Goal: Contribute content: Contribute content

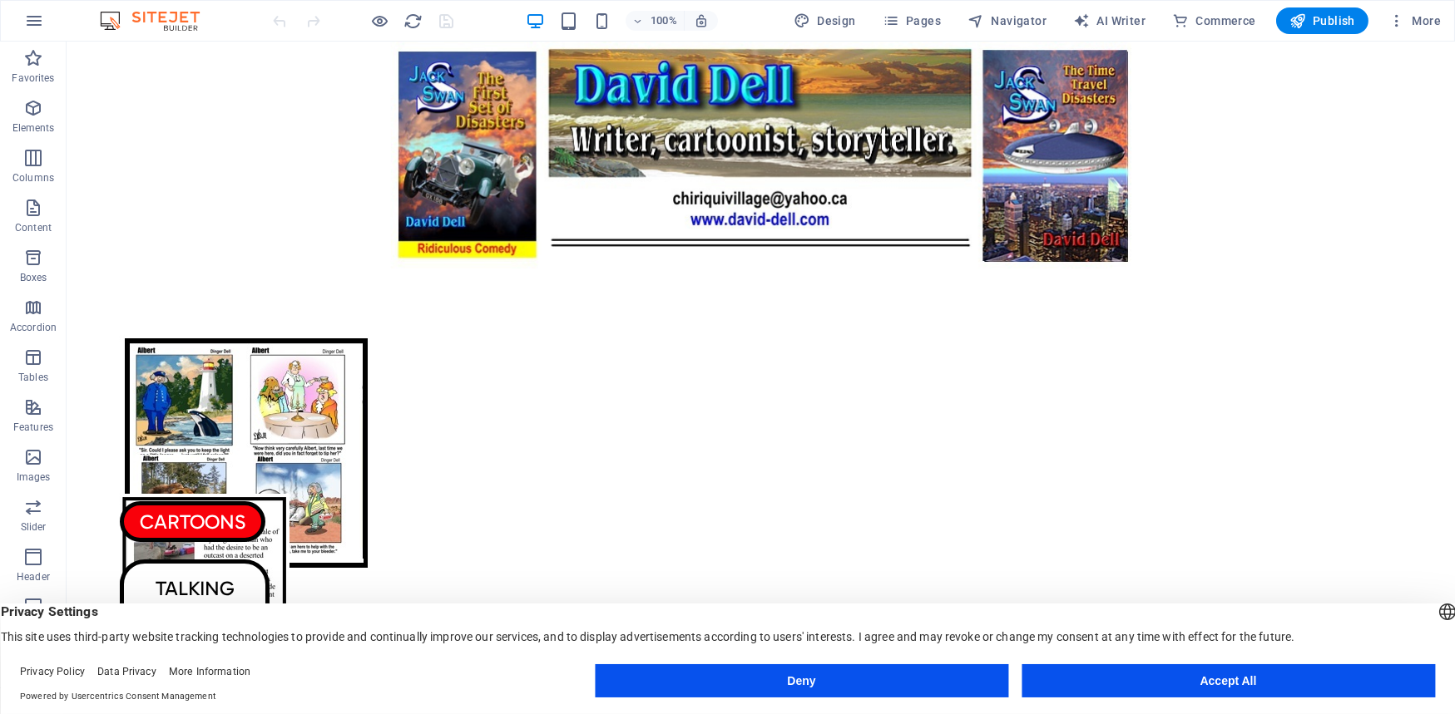
click at [1141, 688] on button "Accept All" at bounding box center [1227, 680] width 413 height 33
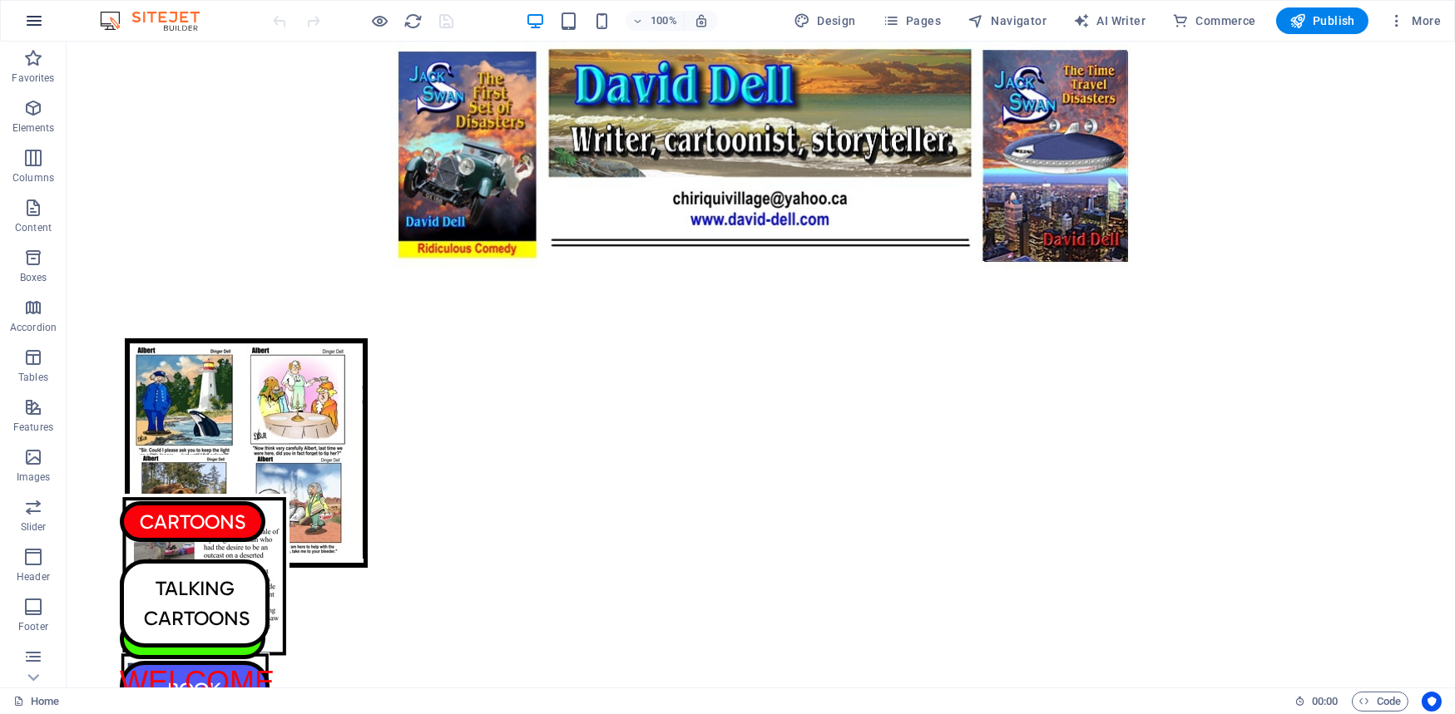
click at [34, 19] on icon "button" at bounding box center [34, 21] width 20 height 20
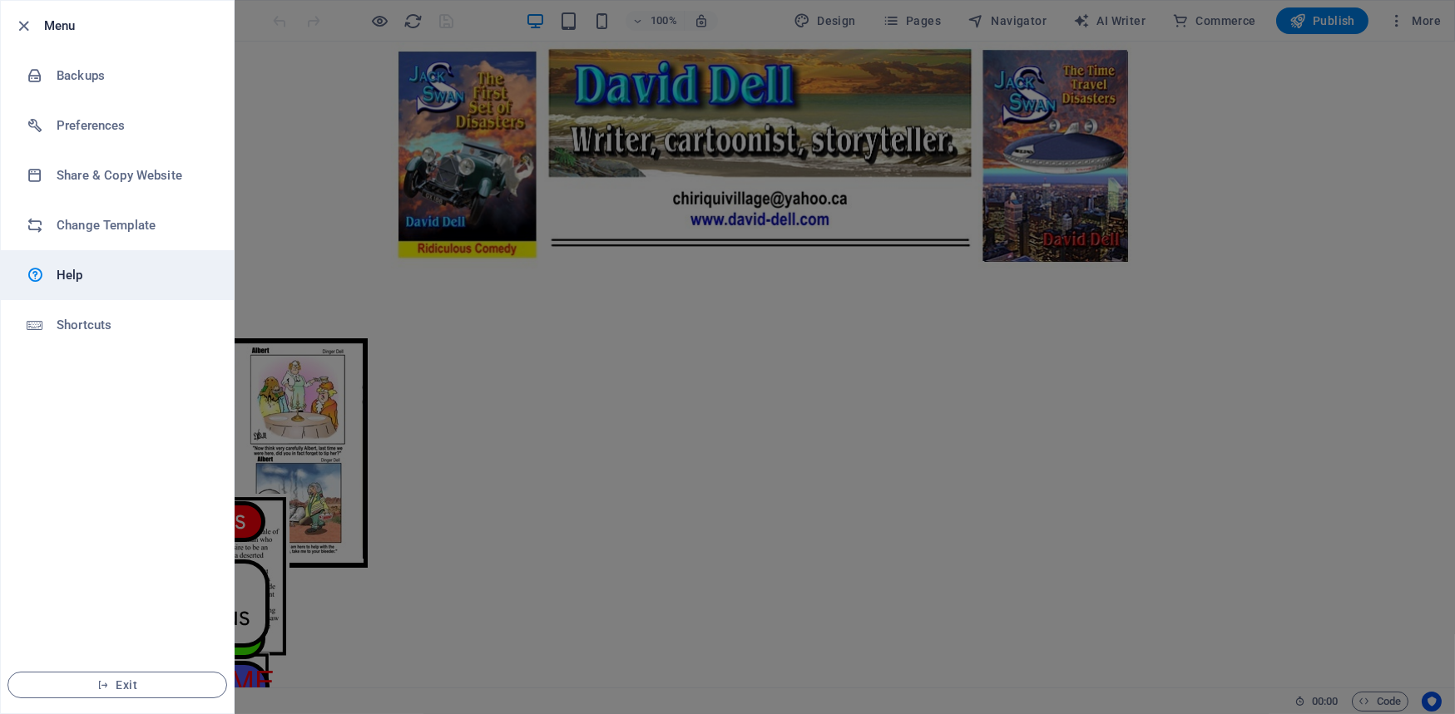
click at [69, 274] on h6 "Help" at bounding box center [134, 275] width 154 height 20
click at [1187, 219] on div at bounding box center [727, 357] width 1455 height 714
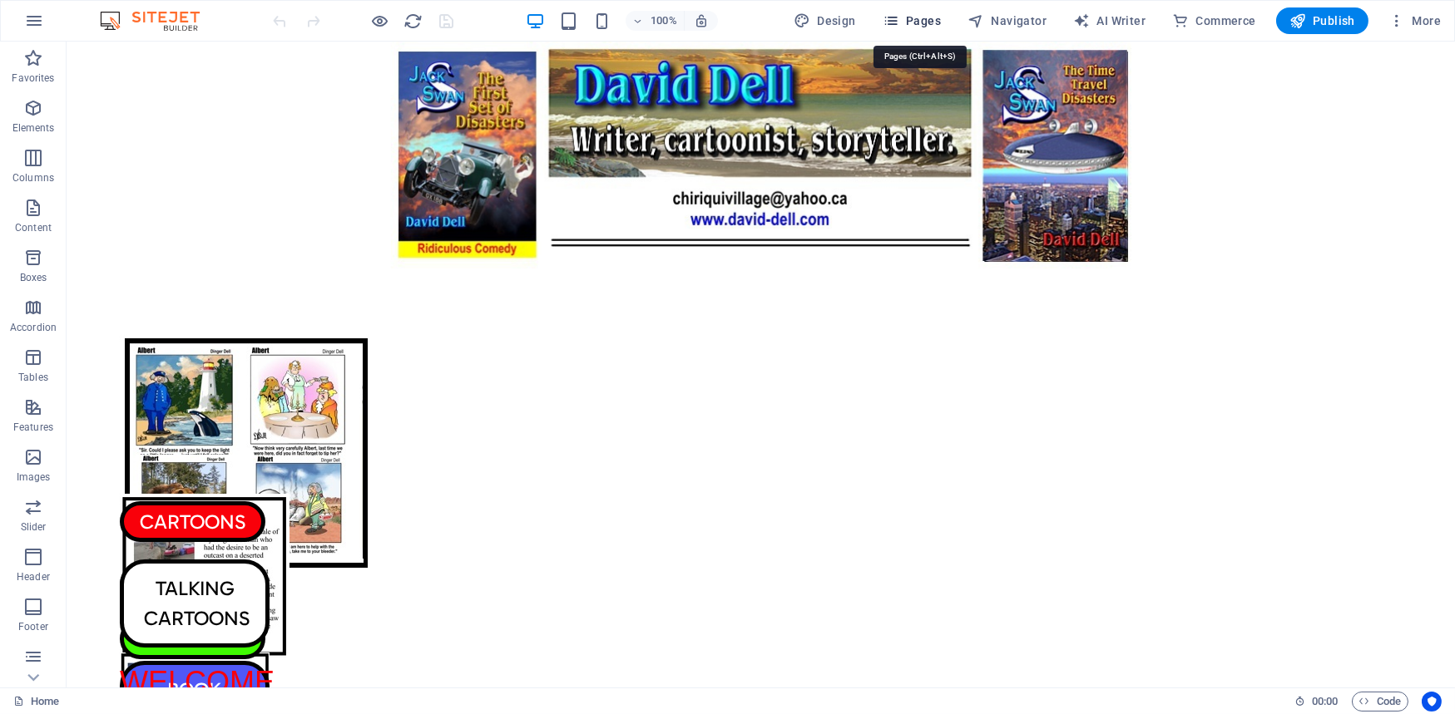
click at [898, 17] on icon "button" at bounding box center [890, 20] width 17 height 17
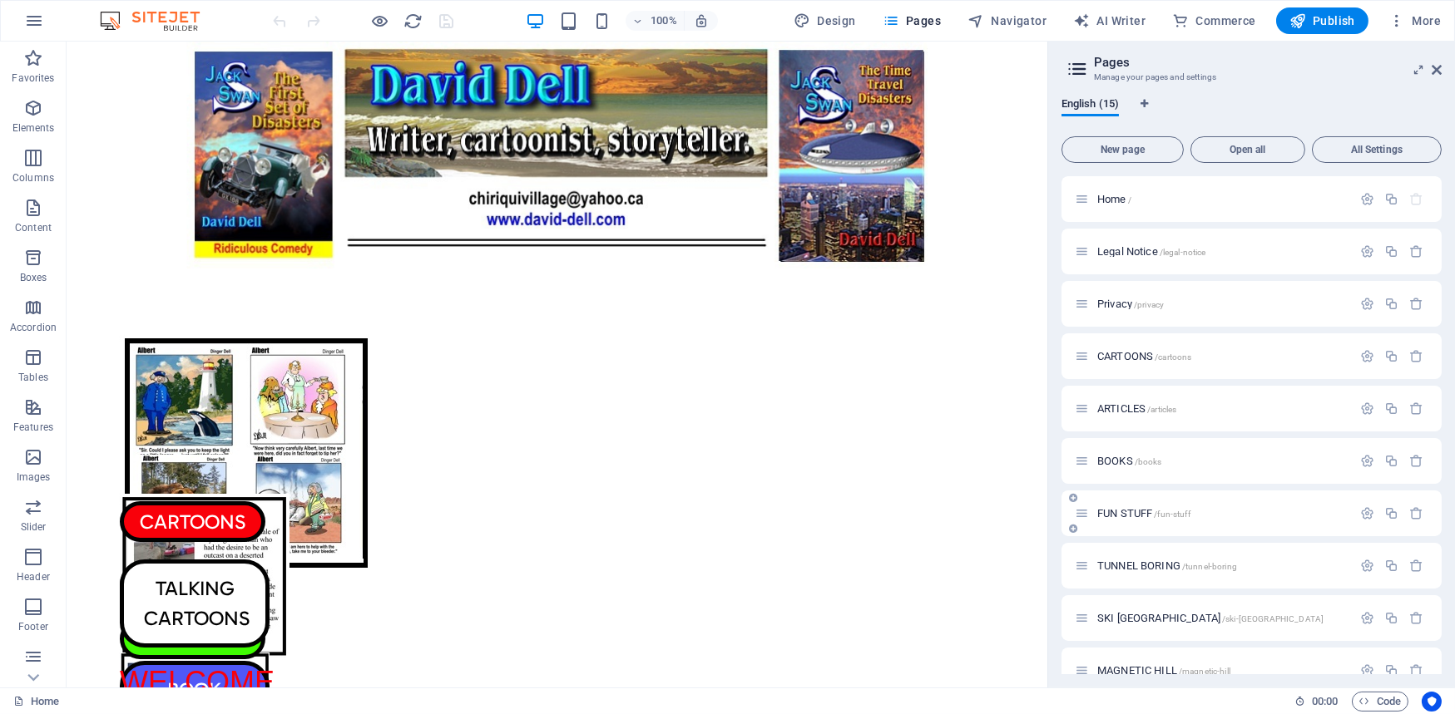
scroll to position [287, 0]
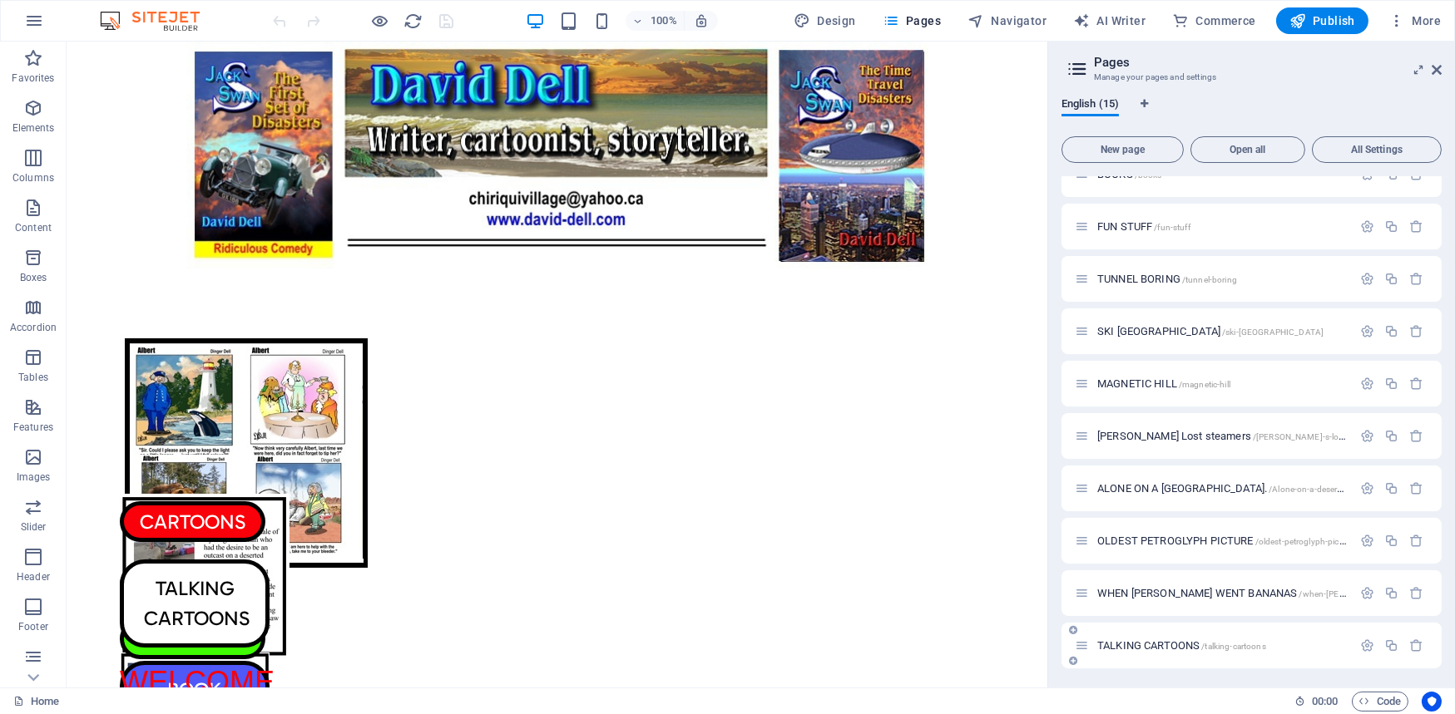
click at [1122, 640] on span "TALKING CARTOONS /talking-cartoons" at bounding box center [1181, 646] width 169 height 12
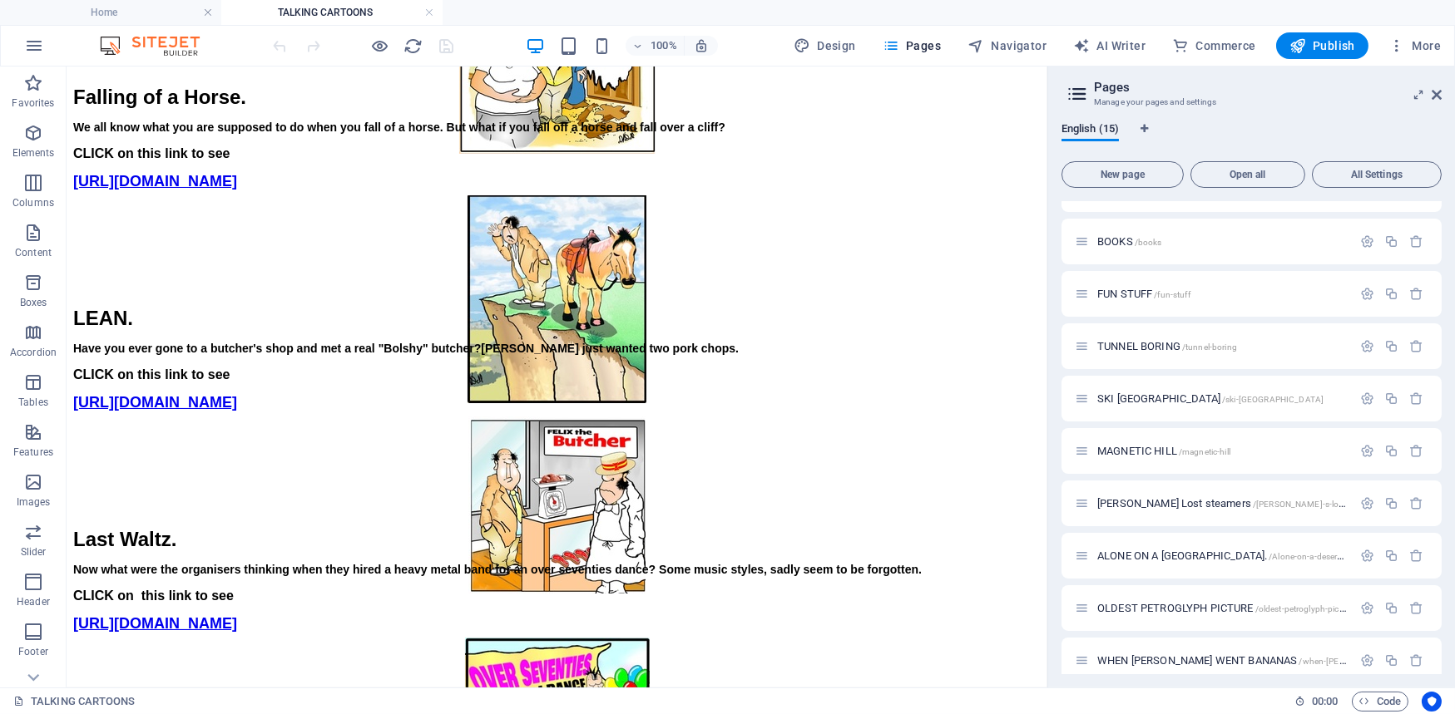
scroll to position [3383, 0]
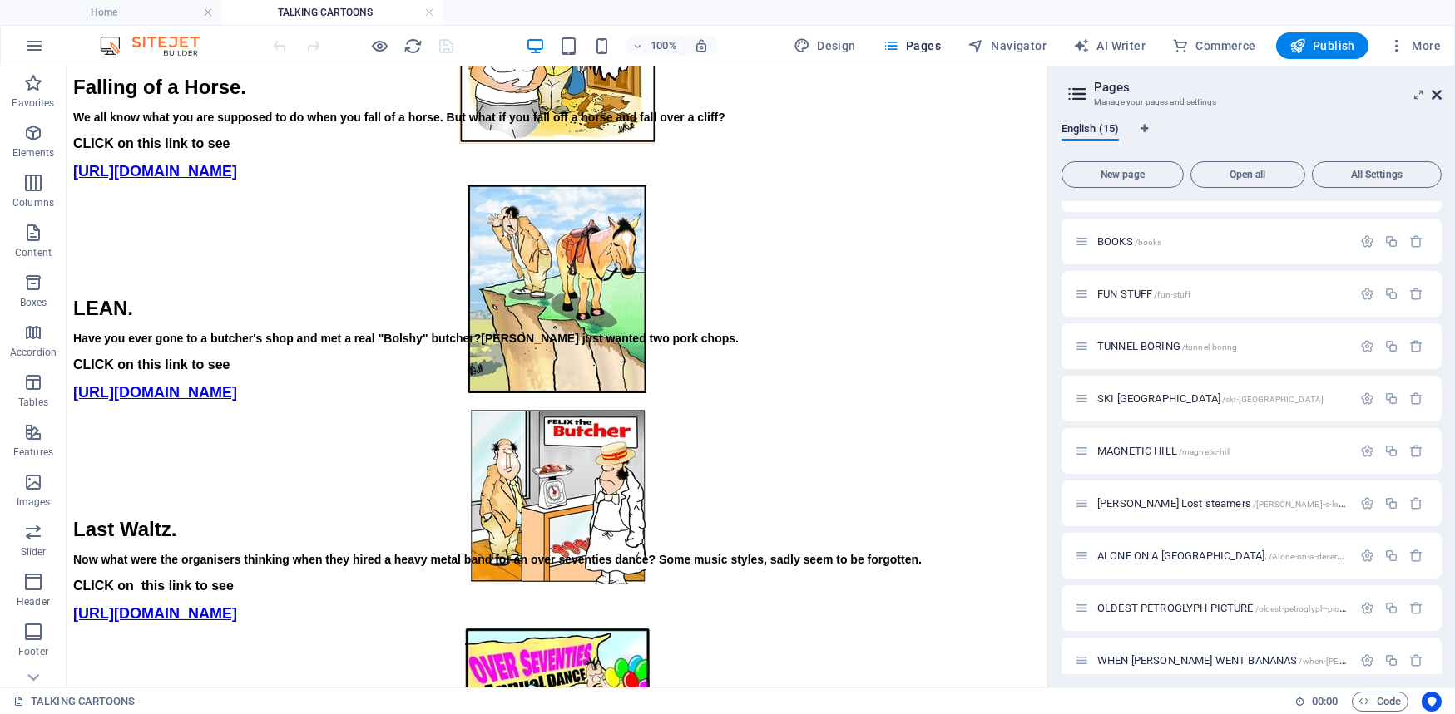
click at [1435, 91] on icon at bounding box center [1436, 94] width 10 height 13
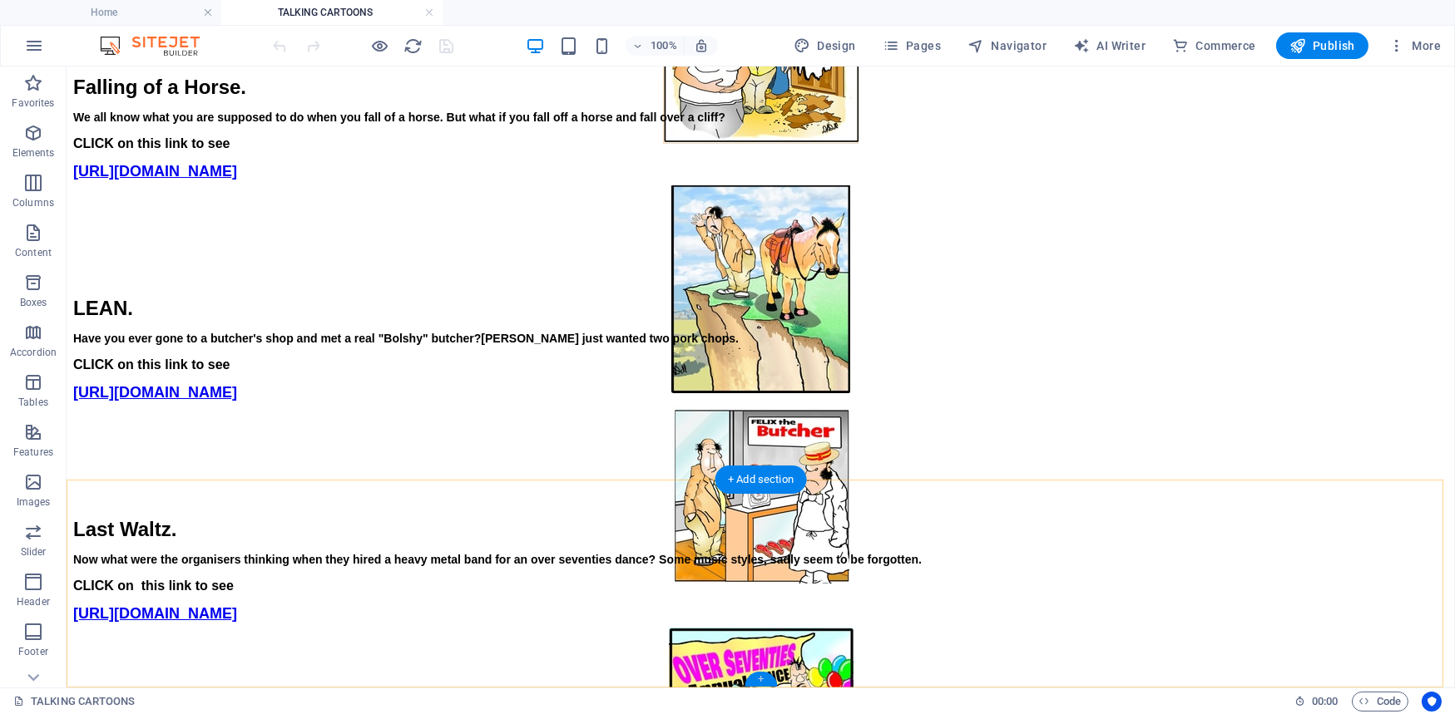
drag, startPoint x: 762, startPoint y: 678, endPoint x: 407, endPoint y: 610, distance: 360.6
click at [762, 677] on div "+" at bounding box center [760, 679] width 32 height 15
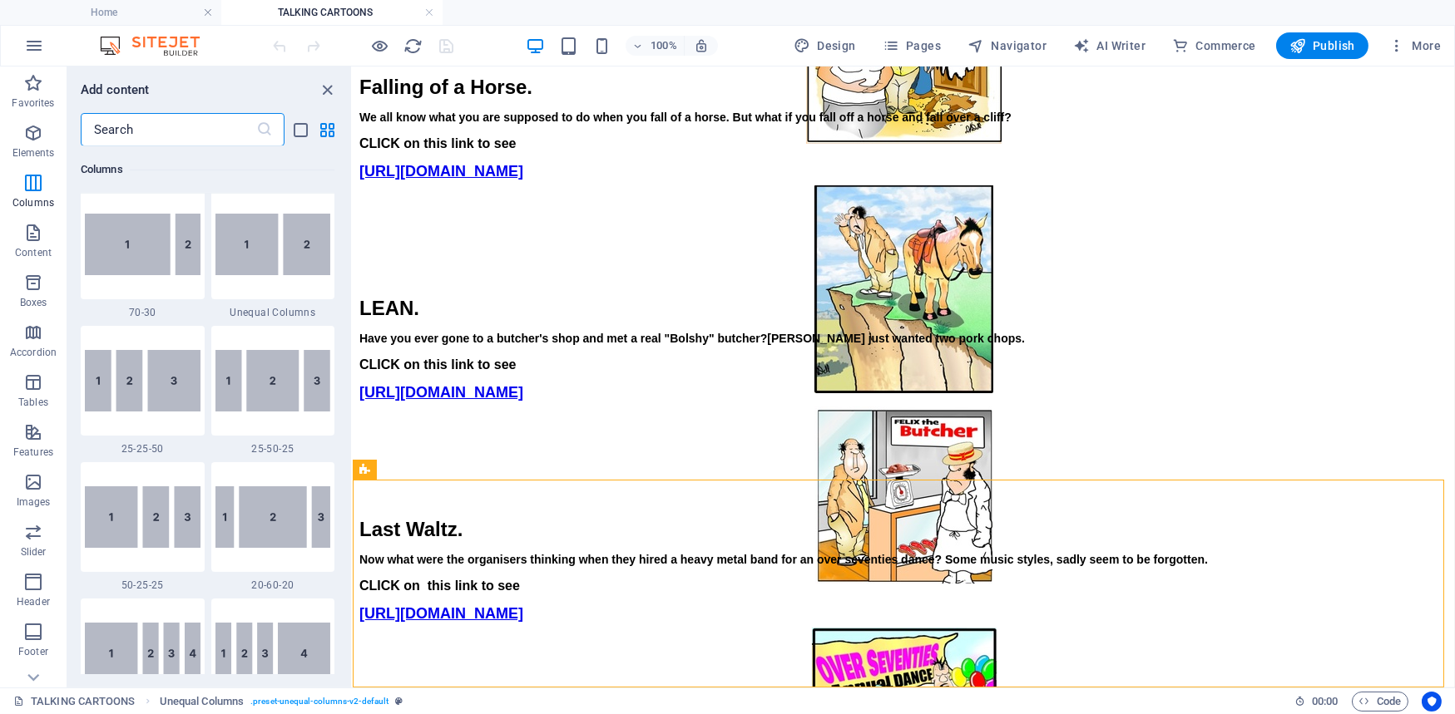
scroll to position [1438, 0]
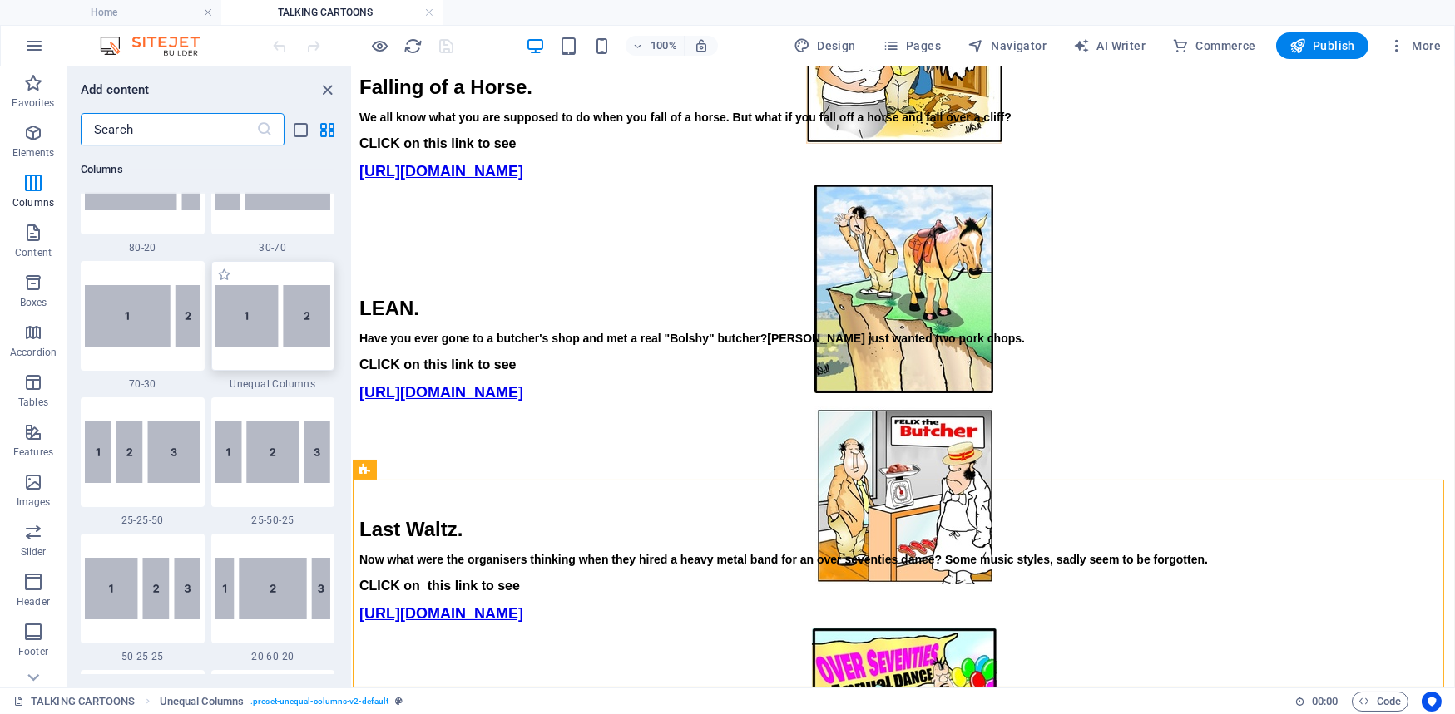
click at [257, 316] on img at bounding box center [273, 316] width 116 height 62
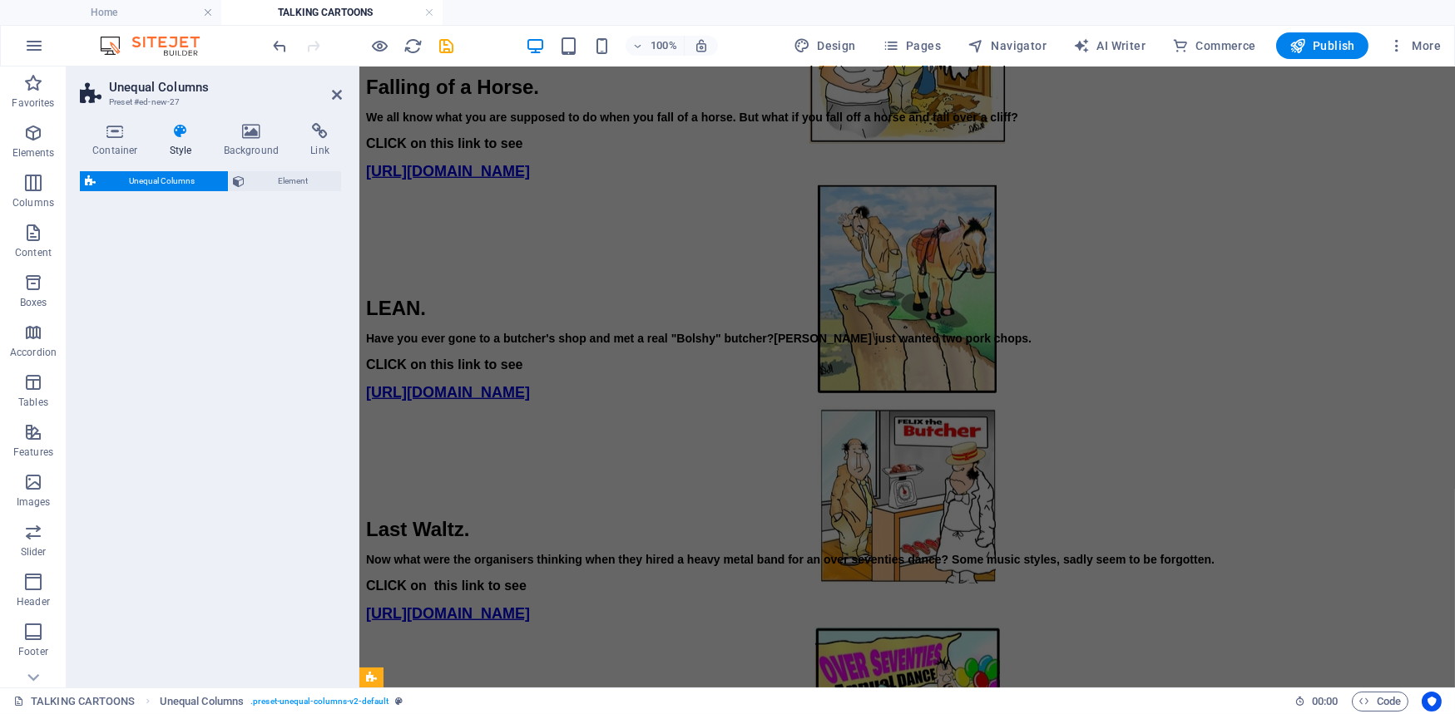
select select "%"
select select "rem"
select select "preset-unequal-columns-v2-default"
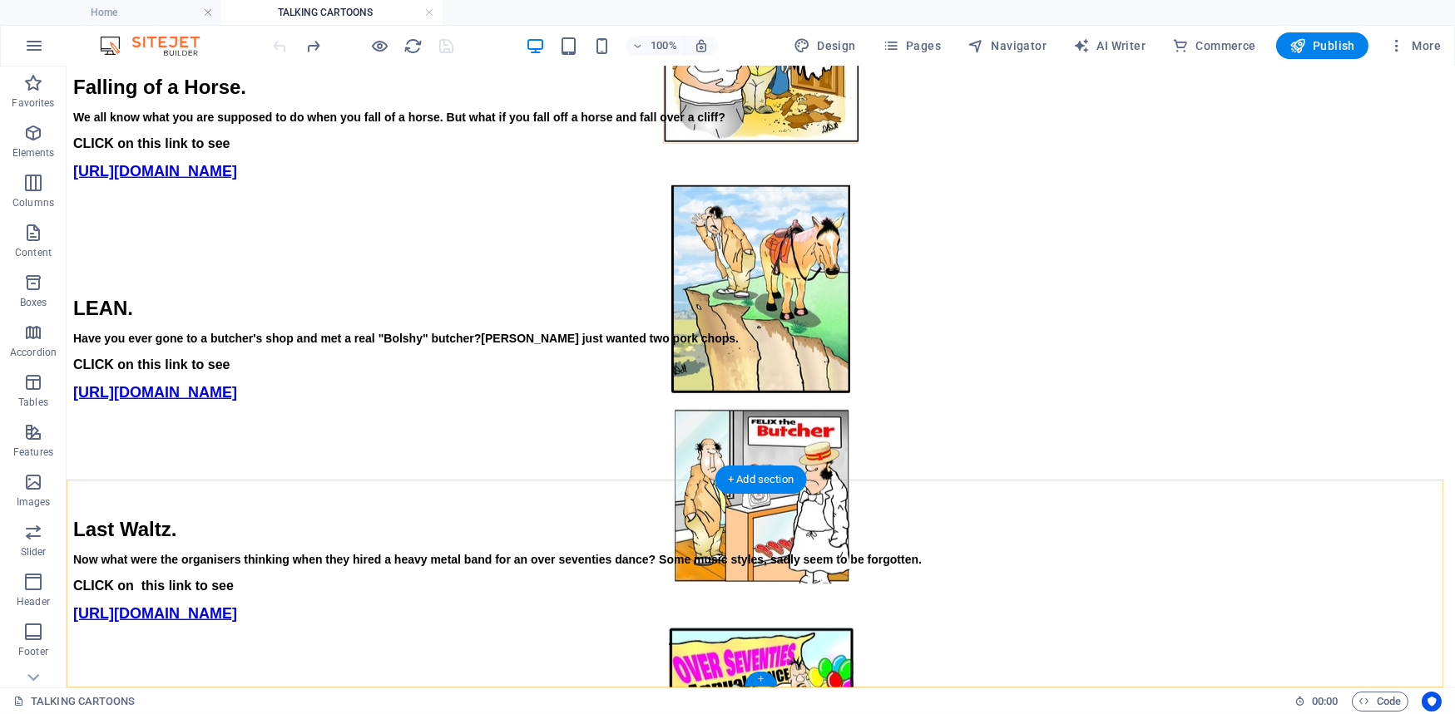
click at [759, 679] on div "+" at bounding box center [760, 679] width 32 height 15
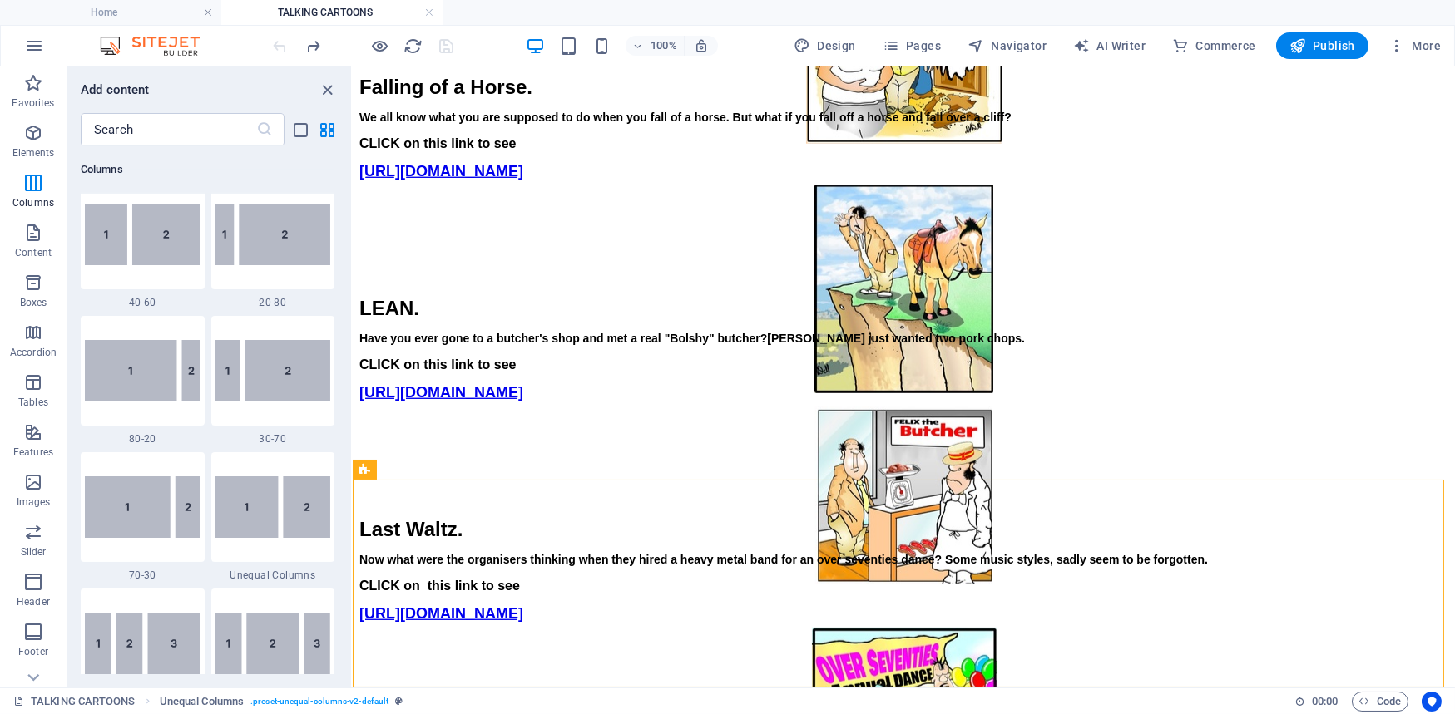
scroll to position [1270, 0]
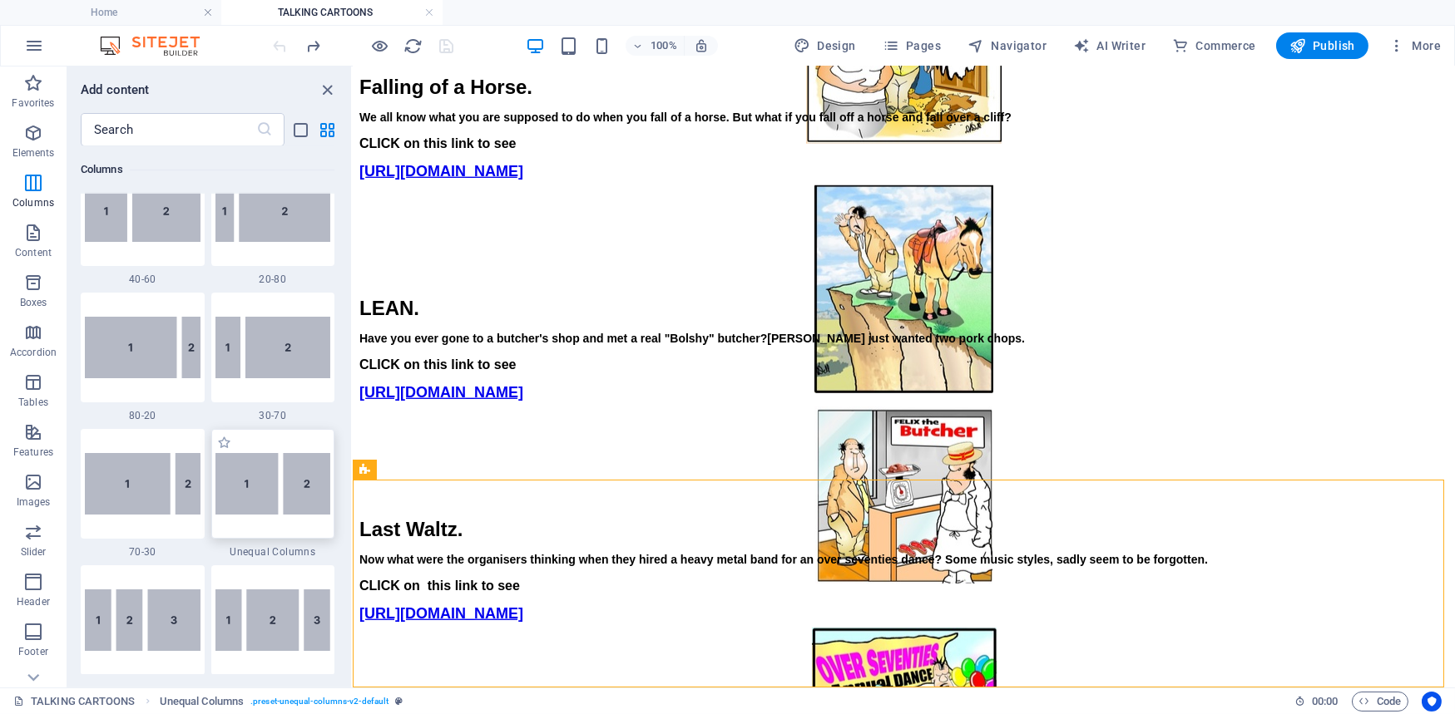
click at [248, 493] on img at bounding box center [273, 484] width 116 height 62
click at [353, 493] on div "Drag here to replace the existing content. Press “Ctrl” if you want to create a…" at bounding box center [904, 377] width 1102 height 621
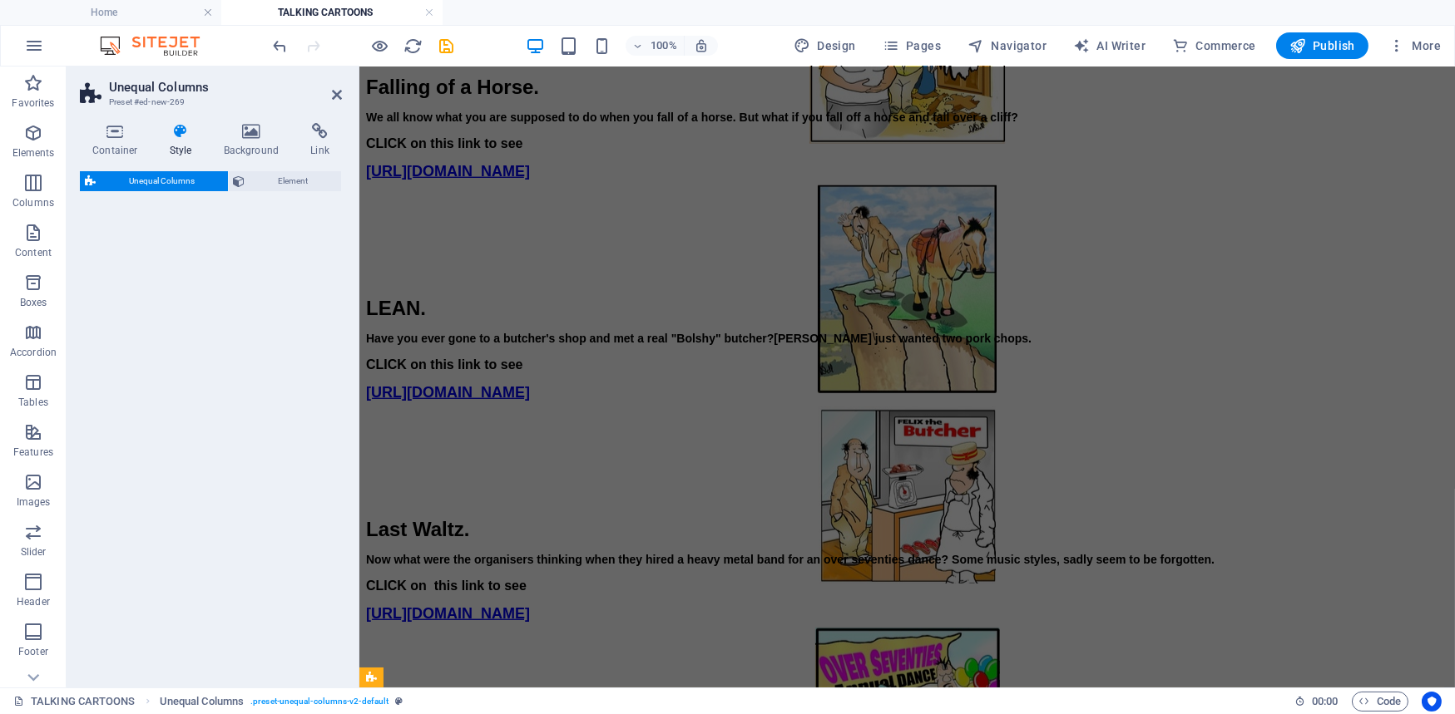
select select "%"
select select "rem"
select select "preset-unequal-columns-v2-default"
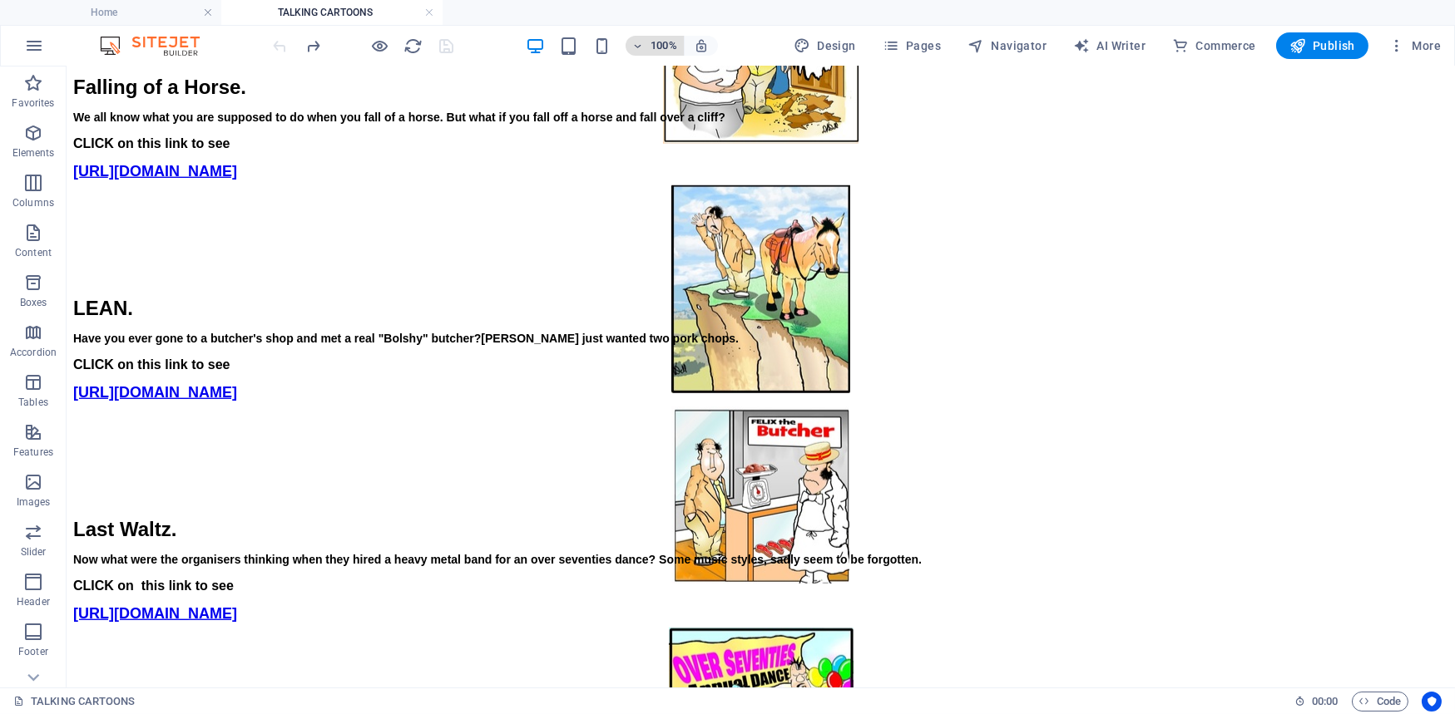
click at [641, 42] on icon "button" at bounding box center [638, 46] width 12 height 11
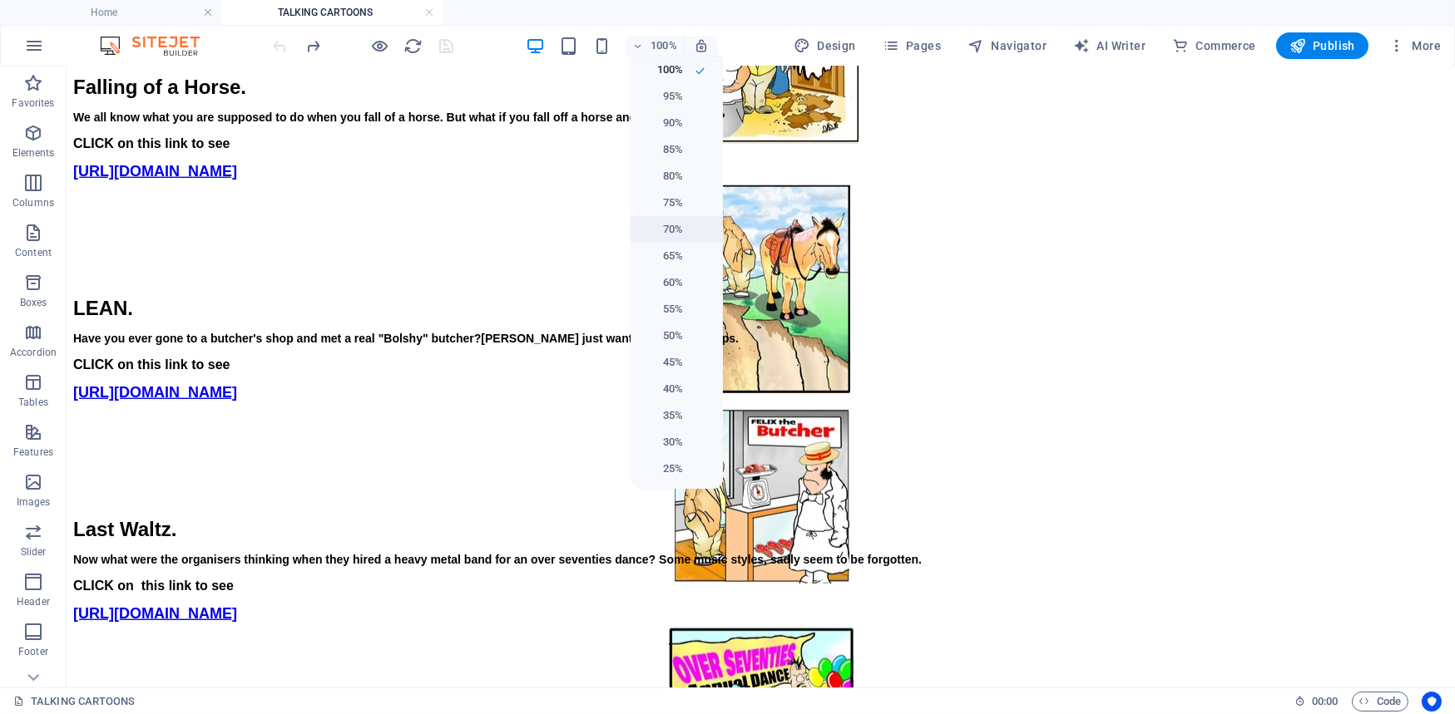
click at [675, 230] on h6 "70%" at bounding box center [661, 230] width 42 height 20
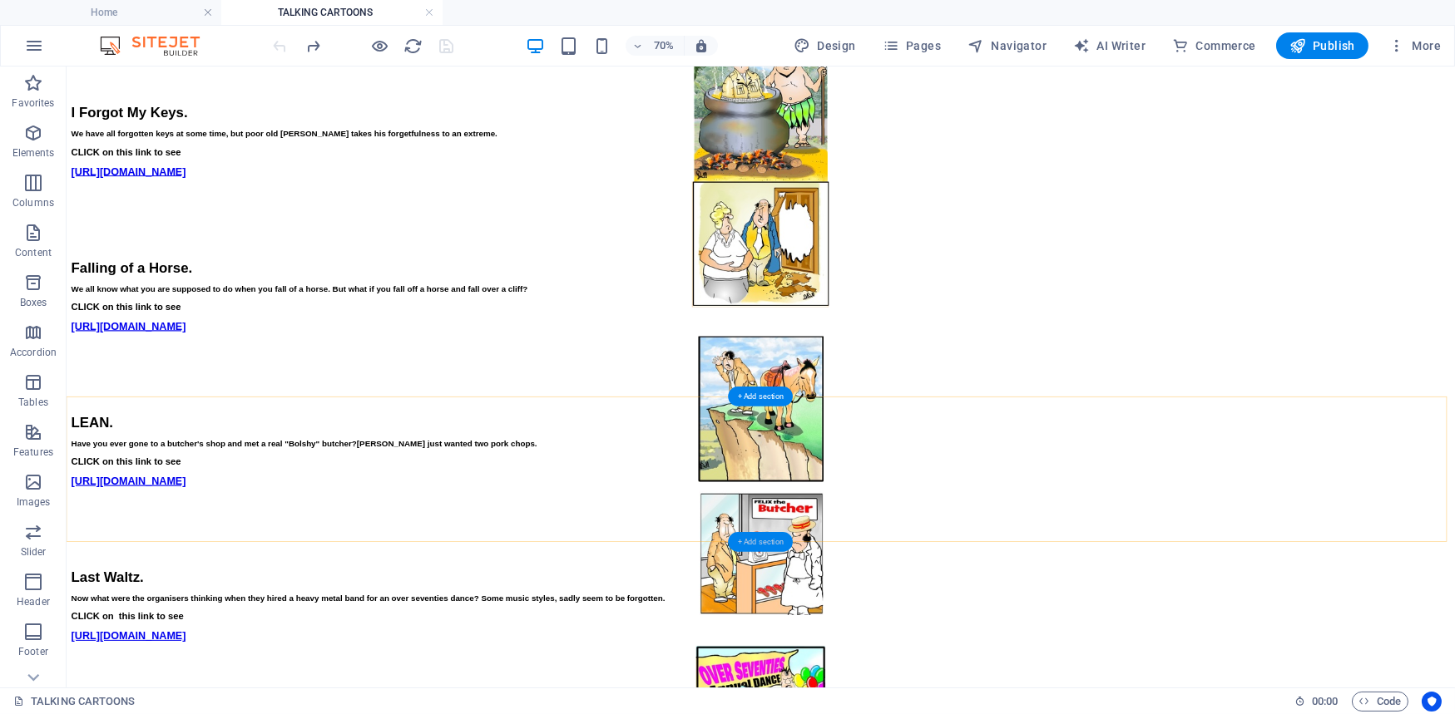
drag, startPoint x: 753, startPoint y: 538, endPoint x: 573, endPoint y: 674, distance: 225.7
click at [753, 538] on div "+ Add section" at bounding box center [761, 542] width 65 height 20
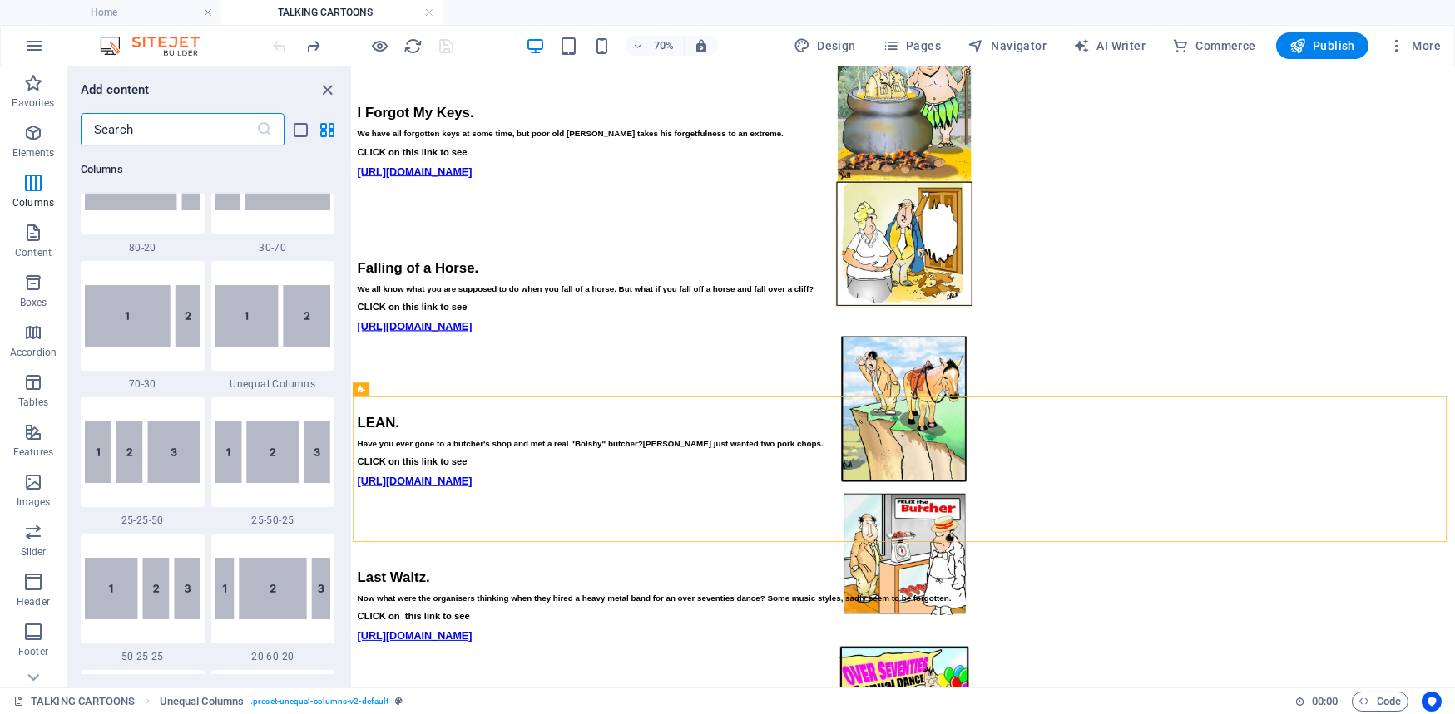
scroll to position [1390, 0]
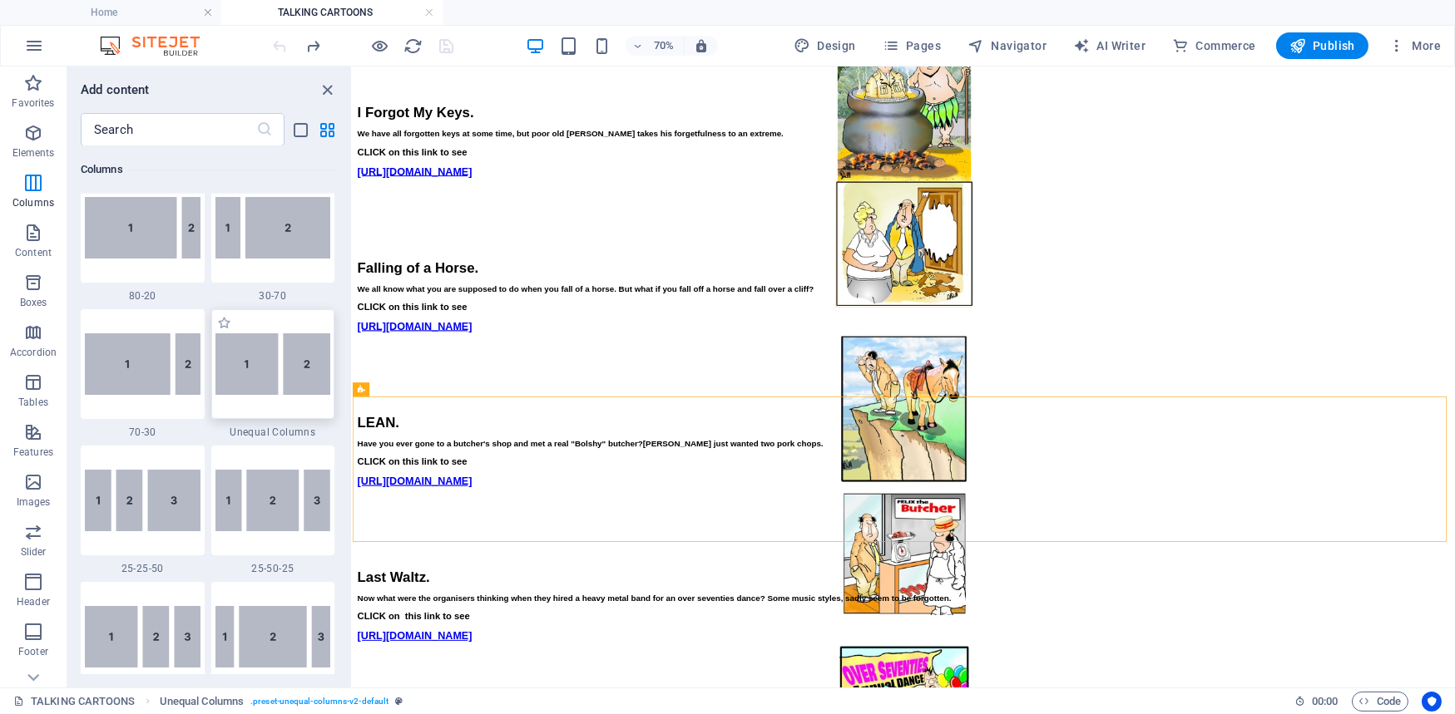
click at [261, 360] on img at bounding box center [273, 364] width 116 height 62
click at [353, 360] on div "Drag here to replace the existing content. Press “Ctrl” if you want to create a…" at bounding box center [904, 377] width 1102 height 621
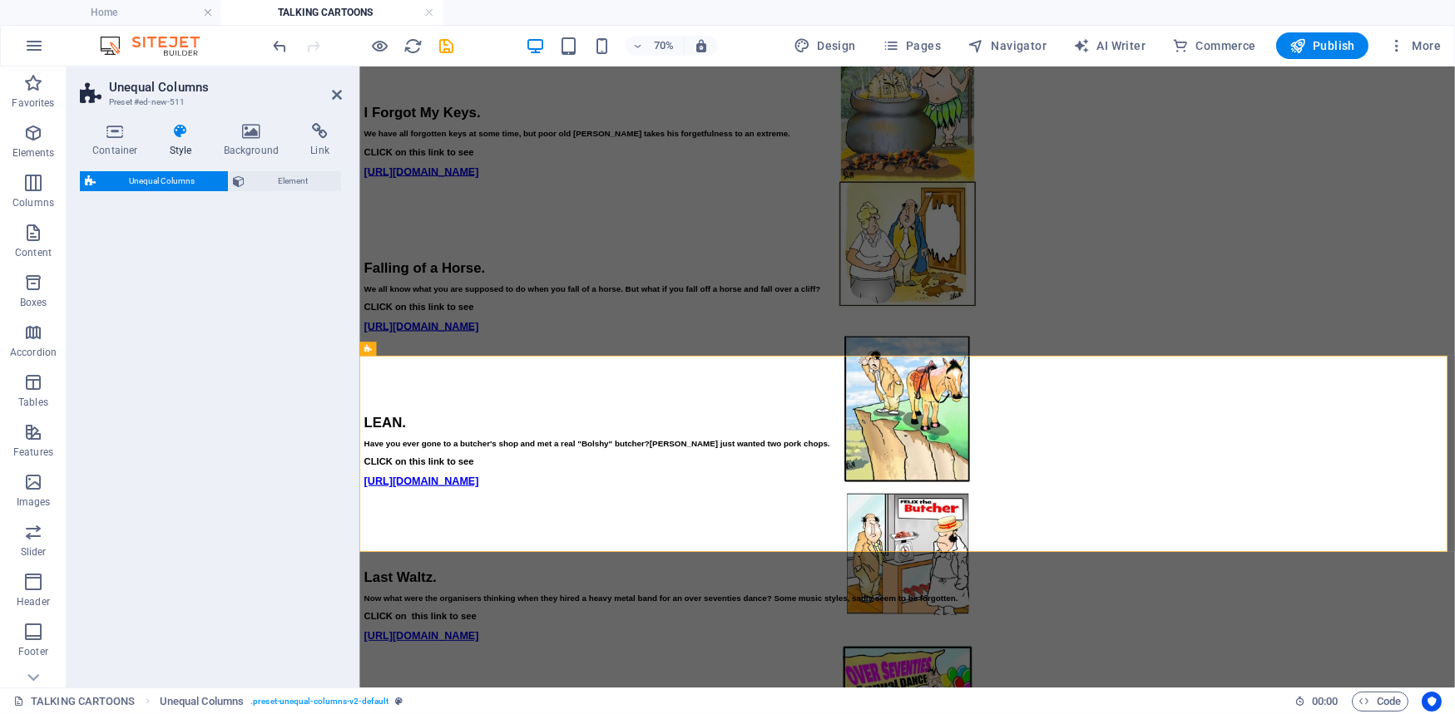
select select "%"
select select "rem"
select select "preset-unequal-columns-v2-default"
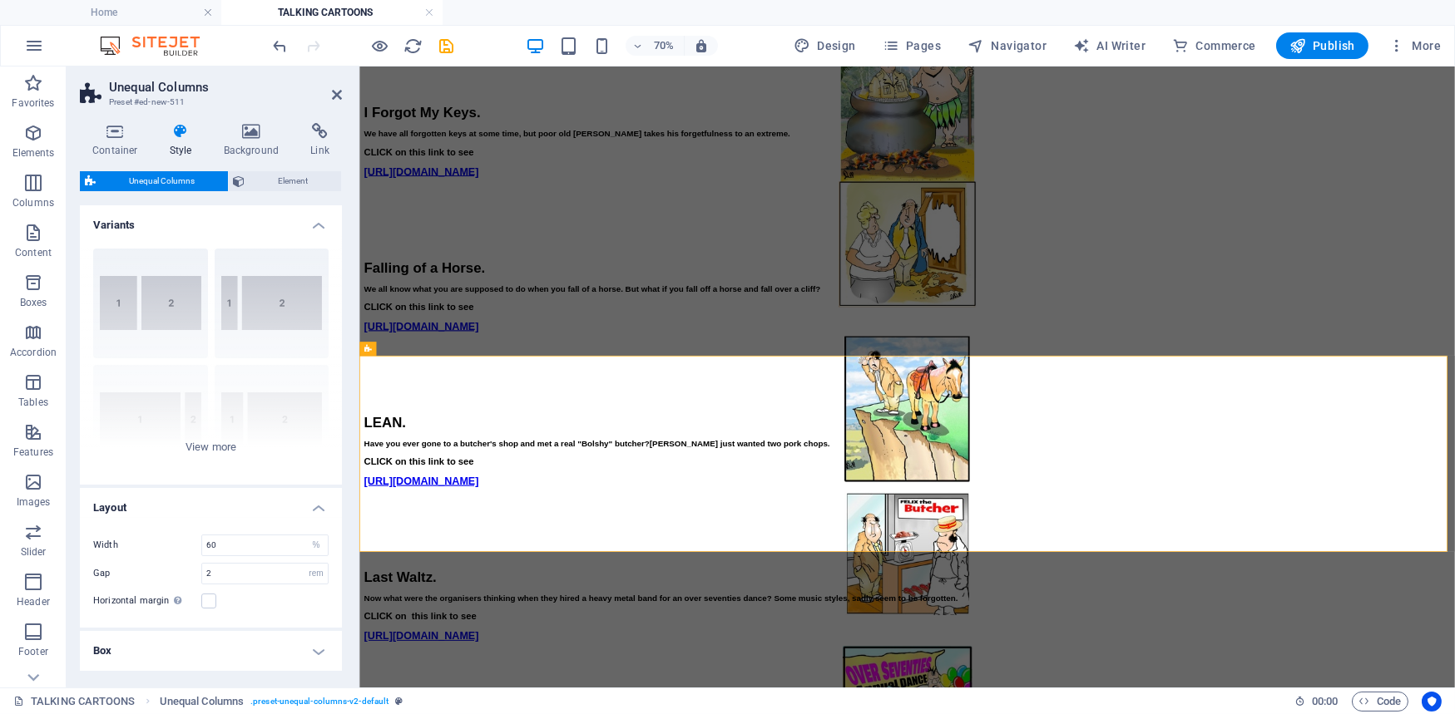
scroll to position [3383, 0]
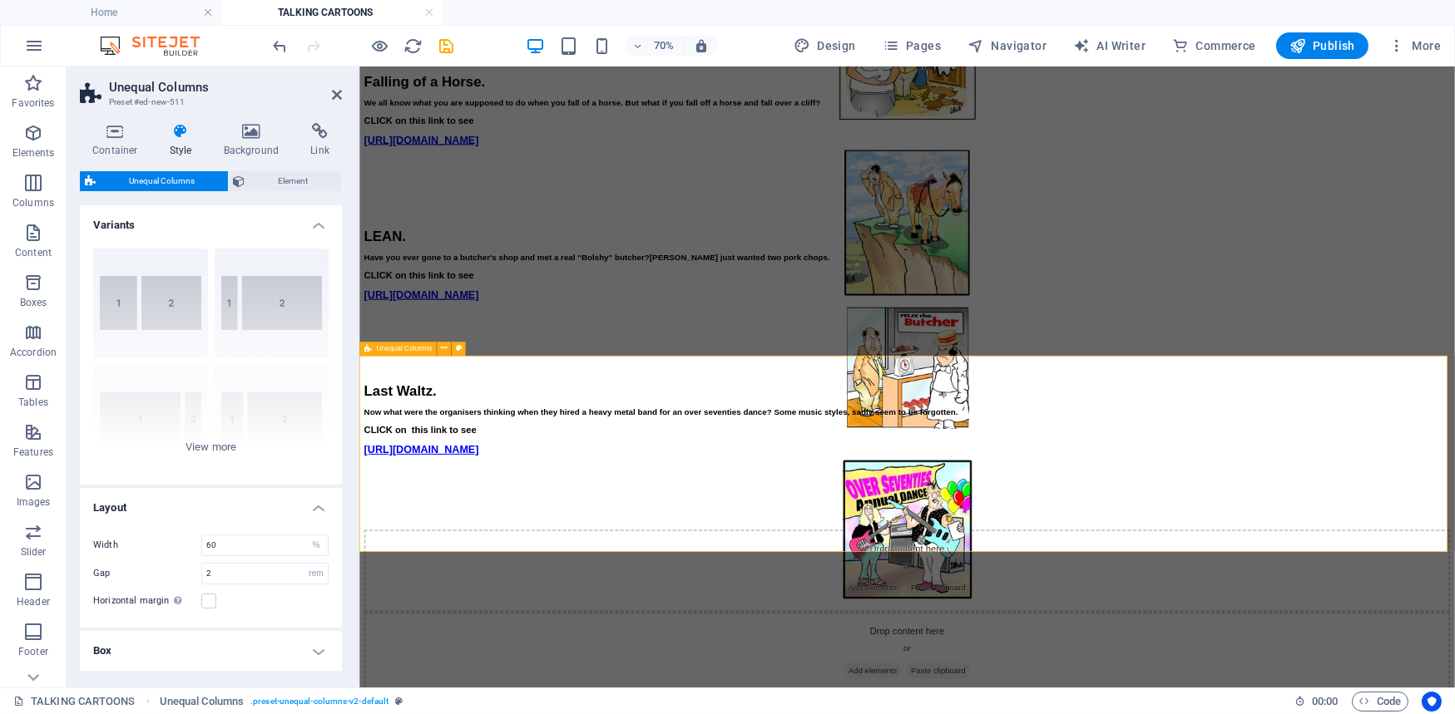
click at [31, 126] on icon "button" at bounding box center [33, 133] width 20 height 20
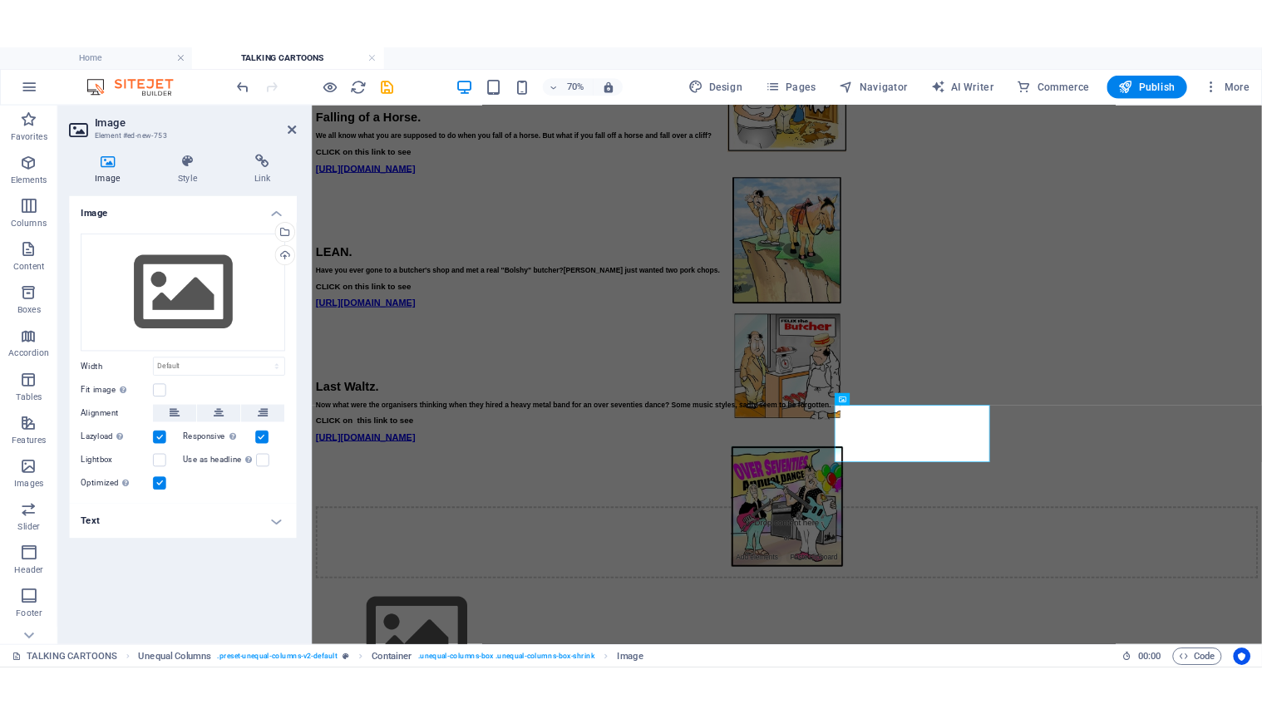
scroll to position [3368, 0]
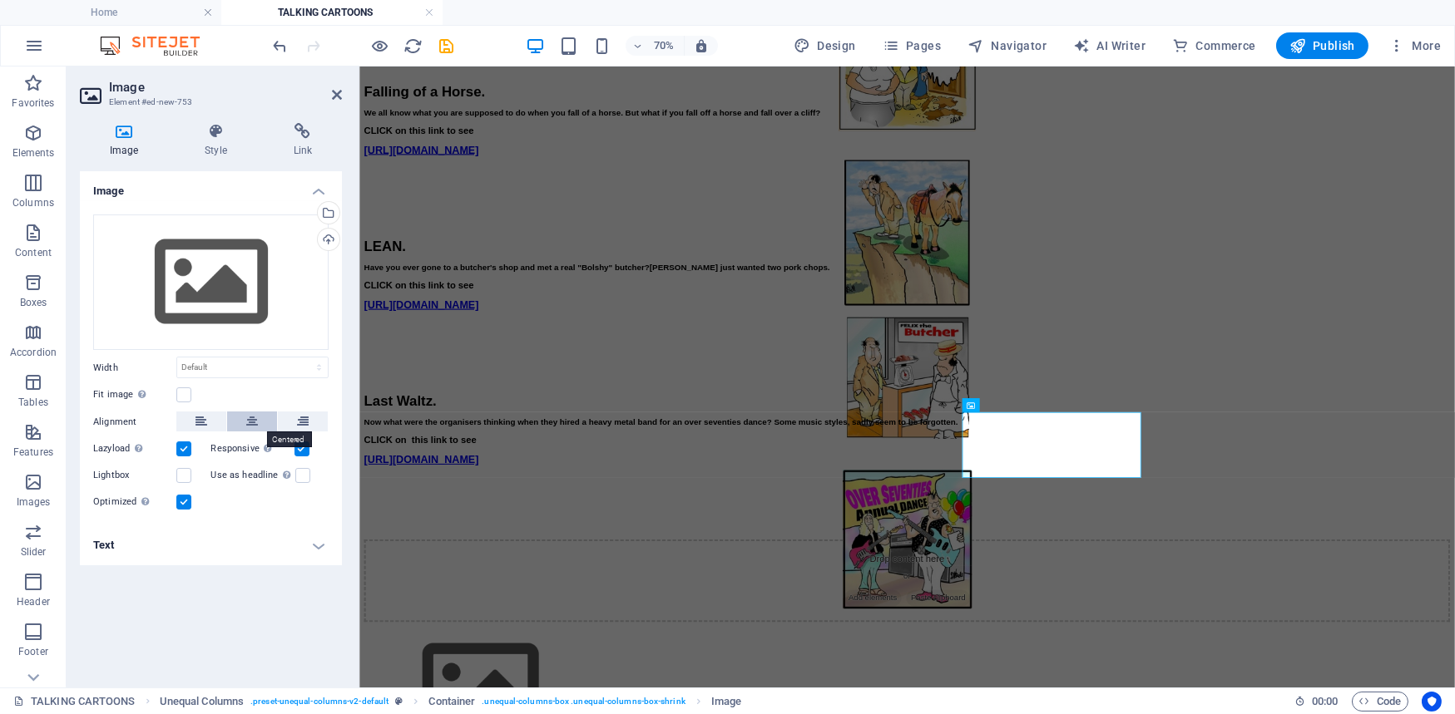
click at [251, 417] on icon at bounding box center [252, 422] width 12 height 20
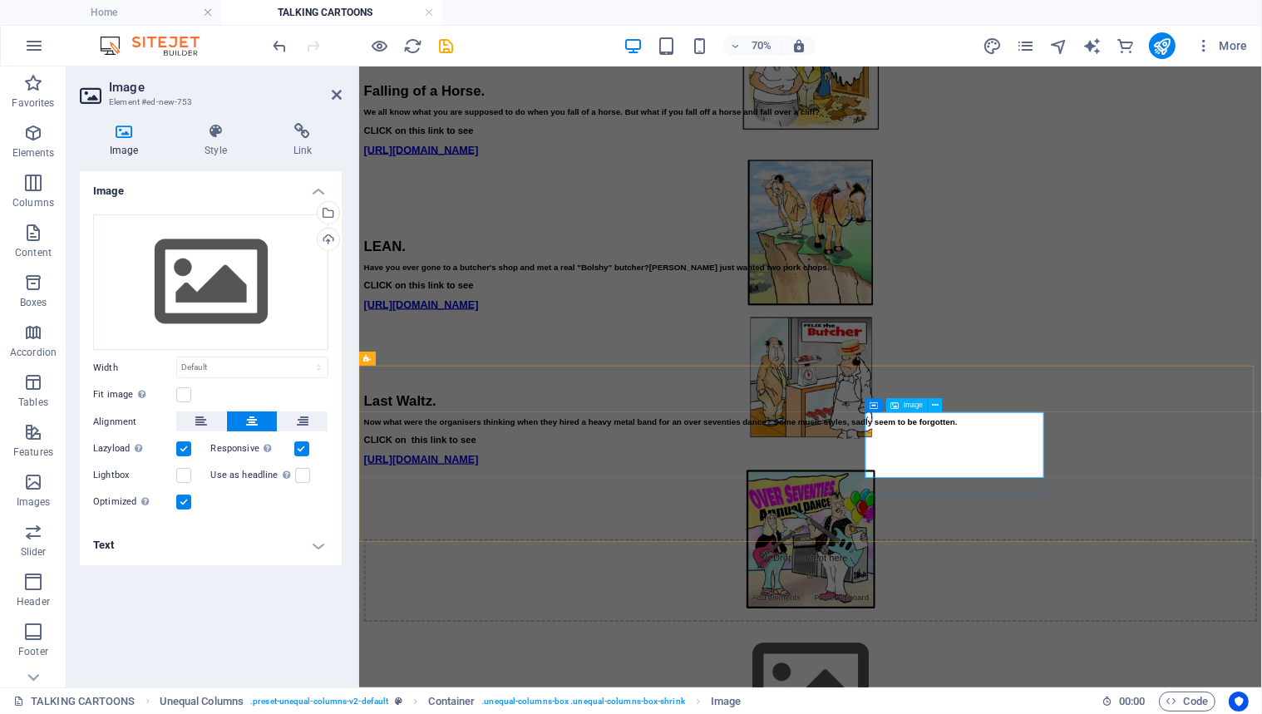
click at [328, 238] on div "Upload" at bounding box center [326, 241] width 25 height 25
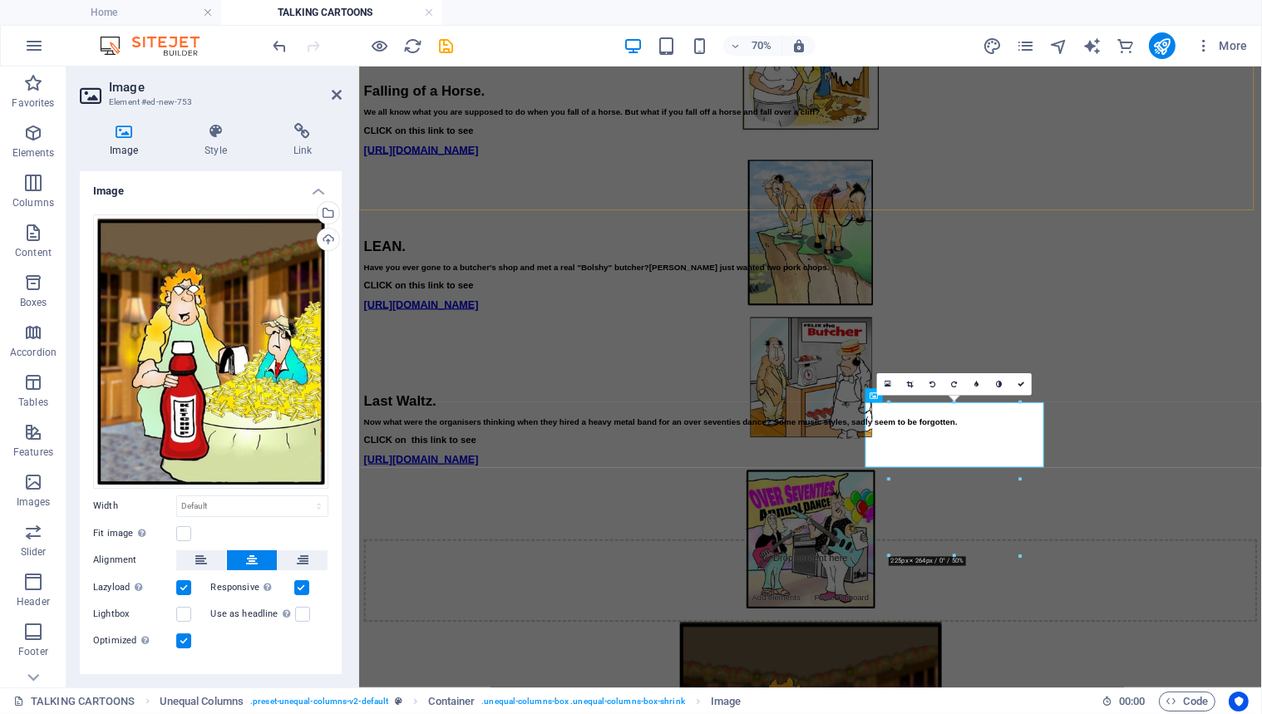
scroll to position [3383, 0]
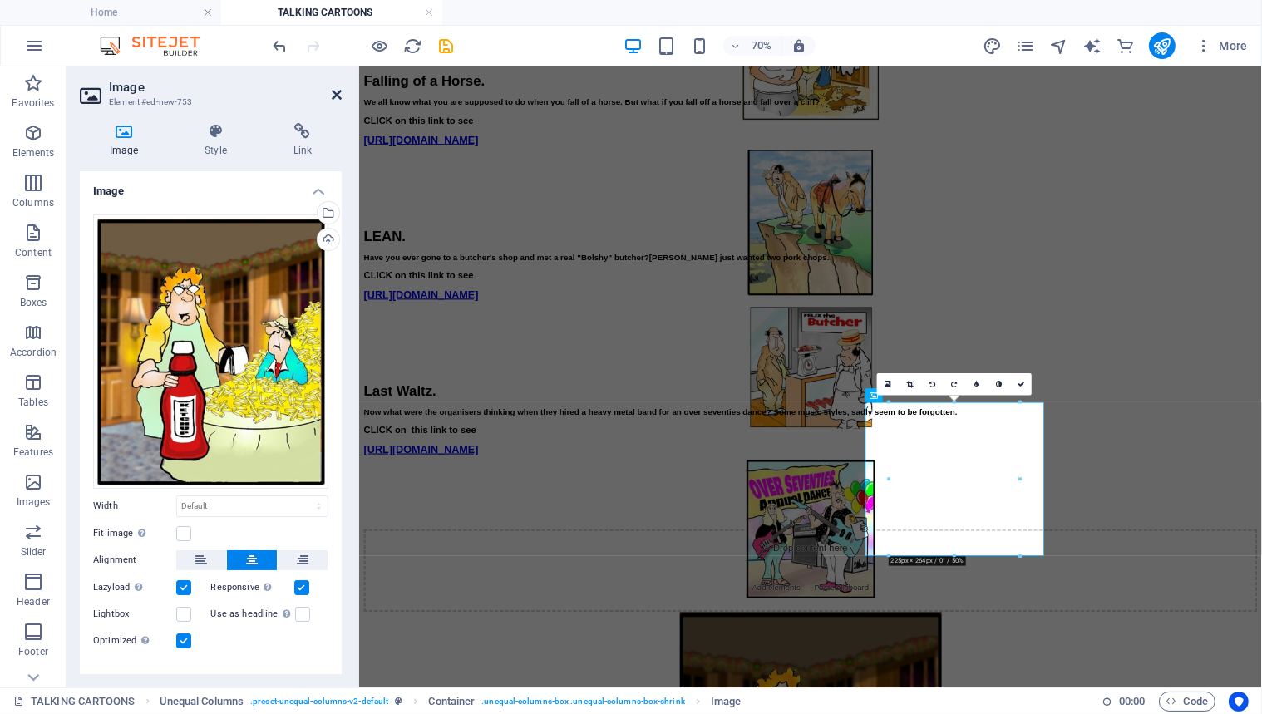
click at [333, 90] on icon at bounding box center [337, 94] width 10 height 13
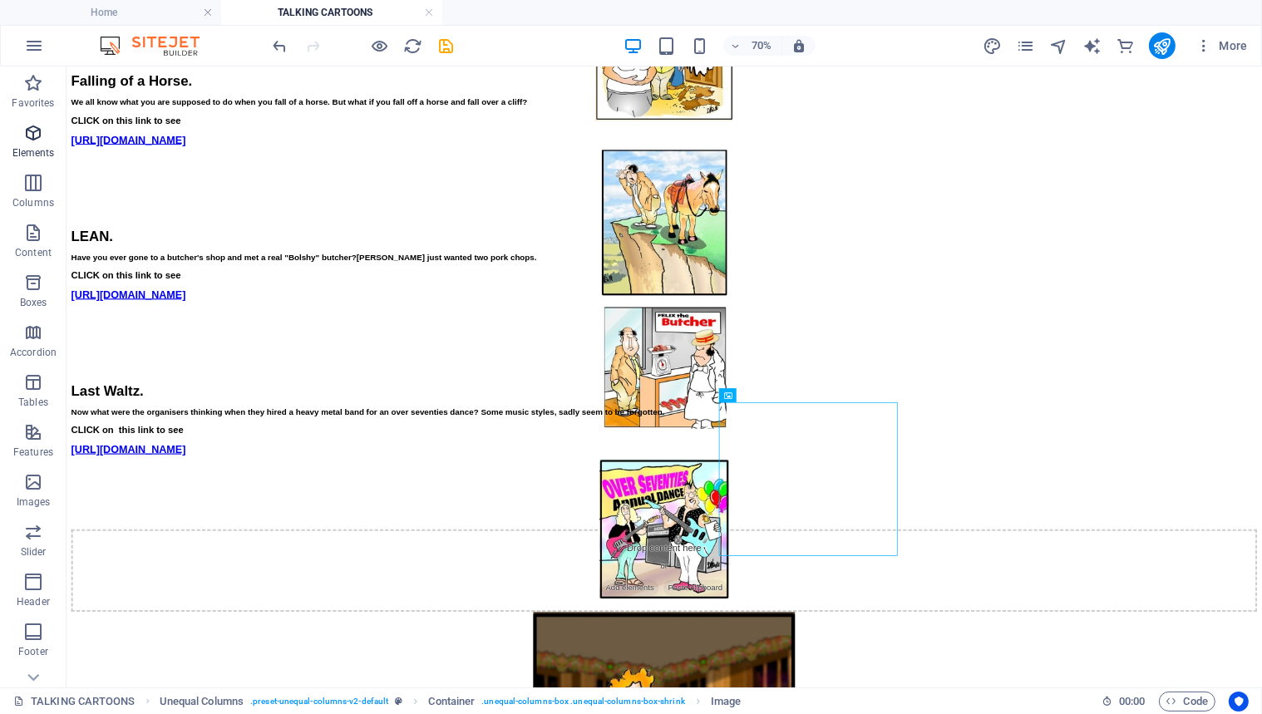
click at [33, 129] on icon "button" at bounding box center [33, 133] width 20 height 20
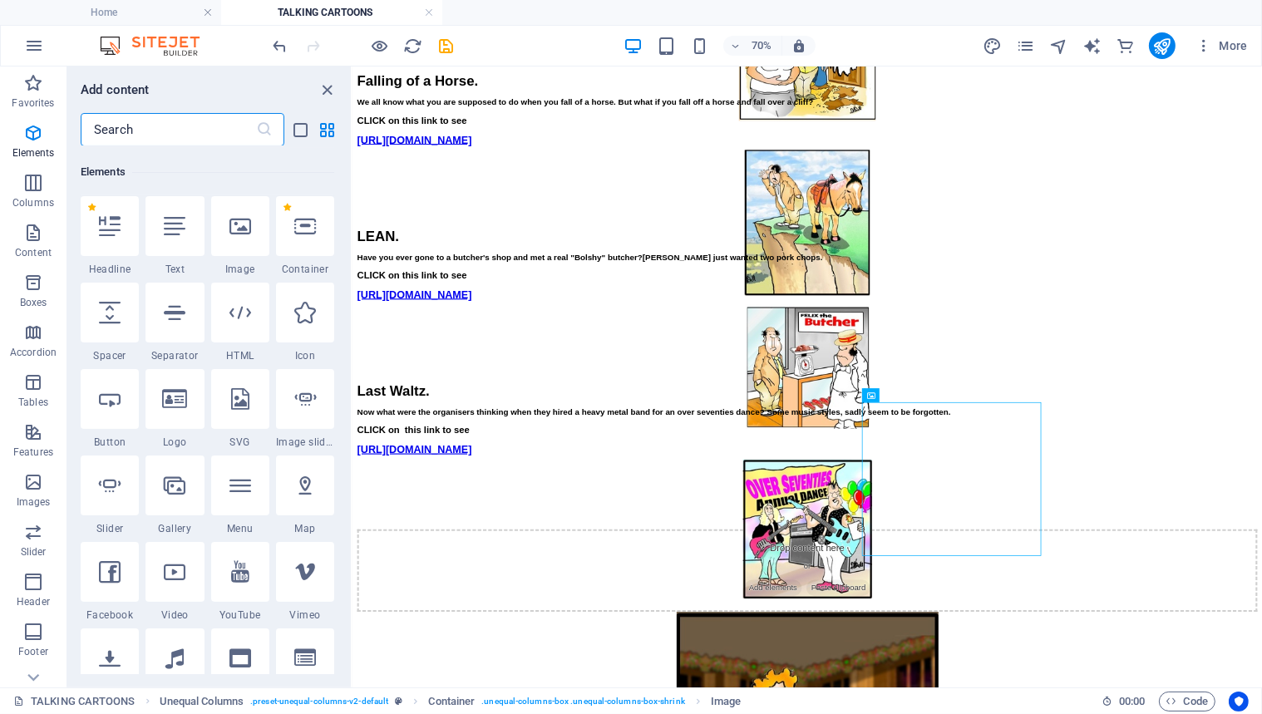
scroll to position [176, 0]
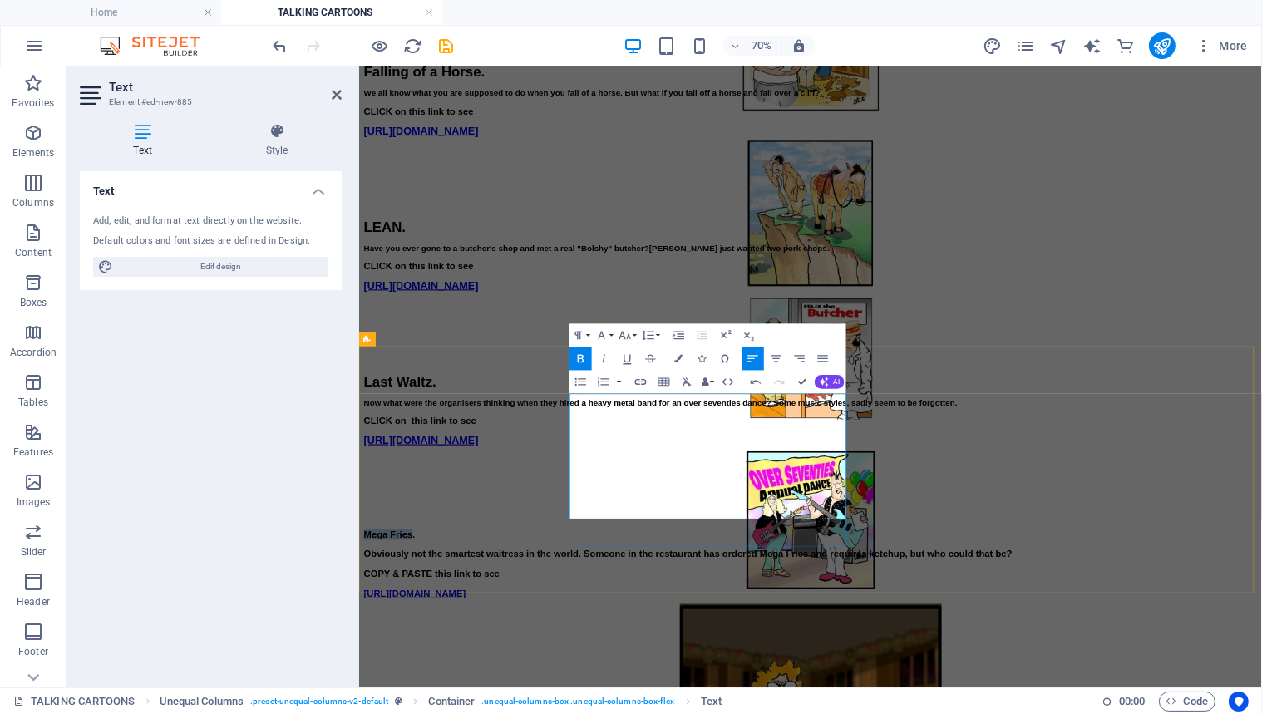
drag, startPoint x: 744, startPoint y: 556, endPoint x: 660, endPoint y: 556, distance: 84.0
click at [626, 333] on icon "button" at bounding box center [625, 335] width 14 height 14
click at [620, 478] on link "24" at bounding box center [624, 480] width 42 height 17
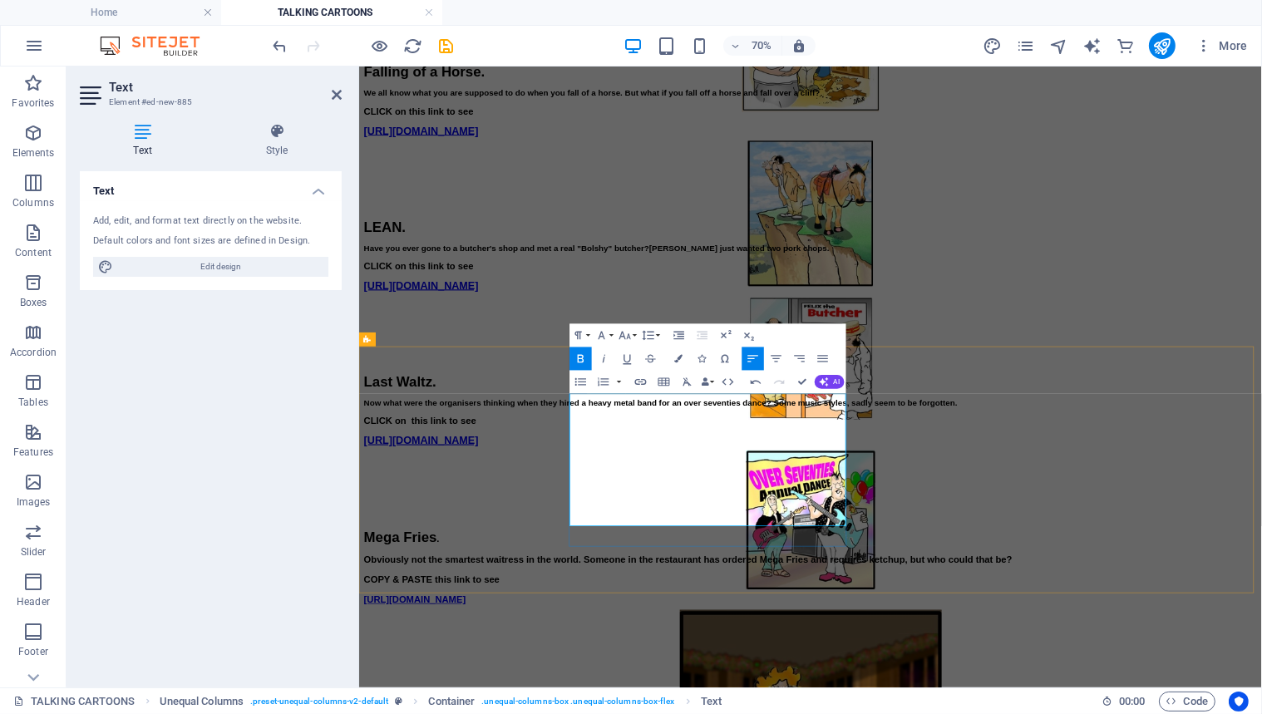
drag, startPoint x: 662, startPoint y: 562, endPoint x: 926, endPoint y: 716, distance: 305.2
click at [647, 333] on icon "button" at bounding box center [648, 335] width 14 height 14
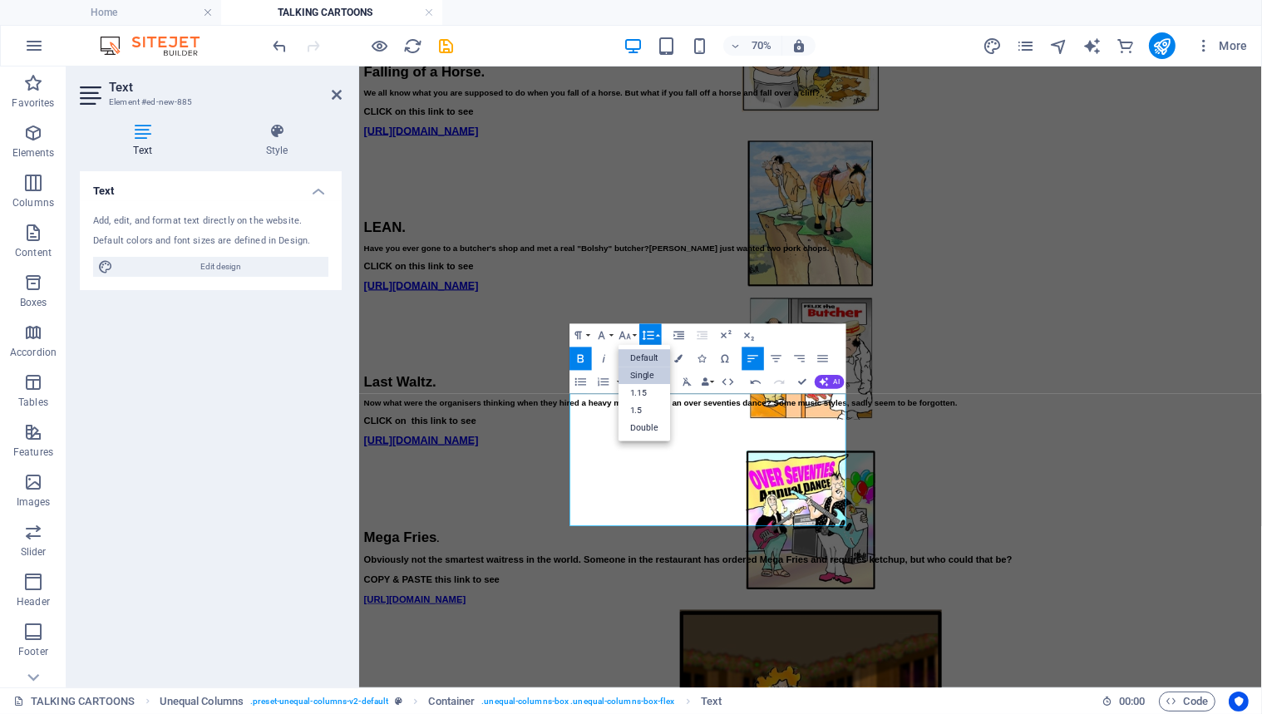
click at [647, 373] on link "Single" at bounding box center [645, 375] width 52 height 17
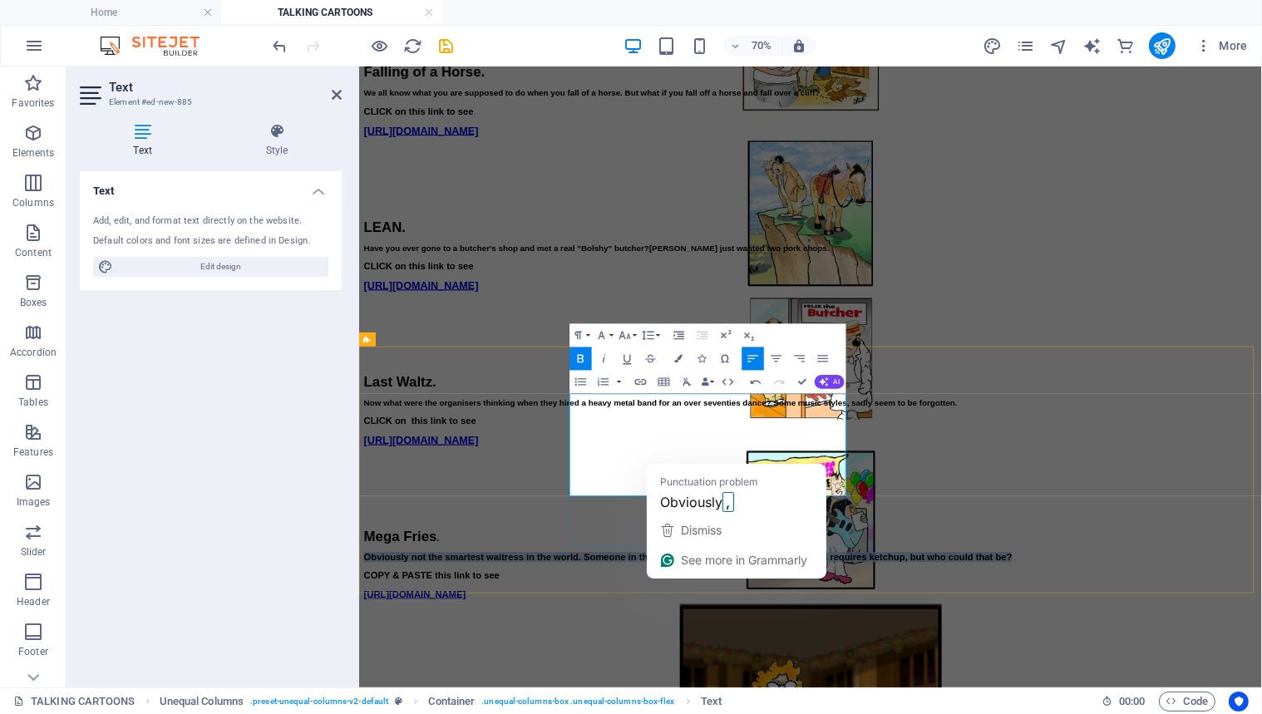
drag, startPoint x: 1012, startPoint y: 614, endPoint x: 664, endPoint y: 590, distance: 348.5
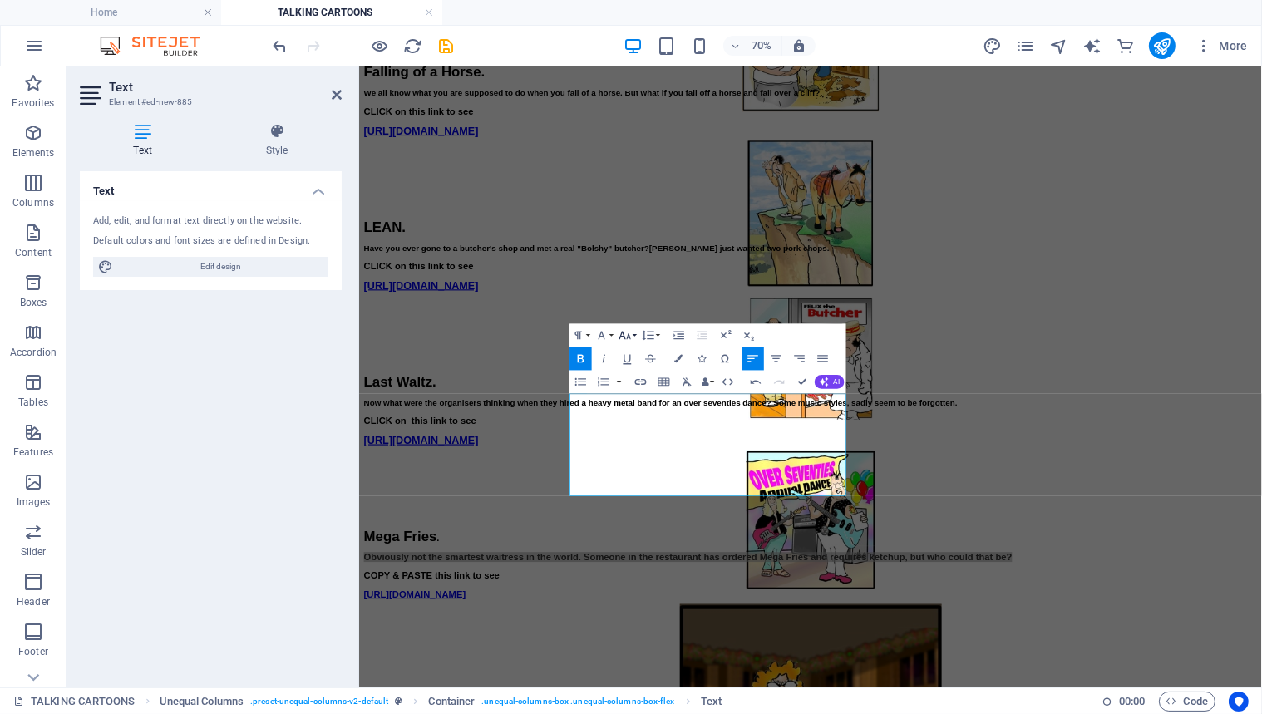
click at [625, 333] on icon "button" at bounding box center [625, 335] width 14 height 14
click at [624, 443] on link "14" at bounding box center [624, 445] width 42 height 17
drag, startPoint x: 906, startPoint y: 664, endPoint x: 659, endPoint y: 671, distance: 247.1
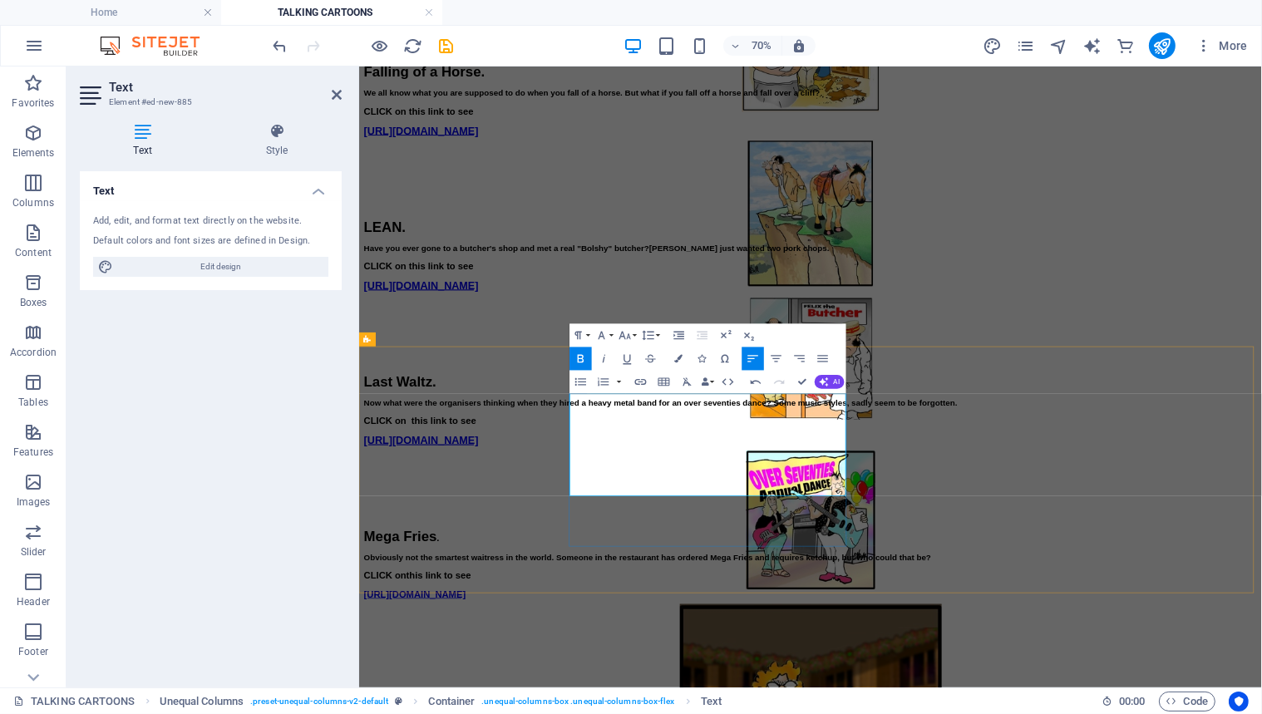
click at [627, 357] on icon "button" at bounding box center [627, 359] width 14 height 14
click at [624, 333] on icon "button" at bounding box center [625, 335] width 14 height 14
click at [622, 460] on link "18" at bounding box center [624, 462] width 42 height 17
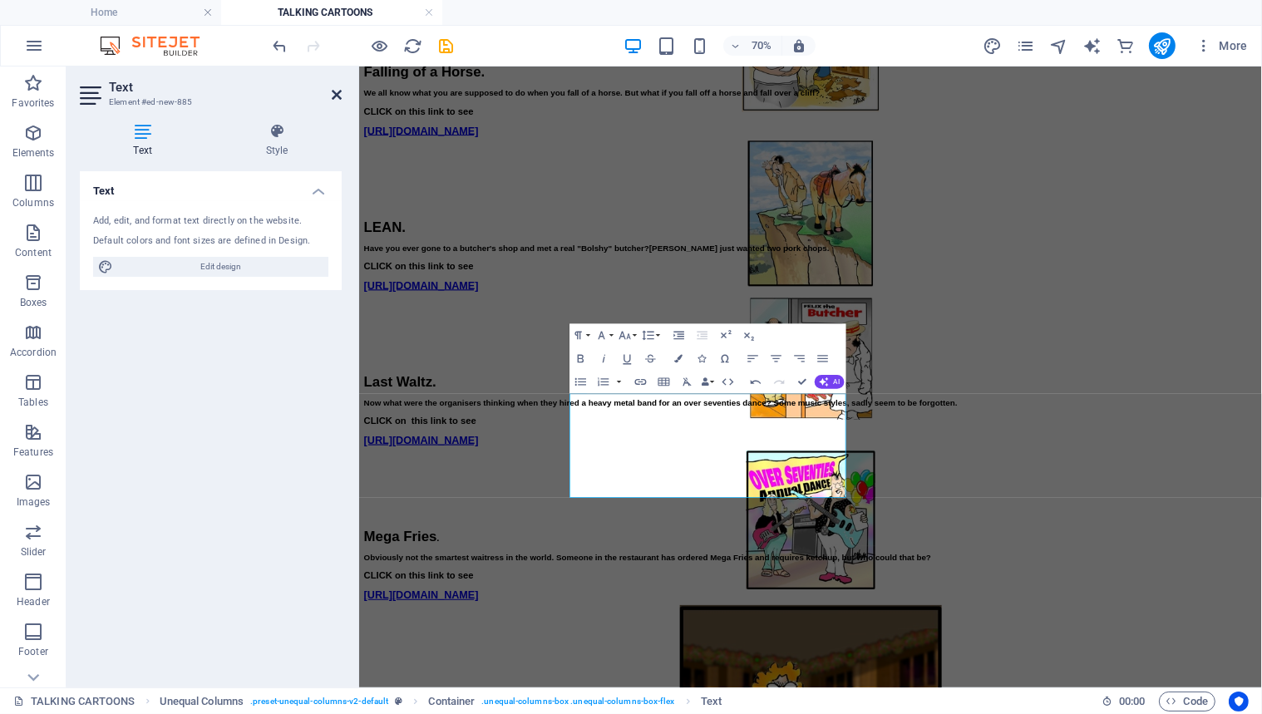
click at [332, 90] on icon at bounding box center [337, 94] width 10 height 13
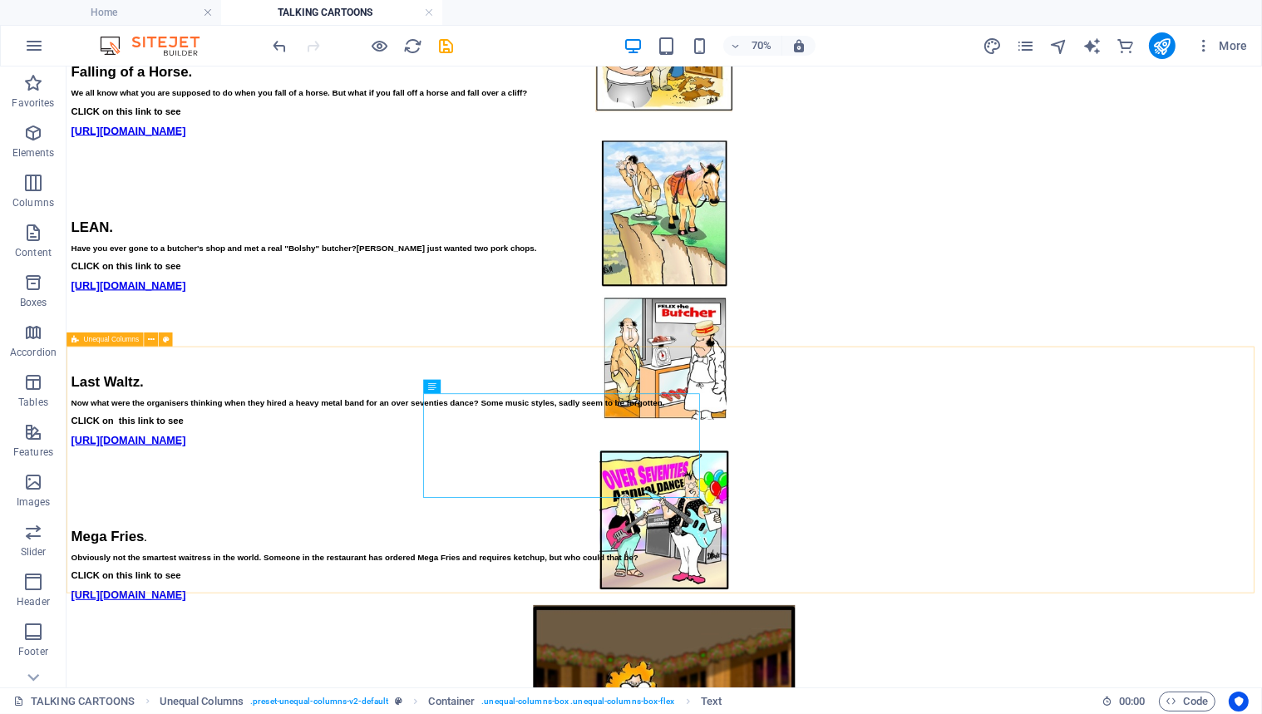
click at [101, 340] on span "Unequal Columns" at bounding box center [111, 339] width 56 height 7
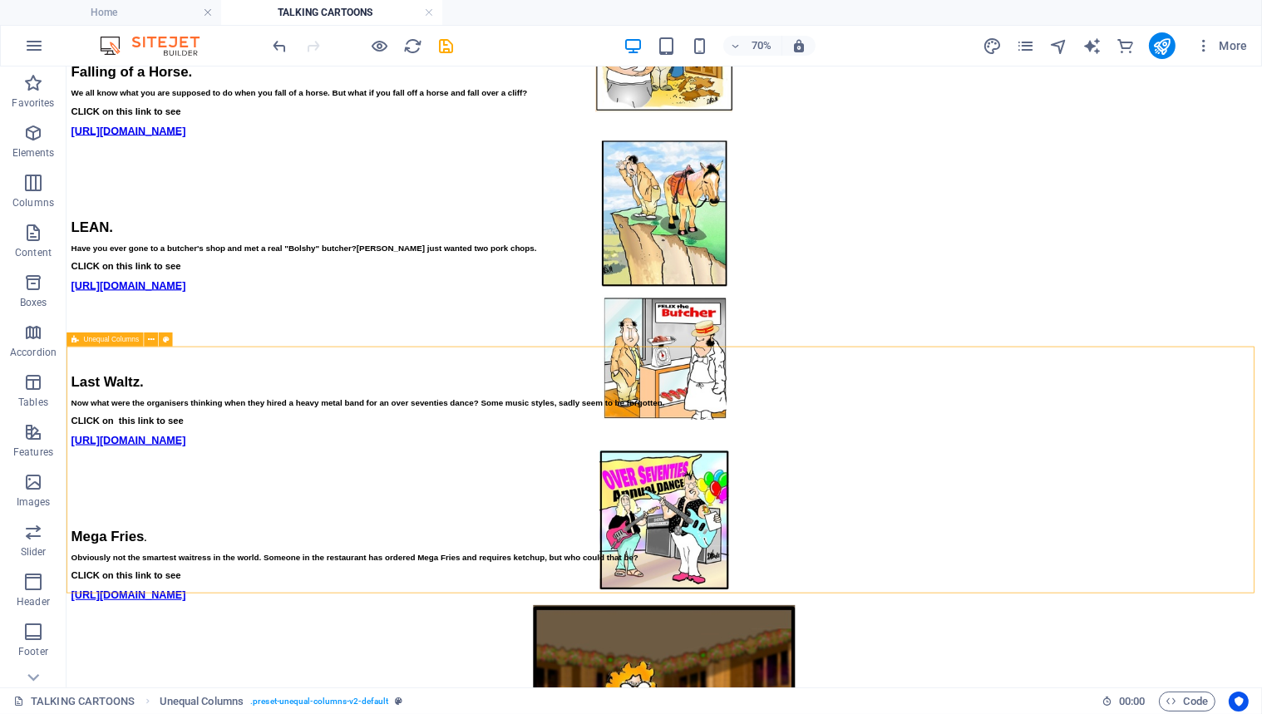
click at [101, 340] on span "Unequal Columns" at bounding box center [111, 339] width 56 height 7
select select "%"
select select "rem"
select select "preset-unequal-columns-v2-default"
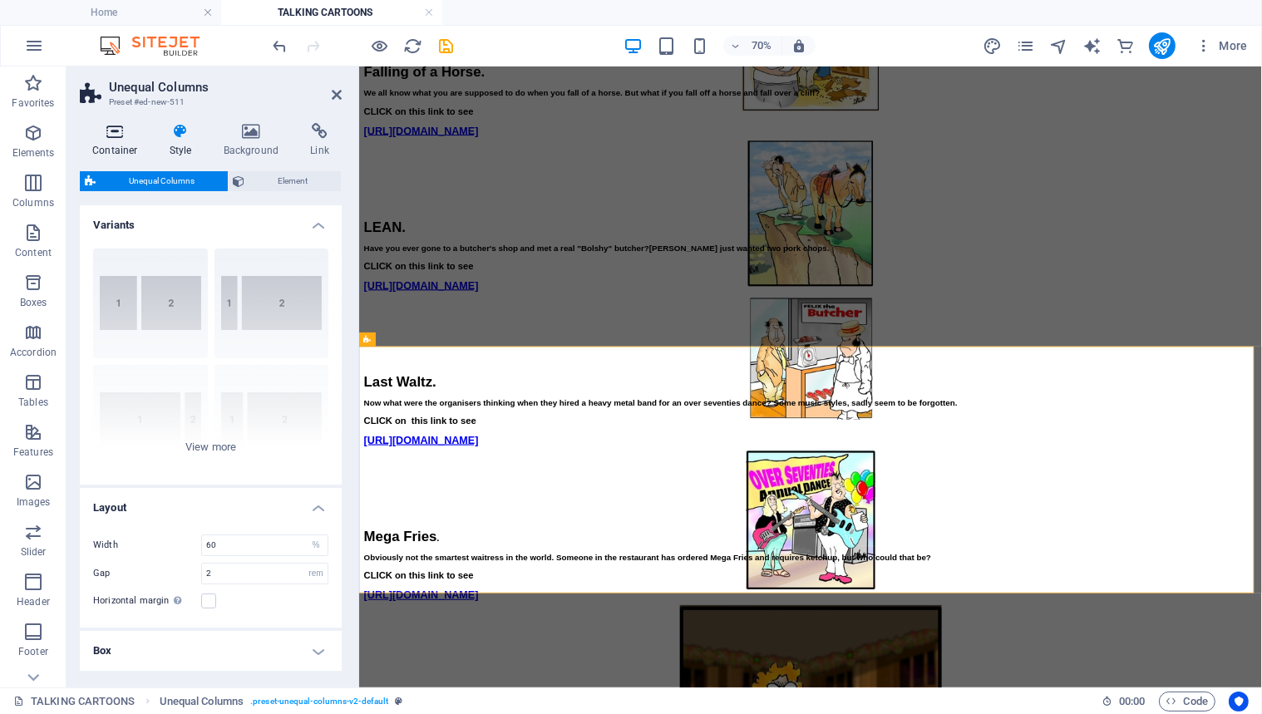
click at [111, 131] on icon at bounding box center [115, 131] width 71 height 17
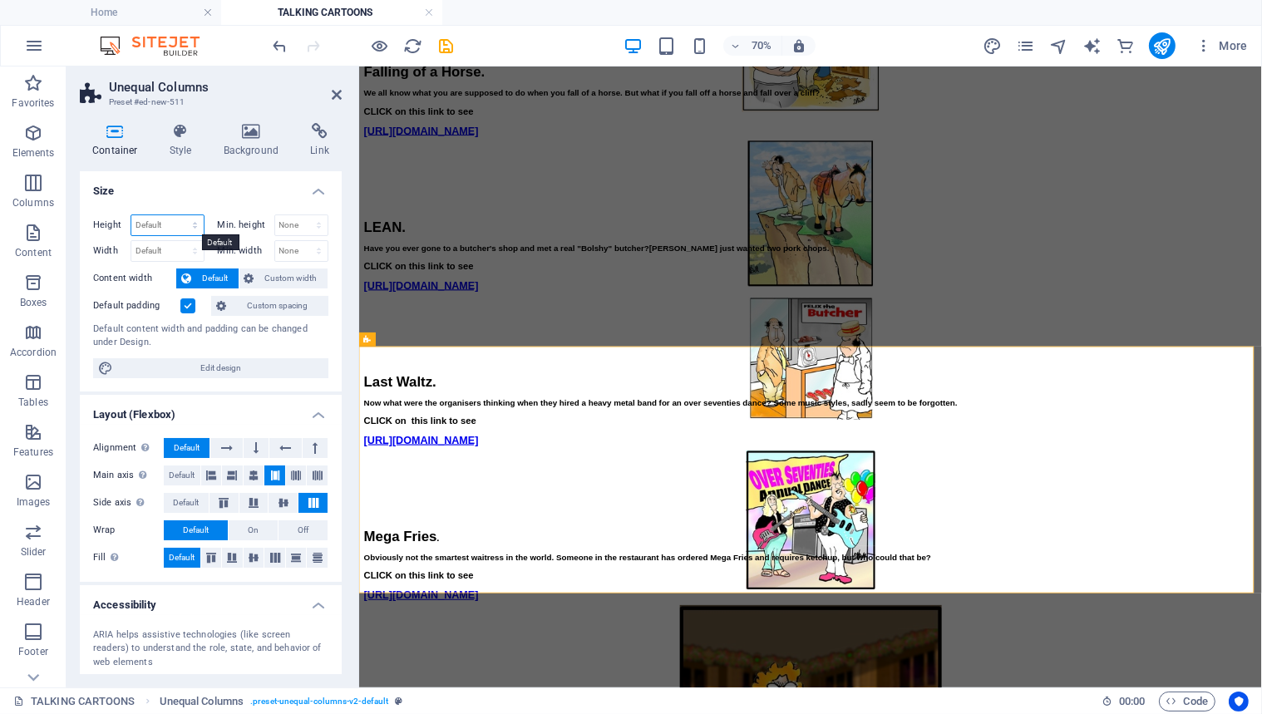
click at [165, 219] on select "Default px rem % vh vw" at bounding box center [167, 225] width 72 height 20
select select "px"
click at [178, 215] on select "Default px rem % vh vw" at bounding box center [167, 225] width 72 height 20
type input "456"
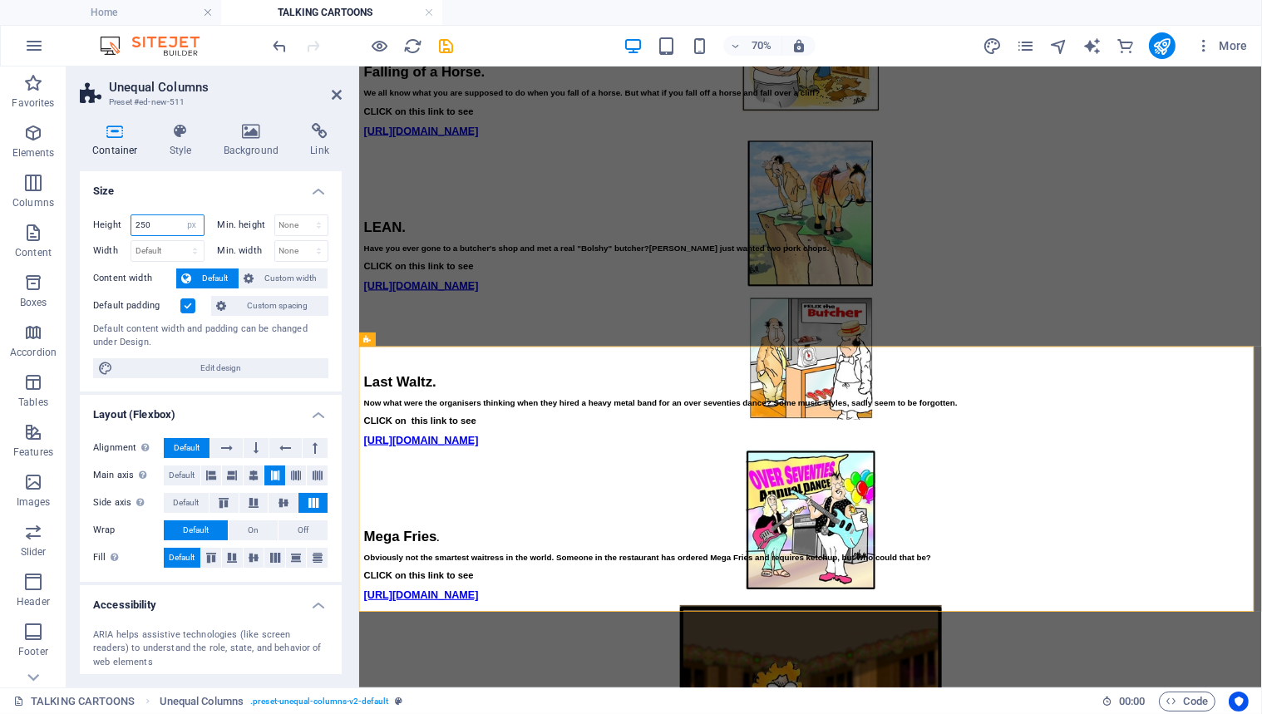
type input "250"
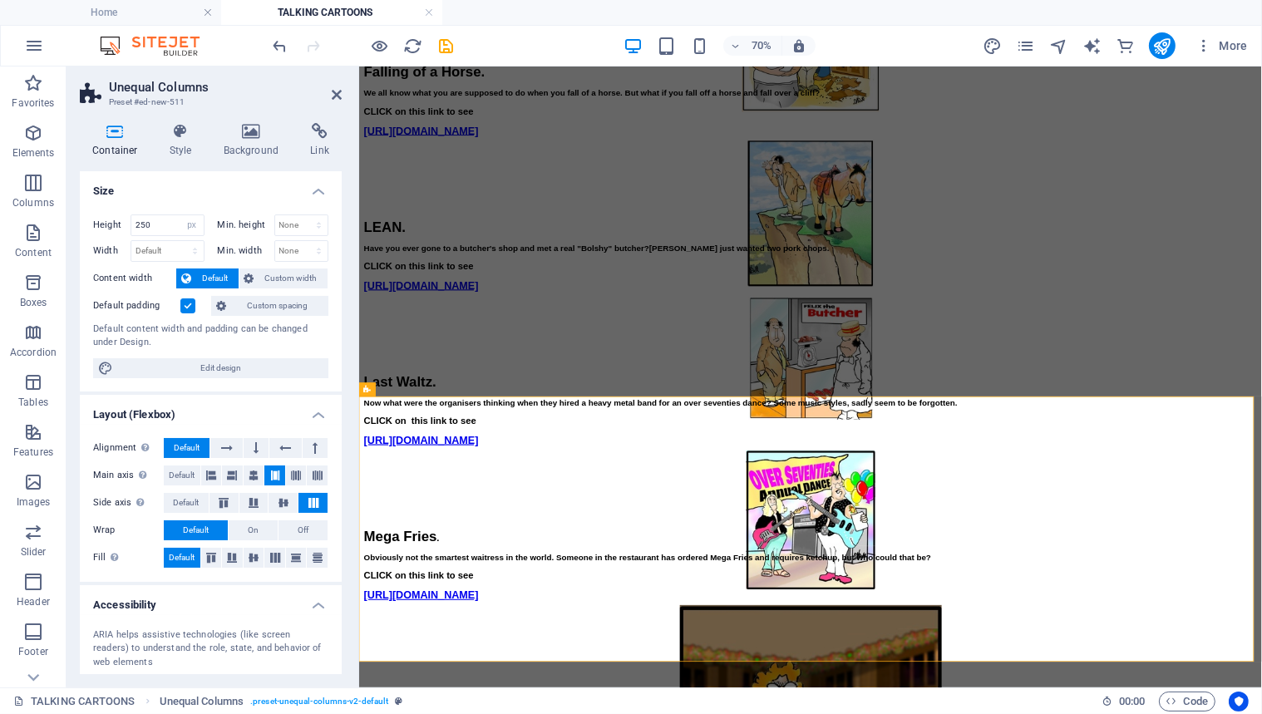
scroll to position [3325, 0]
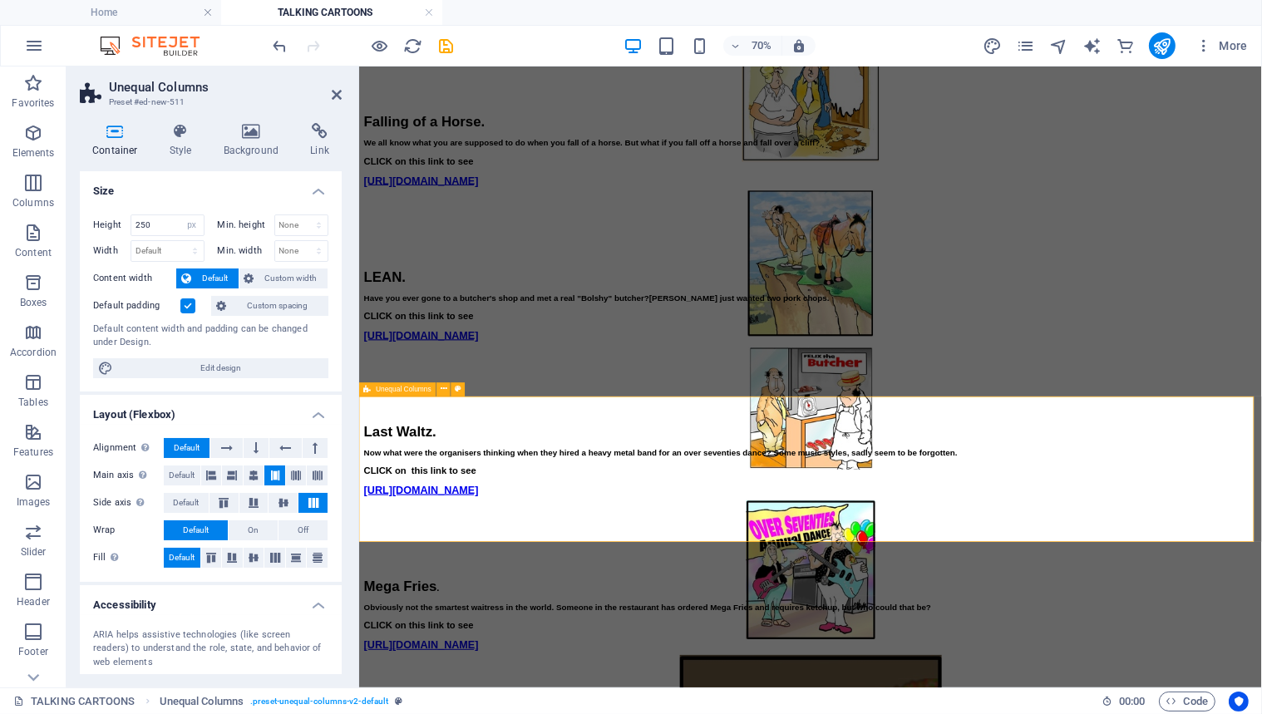
click at [336, 90] on icon at bounding box center [337, 94] width 10 height 13
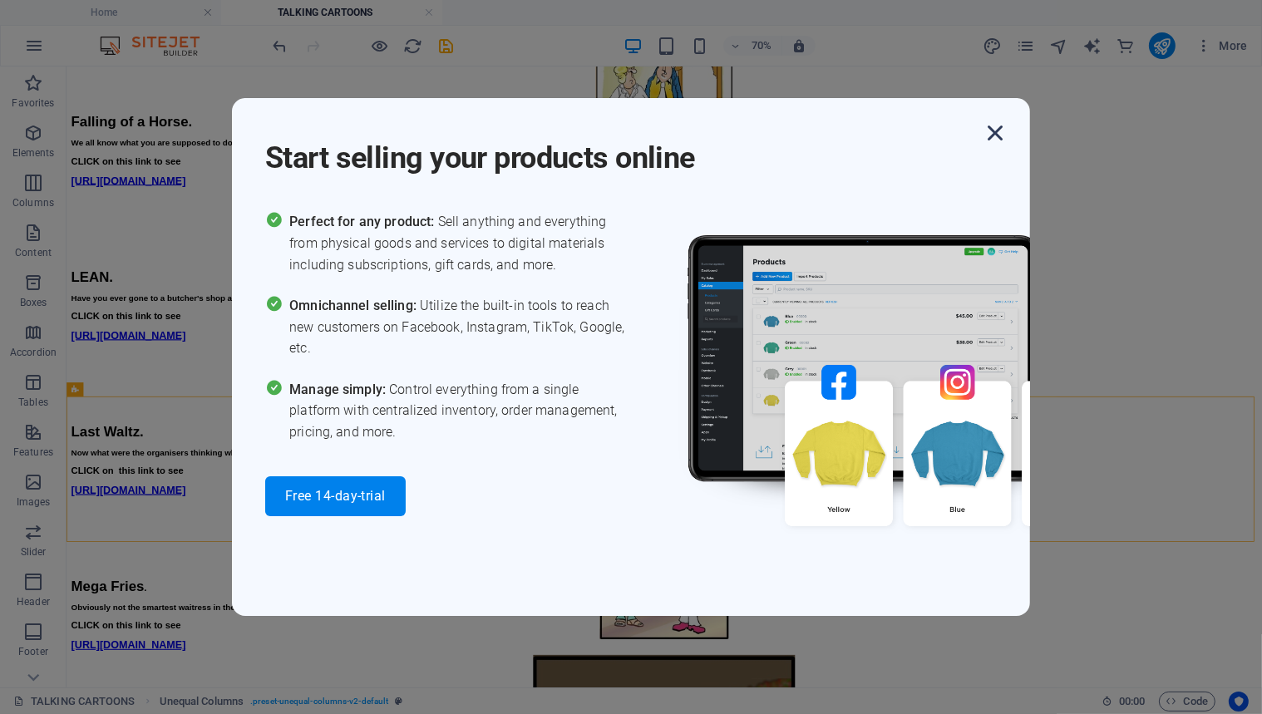
click at [991, 129] on icon "button" at bounding box center [995, 133] width 30 height 30
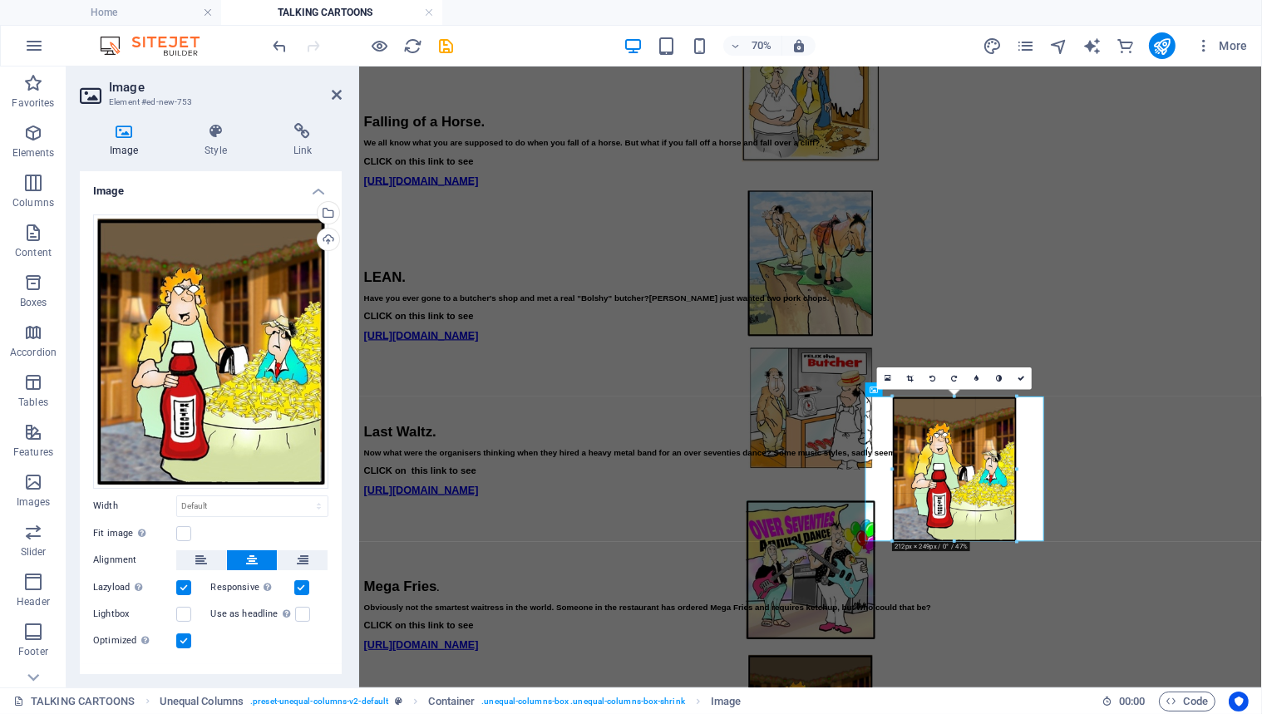
drag, startPoint x: 1020, startPoint y: 546, endPoint x: 913, endPoint y: 668, distance: 161.5
type input "212"
select select "px"
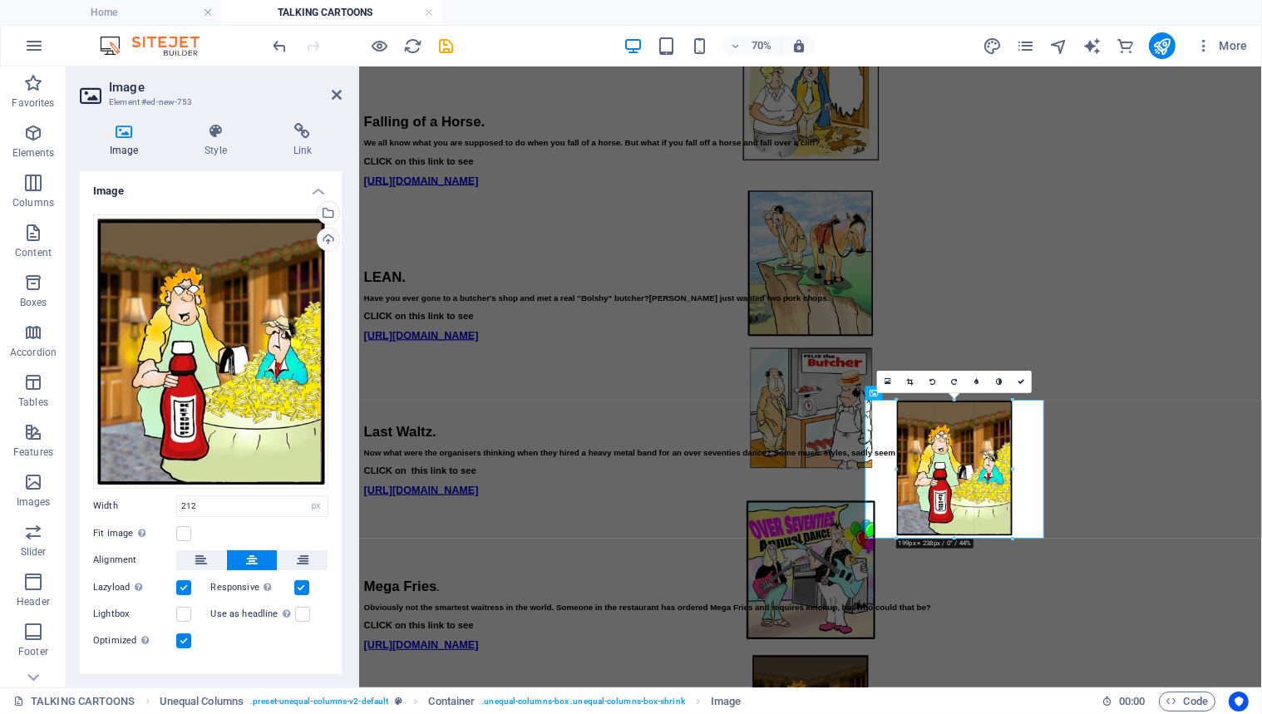
drag, startPoint x: 1015, startPoint y: 540, endPoint x: 917, endPoint y: 663, distance: 156.9
type input "199"
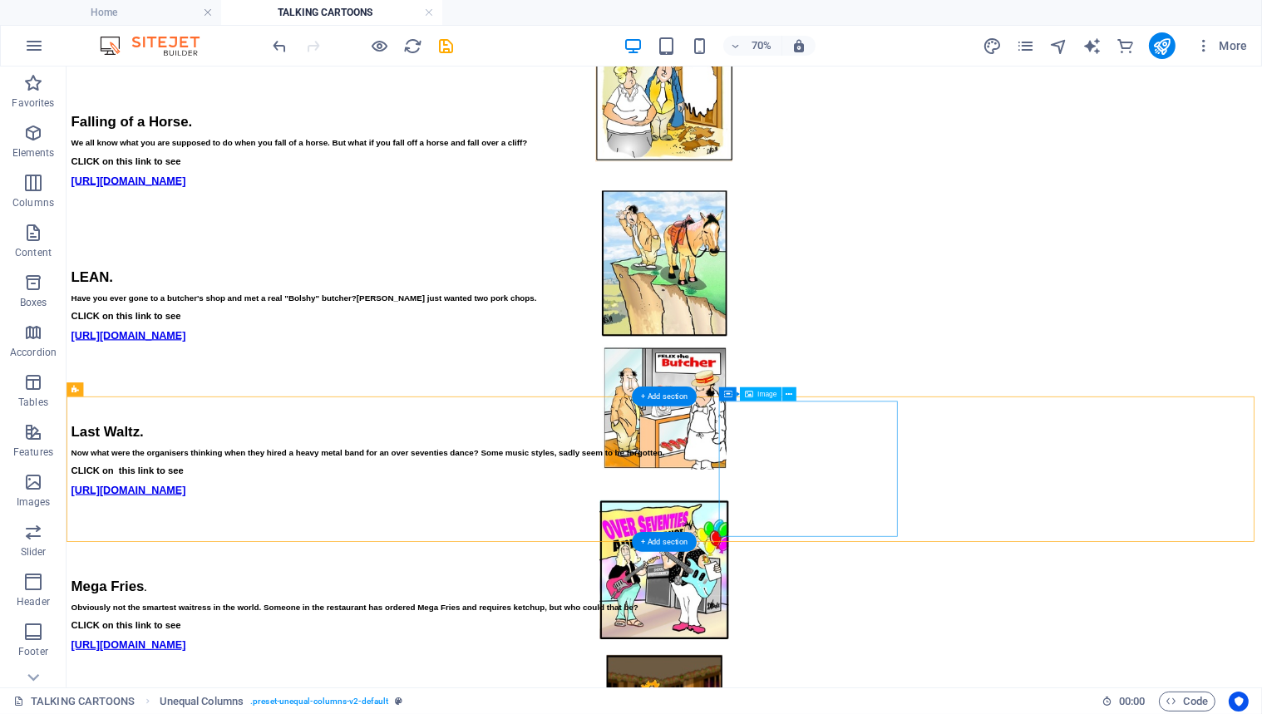
scroll to position [3174, 0]
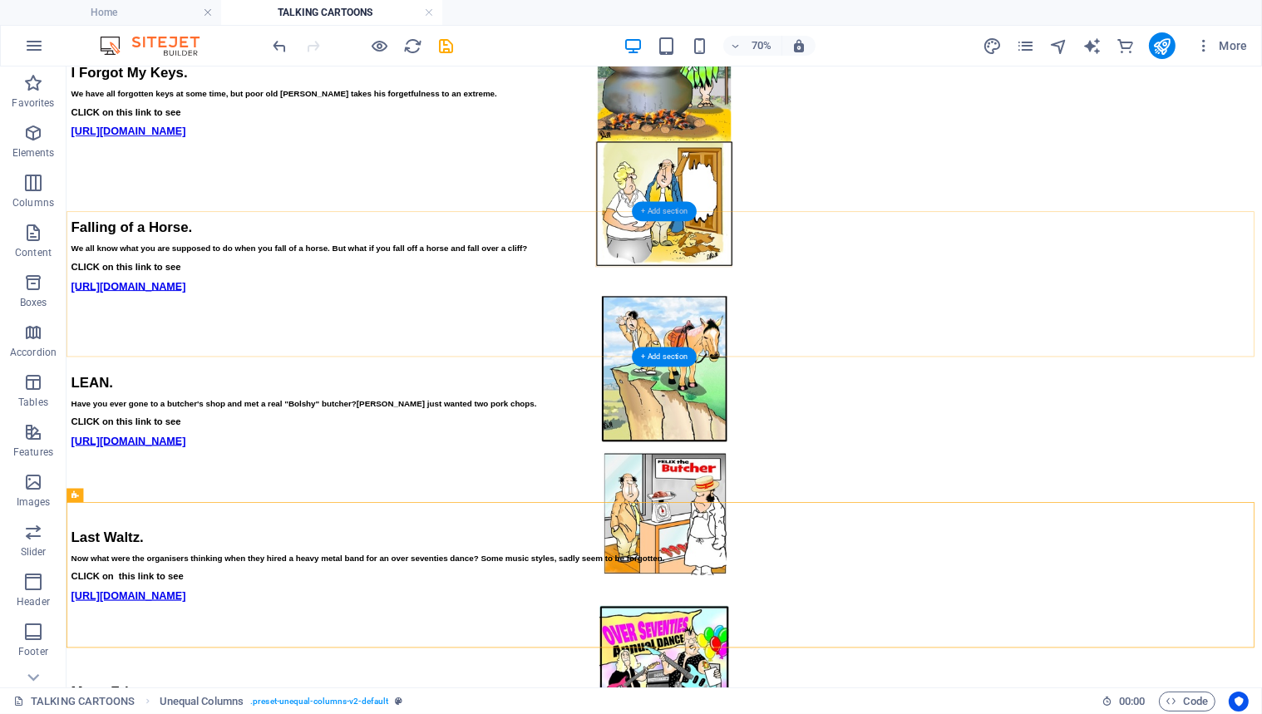
click at [654, 209] on div "+ Add section" at bounding box center [664, 211] width 65 height 20
click at [496, 287] on div "Falling of a Horse. We all know what you are supposed to do when you fall of a …" at bounding box center [919, 337] width 1695 height 101
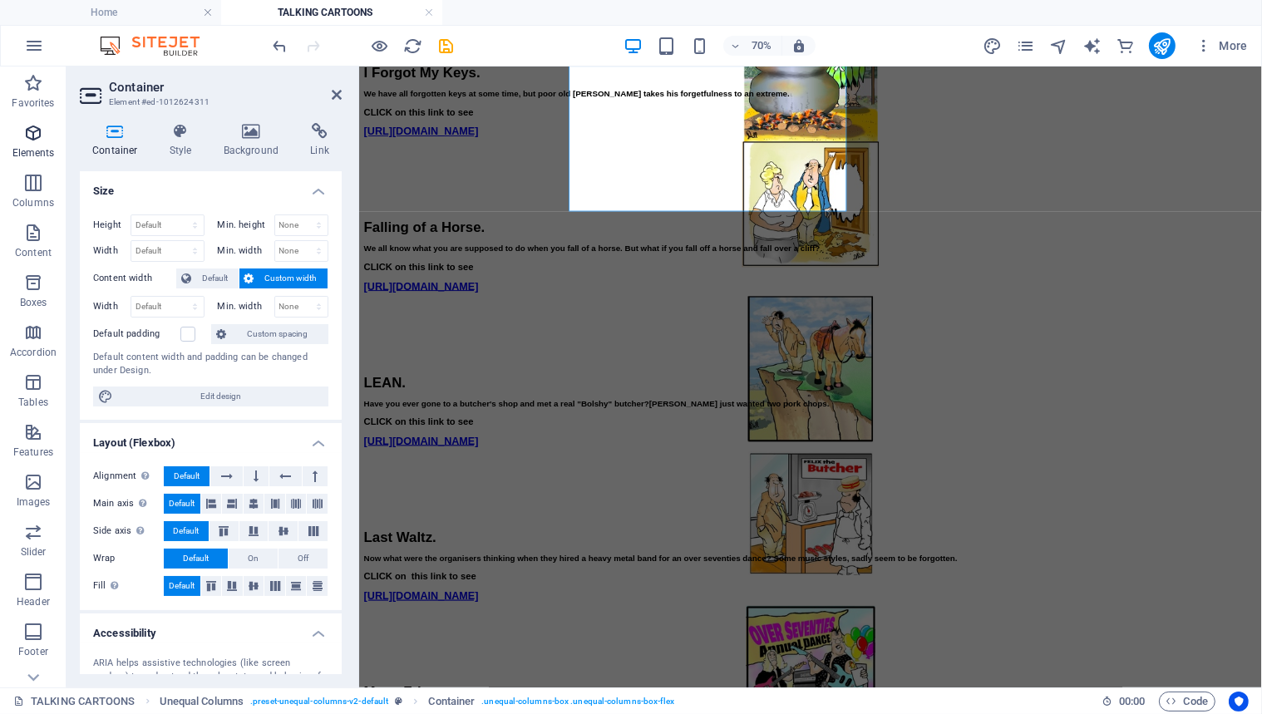
click at [31, 129] on icon "button" at bounding box center [33, 133] width 20 height 20
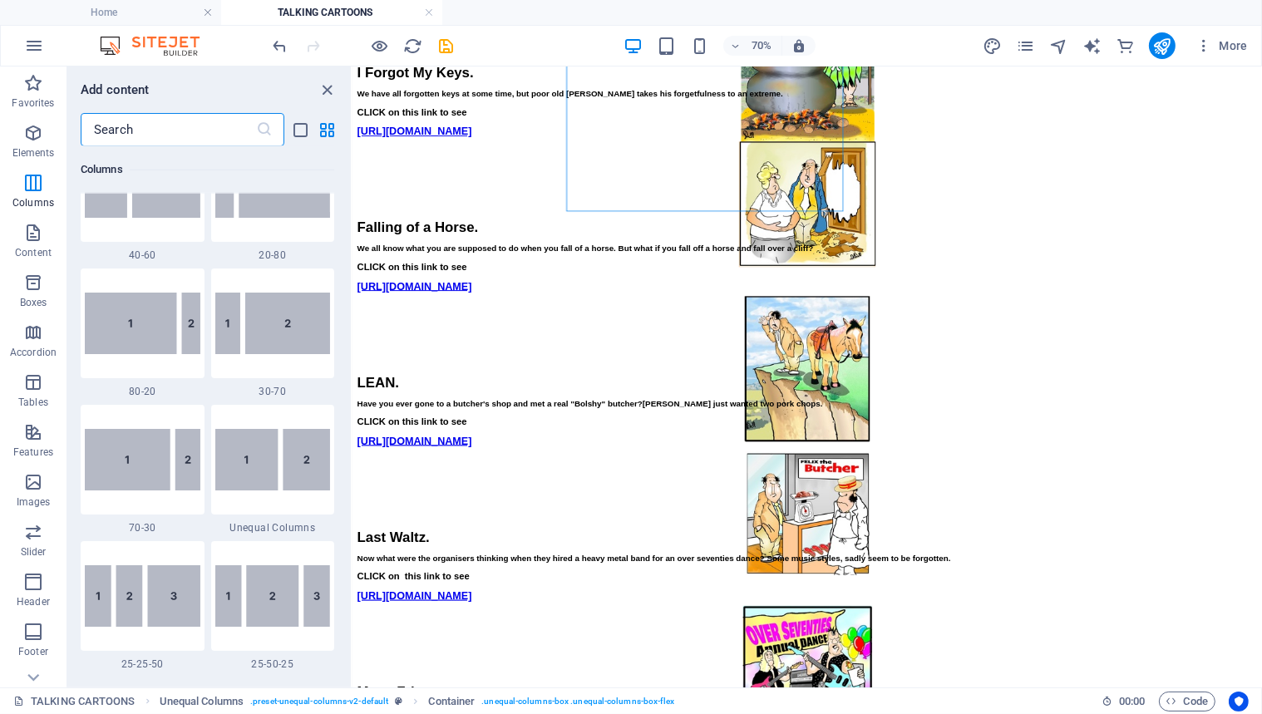
scroll to position [1318, 0]
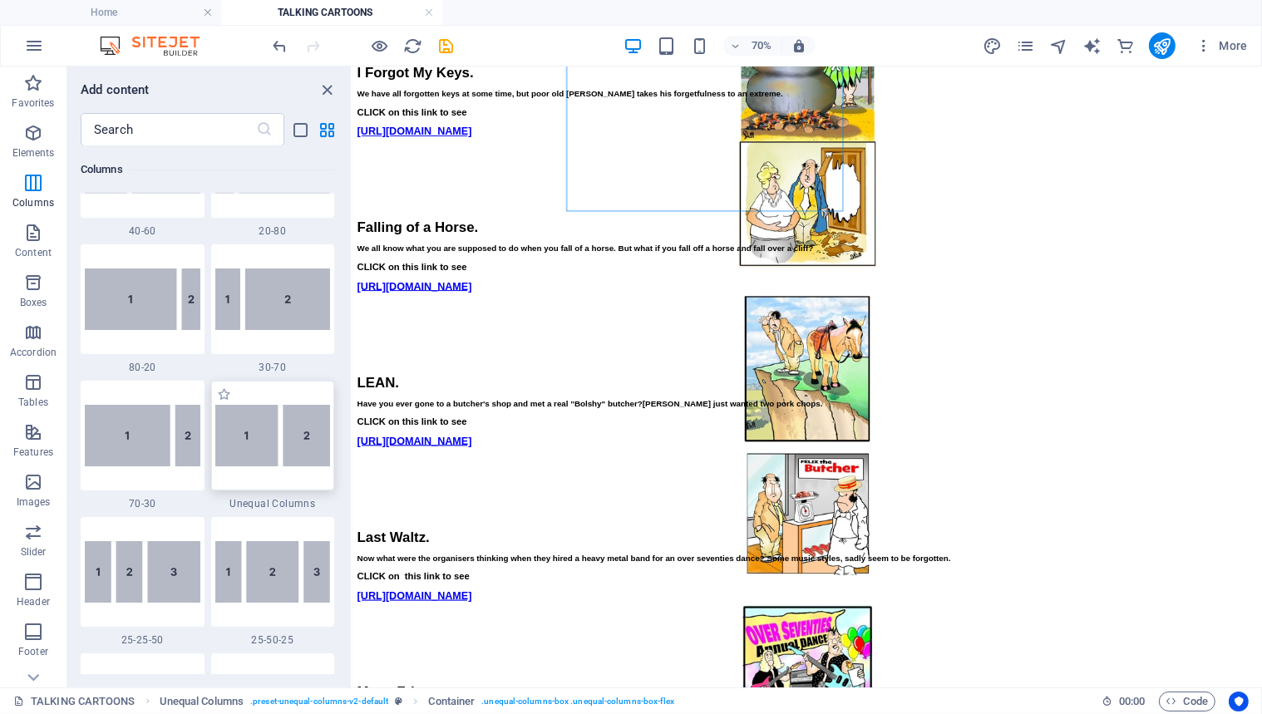
click at [260, 438] on img at bounding box center [273, 436] width 116 height 62
click at [353, 438] on div "Drag here to replace the existing content. Press “Ctrl” if you want to create a…" at bounding box center [808, 377] width 910 height 621
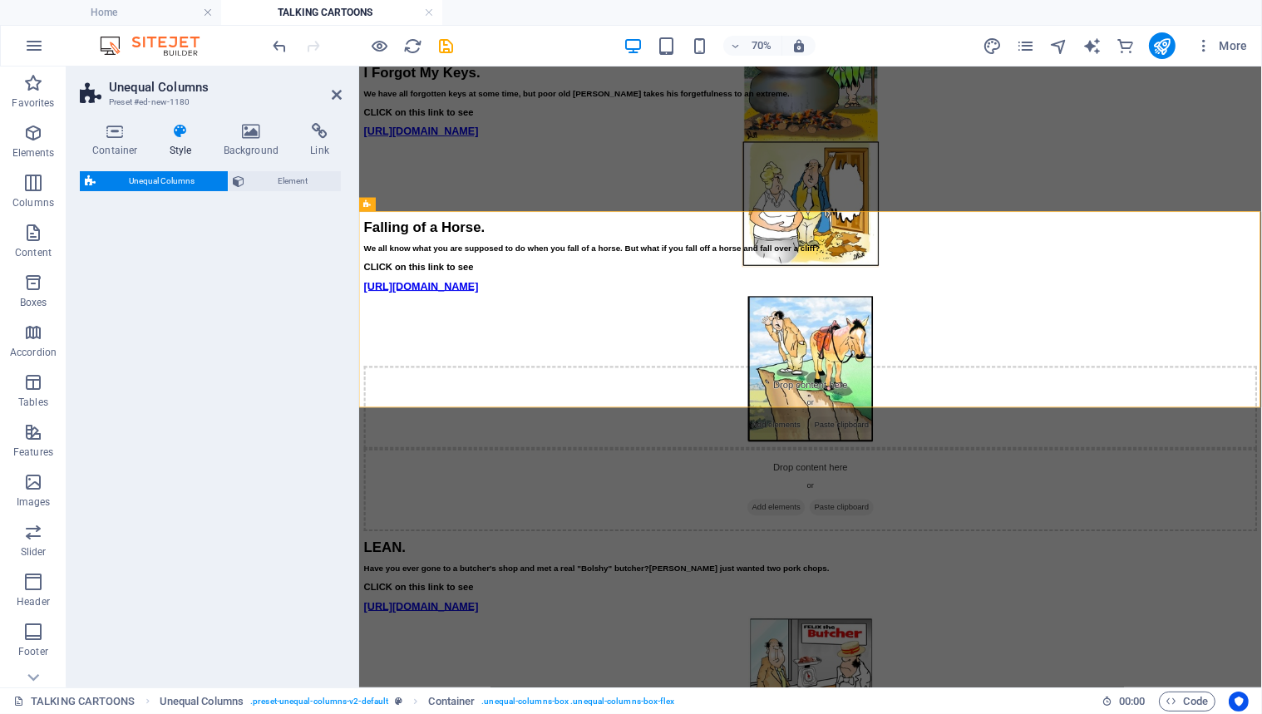
select select "%"
select select "rem"
select select "preset-unequal-columns-v2-default"
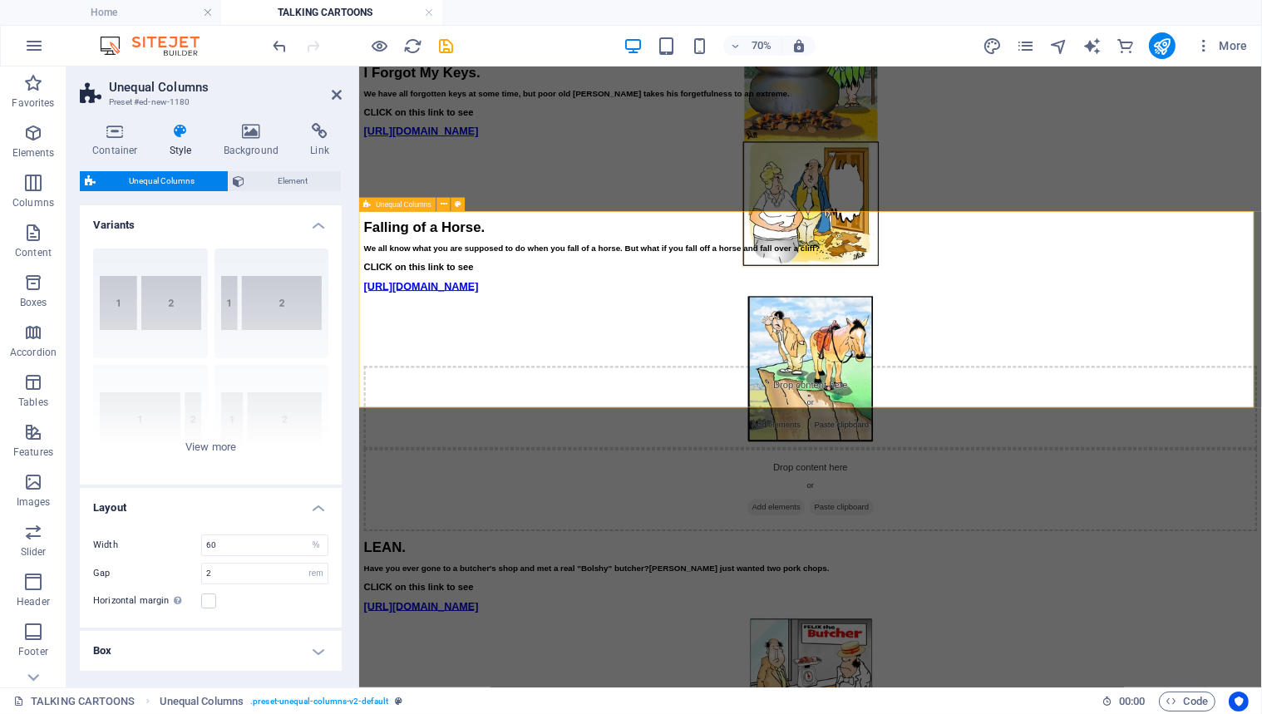
click at [429, 495] on div "Drop content here or Add elements Paste clipboard Drop content here or Add elem…" at bounding box center [1003, 613] width 1277 height 236
drag, startPoint x: 336, startPoint y: 91, endPoint x: 126, endPoint y: 118, distance: 212.2
click at [336, 91] on icon at bounding box center [337, 94] width 10 height 13
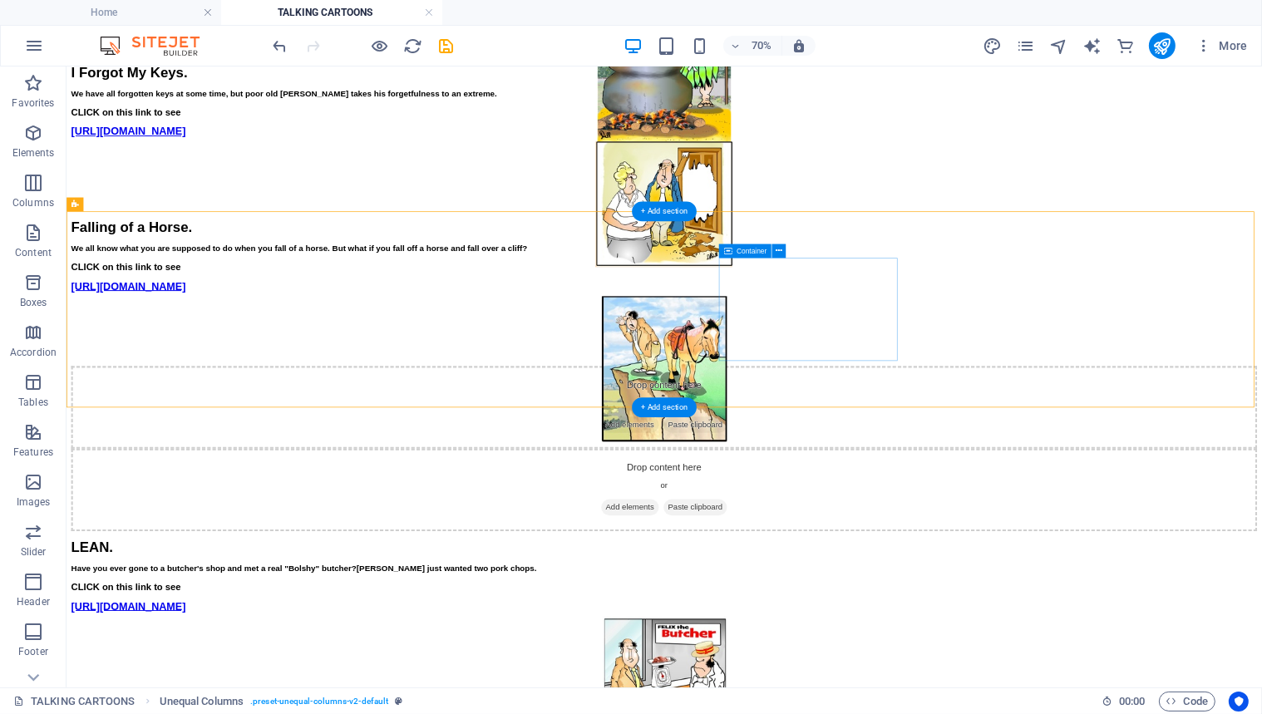
drag, startPoint x: 99, startPoint y: 199, endPoint x: 1079, endPoint y: 407, distance: 1001.7
click at [31, 131] on icon "button" at bounding box center [33, 133] width 20 height 20
click at [31, 130] on icon "button" at bounding box center [33, 133] width 20 height 20
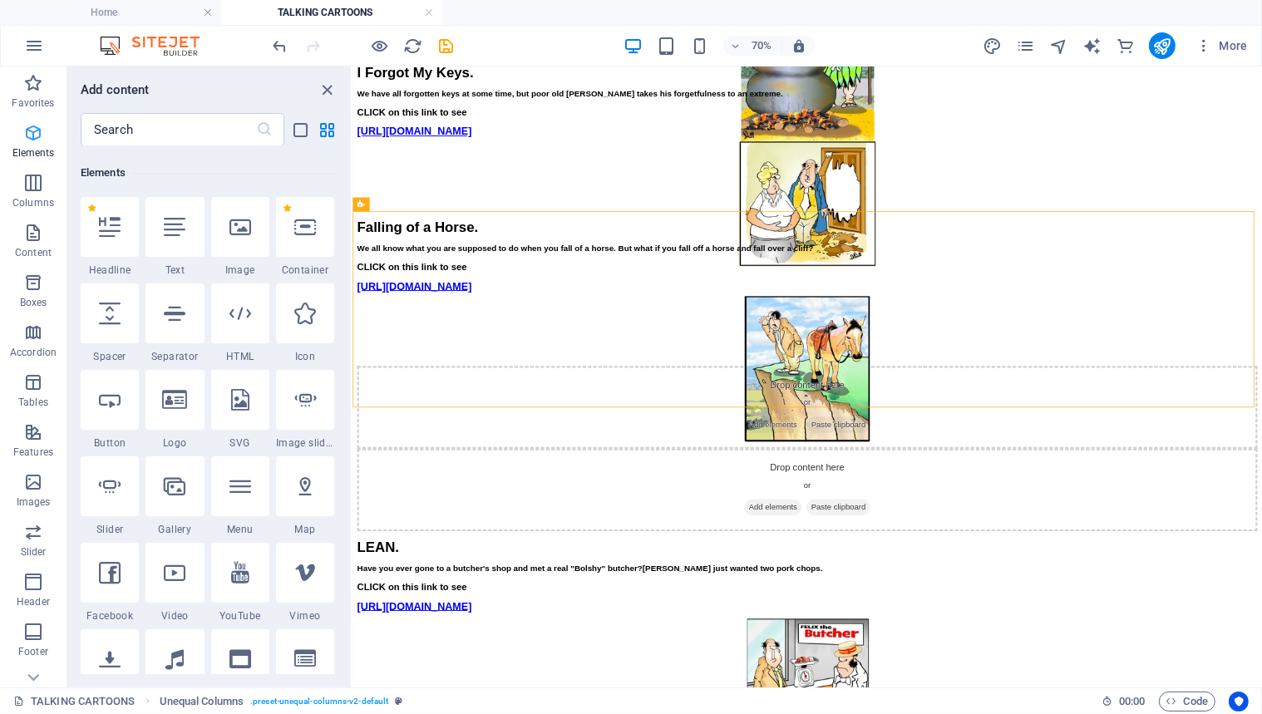
scroll to position [176, 0]
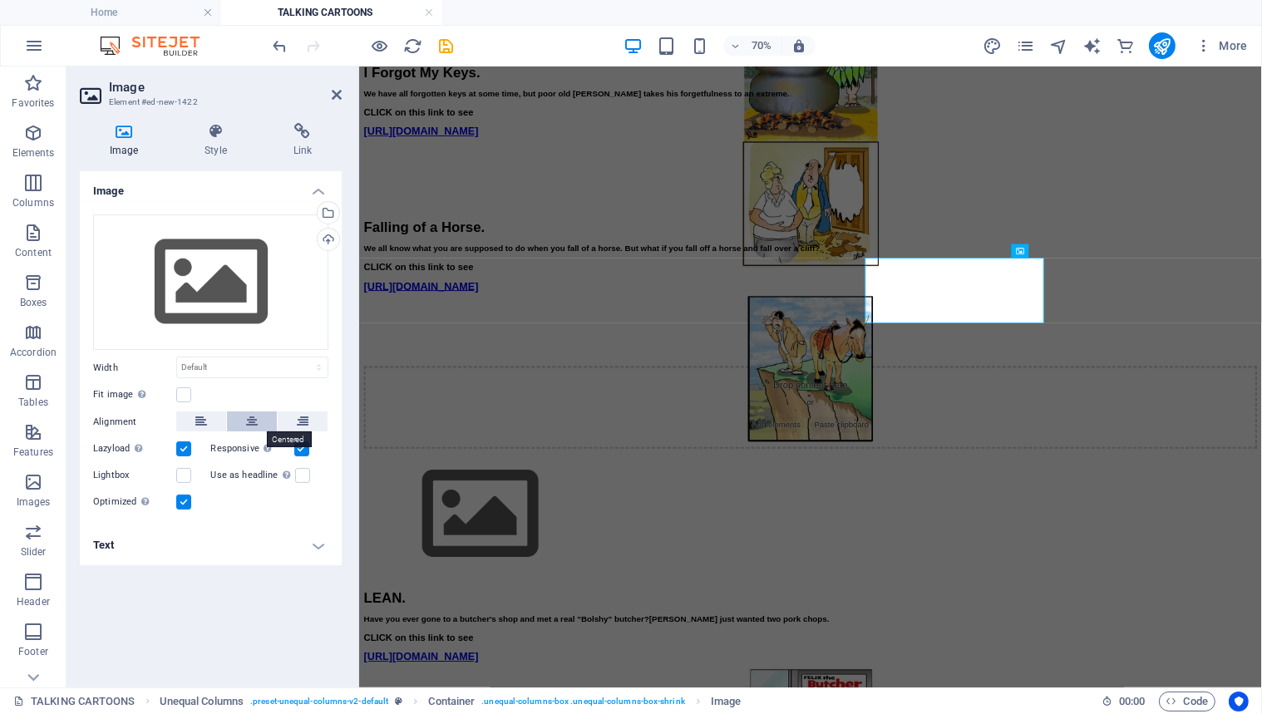
click at [249, 420] on icon at bounding box center [252, 422] width 12 height 20
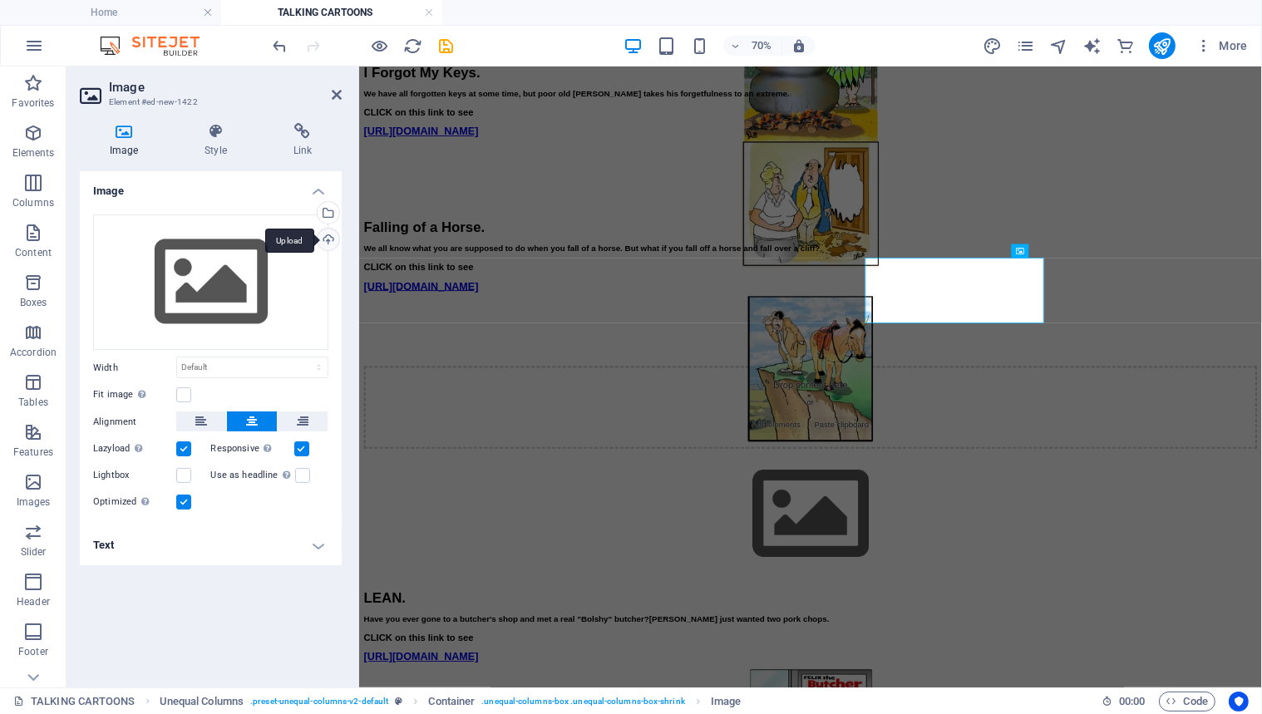
click at [328, 239] on div "Upload" at bounding box center [326, 241] width 25 height 25
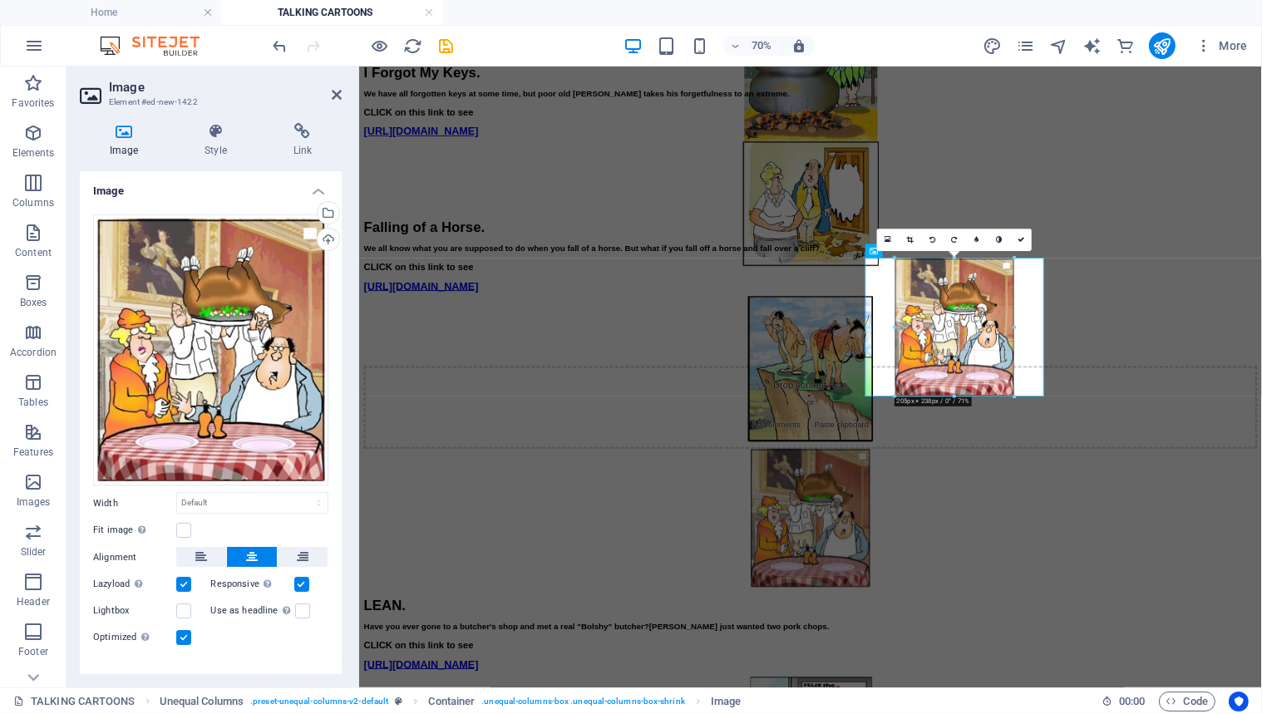
drag, startPoint x: 995, startPoint y: 353, endPoint x: 974, endPoint y: 494, distance: 142.9
type input "205"
select select "px"
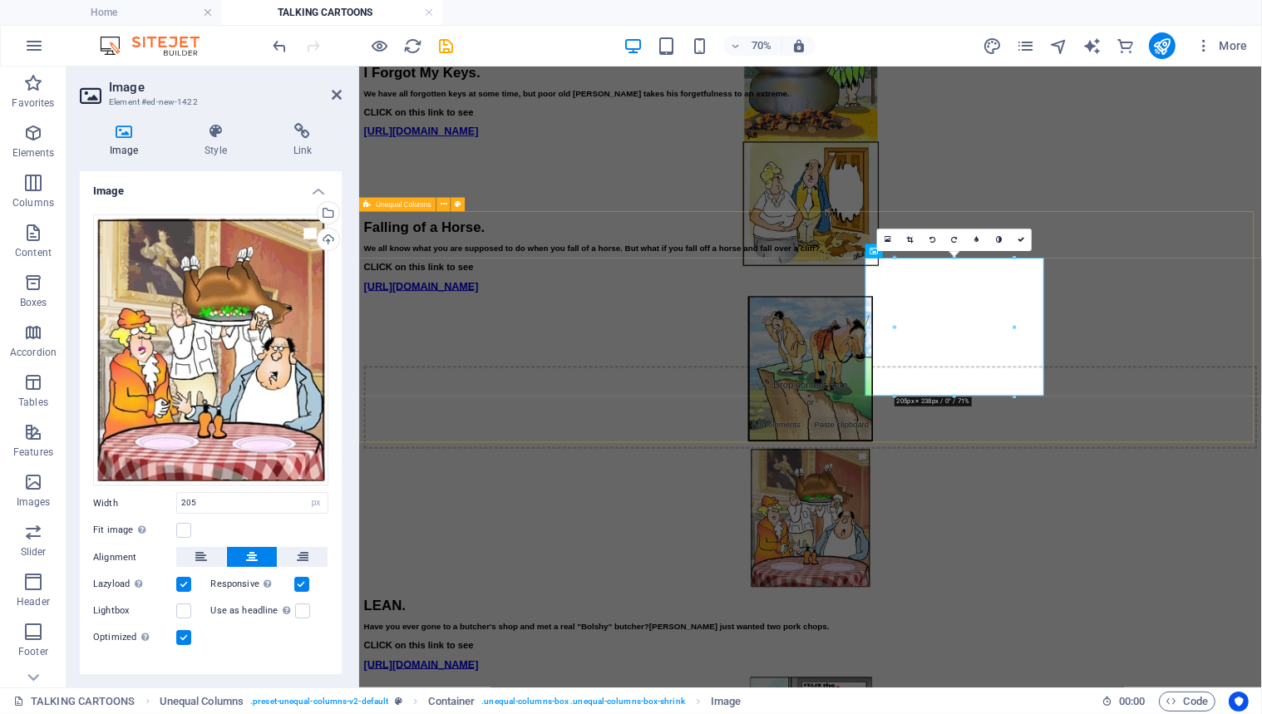
click at [562, 495] on div "Drop content here or Add elements Paste clipboard" at bounding box center [1003, 654] width 1277 height 319
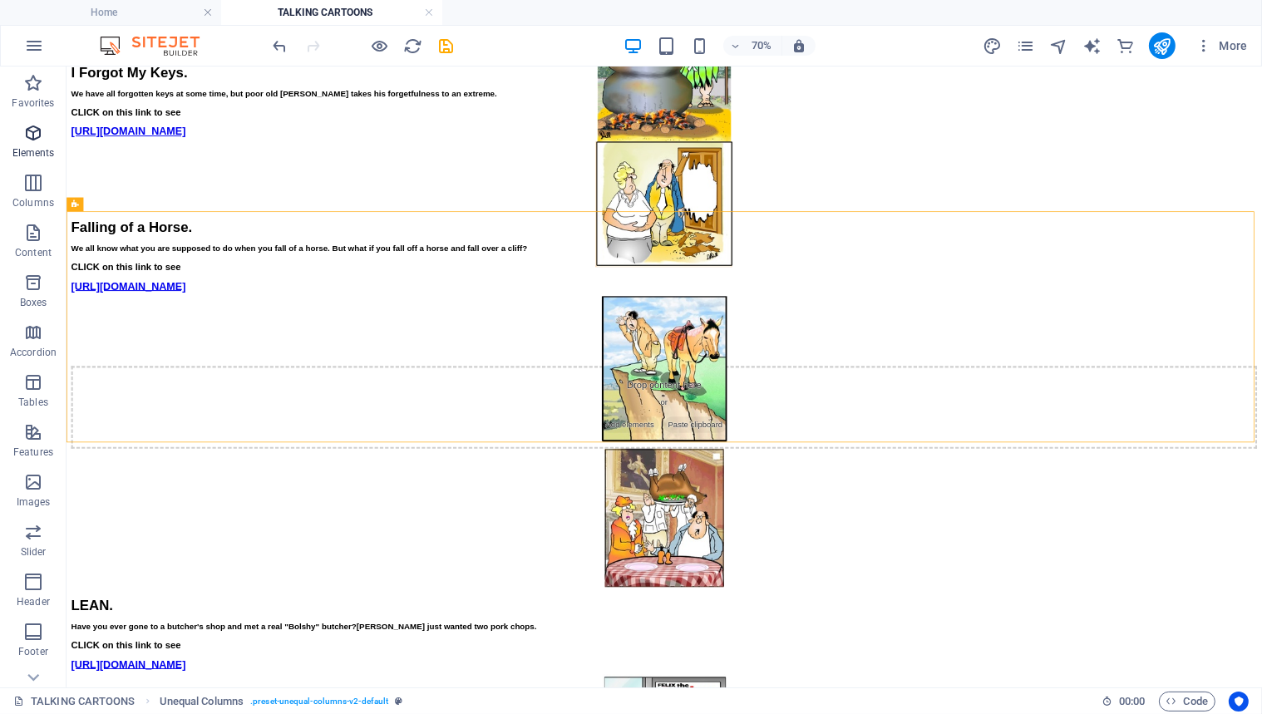
click at [31, 130] on icon "button" at bounding box center [33, 133] width 20 height 20
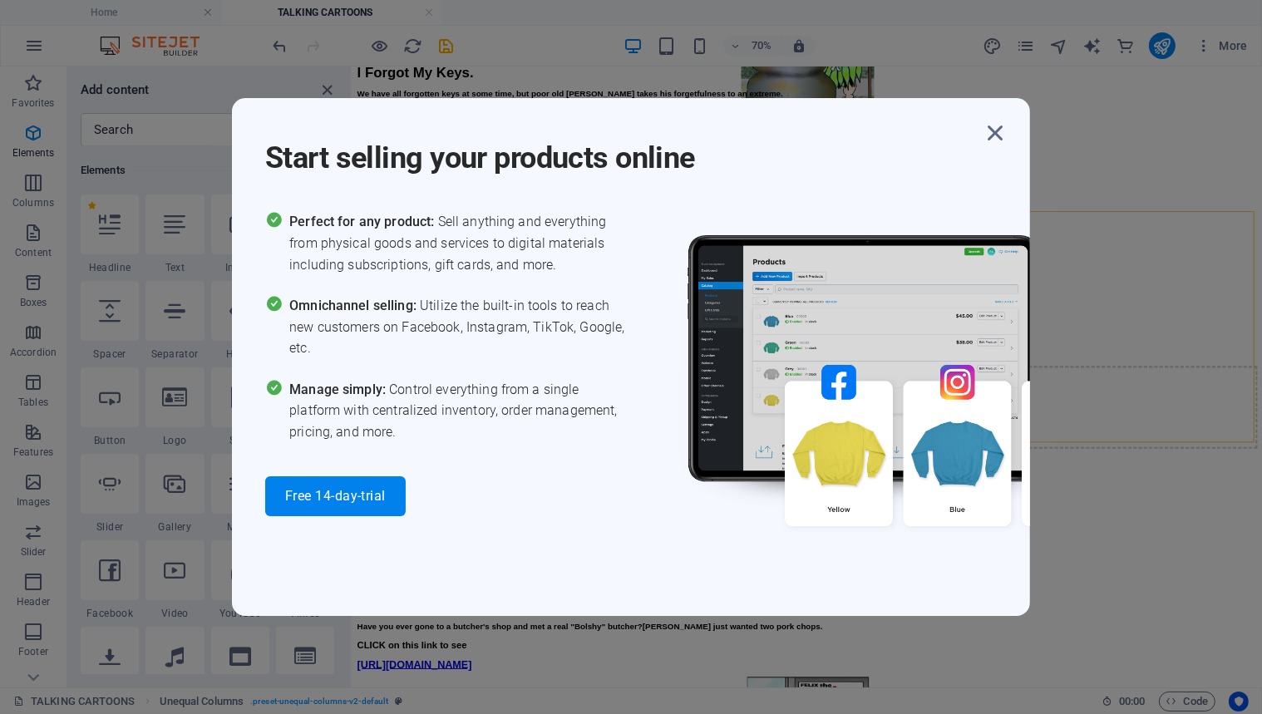
drag, startPoint x: 174, startPoint y: 223, endPoint x: 207, endPoint y: 221, distance: 33.3
click at [207, 221] on div "Start selling your products online Perfect for any product: Sell anything and e…" at bounding box center [631, 357] width 1262 height 714
click at [998, 129] on icon "button" at bounding box center [995, 133] width 30 height 30
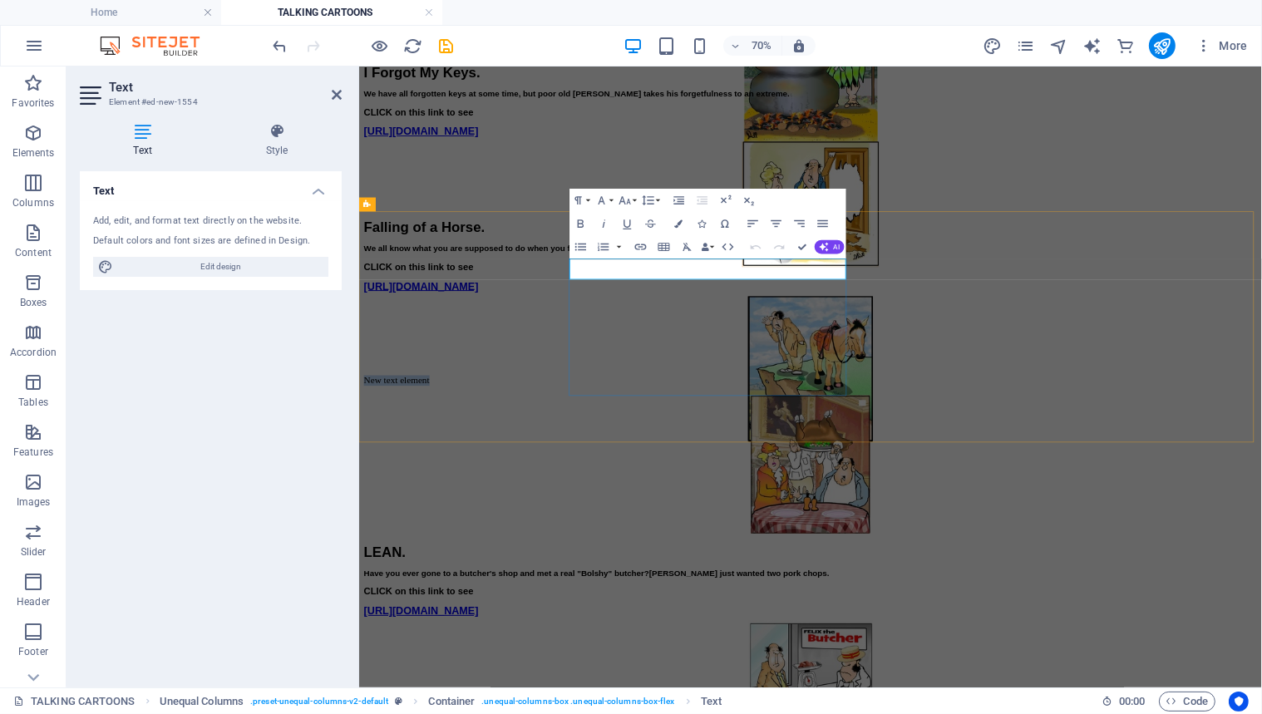
click at [818, 508] on p "New text element" at bounding box center [1003, 515] width 1277 height 15
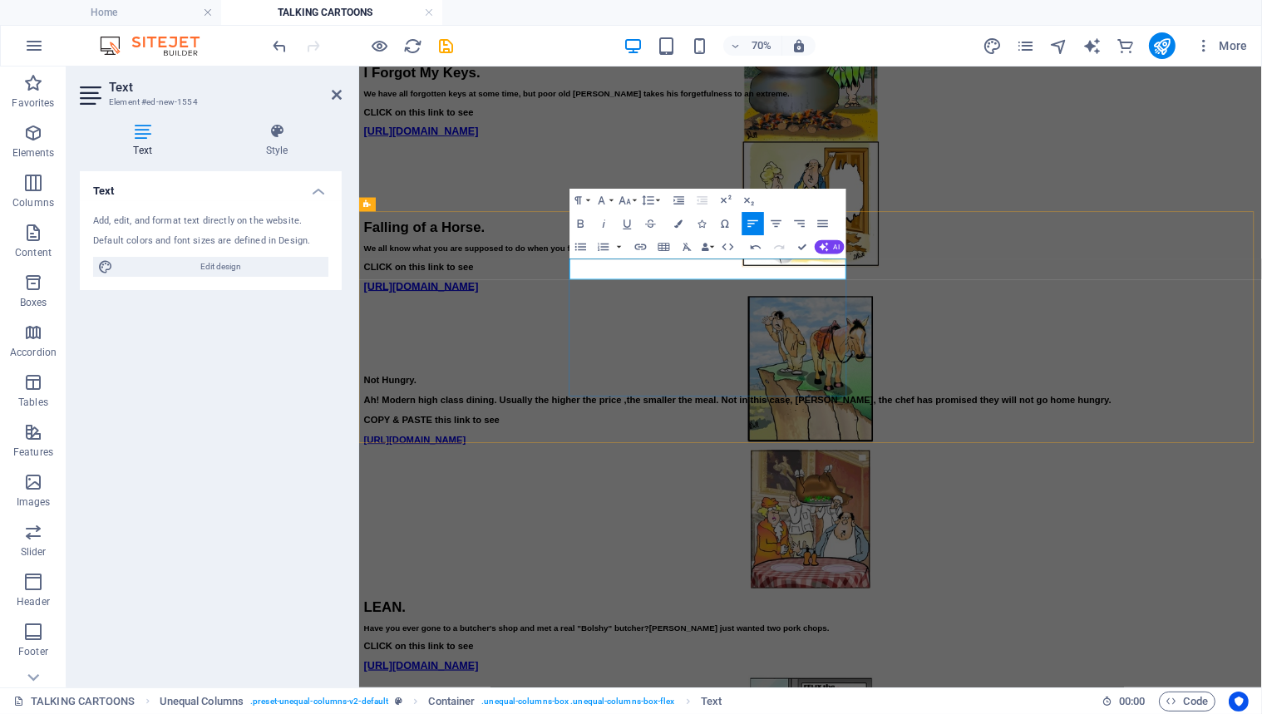
scroll to position [3186, 0]
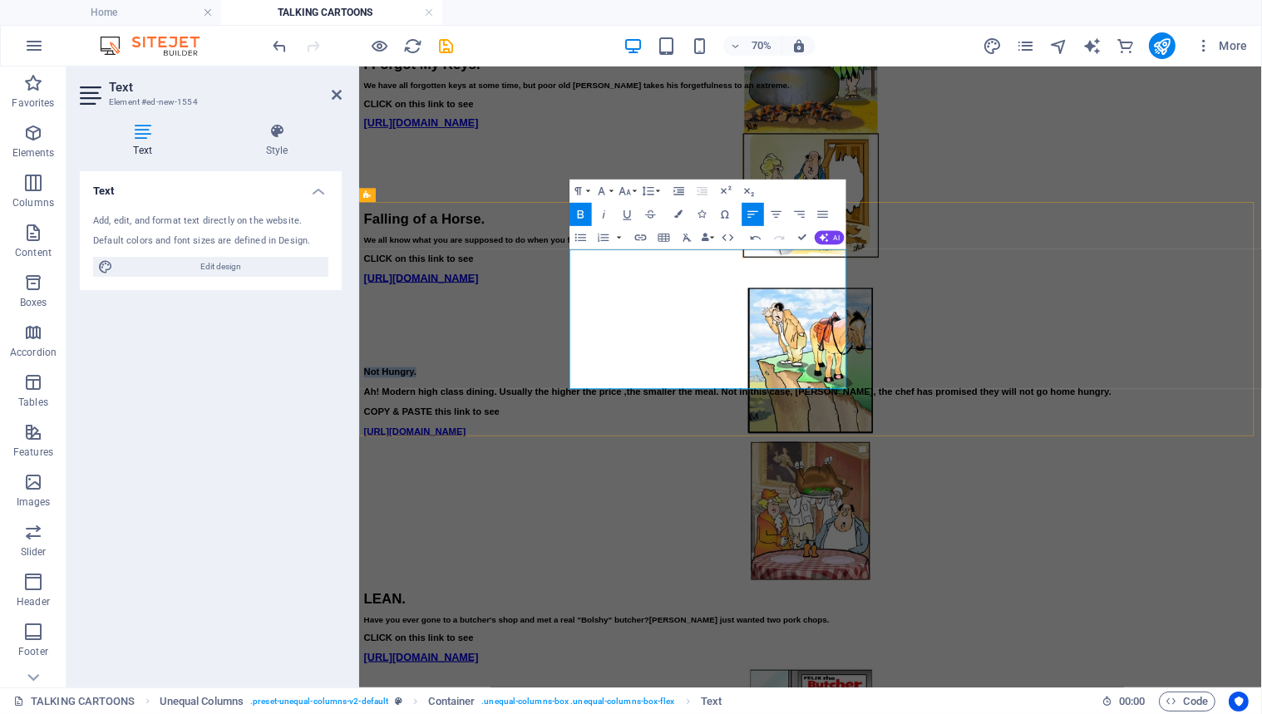
drag, startPoint x: 755, startPoint y: 350, endPoint x: 664, endPoint y: 358, distance: 91.8
click at [658, 496] on div "Not Hungry. Ah! Modern high class dining. Usually the higher the price ,the sma…" at bounding box center [1003, 546] width 1277 height 100
click at [627, 190] on icon "button" at bounding box center [625, 191] width 14 height 14
click at [625, 333] on link "24" at bounding box center [624, 336] width 42 height 17
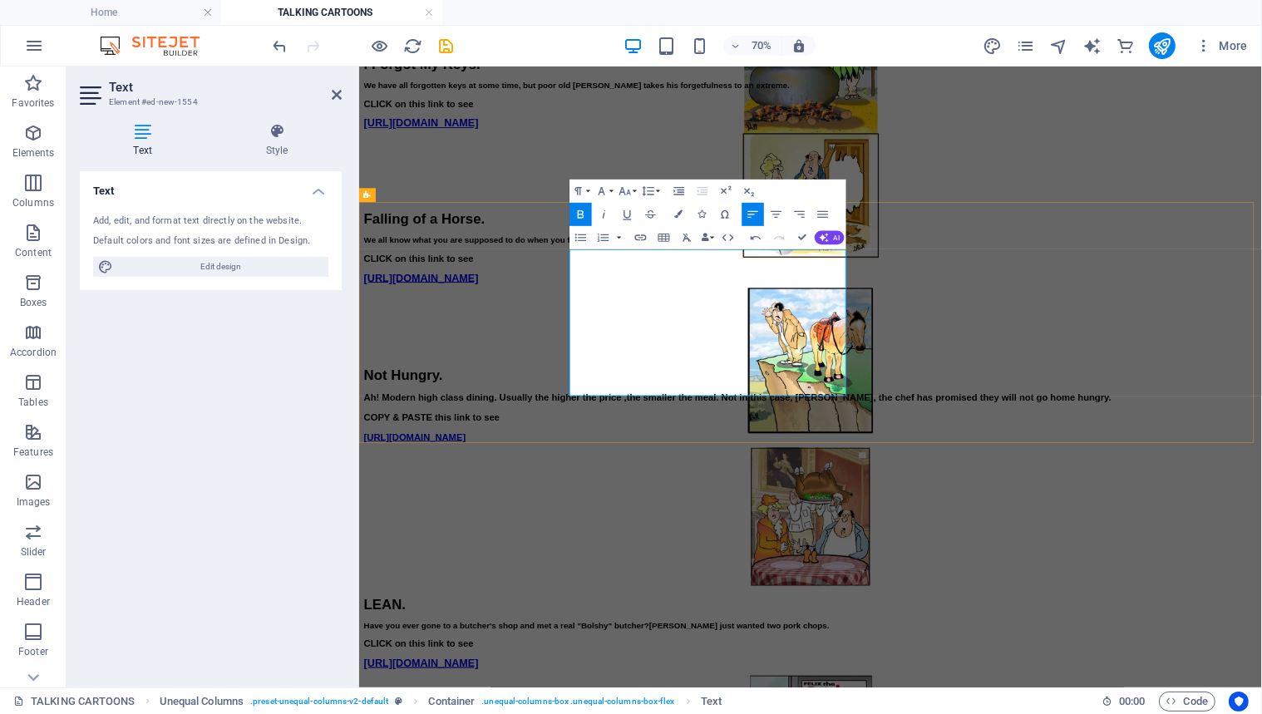
click at [818, 496] on p "Not Hungry." at bounding box center [1003, 507] width 1277 height 23
click at [896, 496] on p "Not Hungry." at bounding box center [1003, 507] width 1277 height 23
drag, startPoint x: 662, startPoint y: 357, endPoint x: 910, endPoint y: 522, distance: 298.0
click at [910, 522] on div "Not Hungry. Ah! Modern high class dining. Usually the higher the price ,the sma…" at bounding box center [1003, 550] width 1277 height 108
click at [648, 187] on icon "button" at bounding box center [649, 191] width 12 height 10
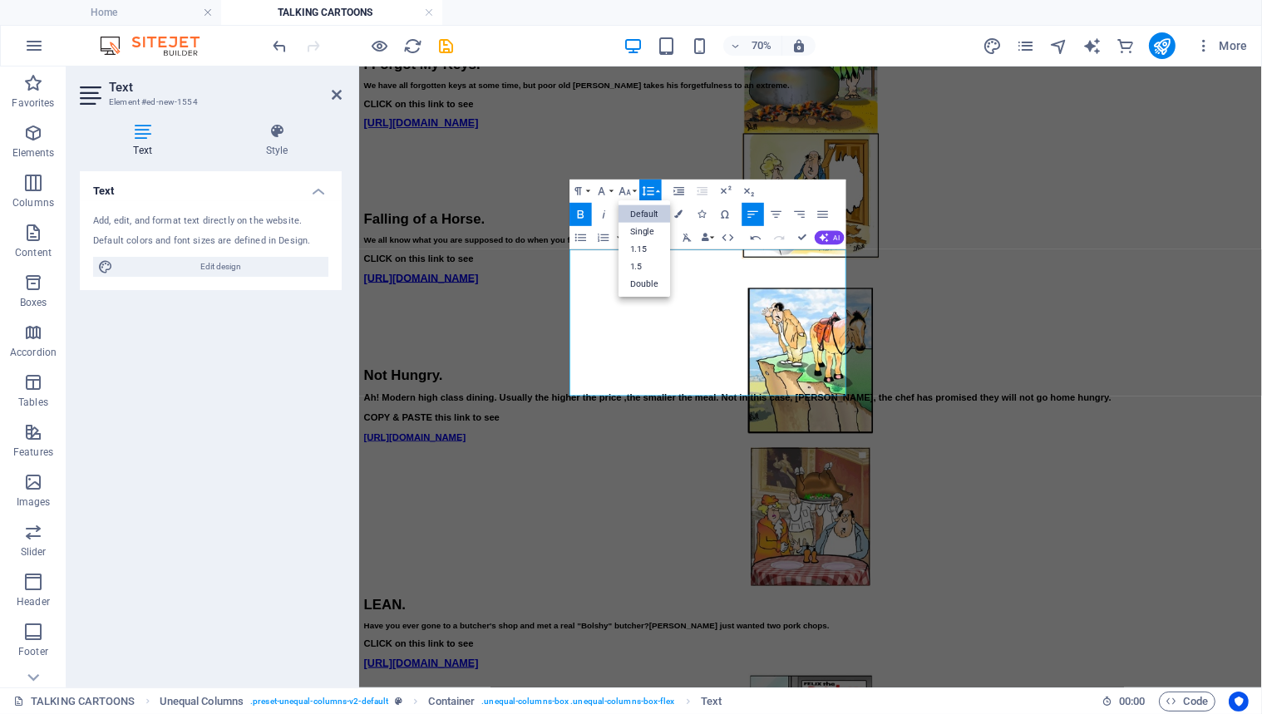
scroll to position [0, 0]
click at [644, 227] on link "Single" at bounding box center [645, 231] width 52 height 17
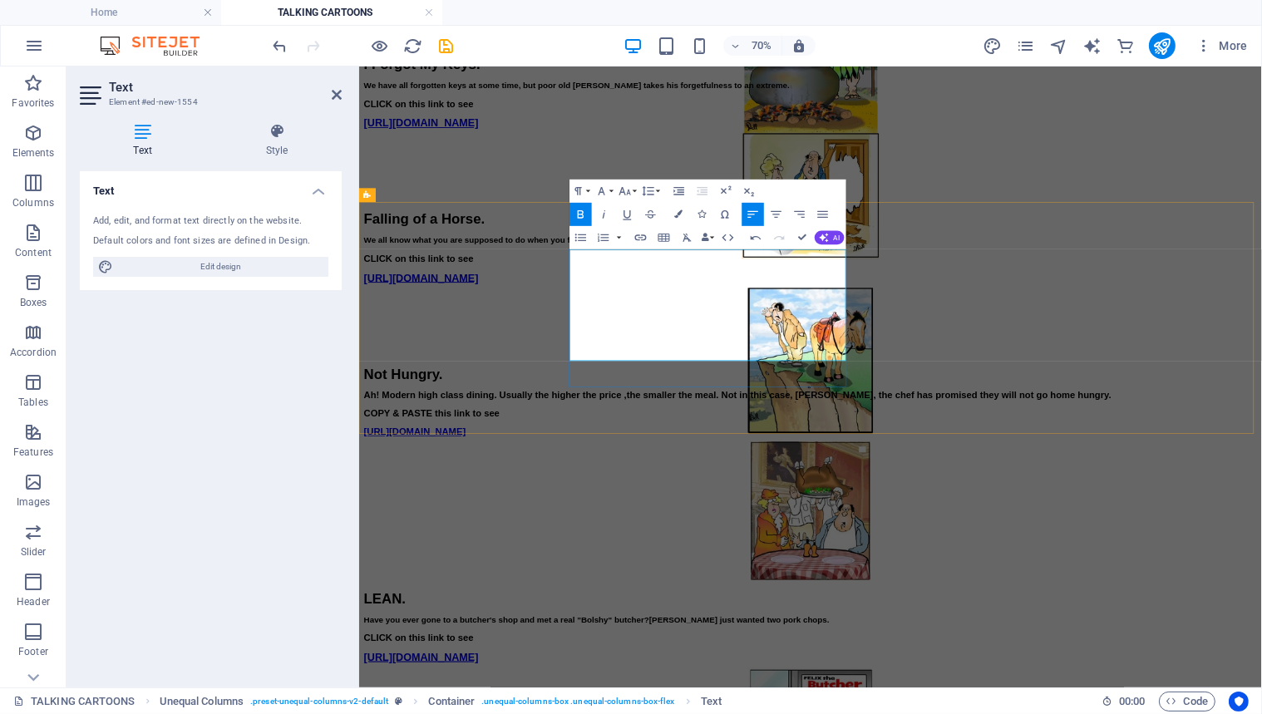
click at [974, 496] on div "Not Hungry. Ah! Modern high class dining. Usually the higher the price ,the sma…" at bounding box center [1003, 546] width 1277 height 100
drag, startPoint x: 773, startPoint y: 423, endPoint x: 665, endPoint y: 383, distance: 115.5
click at [665, 529] on p "Ah! Modern high class dining. Usually the higher the price ,the smaller the mea…" at bounding box center [1003, 535] width 1277 height 13
click at [626, 189] on icon "button" at bounding box center [625, 191] width 14 height 14
click at [624, 299] on link "14" at bounding box center [624, 301] width 42 height 17
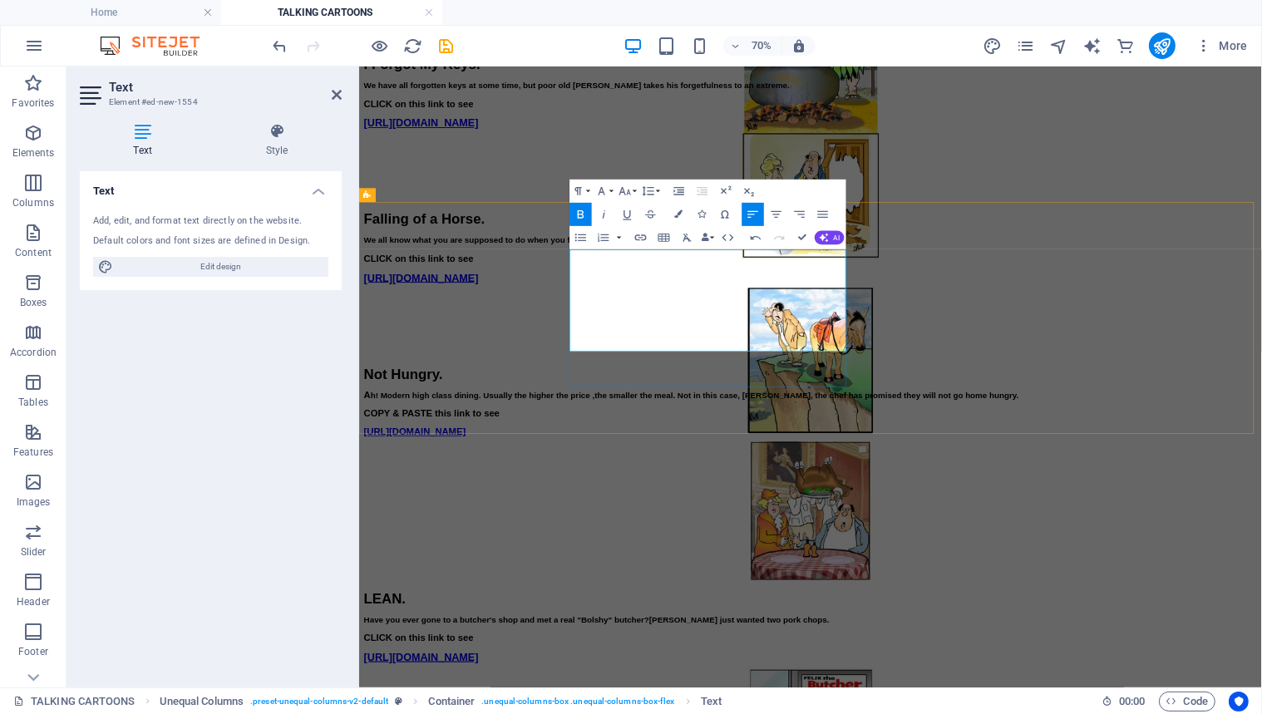
click at [943, 556] on p "COPY & PASTE this link to see" at bounding box center [1003, 562] width 1277 height 13
click at [559, 555] on strong "COPY & PASTE this link to see" at bounding box center [462, 562] width 194 height 14
drag, startPoint x: 889, startPoint y: 462, endPoint x: 658, endPoint y: 463, distance: 231.2
click at [658, 496] on div "Not Hungry. A h! Modern high class dining. Usually the higher the price ,the sm…" at bounding box center [1003, 546] width 1277 height 100
click at [627, 213] on icon "button" at bounding box center [627, 214] width 14 height 14
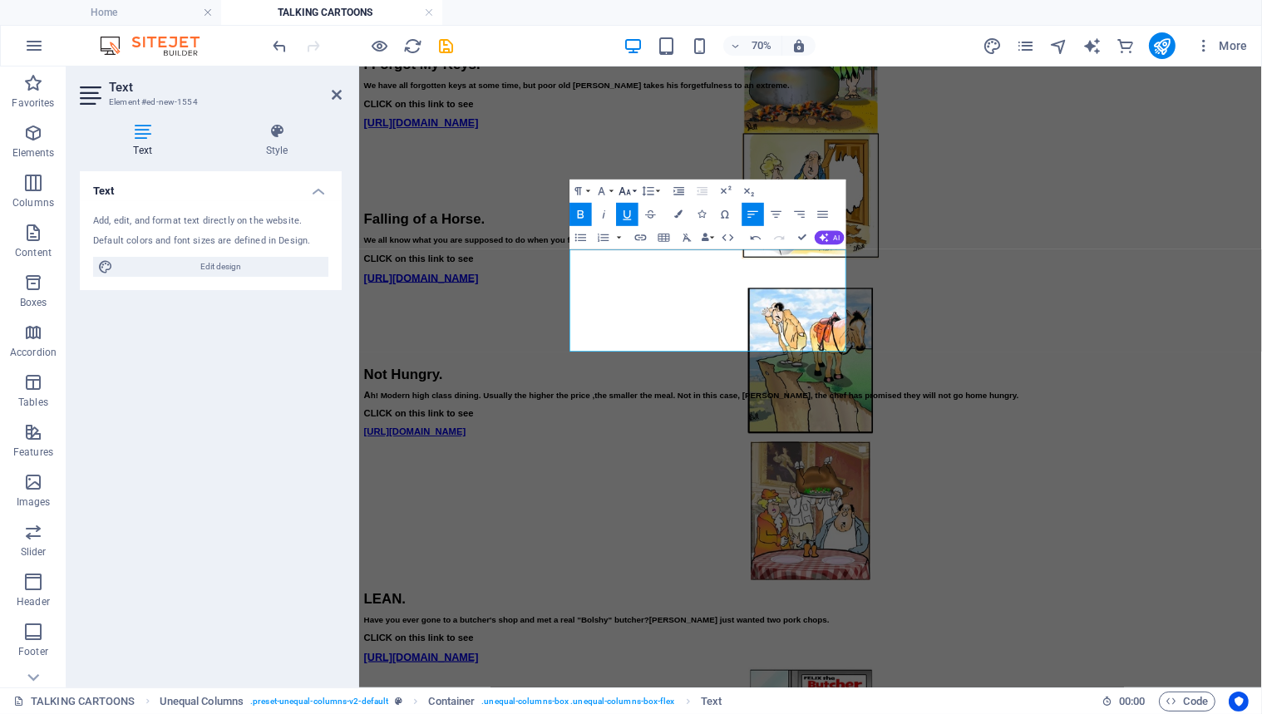
click at [626, 188] on icon "button" at bounding box center [625, 191] width 14 height 14
click at [626, 314] on link "18" at bounding box center [624, 318] width 42 height 17
click at [985, 496] on div "Not Hungry. A h! Modern high class dining. Usually the higher the price ,the sm…" at bounding box center [1003, 546] width 1277 height 101
click at [332, 91] on icon at bounding box center [337, 94] width 10 height 13
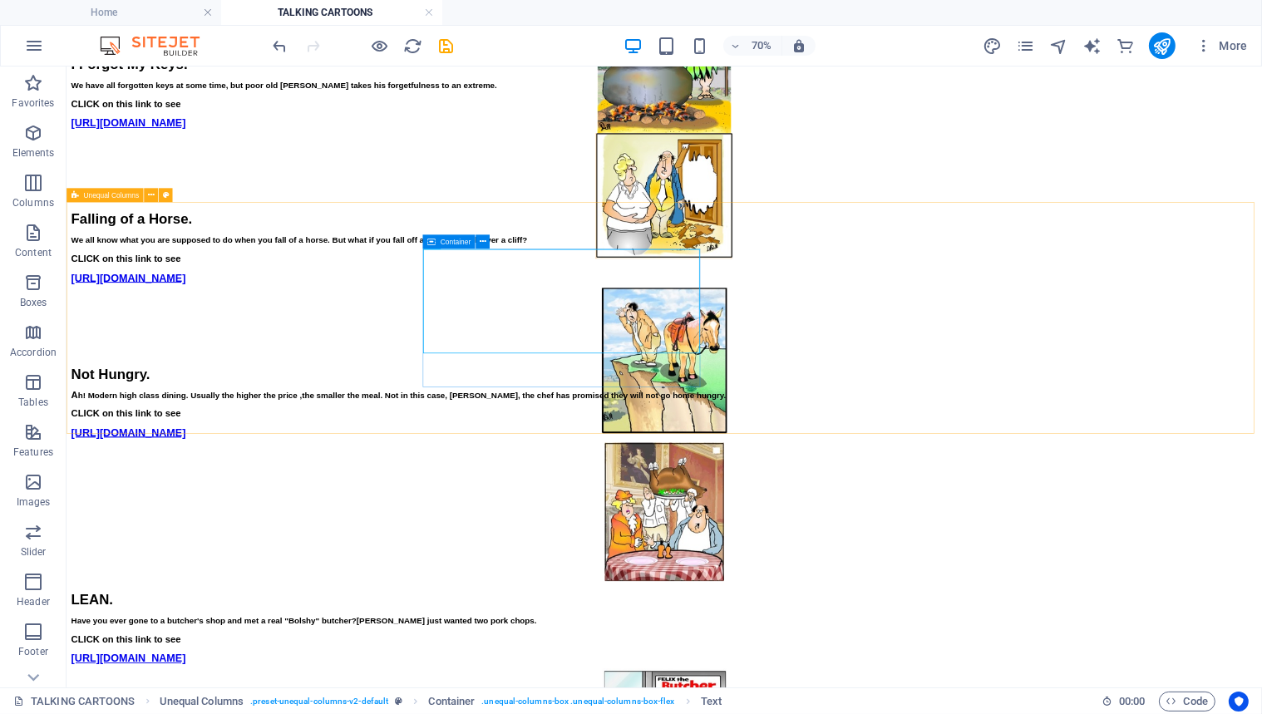
click at [105, 195] on span "Unequal Columns" at bounding box center [111, 195] width 56 height 7
select select "%"
select select "rem"
select select "preset-unequal-columns-v2-default"
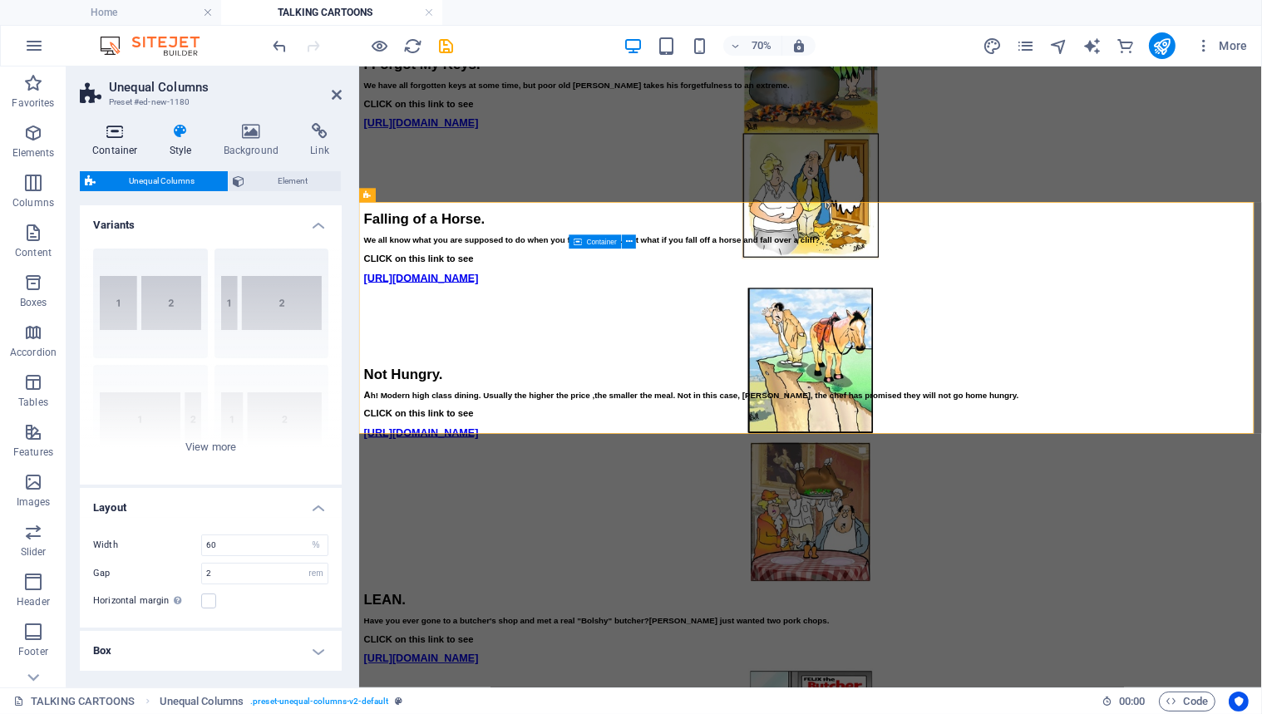
click at [114, 130] on icon at bounding box center [115, 131] width 71 height 17
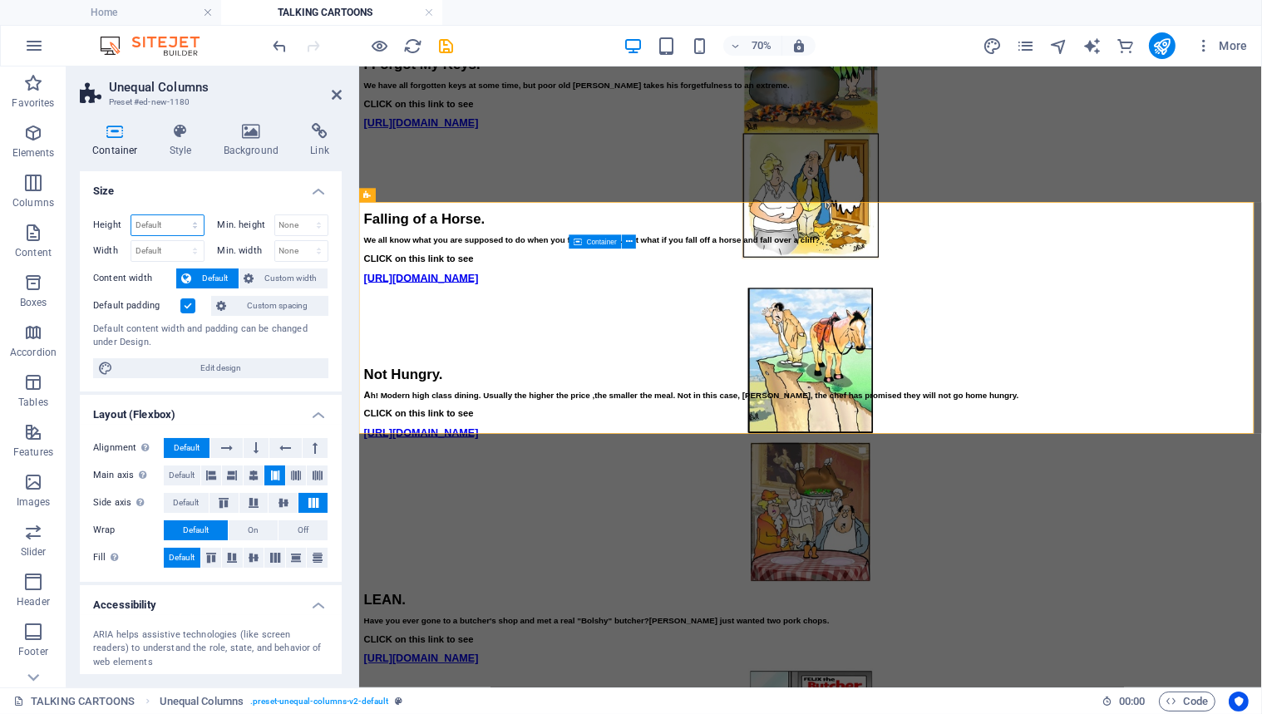
click at [137, 222] on select "Default px rem % vh vw" at bounding box center [167, 225] width 72 height 20
select select "px"
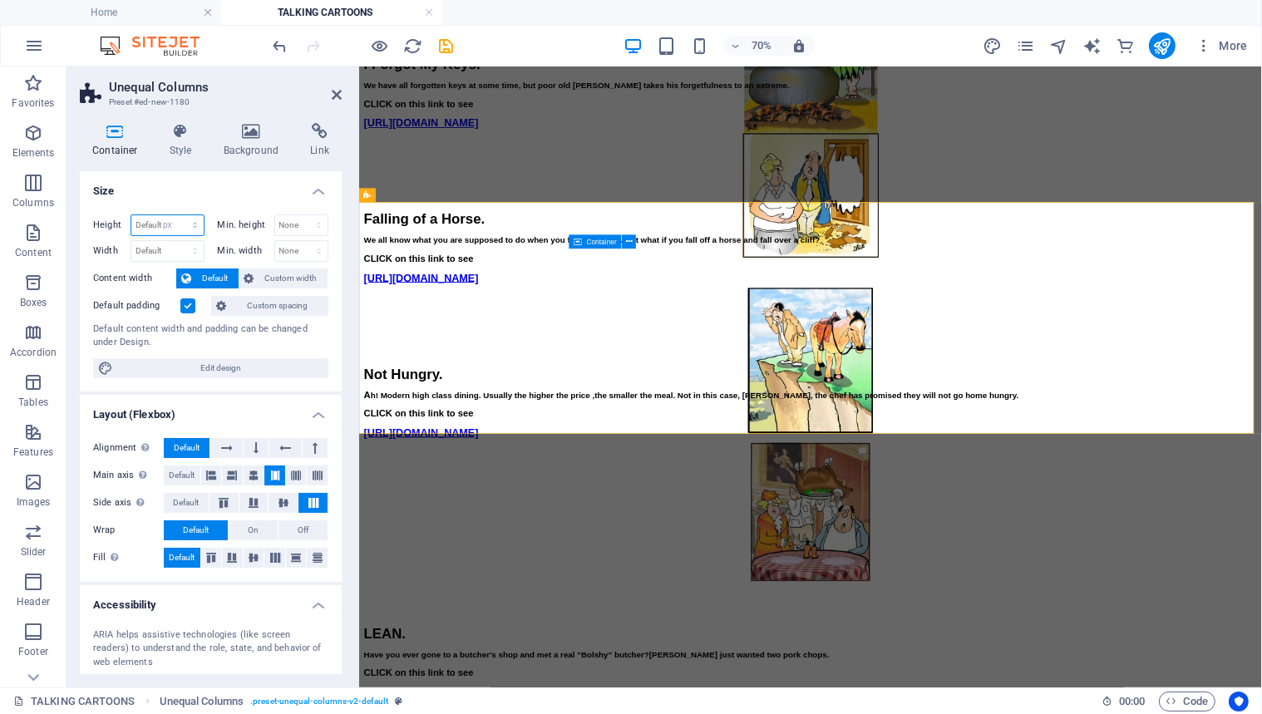
click at [178, 215] on select "Default px rem % vh vw" at bounding box center [167, 225] width 72 height 20
type input "430"
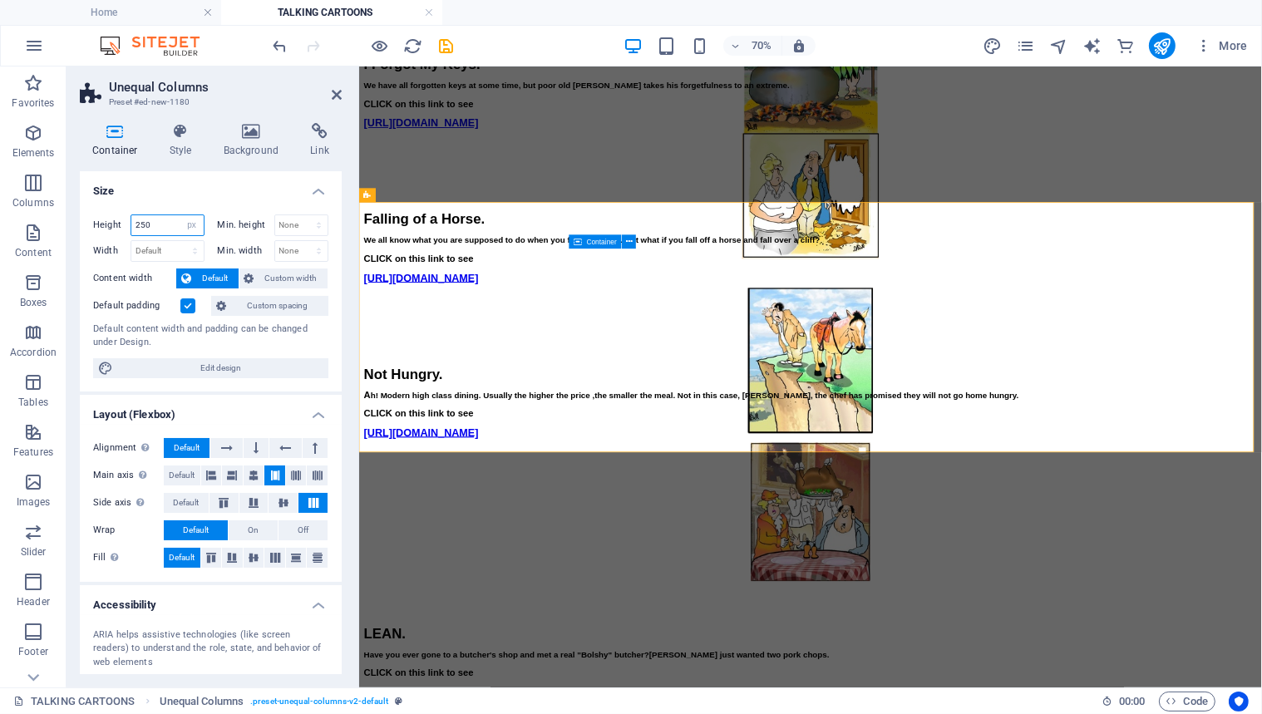
type input "250"
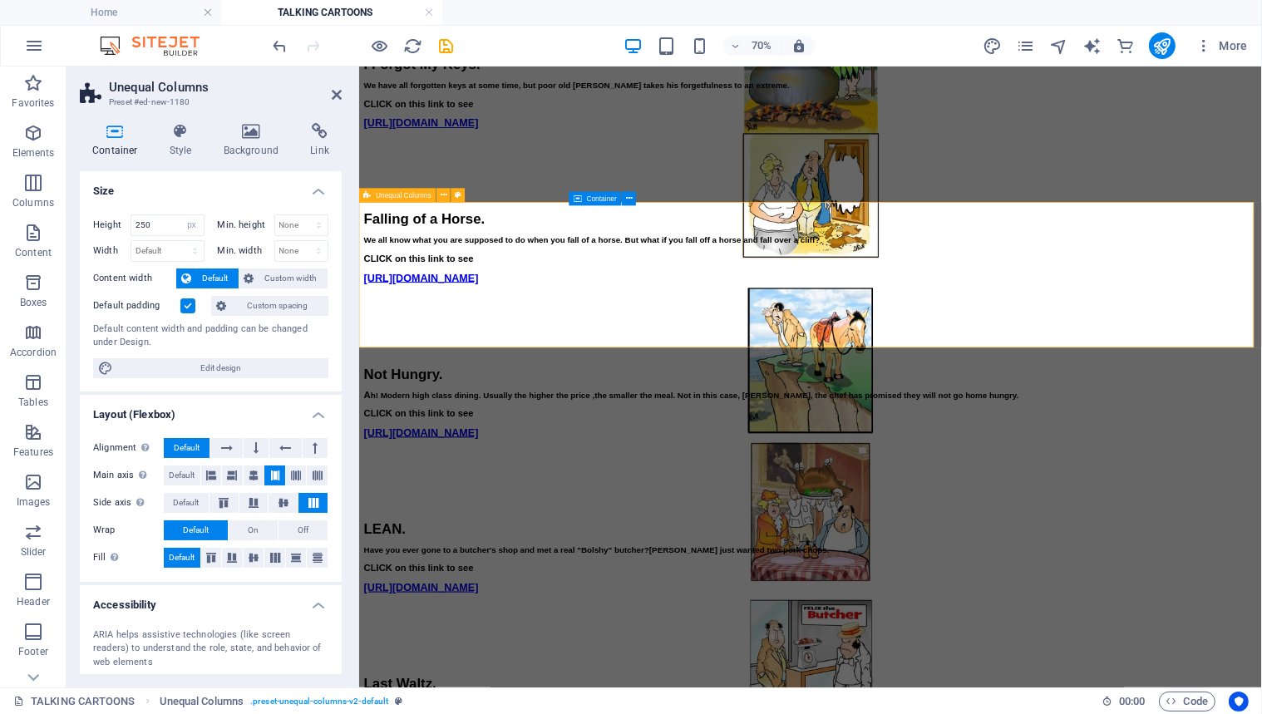
click at [415, 496] on div "Not Hungry. A h! Modern high class dining. Usually the higher the price ,the sm…" at bounding box center [1003, 600] width 1277 height 208
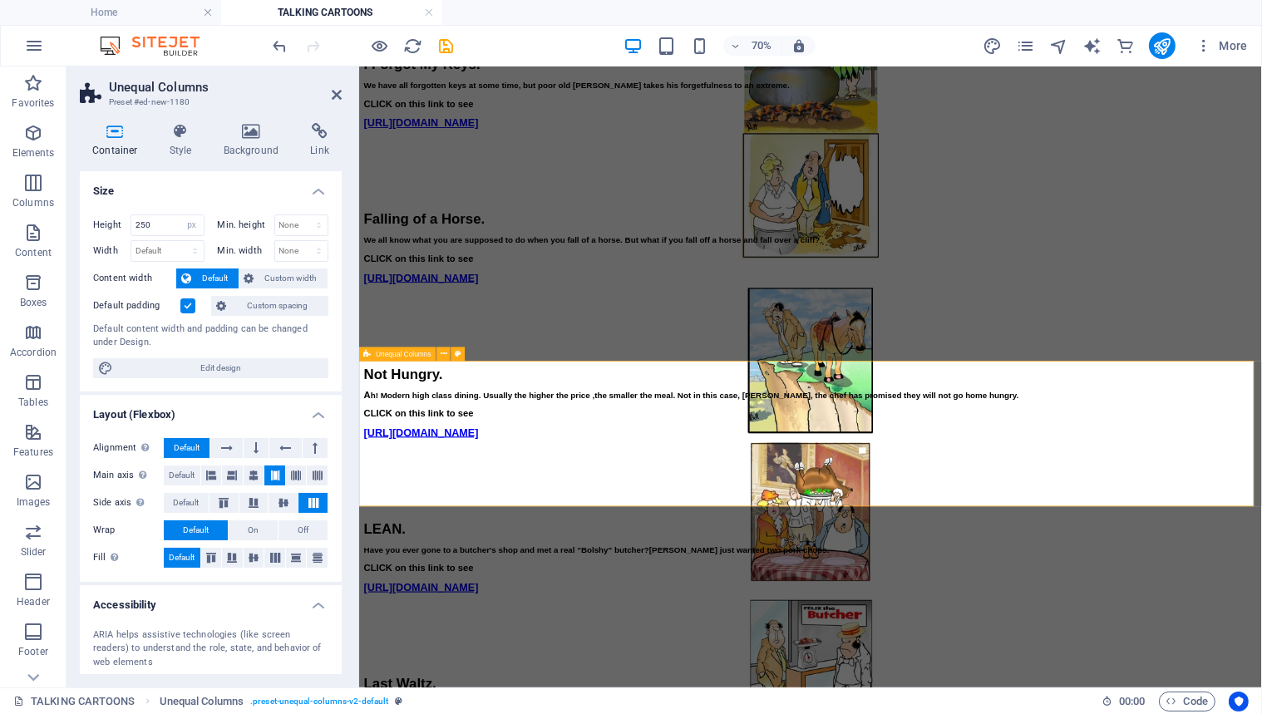
scroll to position [2960, 0]
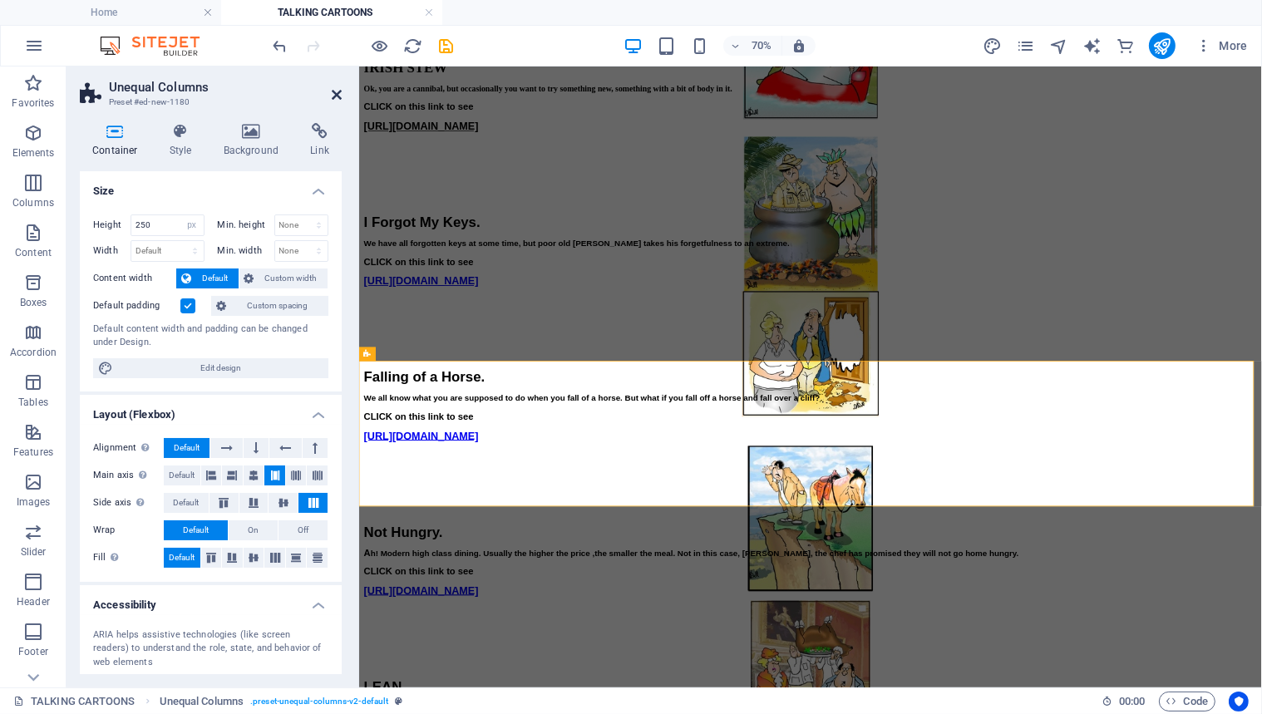
drag, startPoint x: 333, startPoint y: 91, endPoint x: 380, endPoint y: 34, distance: 73.3
click at [333, 91] on icon at bounding box center [337, 94] width 10 height 13
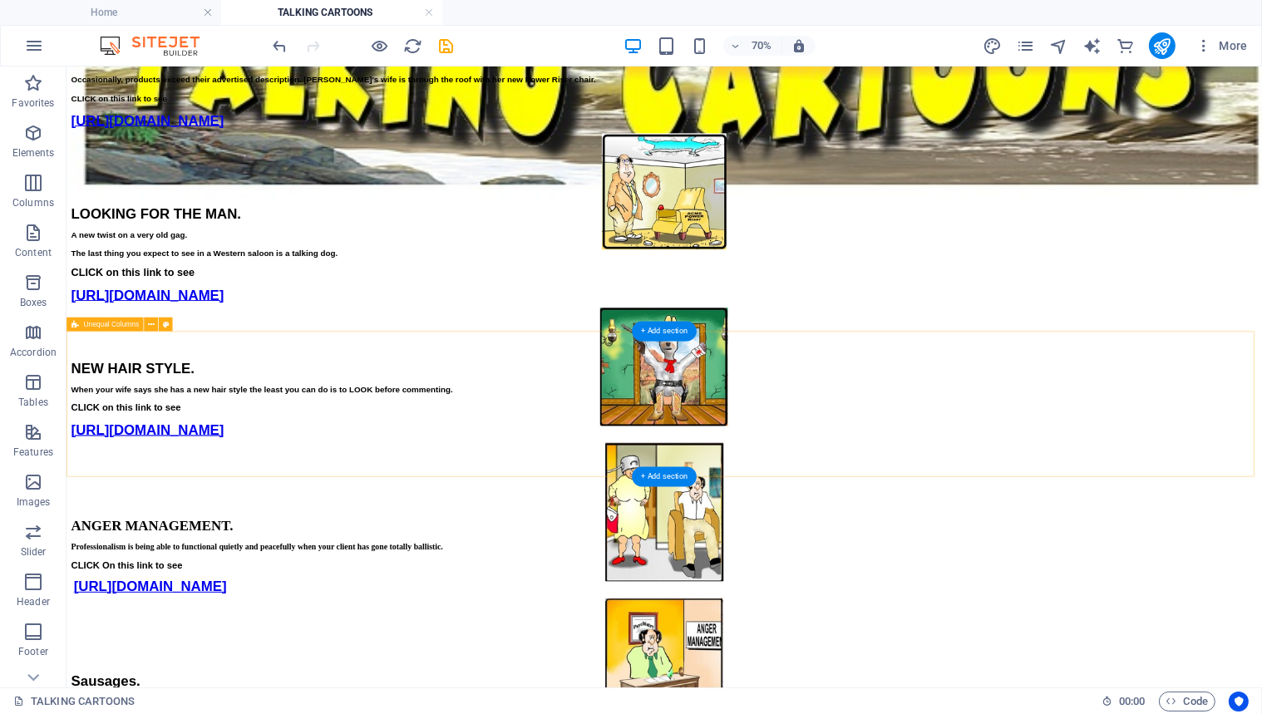
scroll to position [86, 0]
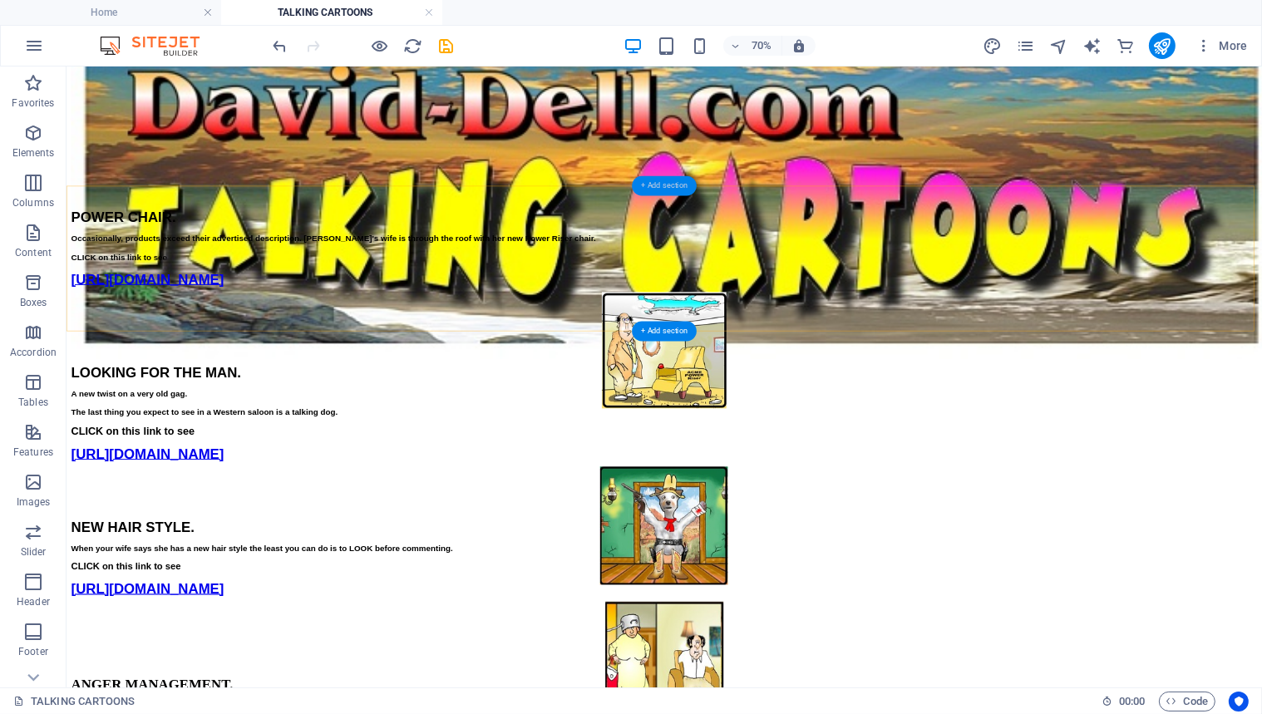
click at [659, 182] on div "+ Add section" at bounding box center [664, 186] width 65 height 20
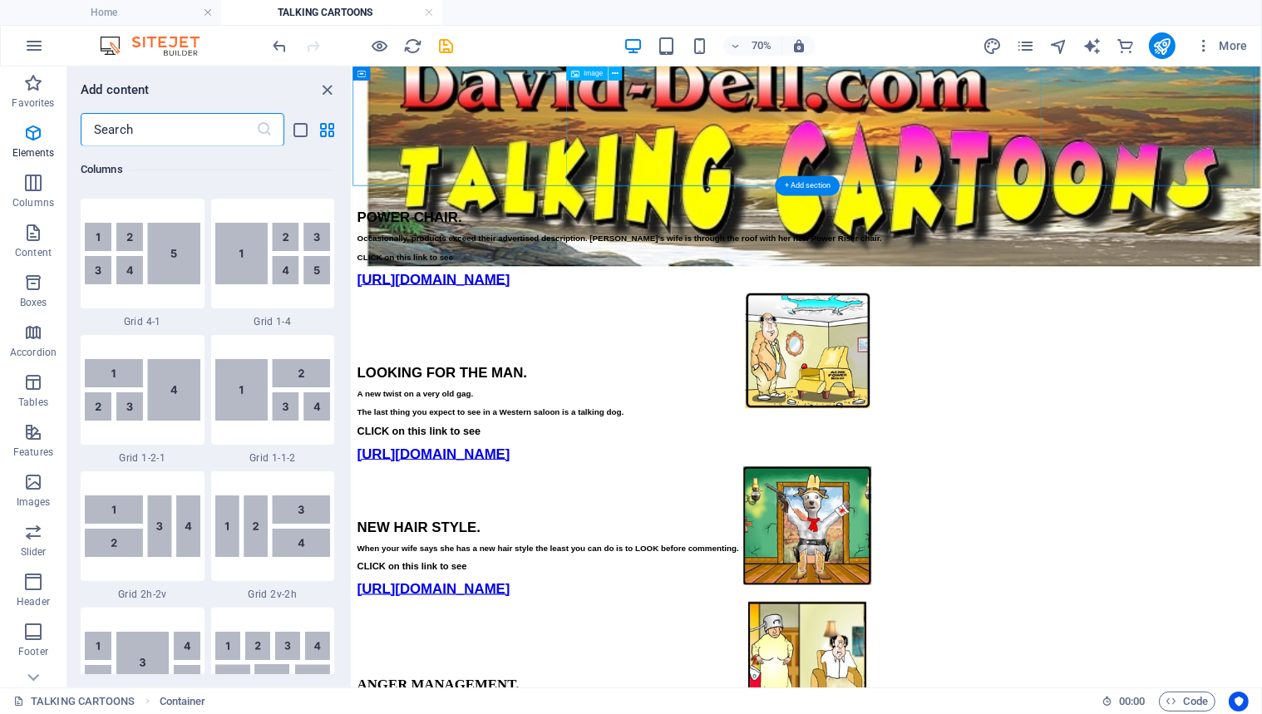
scroll to position [2909, 0]
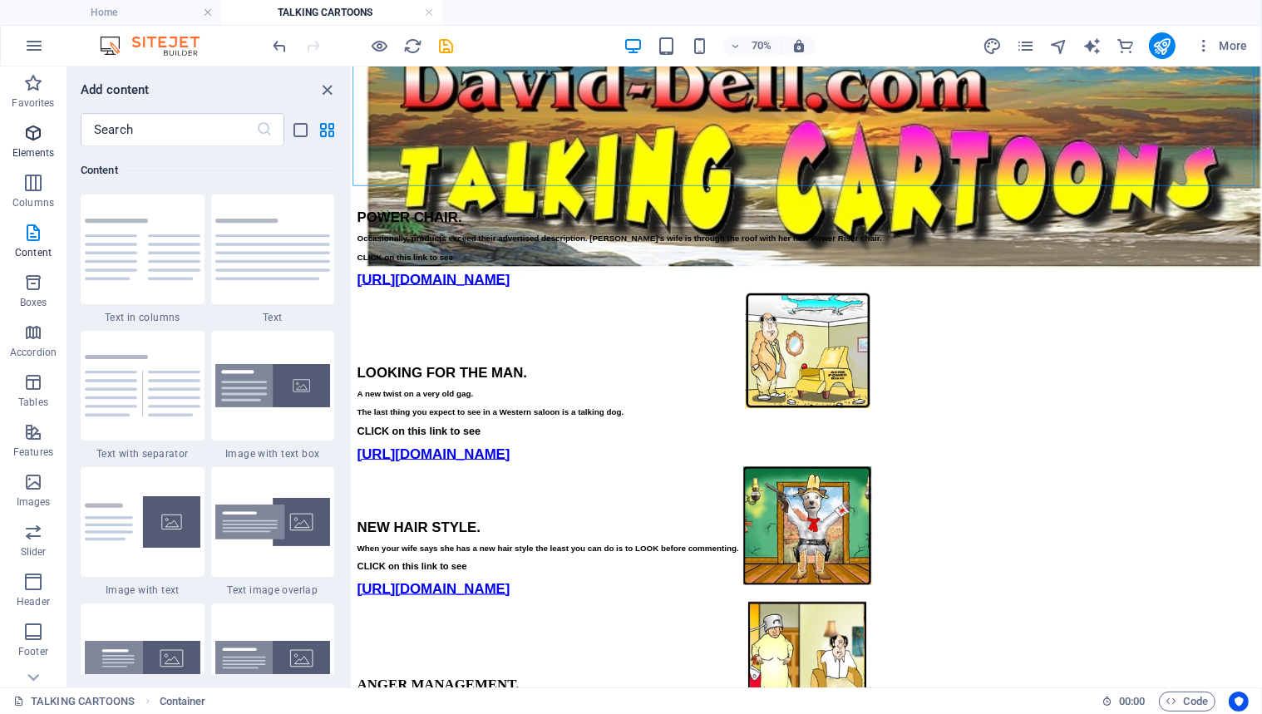
click at [30, 129] on icon "button" at bounding box center [33, 133] width 20 height 20
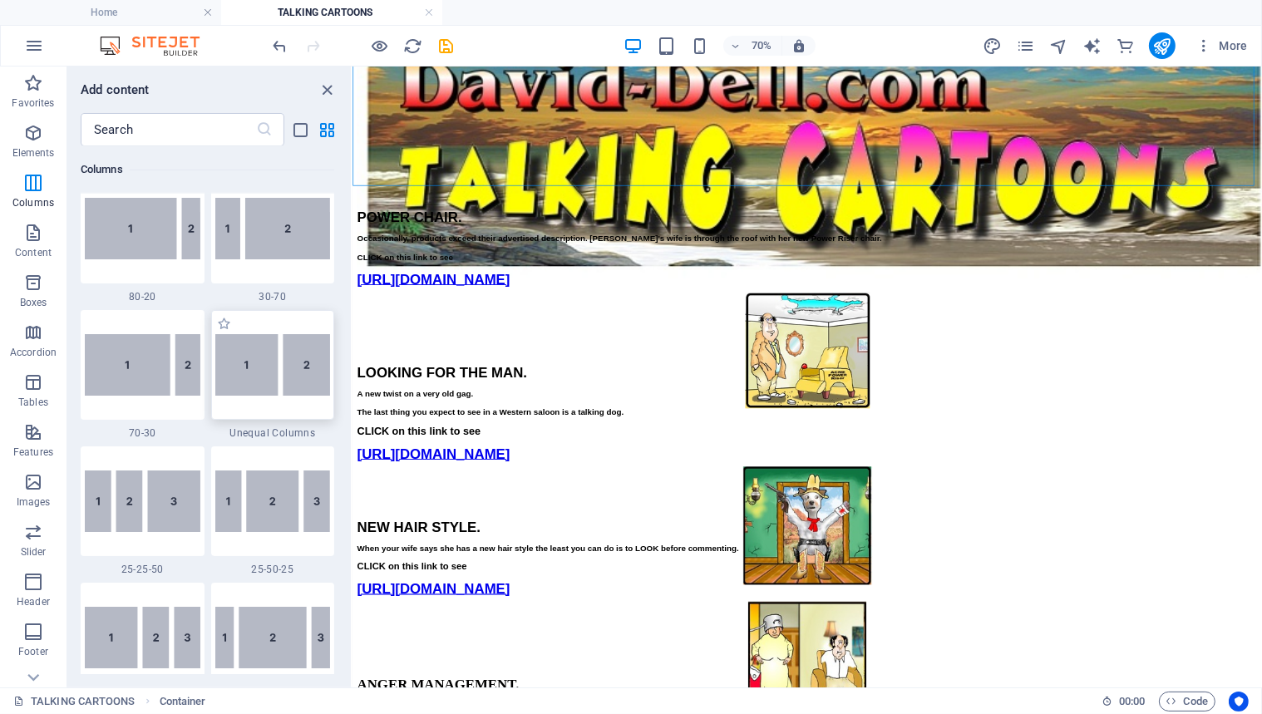
scroll to position [1414, 0]
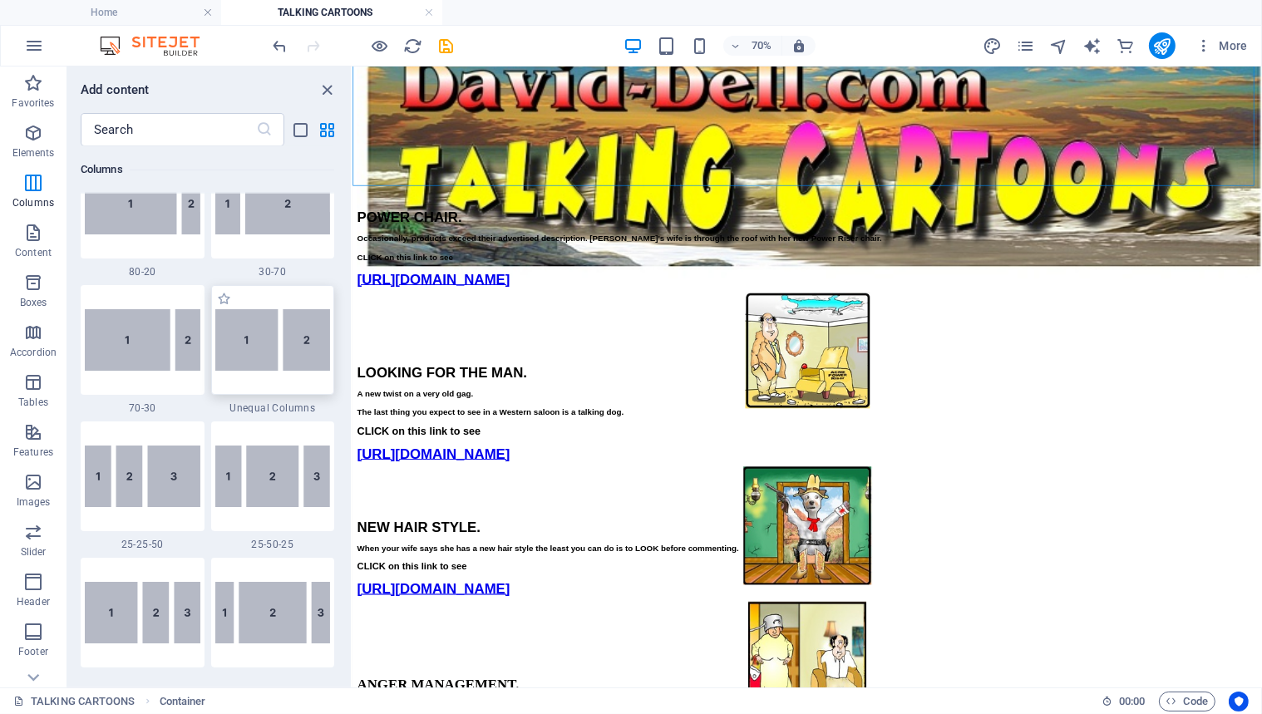
click at [263, 338] on img at bounding box center [273, 340] width 116 height 62
click at [353, 338] on div "Drag here to replace the existing content. Press “Ctrl” if you want to create a…" at bounding box center [808, 377] width 910 height 621
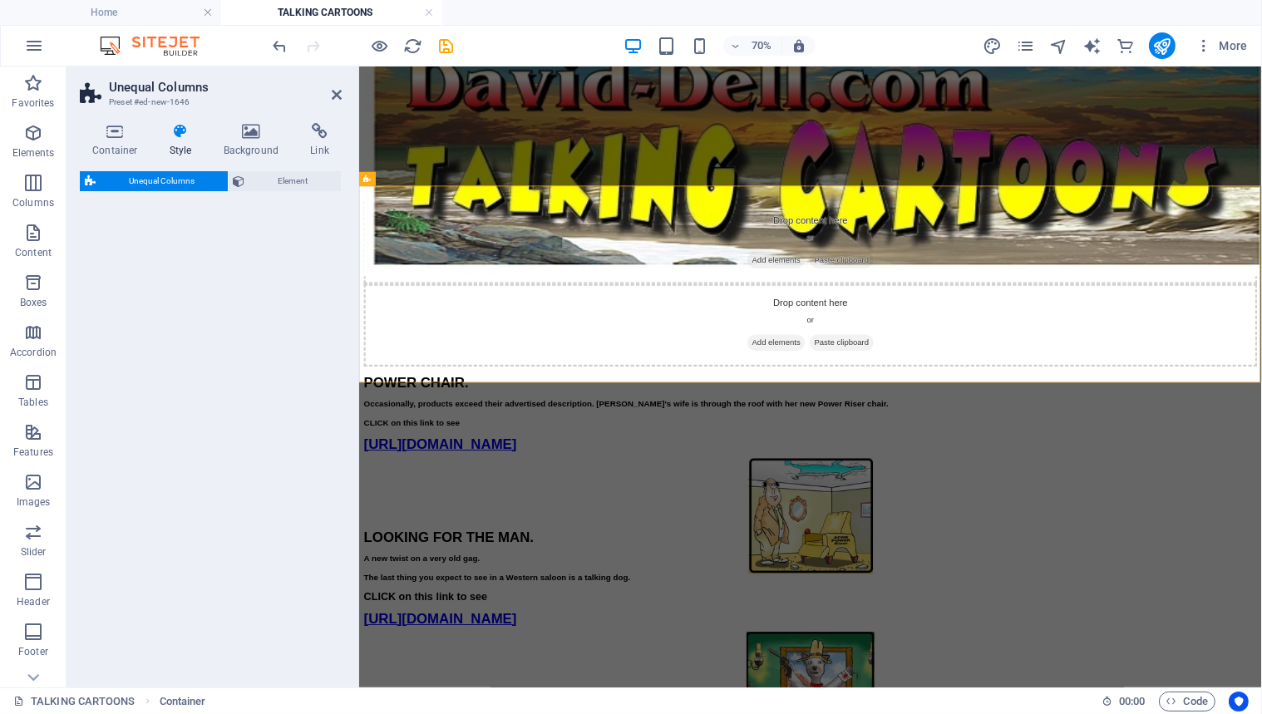
click at [436, 407] on div "Drop content here or Add elements Paste clipboard Drop content here or Add elem…" at bounding box center [1003, 377] width 1277 height 236
select select "%"
select select "rem"
select select "preset-unequal-columns-v2-default"
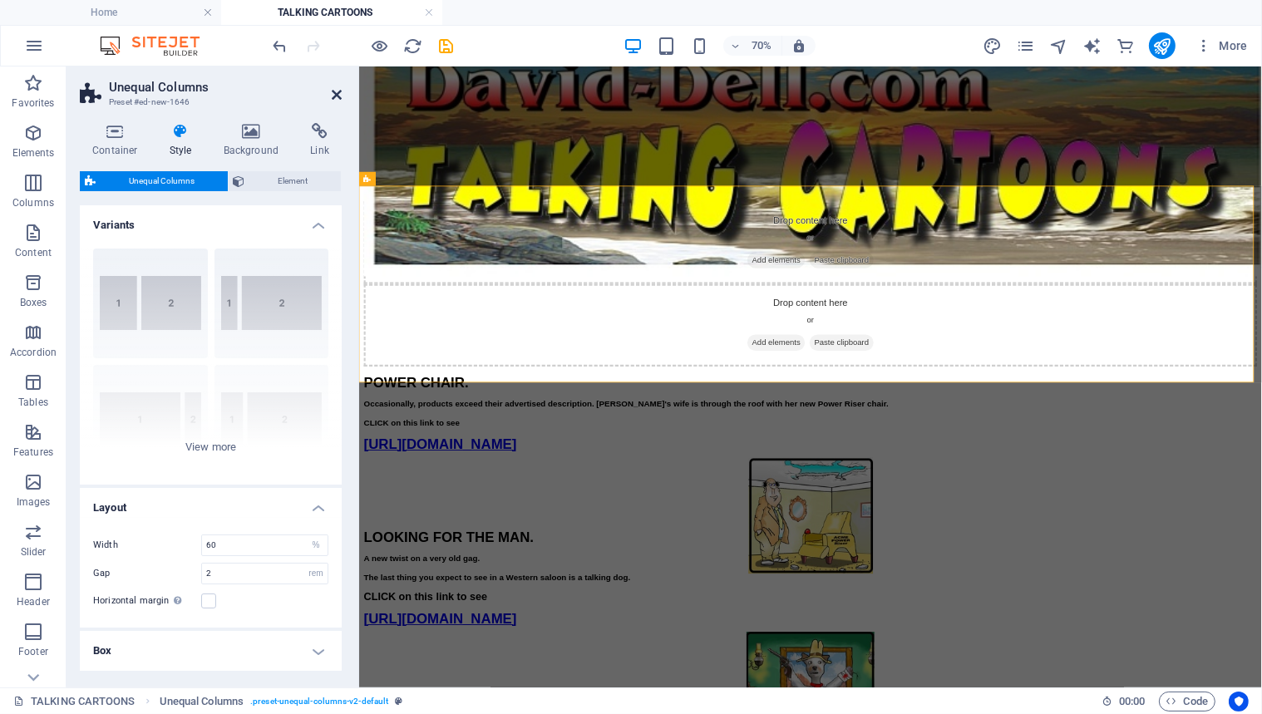
click at [333, 91] on icon at bounding box center [337, 94] width 10 height 13
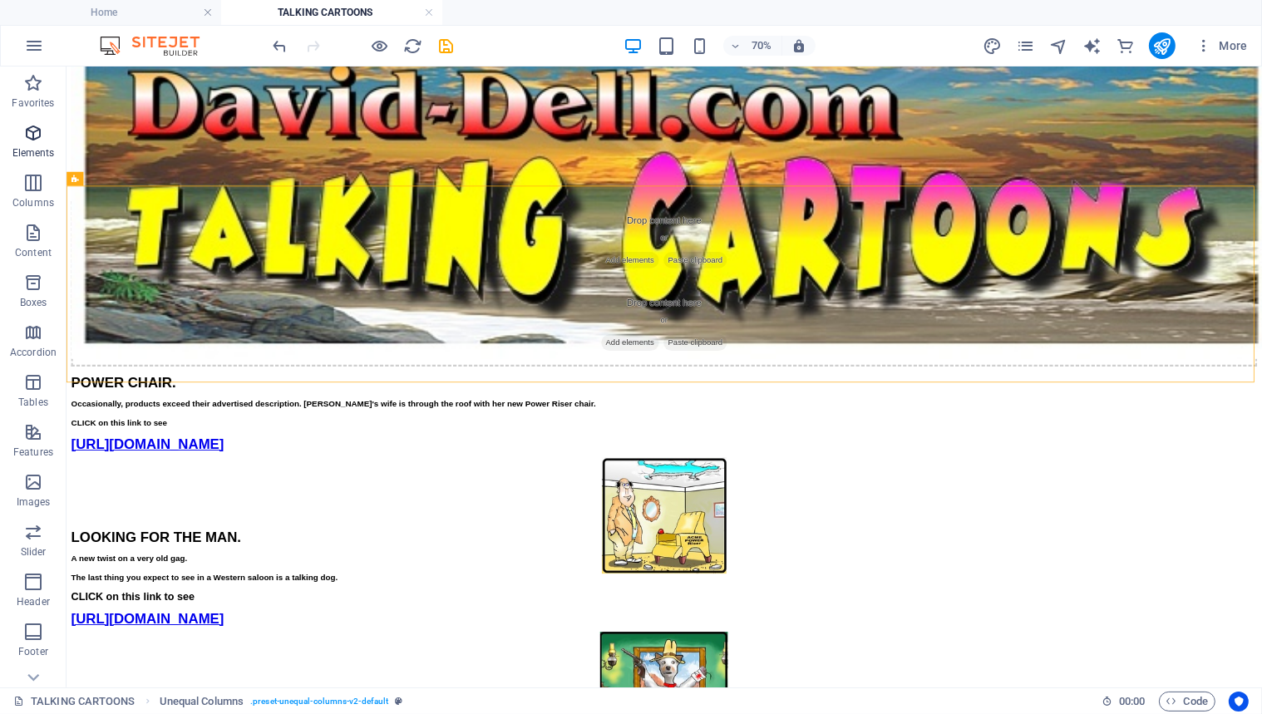
click at [28, 128] on icon "button" at bounding box center [33, 133] width 20 height 20
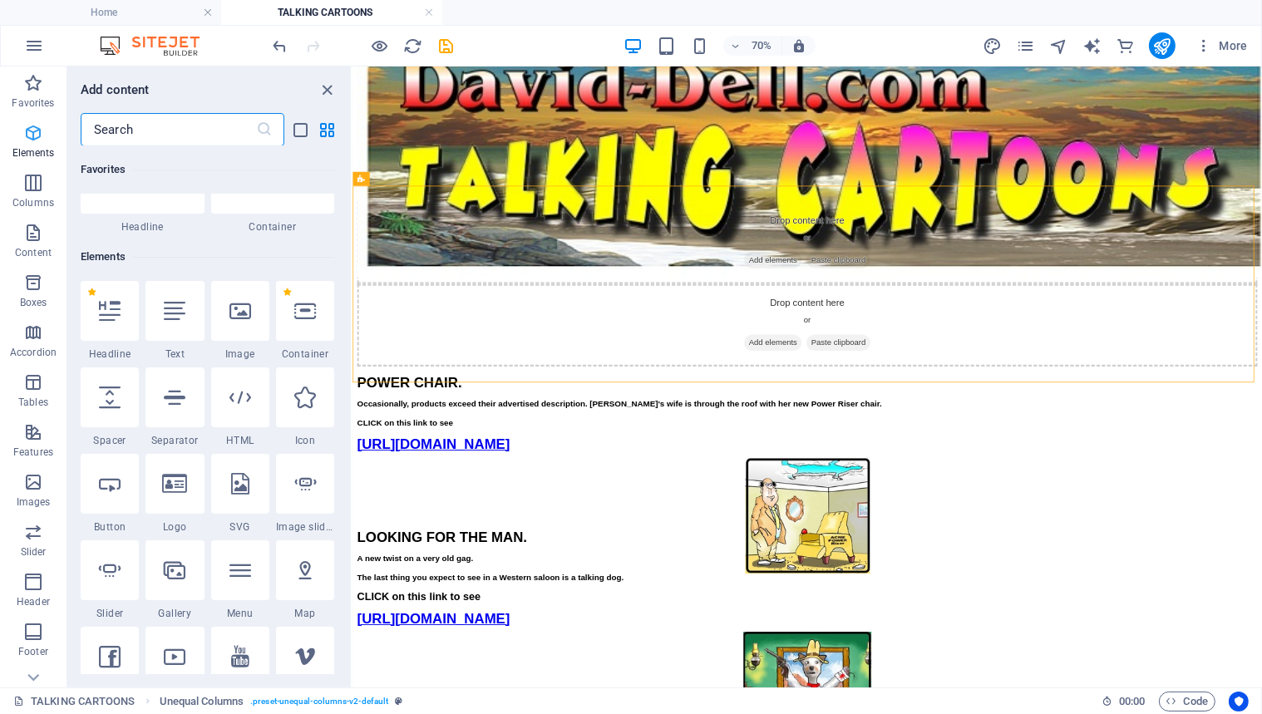
scroll to position [176, 0]
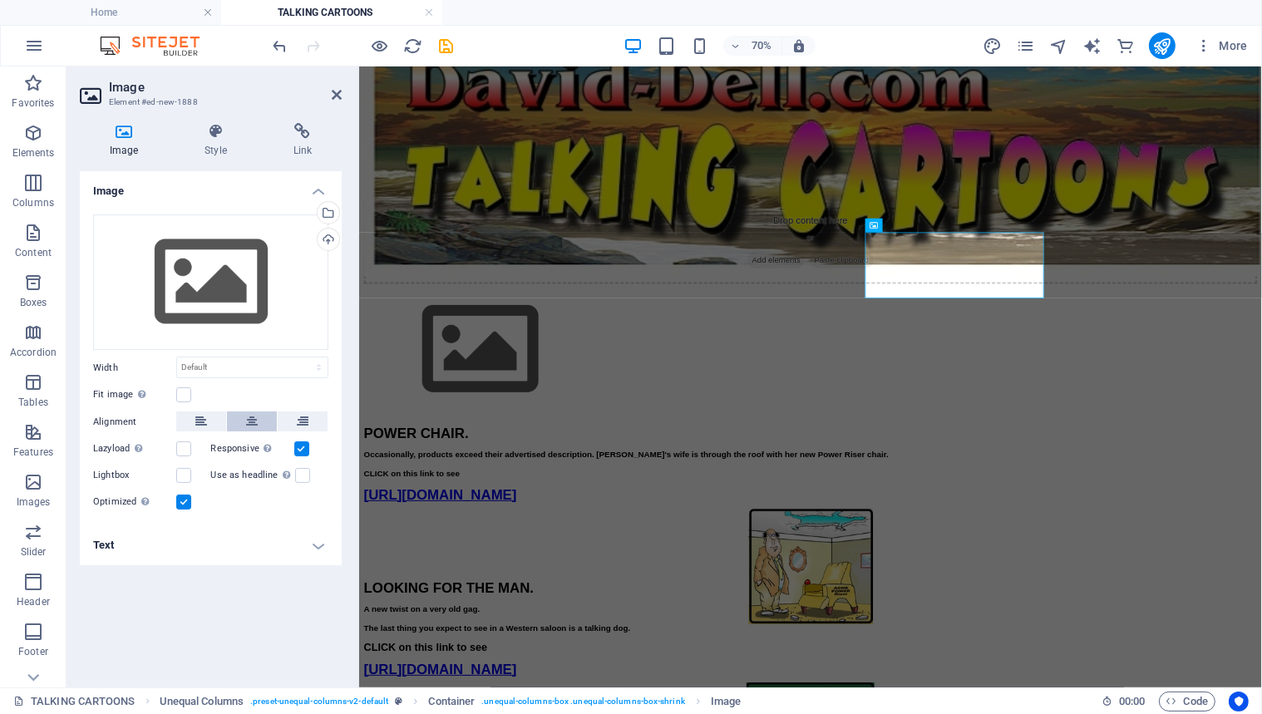
click at [252, 418] on icon at bounding box center [252, 422] width 12 height 20
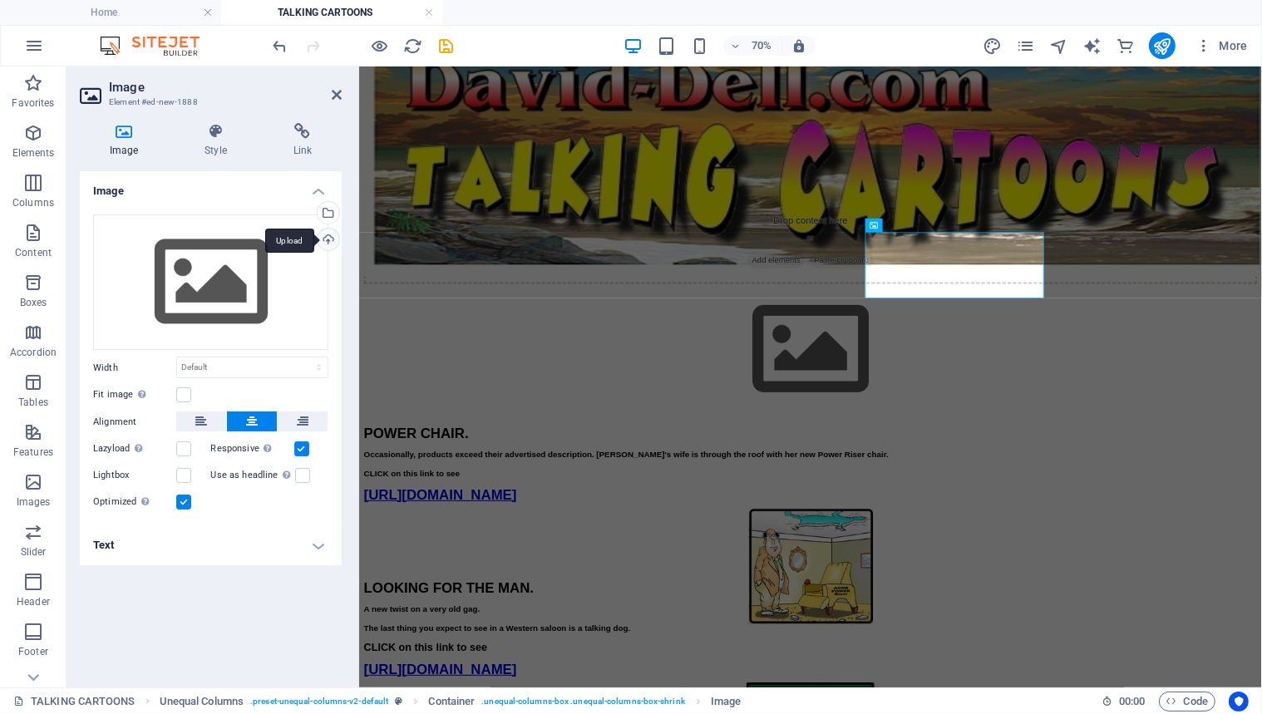
click at [328, 237] on div "Upload" at bounding box center [326, 241] width 25 height 25
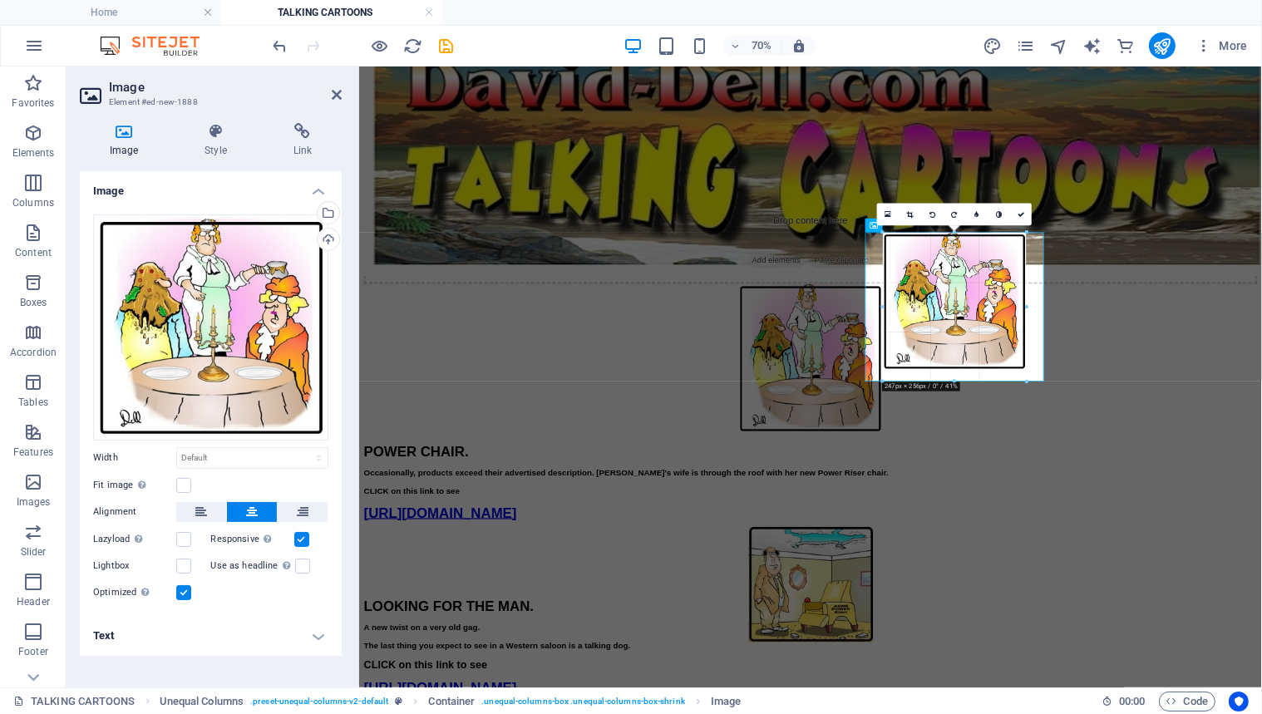
drag, startPoint x: 1044, startPoint y: 403, endPoint x: 988, endPoint y: 323, distance: 97.4
type input "246"
select select "px"
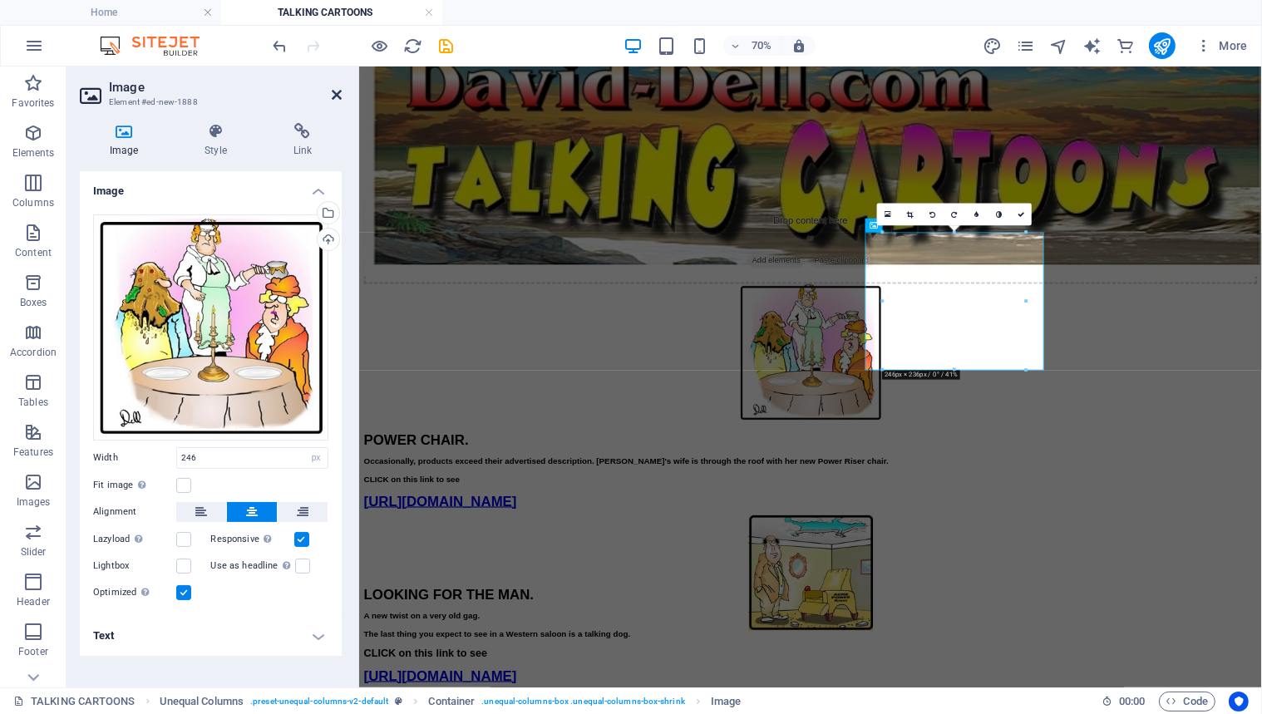
drag, startPoint x: 332, startPoint y: 92, endPoint x: 335, endPoint y: 67, distance: 26.0
click at [332, 92] on icon at bounding box center [337, 94] width 10 height 13
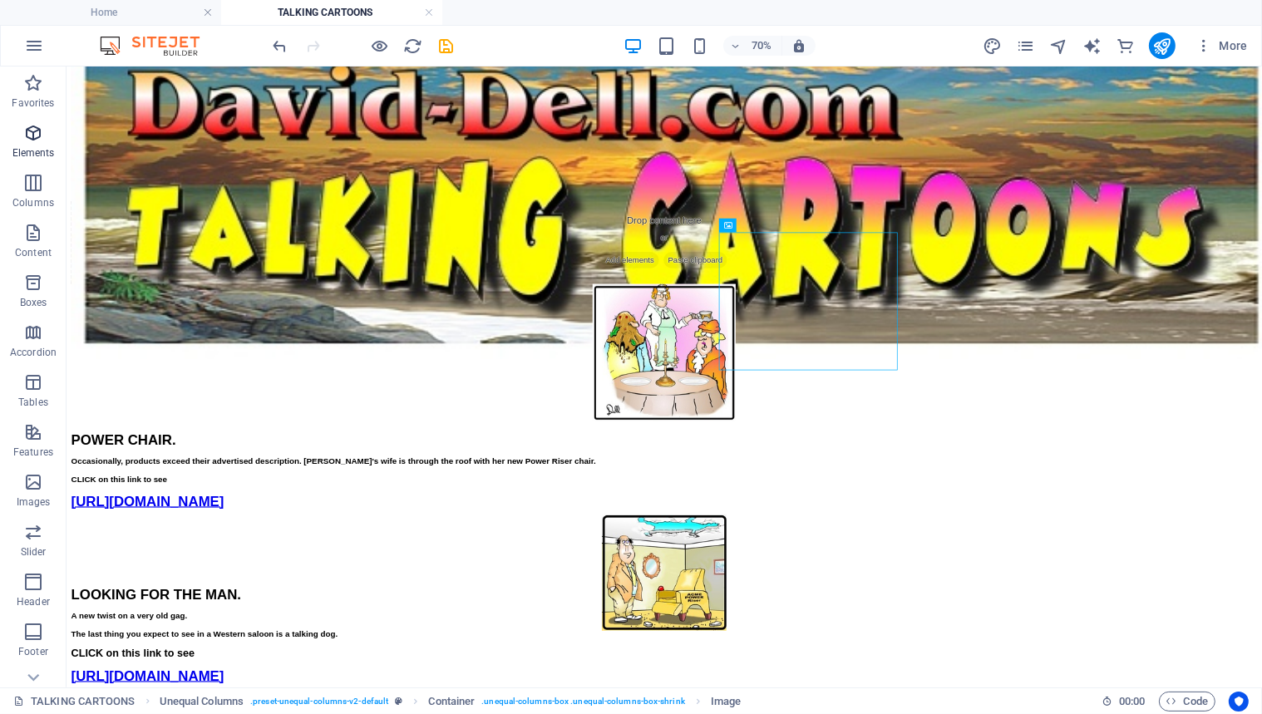
click at [26, 131] on icon "button" at bounding box center [33, 133] width 20 height 20
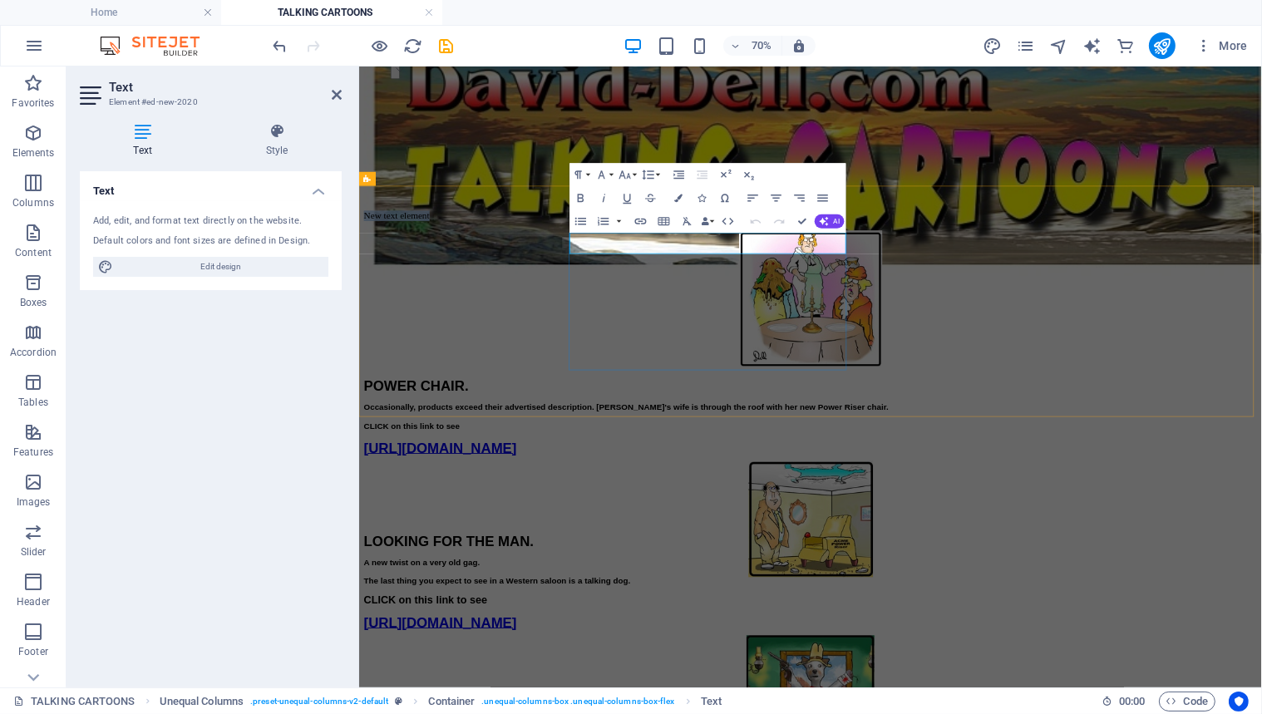
click at [826, 288] on p "New text element" at bounding box center [1003, 280] width 1277 height 15
click at [668, 288] on p "​" at bounding box center [1003, 280] width 1277 height 15
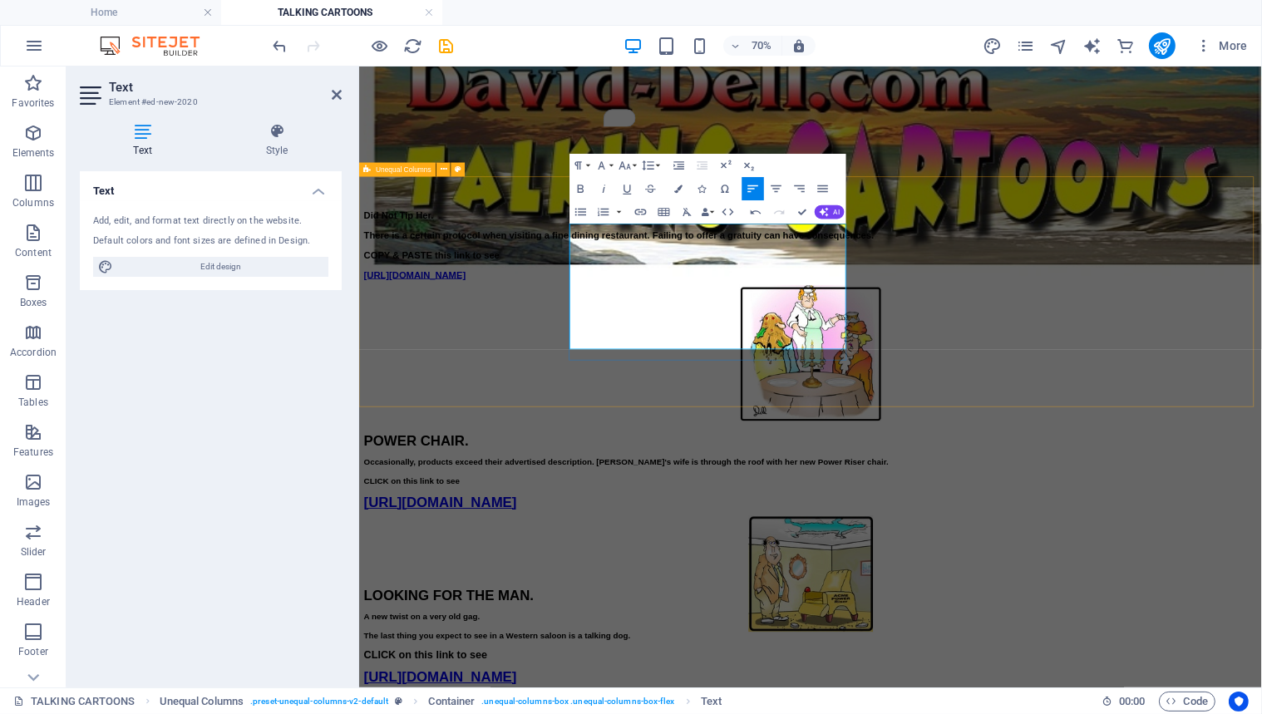
scroll to position [100, 0]
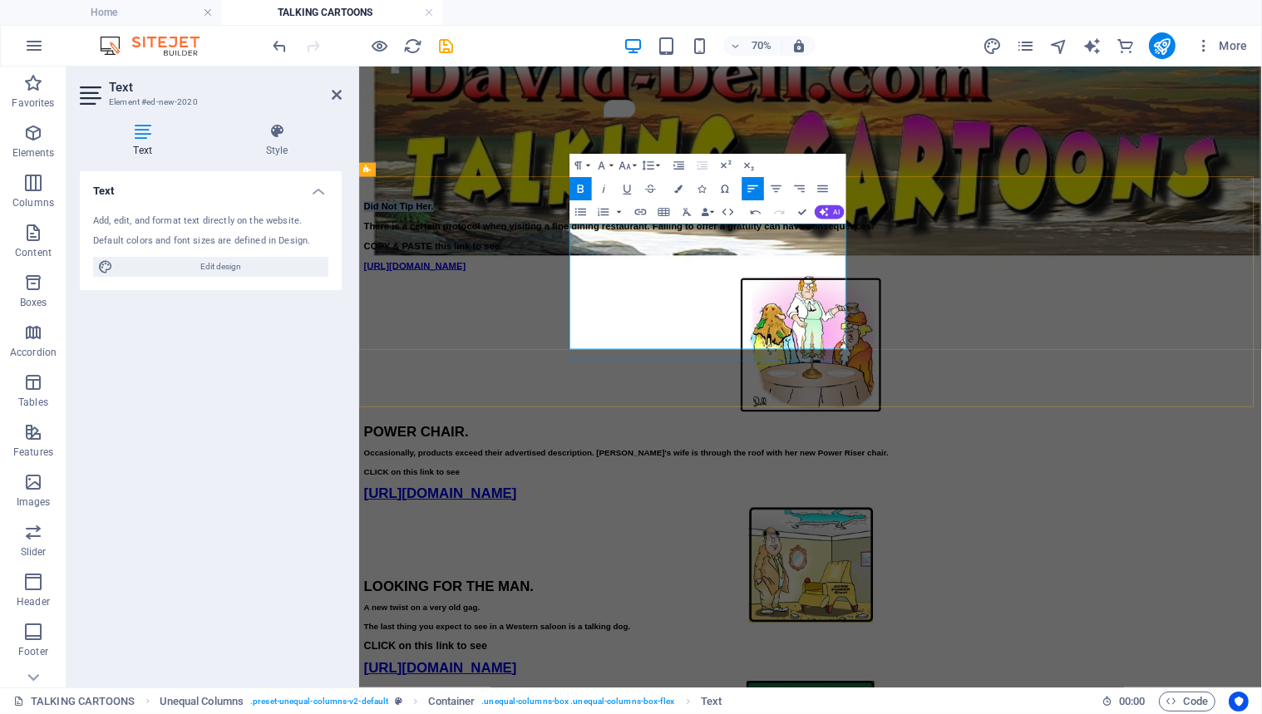
drag, startPoint x: 775, startPoint y: 314, endPoint x: 661, endPoint y: 314, distance: 113.9
click at [661, 274] on p "Did Not Tip Her." at bounding box center [1003, 266] width 1277 height 15
click at [623, 163] on icon "button" at bounding box center [626, 165] width 12 height 8
click at [624, 308] on link "24" at bounding box center [624, 310] width 42 height 17
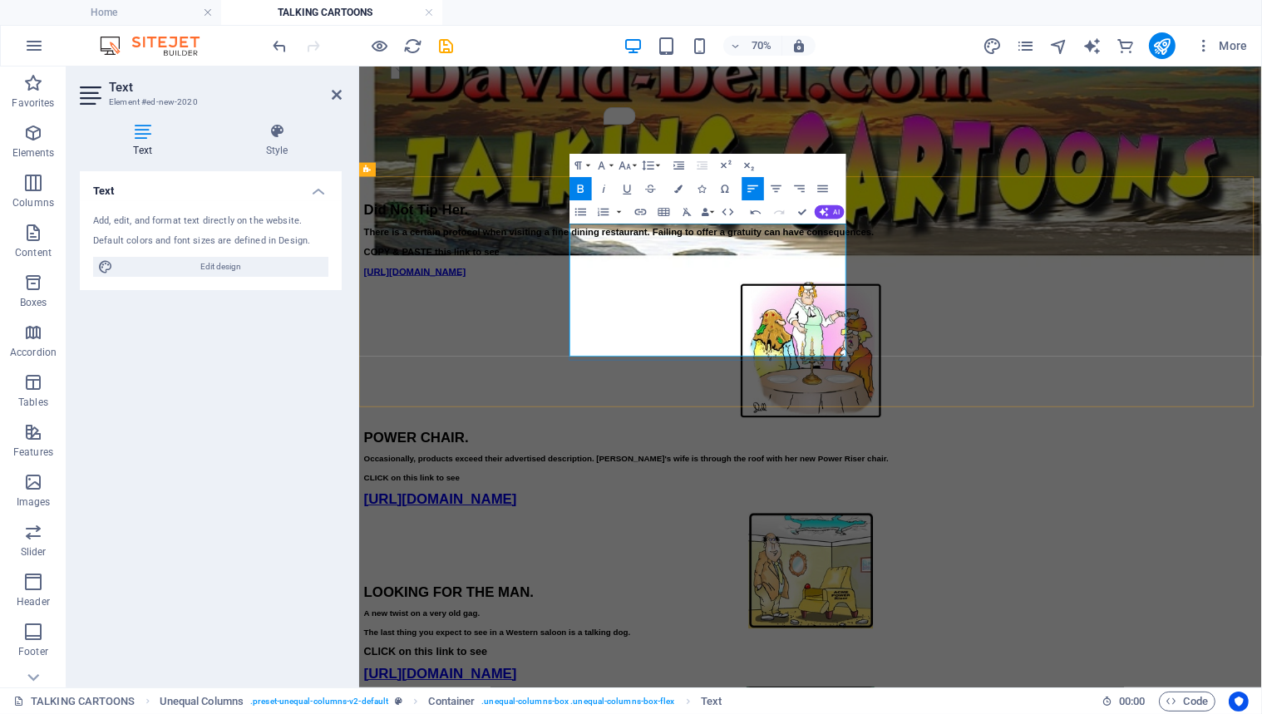
click at [900, 311] on p "There is a certain protocol when visiting a fine dining restaurant. Failing to …" at bounding box center [1003, 303] width 1277 height 15
drag, startPoint x: 662, startPoint y: 318, endPoint x: 931, endPoint y: 447, distance: 298.7
click at [939, 368] on div "Did Not Tip Her. There is a certain protocol when visiting a fine dining restau…" at bounding box center [1003, 313] width 1277 height 108
click at [648, 164] on icon "button" at bounding box center [648, 166] width 14 height 14
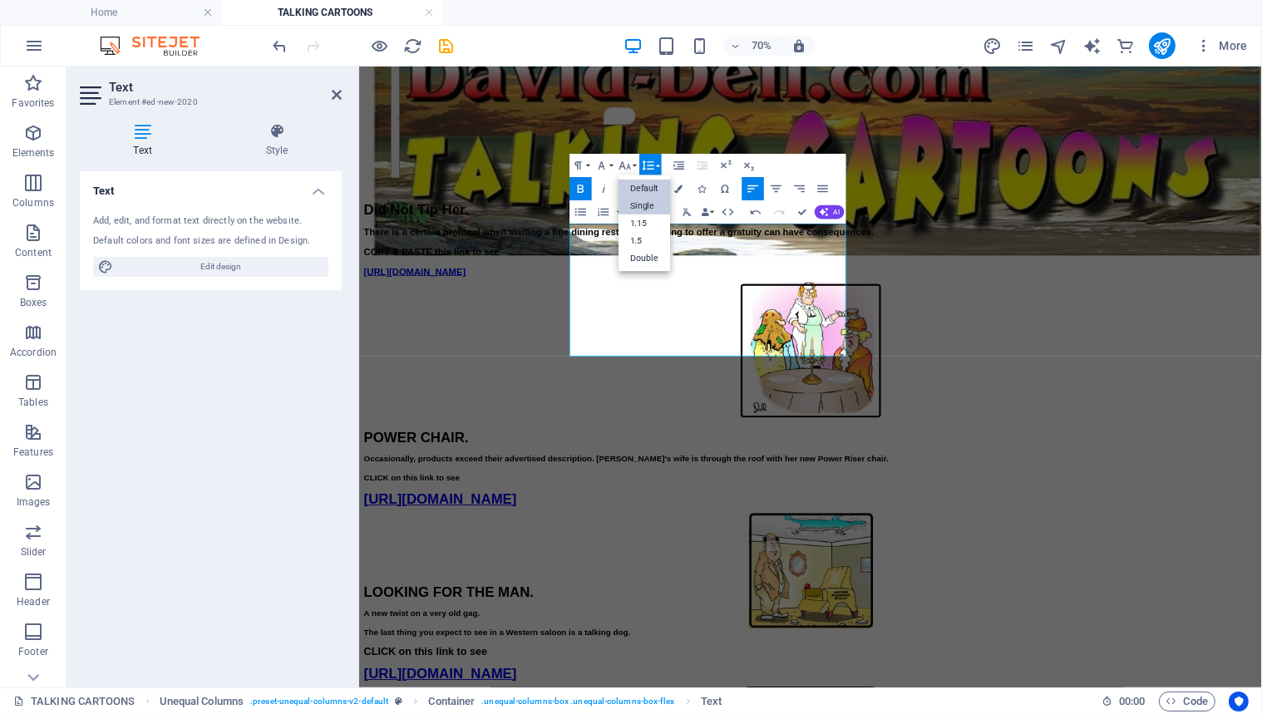
click at [648, 201] on link "Single" at bounding box center [645, 205] width 52 height 17
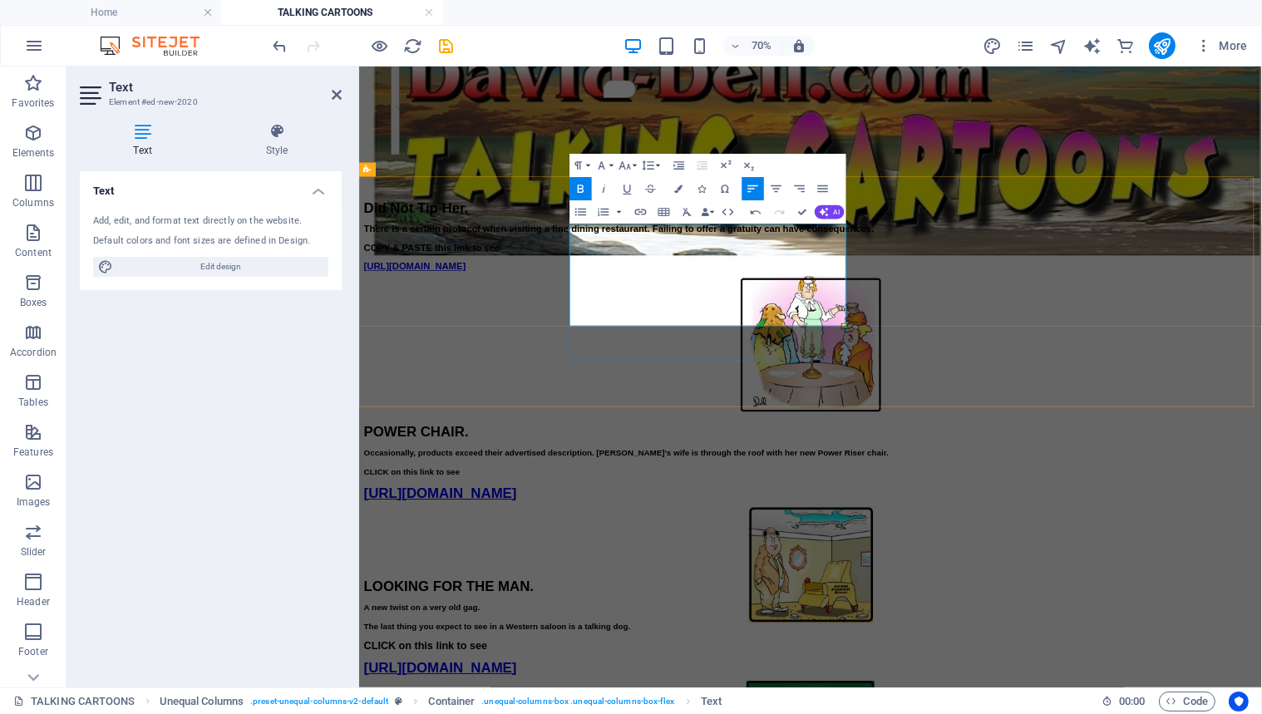
click at [943, 333] on p "COPY & PASTE this link to see" at bounding box center [1003, 325] width 1277 height 13
drag, startPoint x: 813, startPoint y: 372, endPoint x: 952, endPoint y: 284, distance: 164.5
click at [659, 306] on strong "There is a certain protocol when visiting a fine dining restaurant. Failing to …" at bounding box center [729, 299] width 729 height 14
click at [625, 163] on icon "button" at bounding box center [625, 166] width 14 height 14
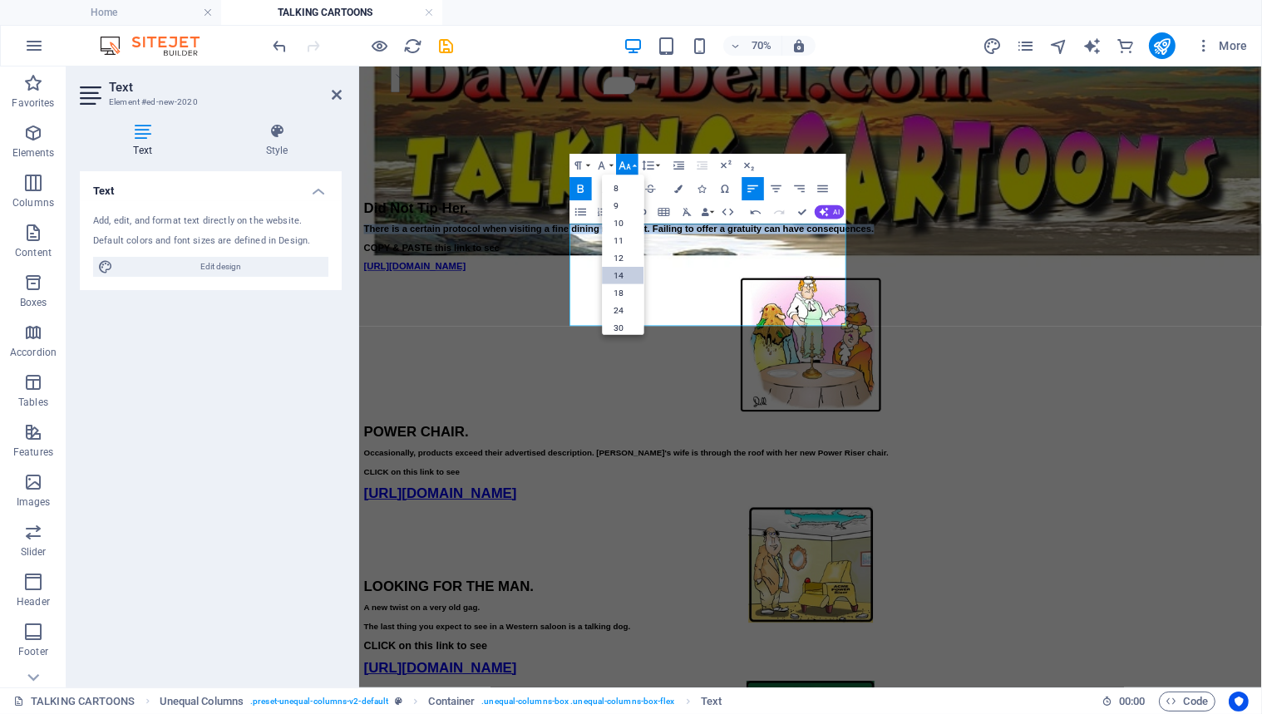
click at [623, 271] on link "14" at bounding box center [624, 275] width 42 height 17
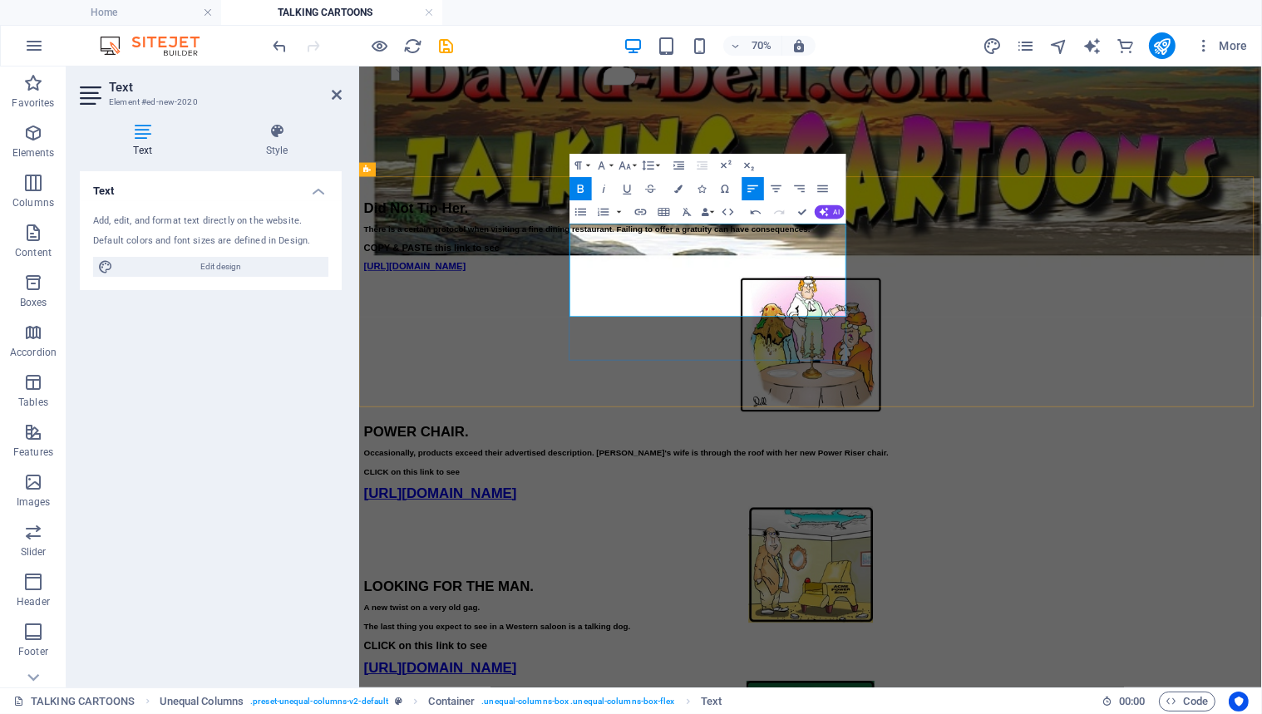
click at [942, 333] on p "COPY & PASTE this link to see" at bounding box center [1003, 325] width 1277 height 13
click at [559, 333] on strong "COPY & PASTE this link to see" at bounding box center [462, 326] width 194 height 14
drag, startPoint x: 920, startPoint y: 415, endPoint x: 660, endPoint y: 412, distance: 259.5
click at [660, 359] on p "[URL][DOMAIN_NAME]" at bounding box center [1003, 352] width 1277 height 13
click at [628, 189] on icon "button" at bounding box center [627, 189] width 14 height 14
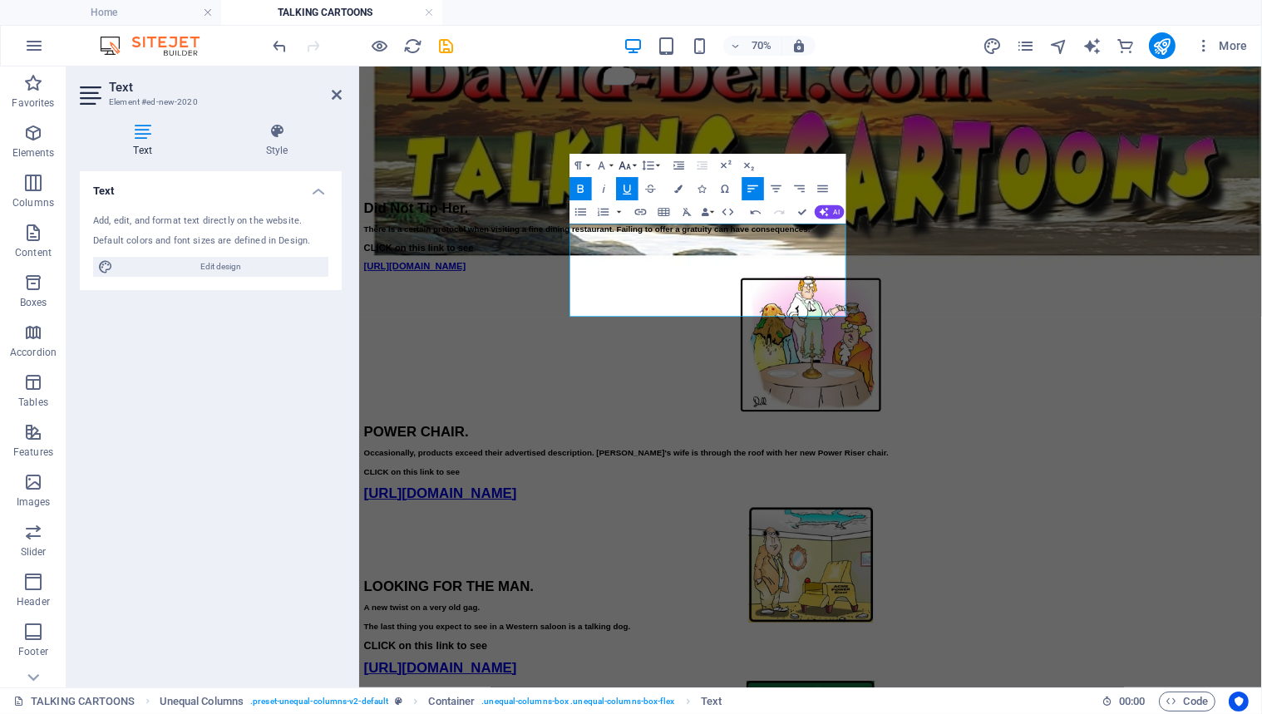
click at [626, 162] on icon "button" at bounding box center [625, 166] width 14 height 14
click at [622, 291] on link "18" at bounding box center [624, 292] width 42 height 17
click at [994, 361] on div "Did Not Tip Her. There is a certain protocol when visiting a fine dining restau…" at bounding box center [1003, 309] width 1277 height 101
drag, startPoint x: 333, startPoint y: 88, endPoint x: 380, endPoint y: 31, distance: 74.4
click at [333, 88] on icon at bounding box center [337, 94] width 10 height 13
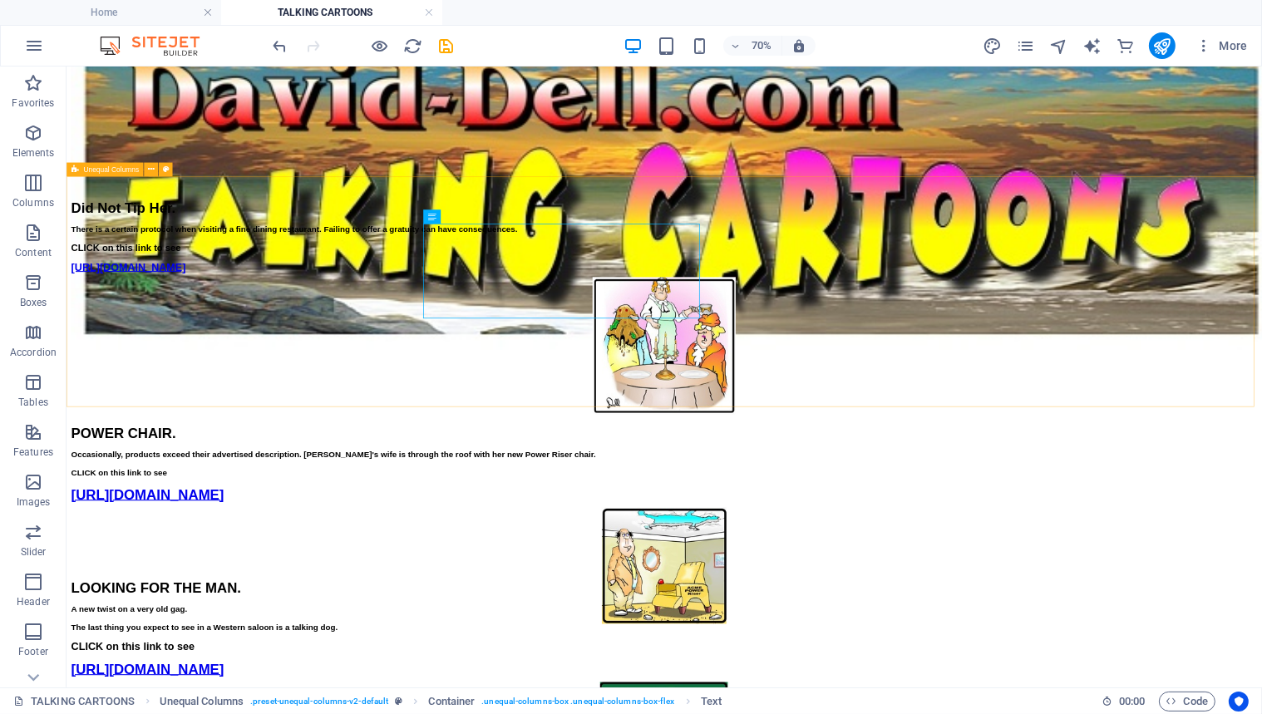
click at [107, 166] on span "Unequal Columns" at bounding box center [111, 169] width 56 height 7
select select "%"
select select "rem"
select select "preset-unequal-columns-v2-default"
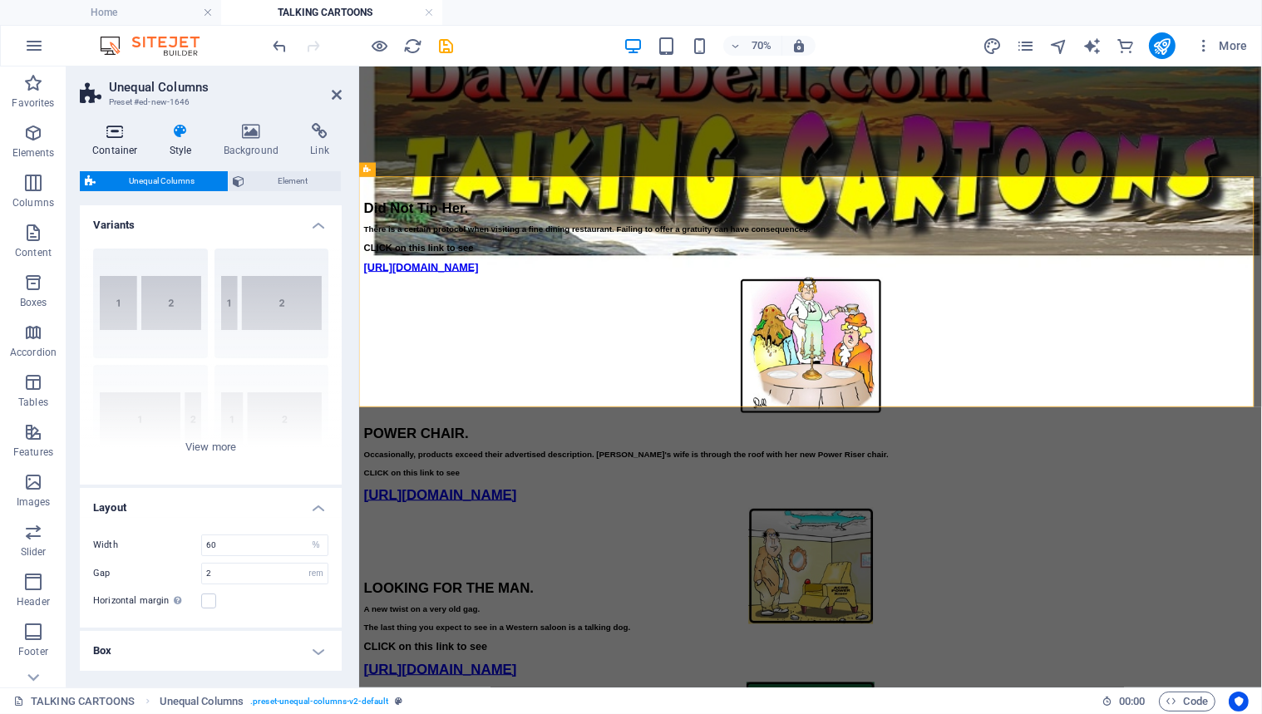
click at [114, 130] on icon at bounding box center [115, 131] width 71 height 17
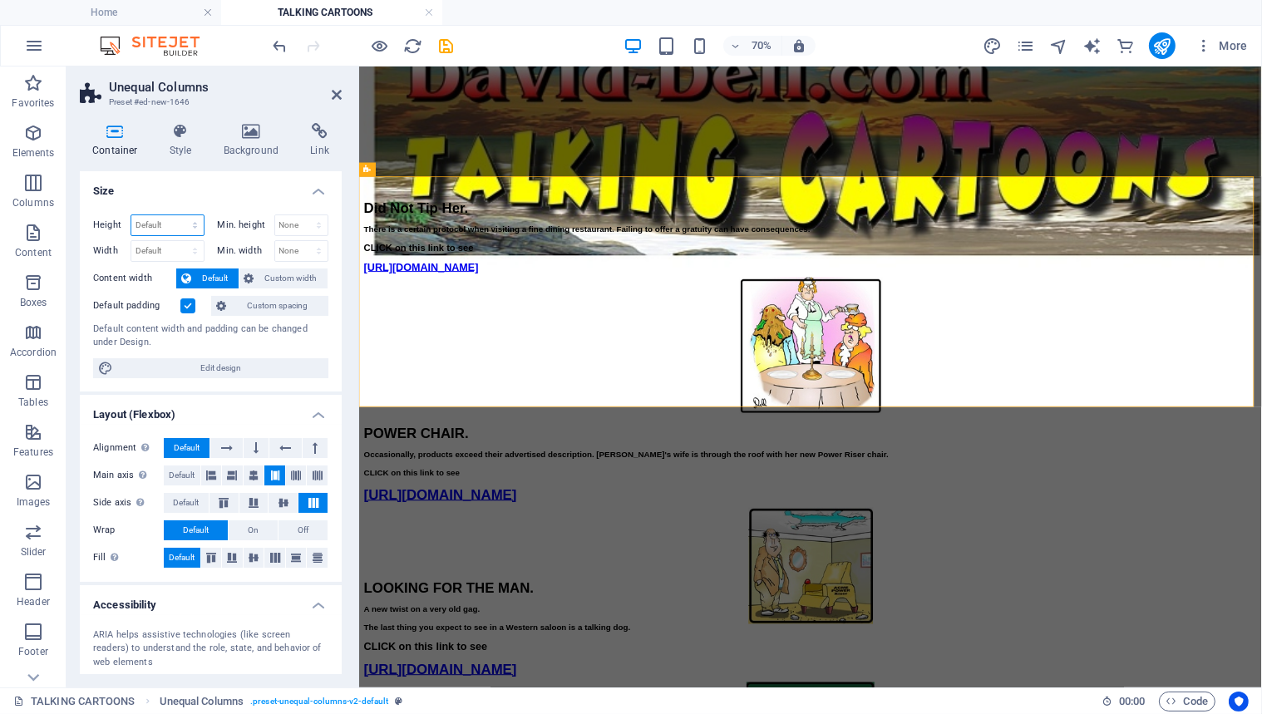
click at [153, 222] on select "Default px rem % vh vw" at bounding box center [167, 225] width 72 height 20
select select "px"
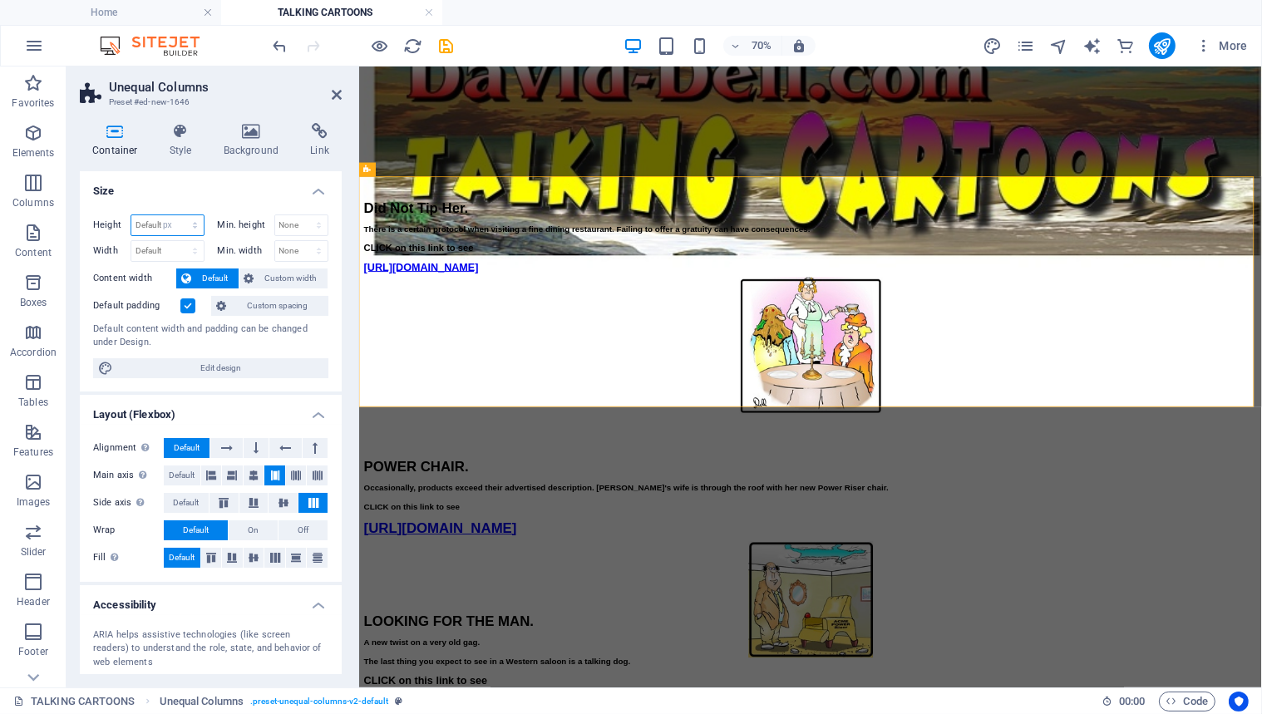
click at [178, 215] on select "Default px rem % vh vw" at bounding box center [167, 225] width 72 height 20
type input "428"
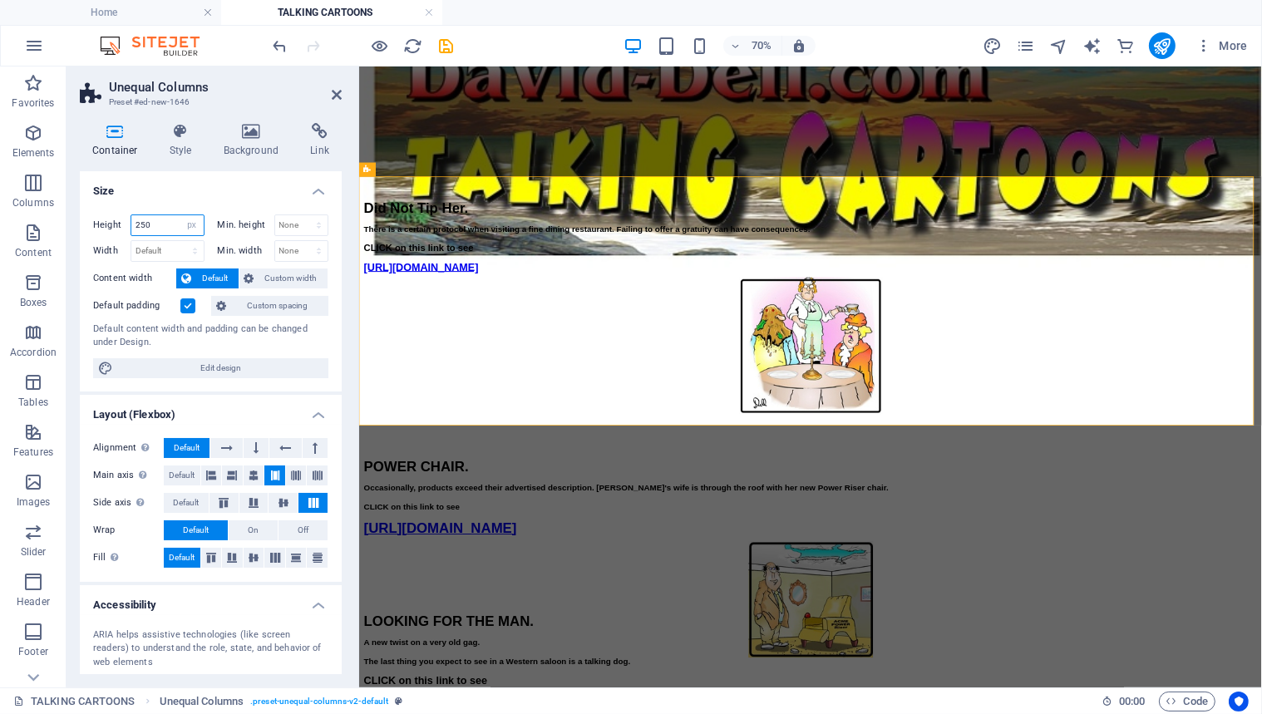
type input "250"
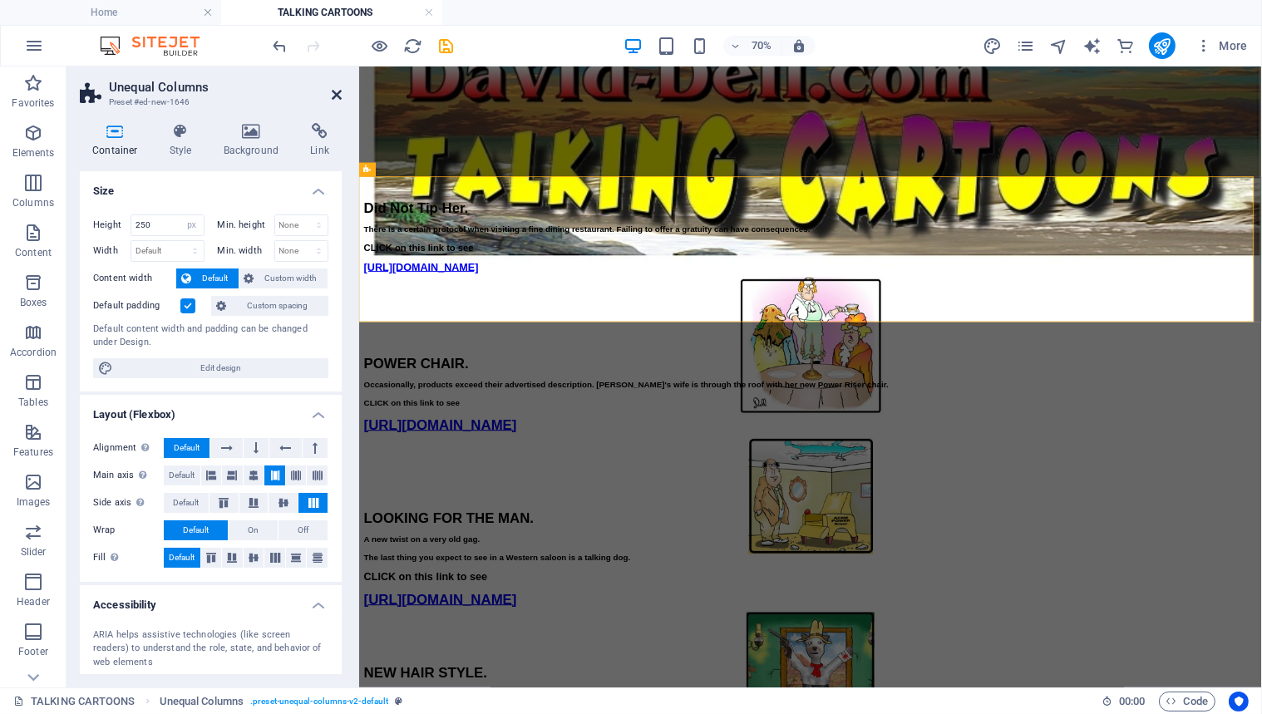
click at [334, 93] on icon at bounding box center [337, 94] width 10 height 13
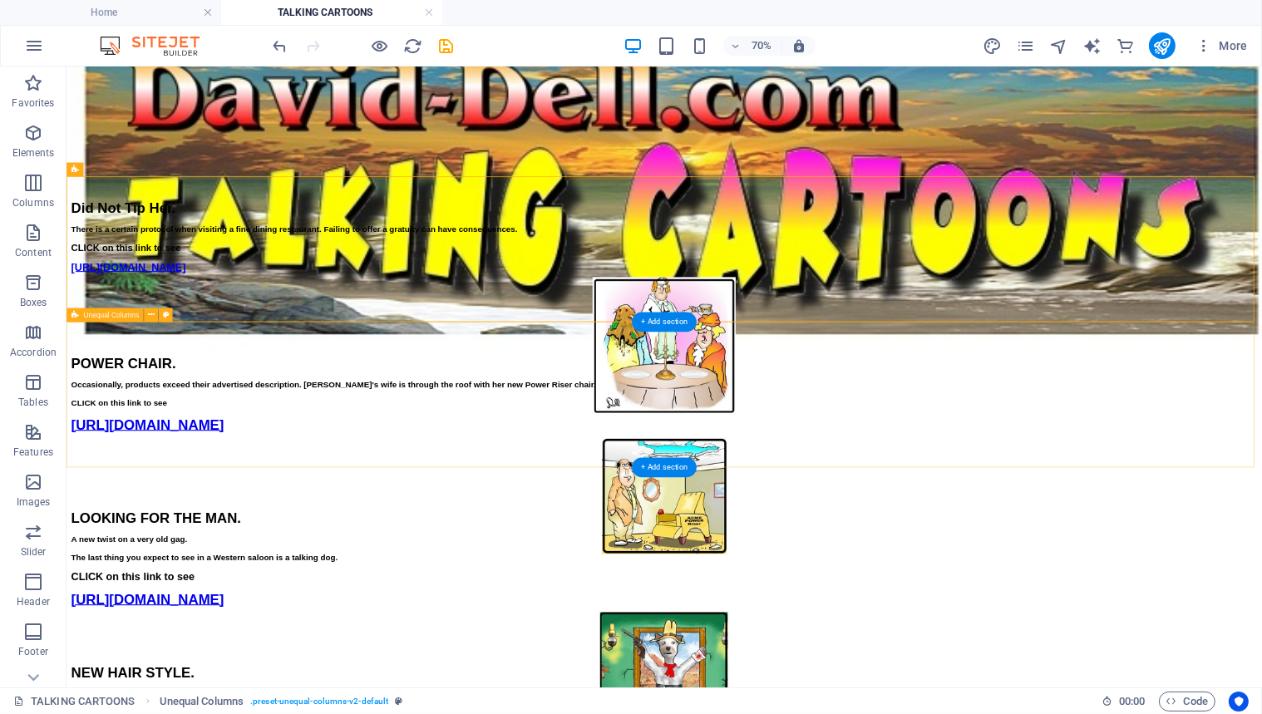
click at [1305, 499] on div "POWER CHAIR. Occasionally, products exceed their advertised description. [PERSO…" at bounding box center [919, 585] width 1695 height 208
click at [654, 320] on div "+ Add section" at bounding box center [664, 322] width 65 height 20
click at [496, 429] on div "Did Not Tip Her. There is a certain protocol when visiting a fine dining restau…" at bounding box center [919, 363] width 1695 height 208
select select "px"
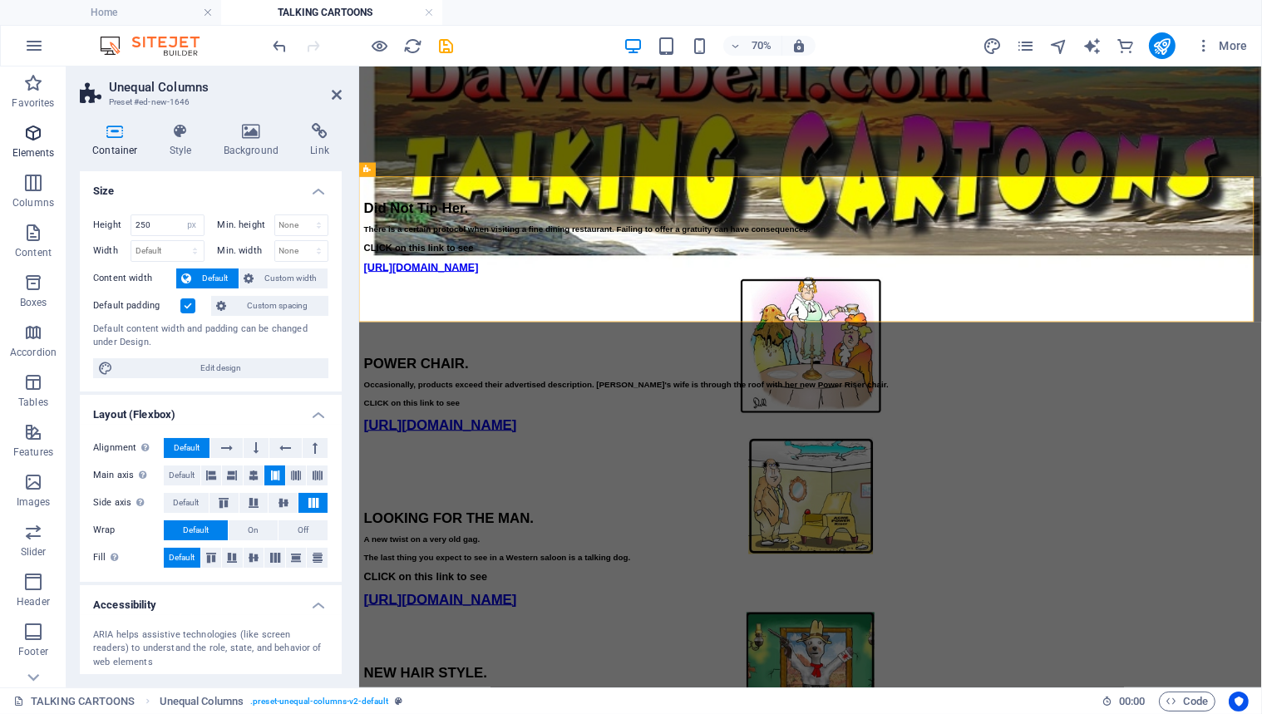
click at [29, 131] on icon "button" at bounding box center [33, 133] width 20 height 20
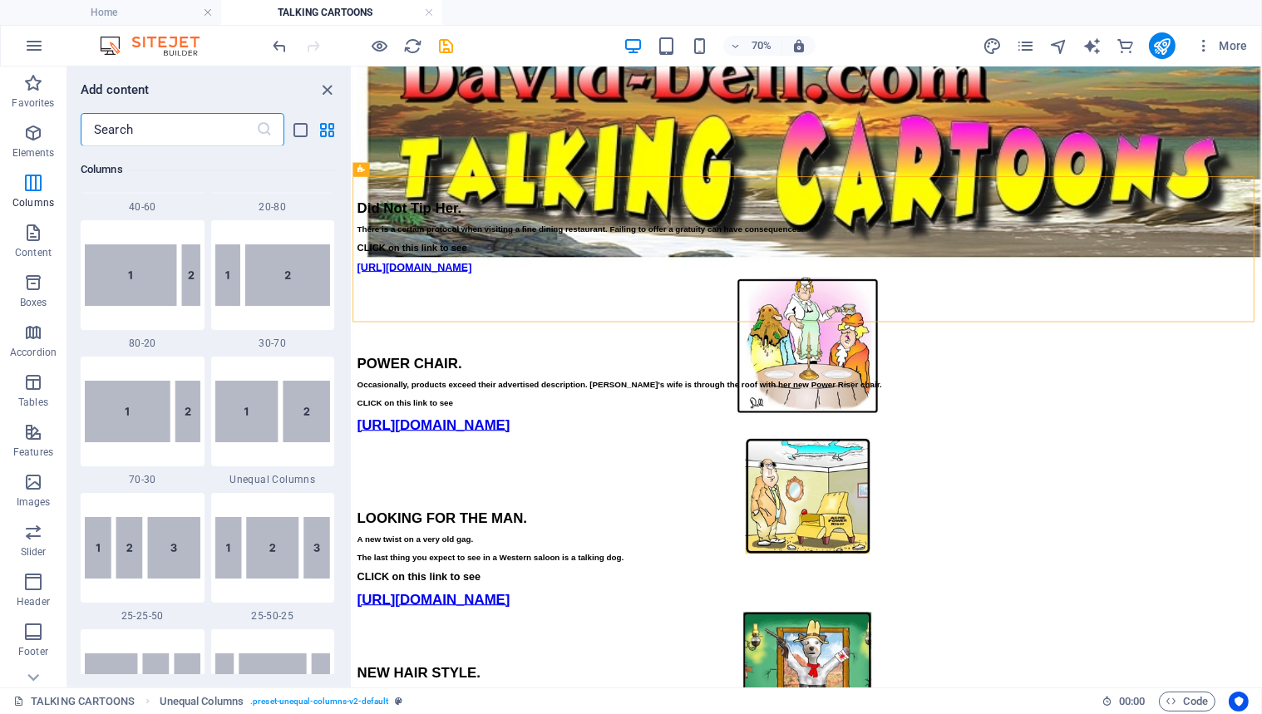
scroll to position [1414, 0]
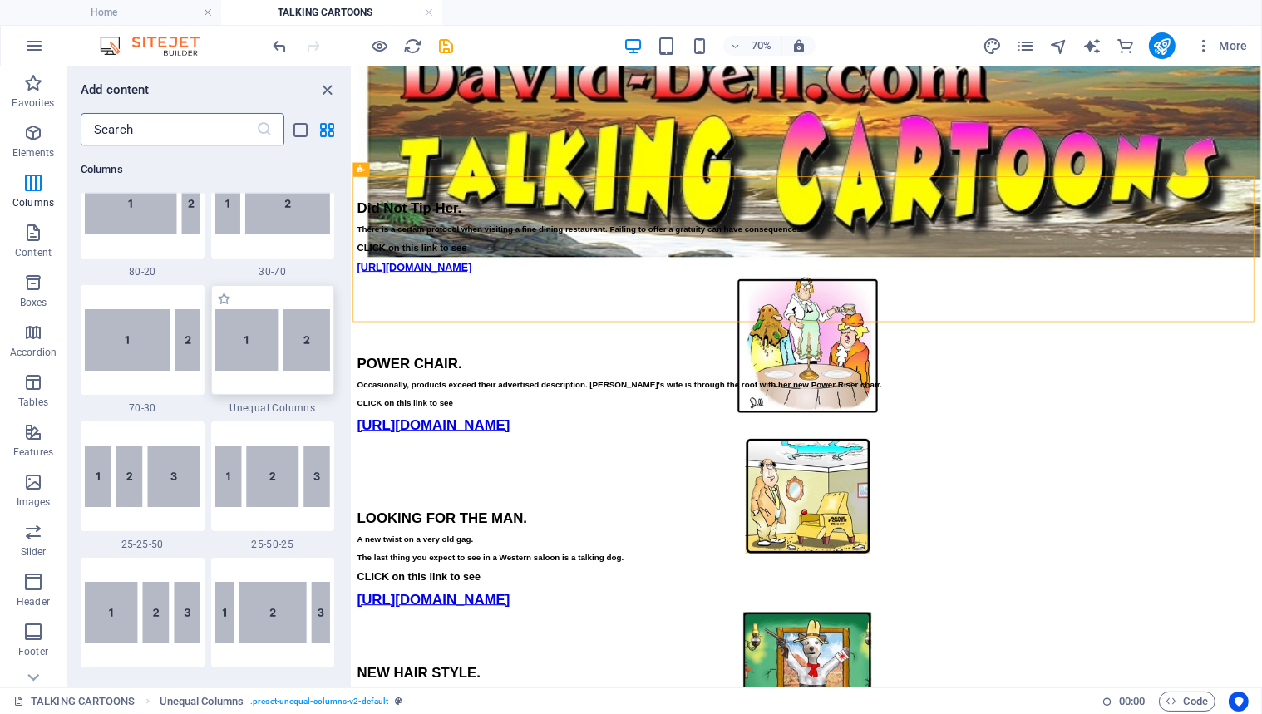
click at [259, 349] on img at bounding box center [273, 340] width 116 height 62
click at [353, 349] on div "Drag here to replace the existing content. Press “Ctrl” if you want to create a…" at bounding box center [808, 377] width 910 height 621
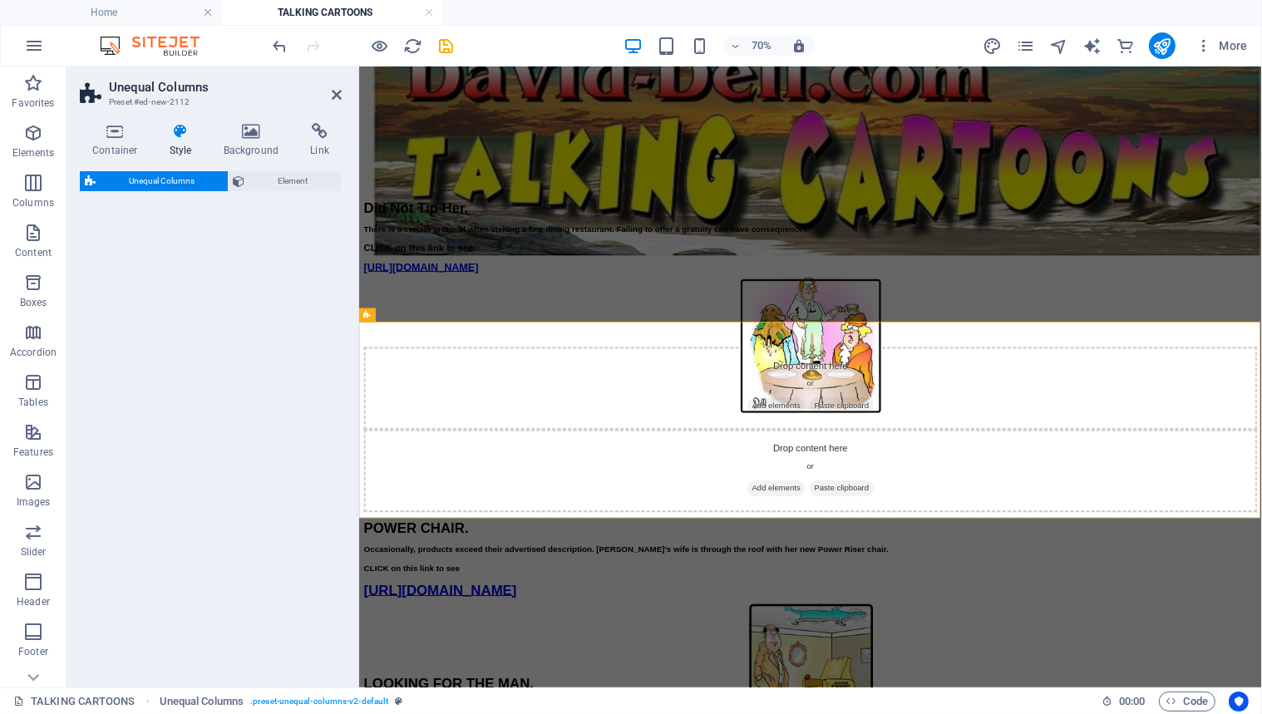
select select "%"
select select "rem"
select select "preset-unequal-columns-v2-default"
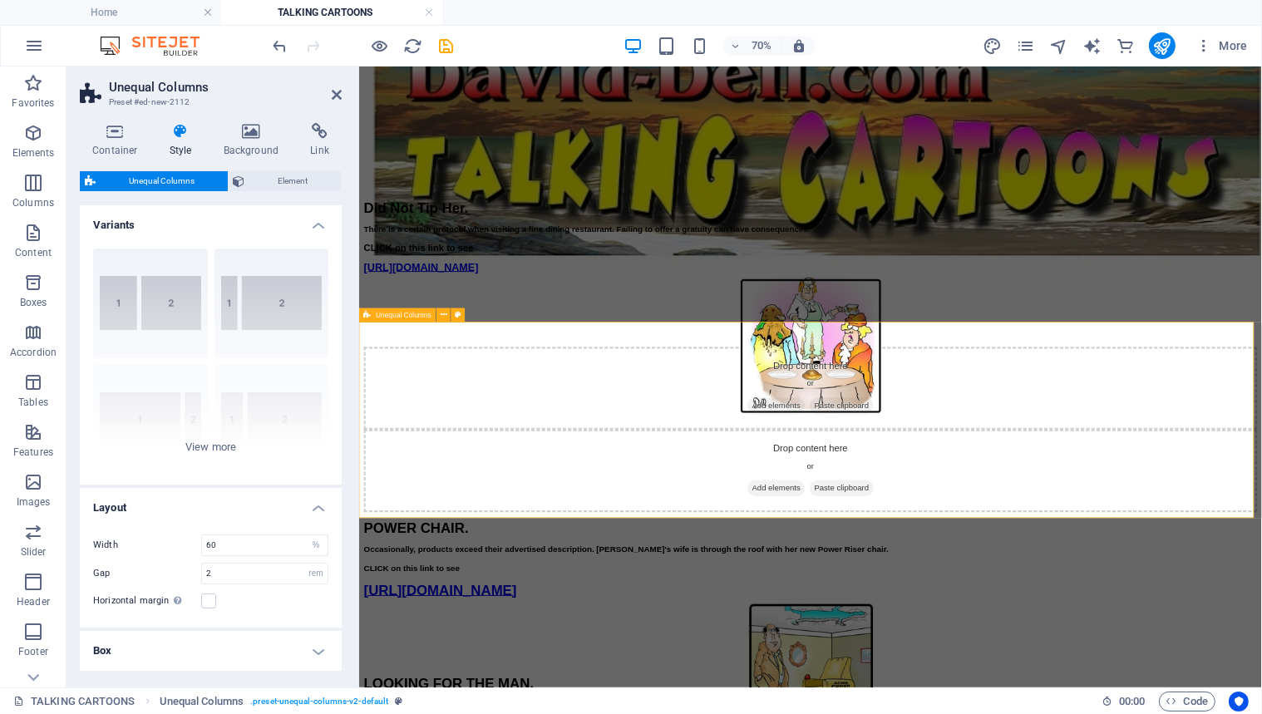
click at [436, 512] on div "Drop content here or Add elements Paste clipboard Drop content here or Add elem…" at bounding box center [1003, 585] width 1277 height 236
click at [333, 90] on icon at bounding box center [337, 94] width 10 height 13
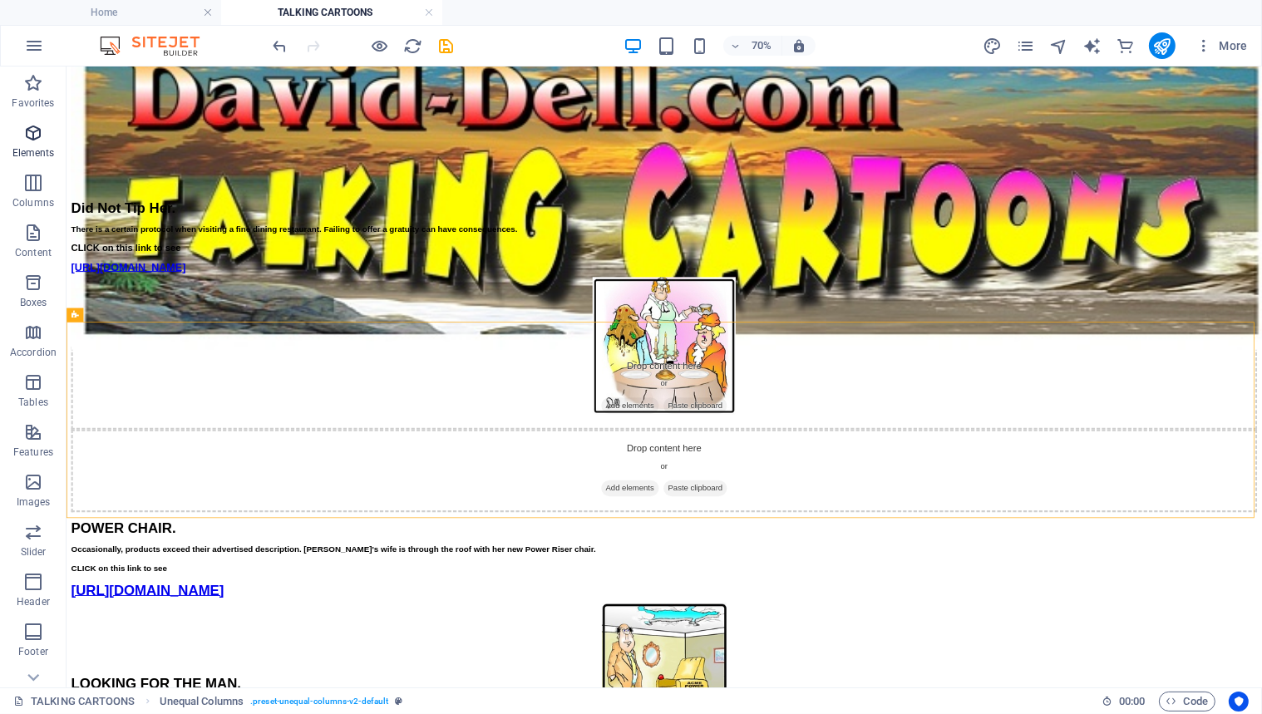
click at [33, 131] on icon "button" at bounding box center [33, 133] width 20 height 20
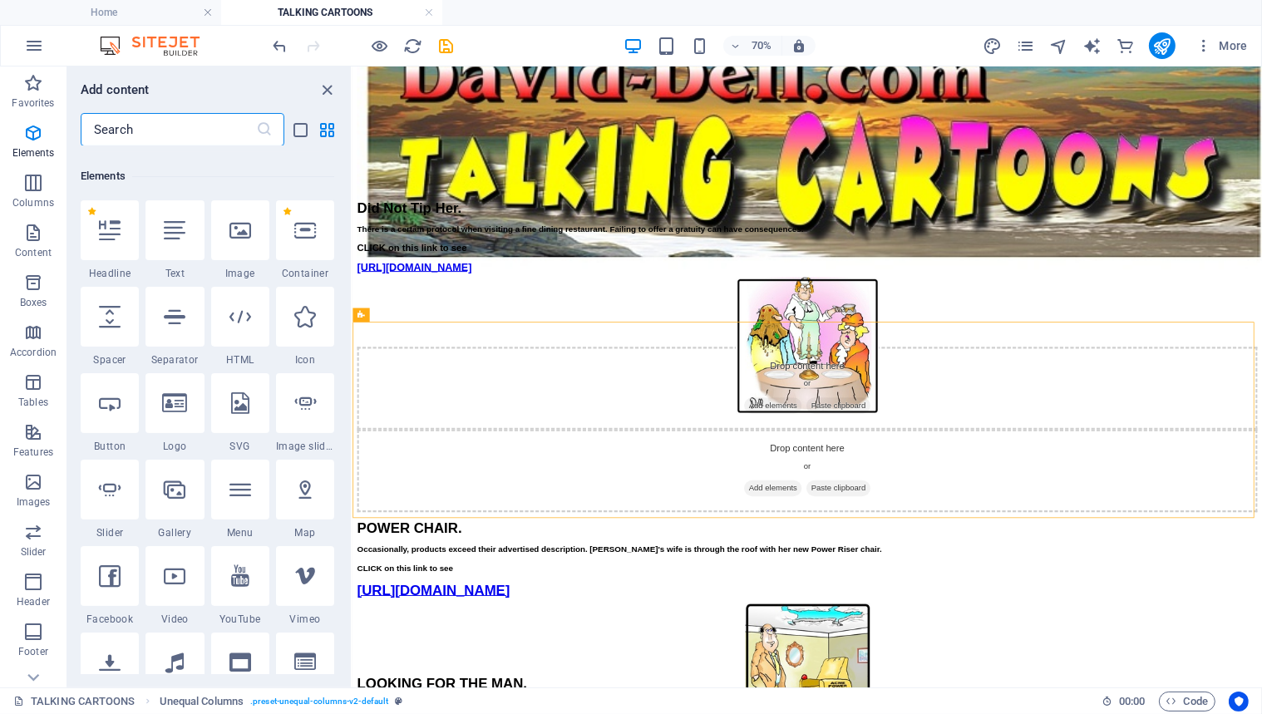
scroll to position [176, 0]
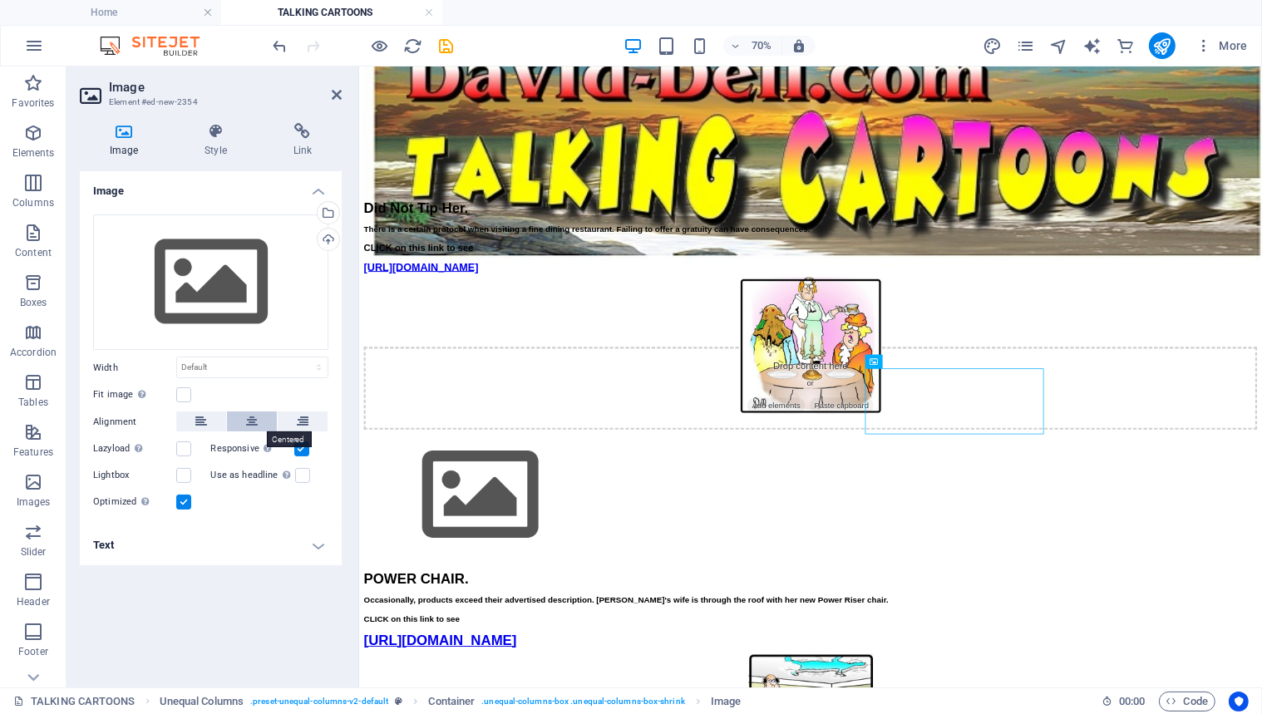
click at [247, 418] on icon at bounding box center [252, 422] width 12 height 20
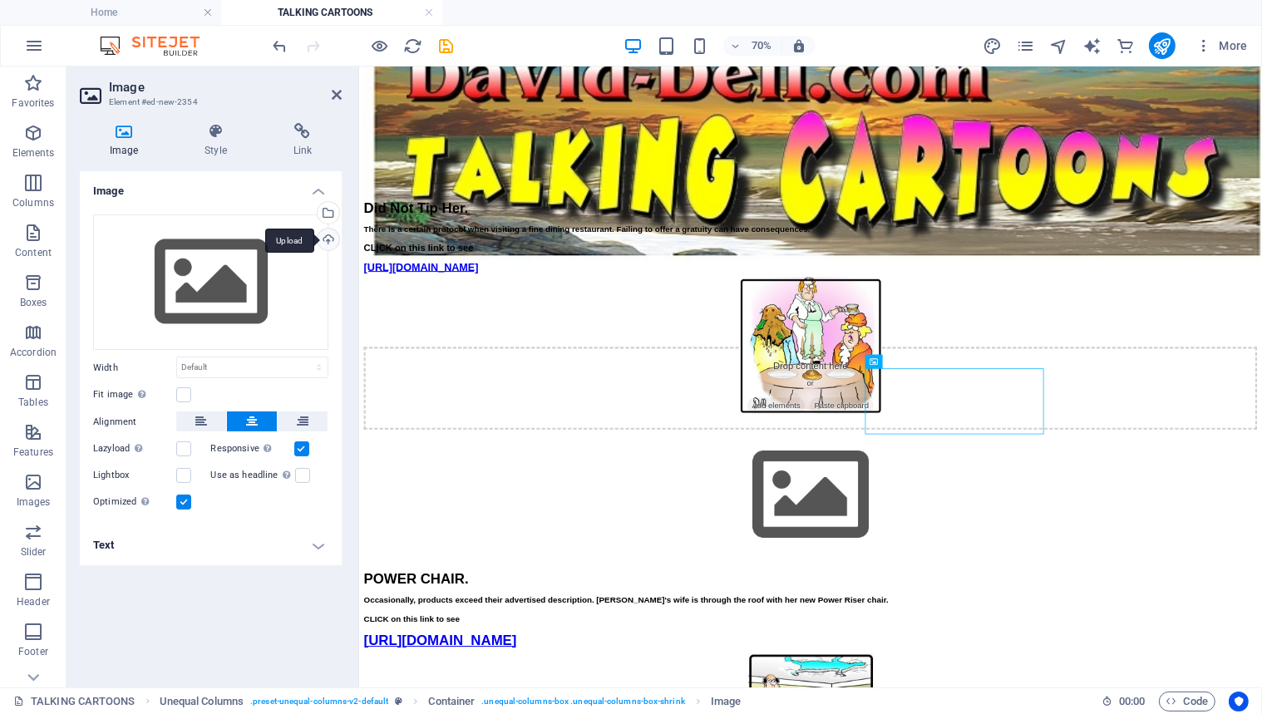
click at [328, 237] on div "Upload" at bounding box center [326, 241] width 25 height 25
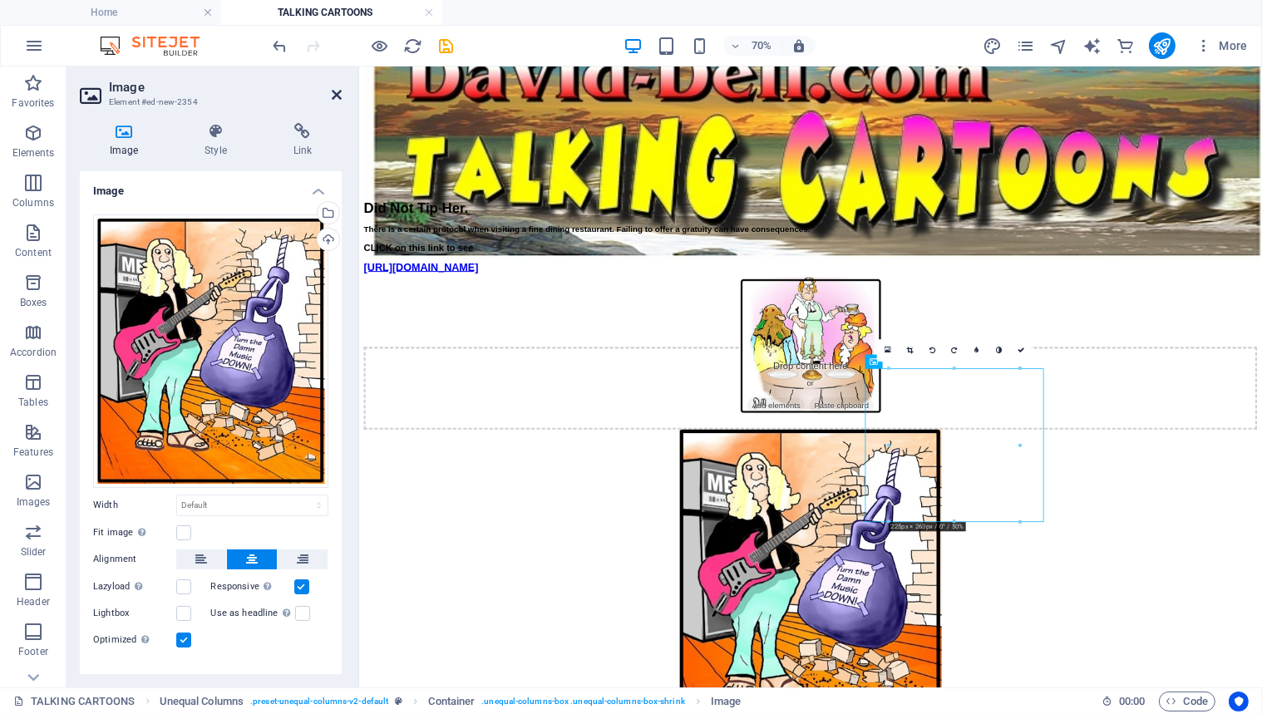
click at [338, 93] on icon at bounding box center [337, 94] width 10 height 13
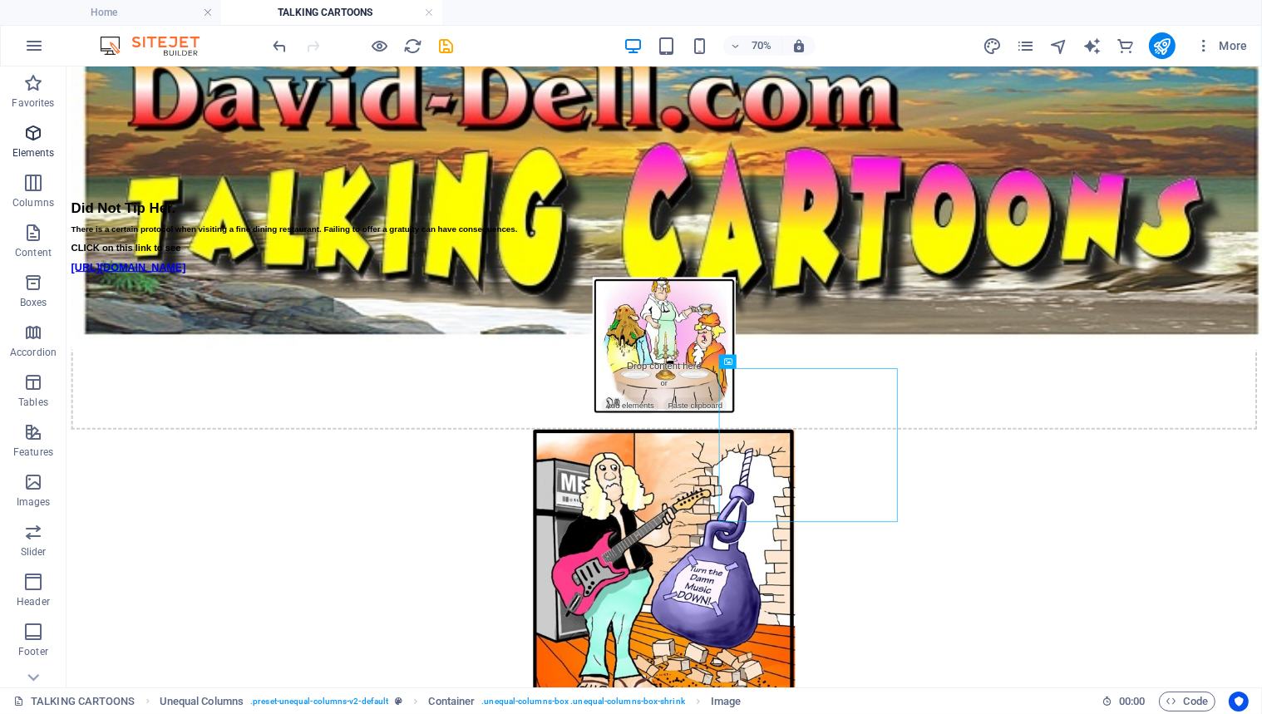
click at [27, 130] on icon "button" at bounding box center [33, 133] width 20 height 20
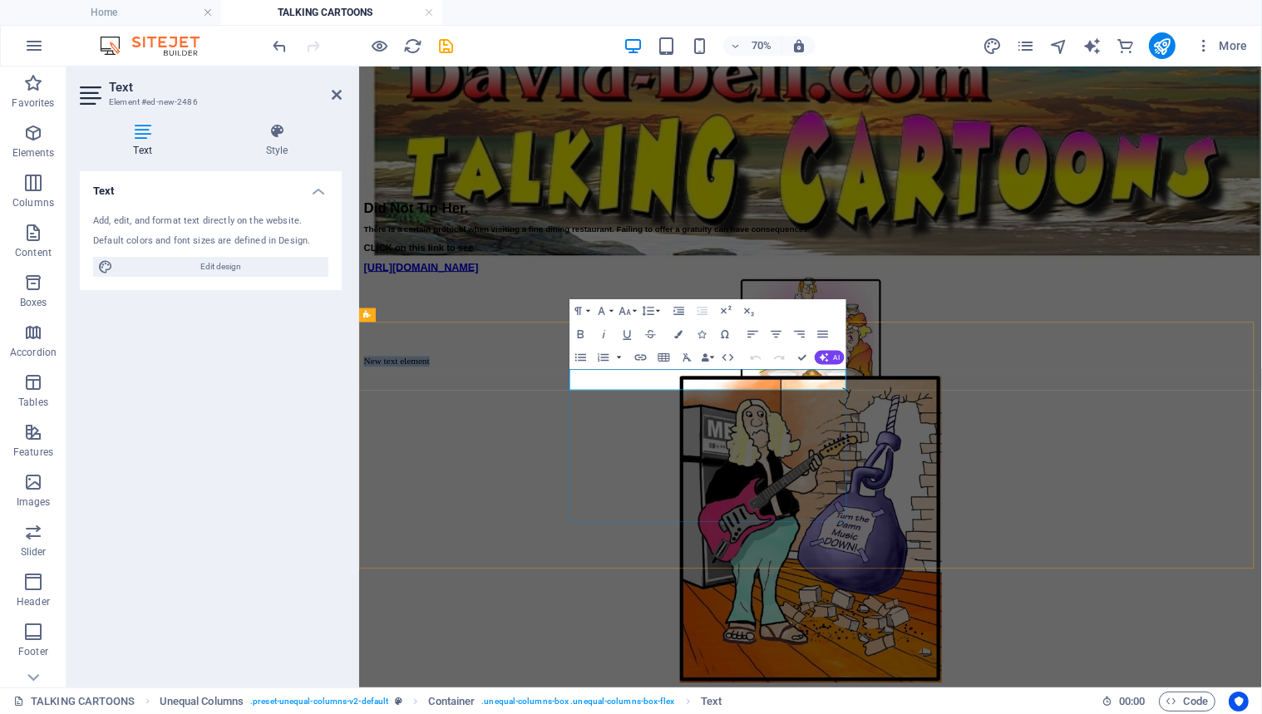
click at [821, 496] on p "New text element" at bounding box center [1003, 488] width 1277 height 15
click at [668, 496] on p "​" at bounding box center [1003, 488] width 1277 height 15
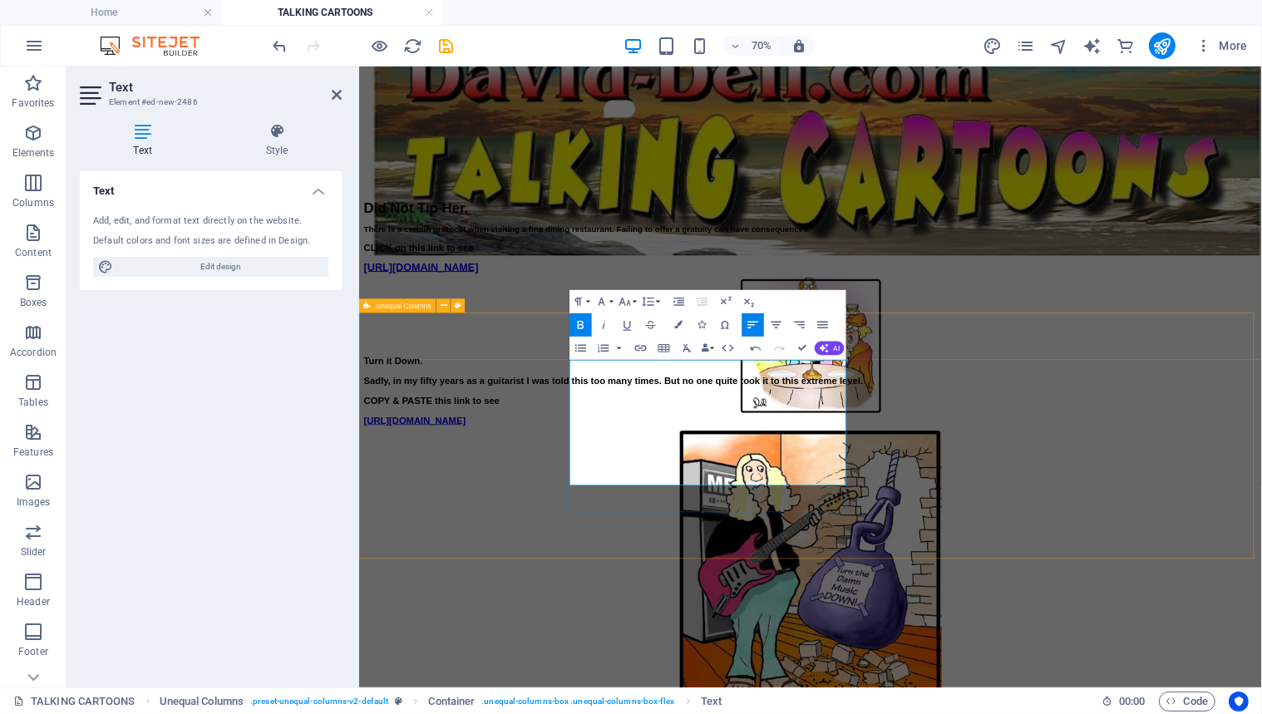
scroll to position [114, 0]
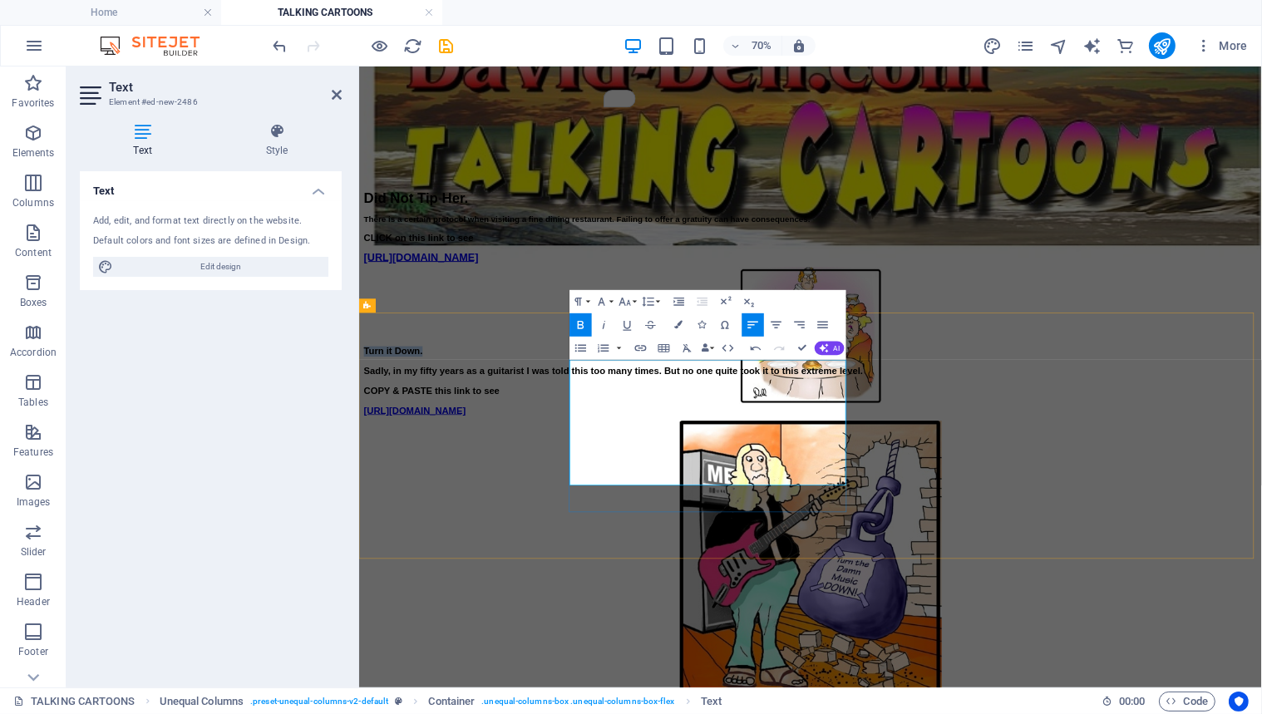
drag, startPoint x: 768, startPoint y: 508, endPoint x: 660, endPoint y: 506, distance: 108.1
click at [660, 482] on p "Turn it Down." at bounding box center [1003, 474] width 1277 height 15
click at [622, 299] on icon "button" at bounding box center [626, 302] width 12 height 8
click at [621, 446] on link "24" at bounding box center [624, 445] width 42 height 17
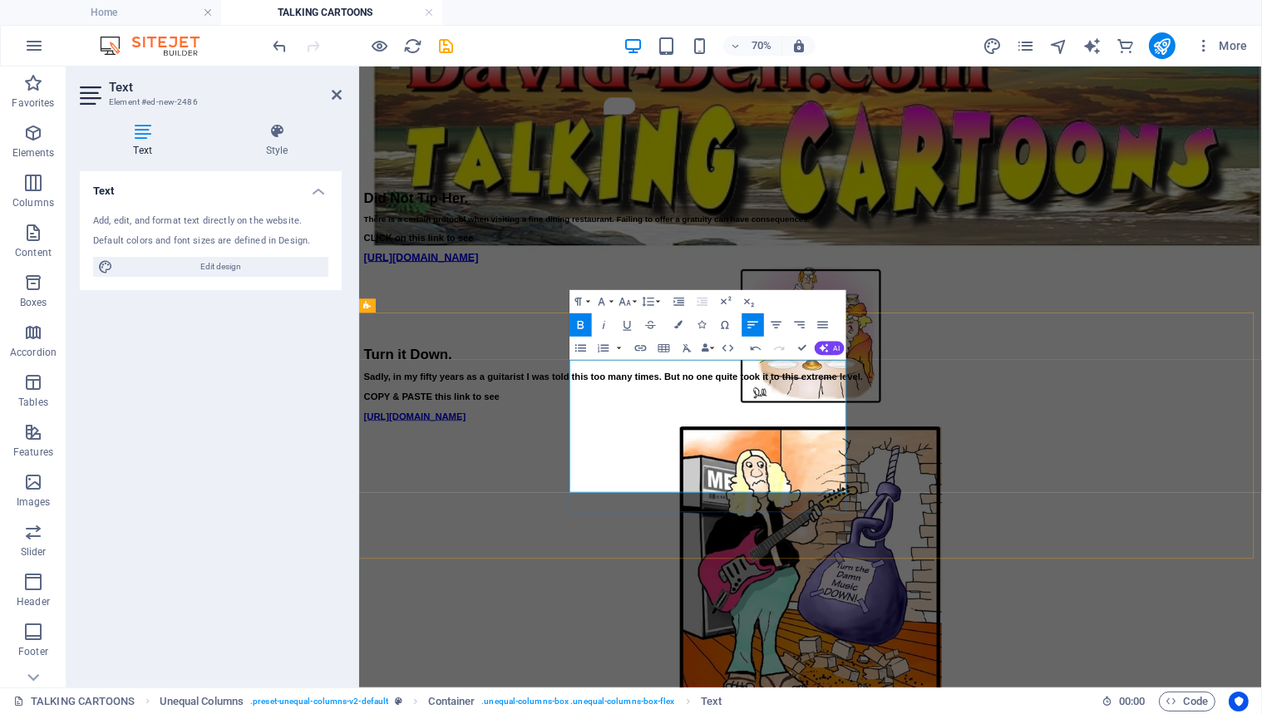
click at [837, 490] on p "Turn it Down." at bounding box center [1003, 478] width 1277 height 23
drag, startPoint x: 661, startPoint y: 510, endPoint x: 921, endPoint y: 667, distance: 304.1
click at [921, 575] on div "Turn it Down. Sadly, in my fifty years as a guitarist I was told this too many …" at bounding box center [1003, 521] width 1277 height 108
click at [650, 300] on icon "button" at bounding box center [648, 301] width 14 height 14
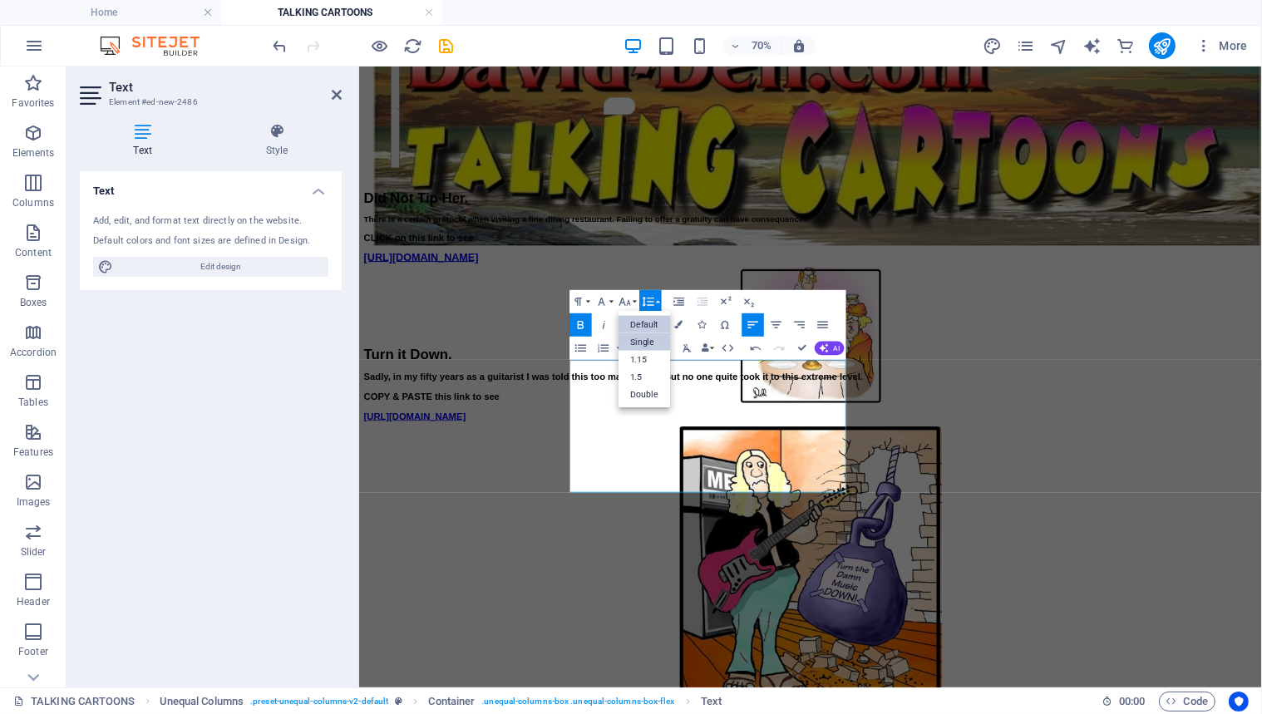
click at [646, 340] on link "Single" at bounding box center [645, 341] width 52 height 17
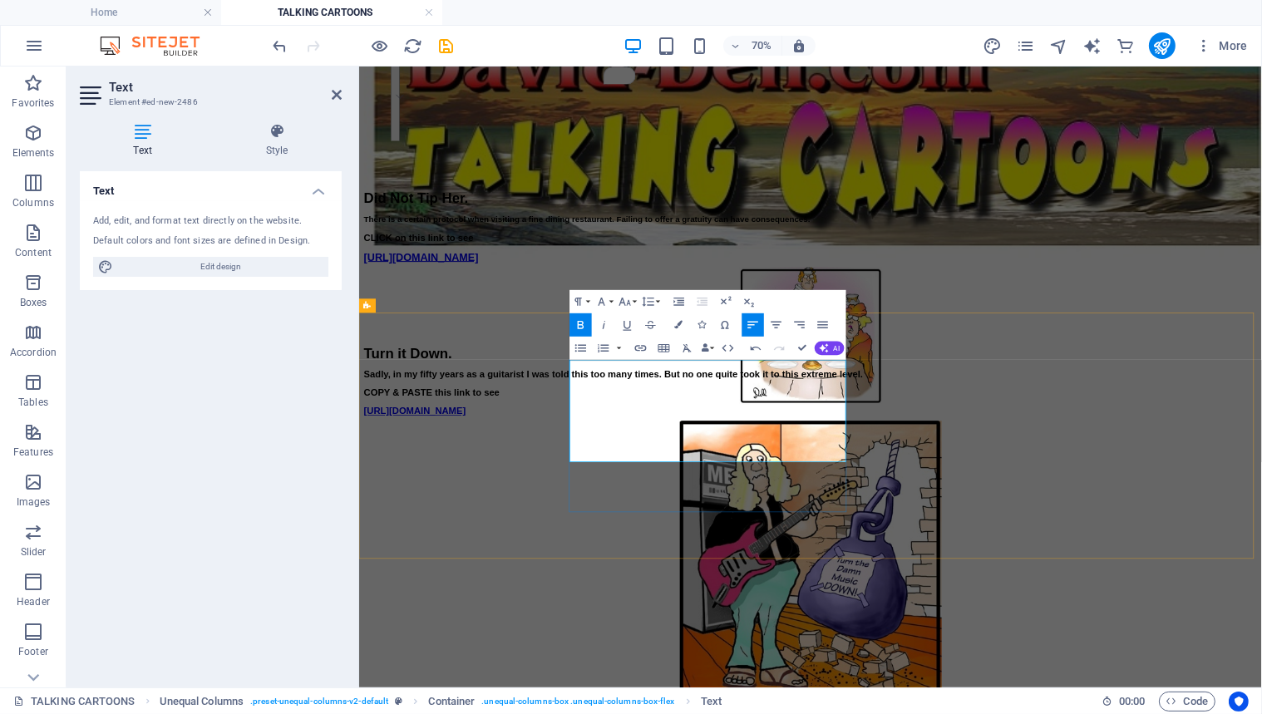
click at [938, 540] on p "COPY & PASTE this link to see" at bounding box center [1003, 532] width 1277 height 13
click at [906, 540] on p "COPY & PASTE this link to see" at bounding box center [1003, 532] width 1277 height 13
click at [862, 487] on p "Turn it Down." at bounding box center [1003, 477] width 1277 height 20
click at [995, 566] on div "Turn it Down. Sadly, in my fifty years as a guitarist I was told this too many …" at bounding box center [1003, 517] width 1277 height 100
click at [559, 540] on strong "COPY & PASTE this link to see" at bounding box center [462, 533] width 194 height 14
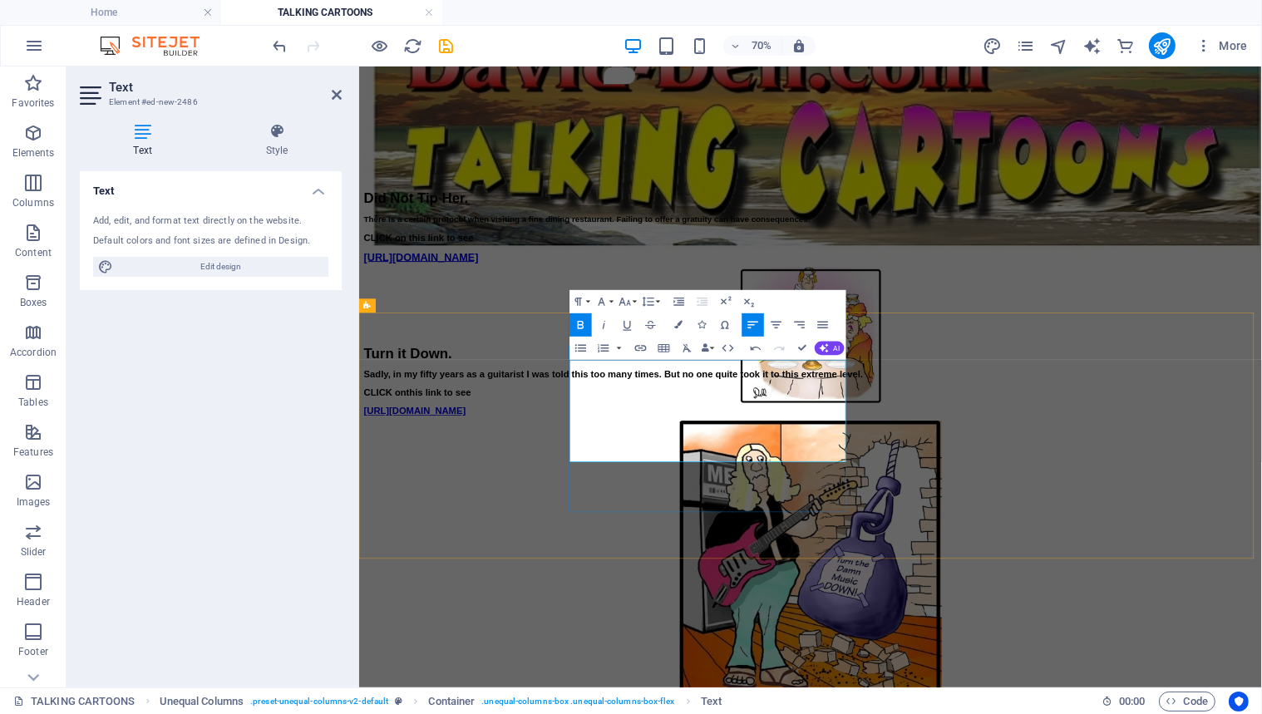
drag, startPoint x: 911, startPoint y: 617, endPoint x: 658, endPoint y: 618, distance: 253.6
click at [658, 566] on div "Turn it Down. Sadly, in my fifty years as a guitarist I was told this too many …" at bounding box center [1003, 517] width 1277 height 100
click at [627, 324] on icon "button" at bounding box center [627, 325] width 14 height 14
click at [625, 299] on icon "button" at bounding box center [625, 301] width 14 height 14
click at [628, 425] on link "18" at bounding box center [624, 428] width 42 height 17
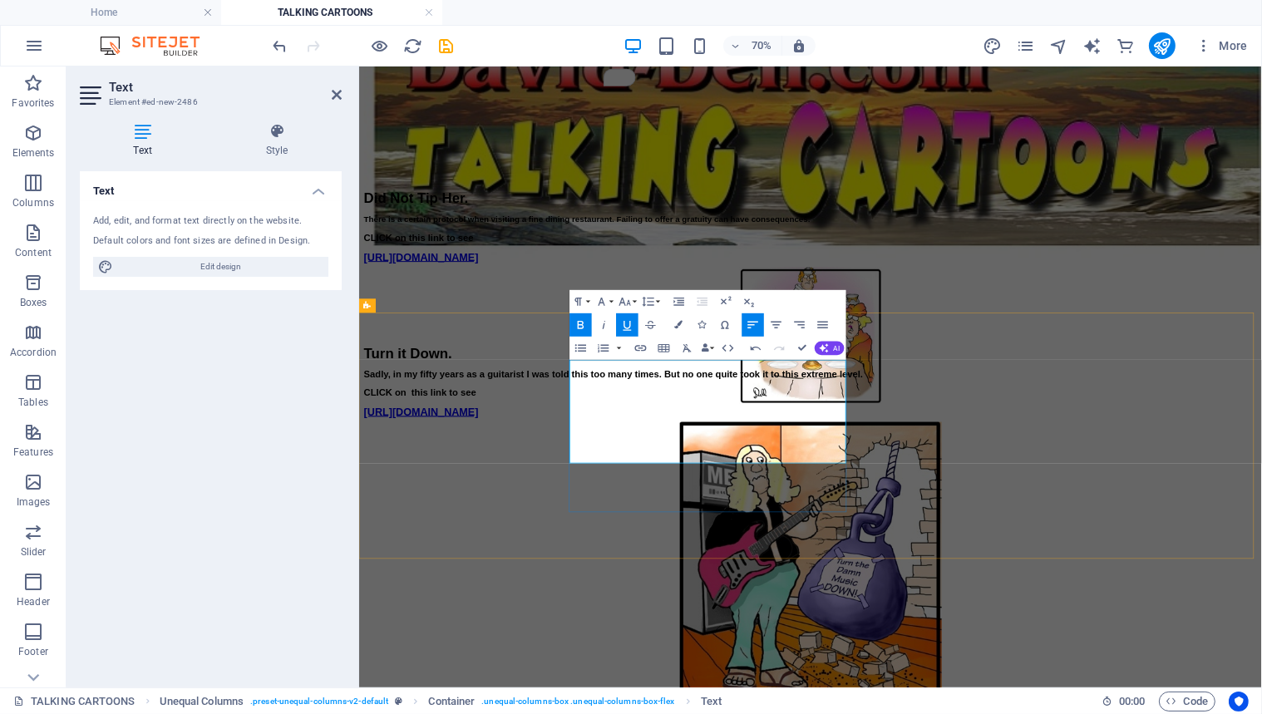
click at [983, 540] on p "CLICK on this link to see" at bounding box center [1003, 532] width 1277 height 13
click at [334, 91] on icon at bounding box center [337, 94] width 10 height 13
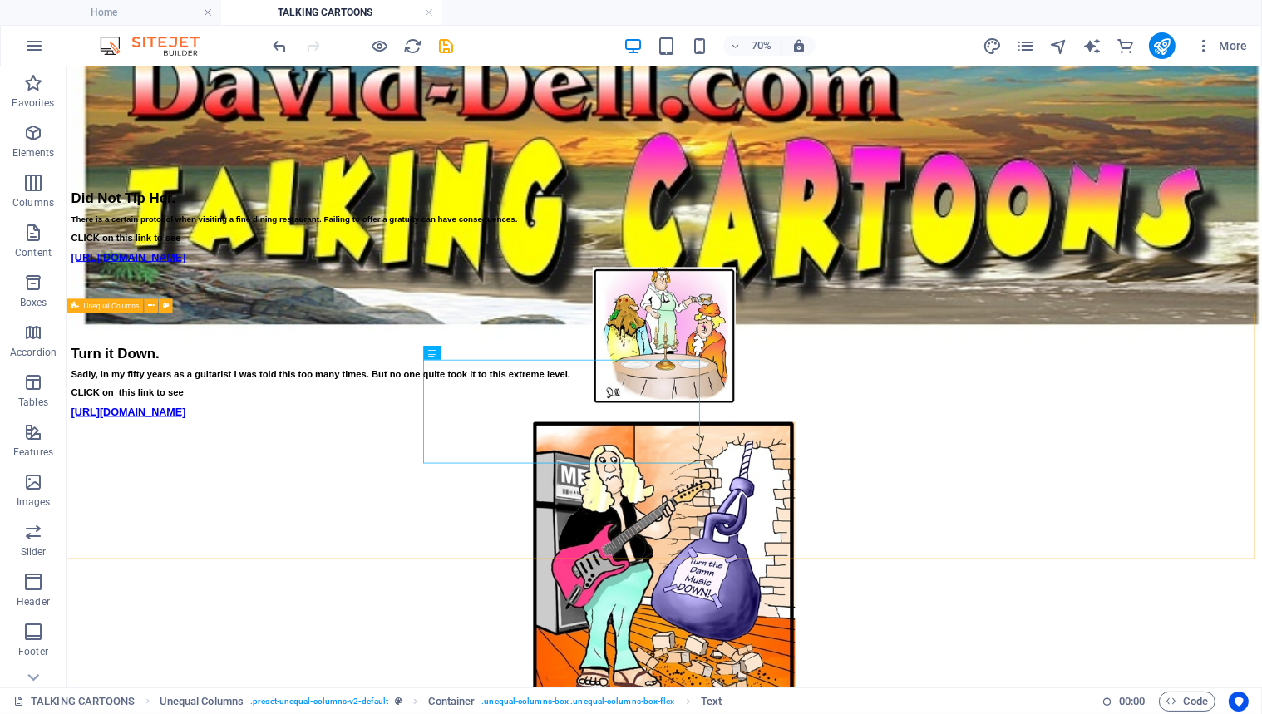
click at [106, 307] on span "Unequal Columns" at bounding box center [111, 305] width 56 height 7
select select "%"
select select "rem"
select select "preset-unequal-columns-v2-default"
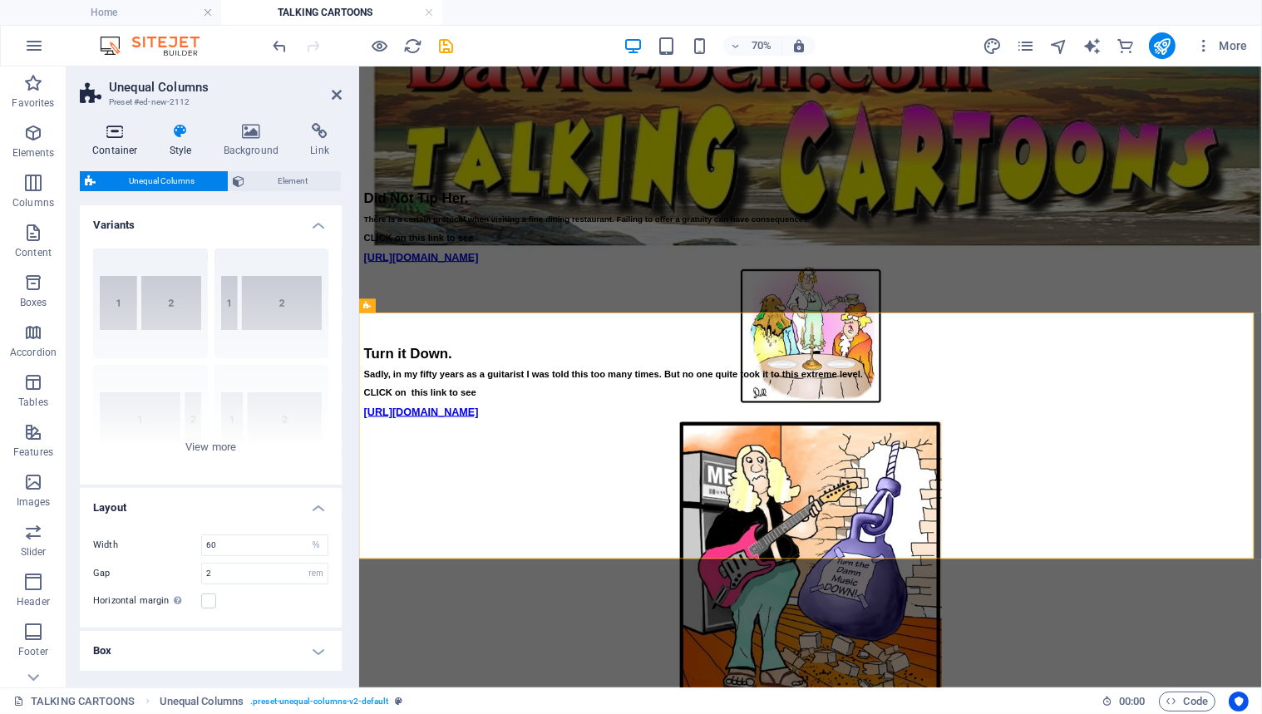
click at [113, 131] on icon at bounding box center [115, 131] width 71 height 17
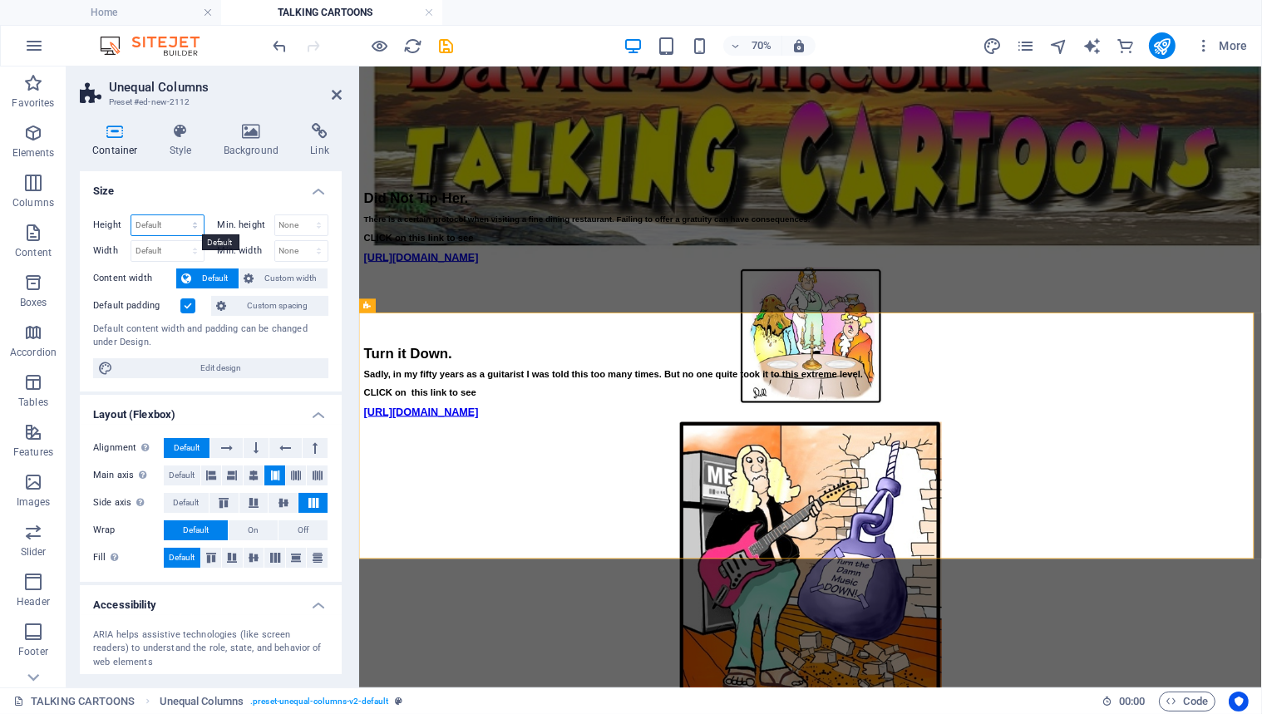
click at [142, 225] on select "Default px rem % vh vw" at bounding box center [167, 225] width 72 height 20
select select "px"
click at [178, 215] on select "Default px rem % vh vw" at bounding box center [167, 225] width 72 height 20
type input "455"
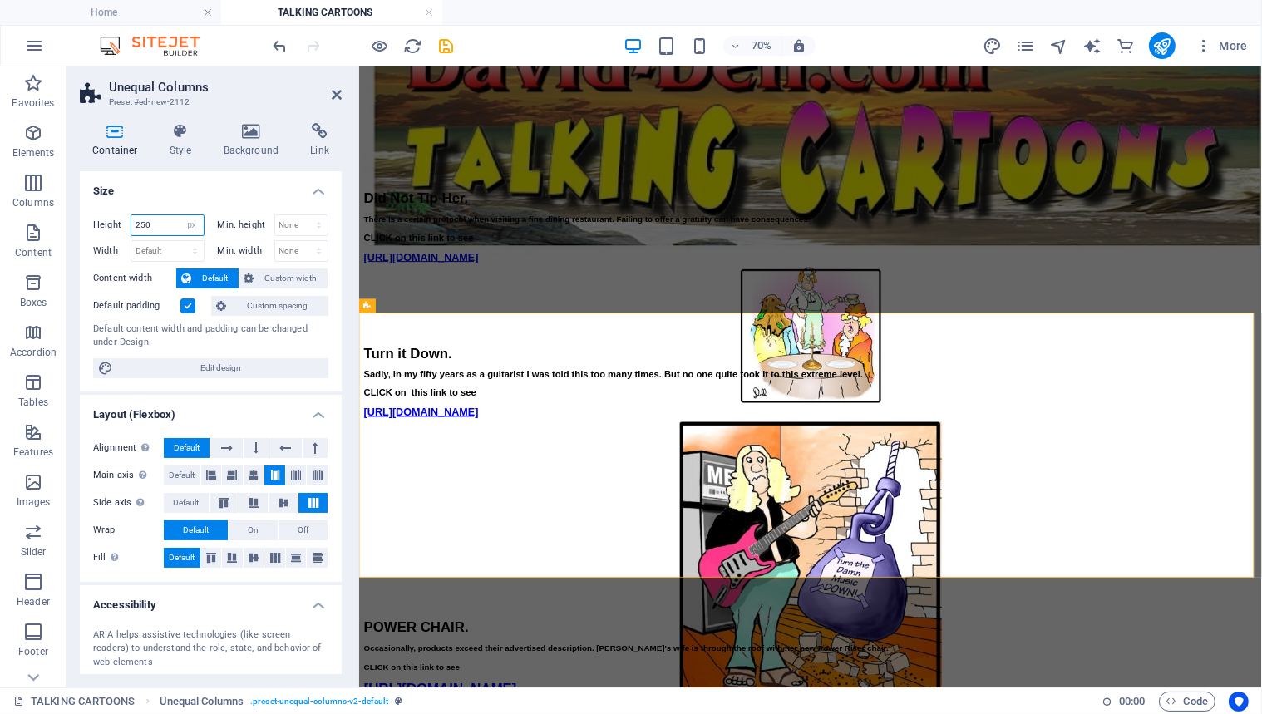
type input "250"
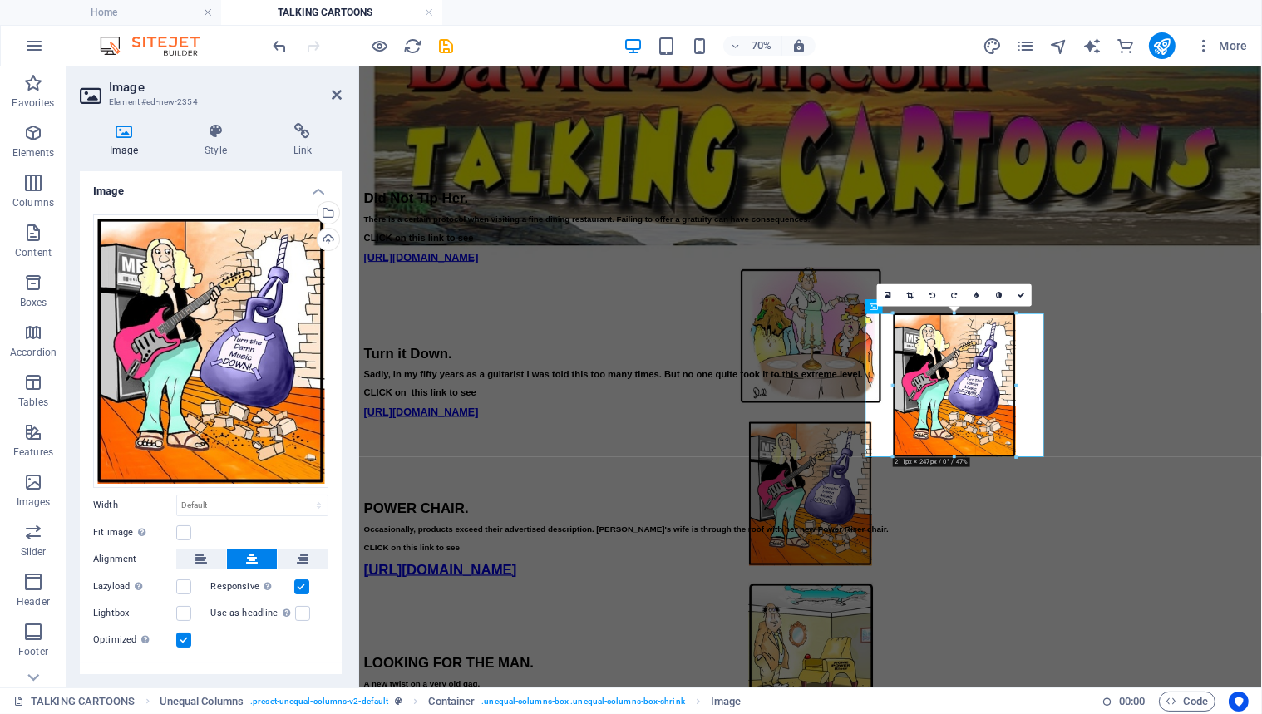
drag, startPoint x: 1020, startPoint y: 462, endPoint x: 923, endPoint y: 546, distance: 127.9
type input "211"
select select "px"
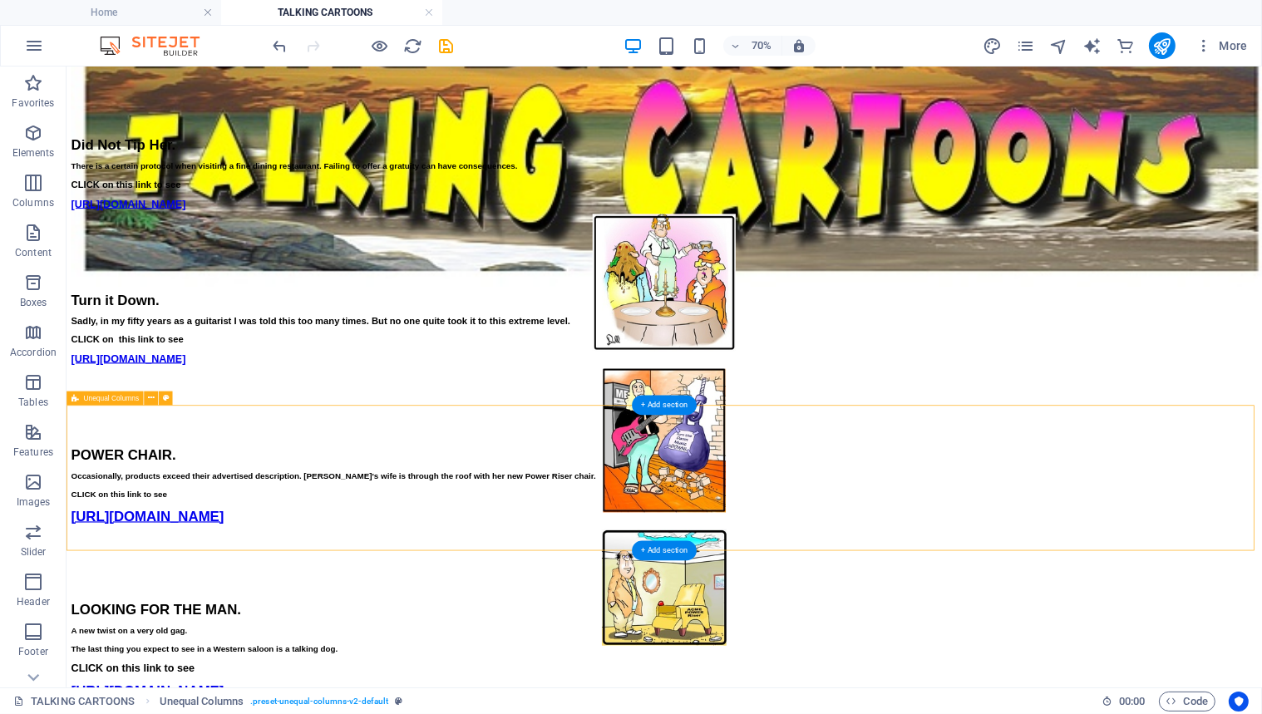
scroll to position [38, 0]
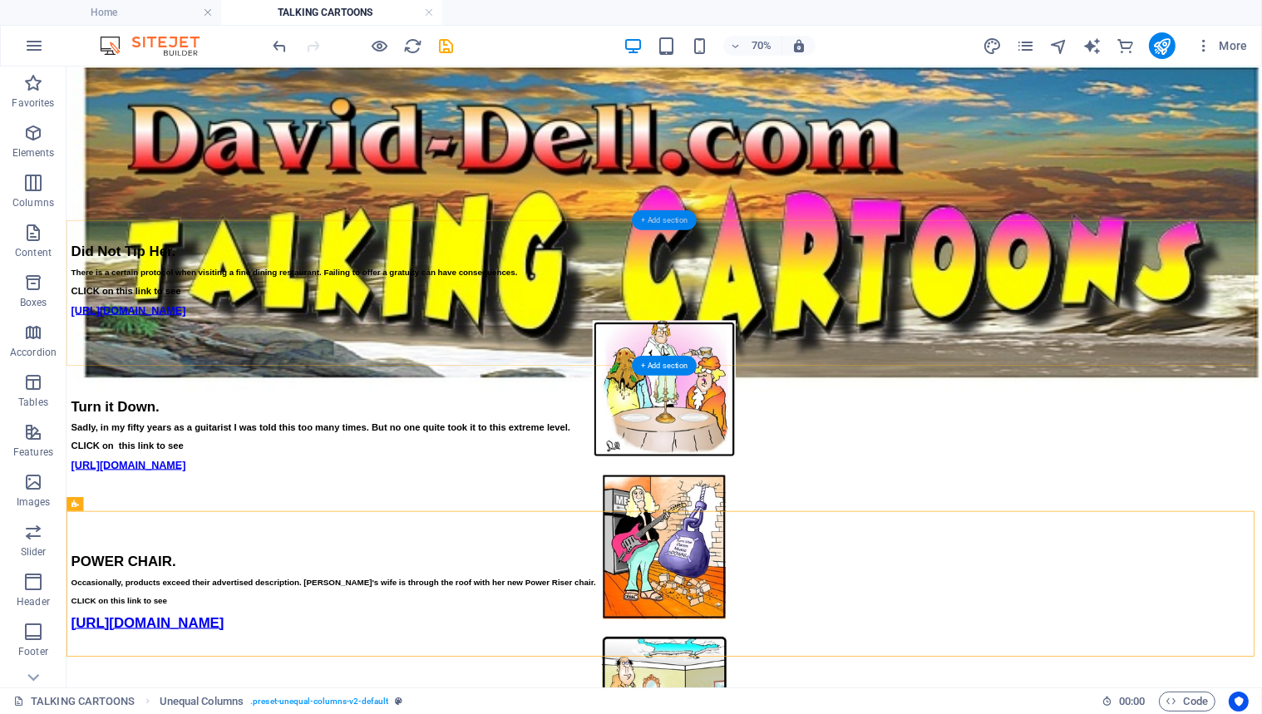
click at [654, 216] on div "+ Add section" at bounding box center [664, 220] width 65 height 20
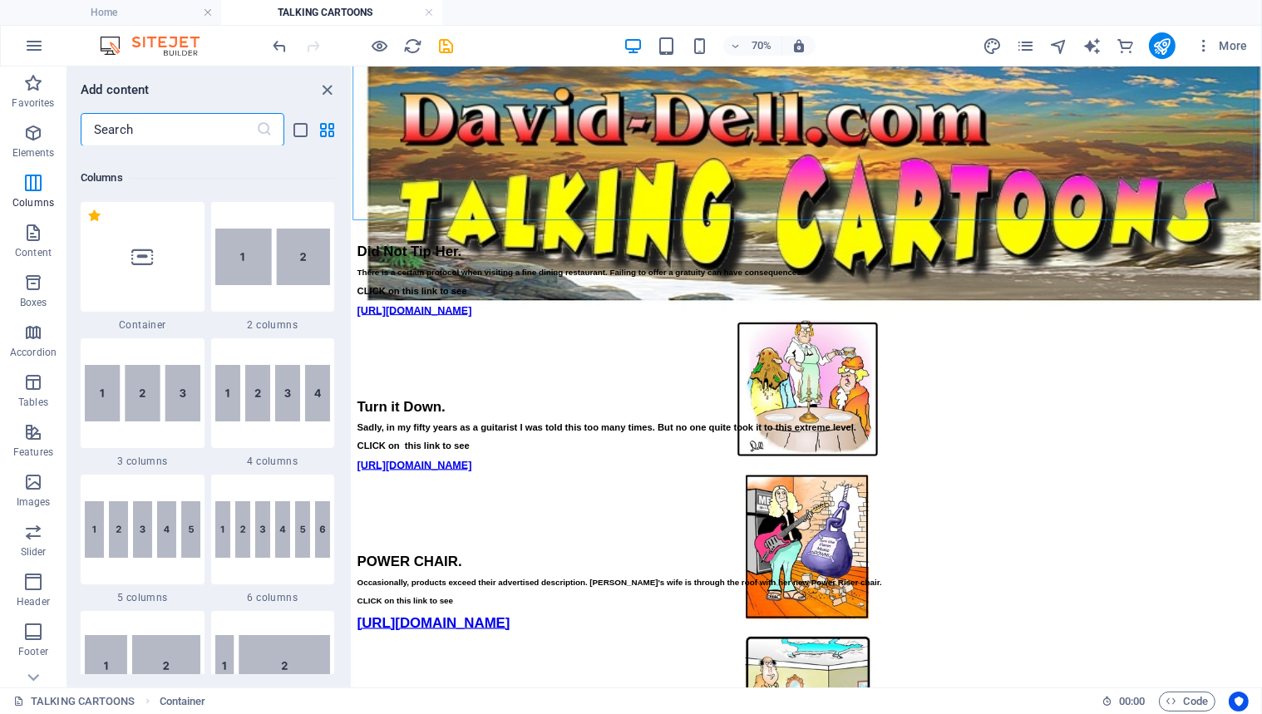
scroll to position [838, 0]
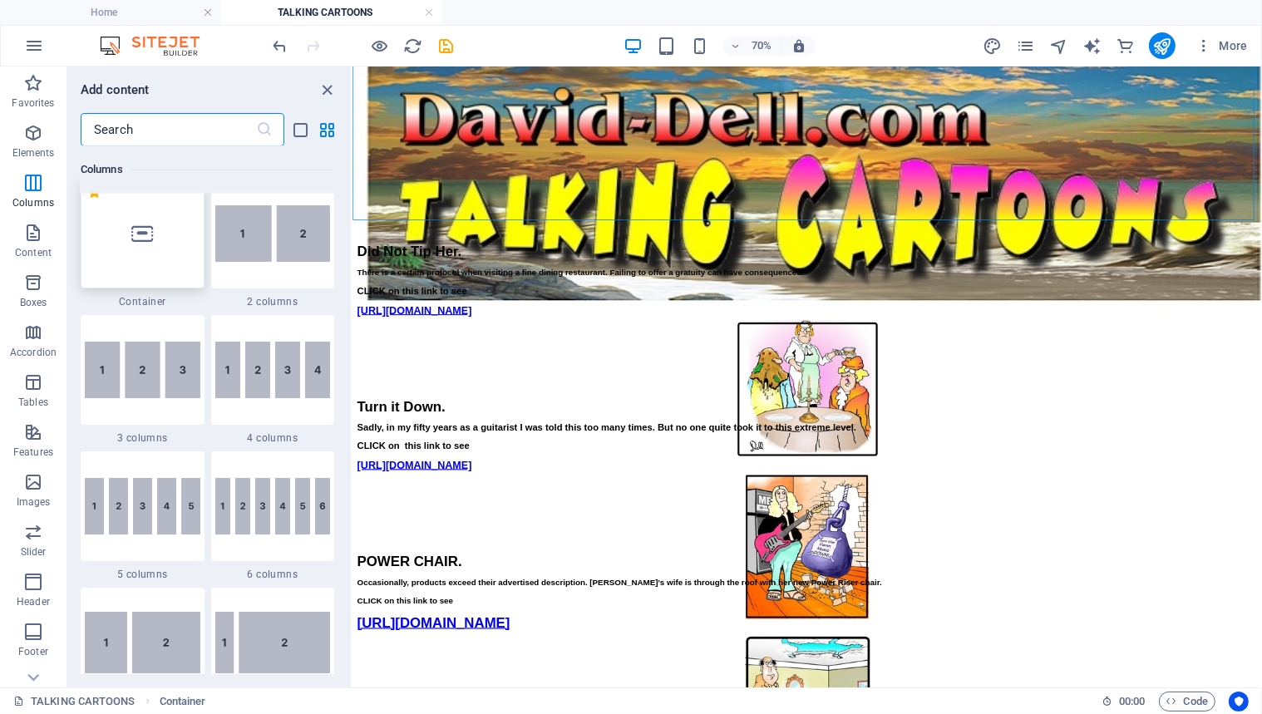
click at [142, 233] on icon at bounding box center [142, 234] width 22 height 22
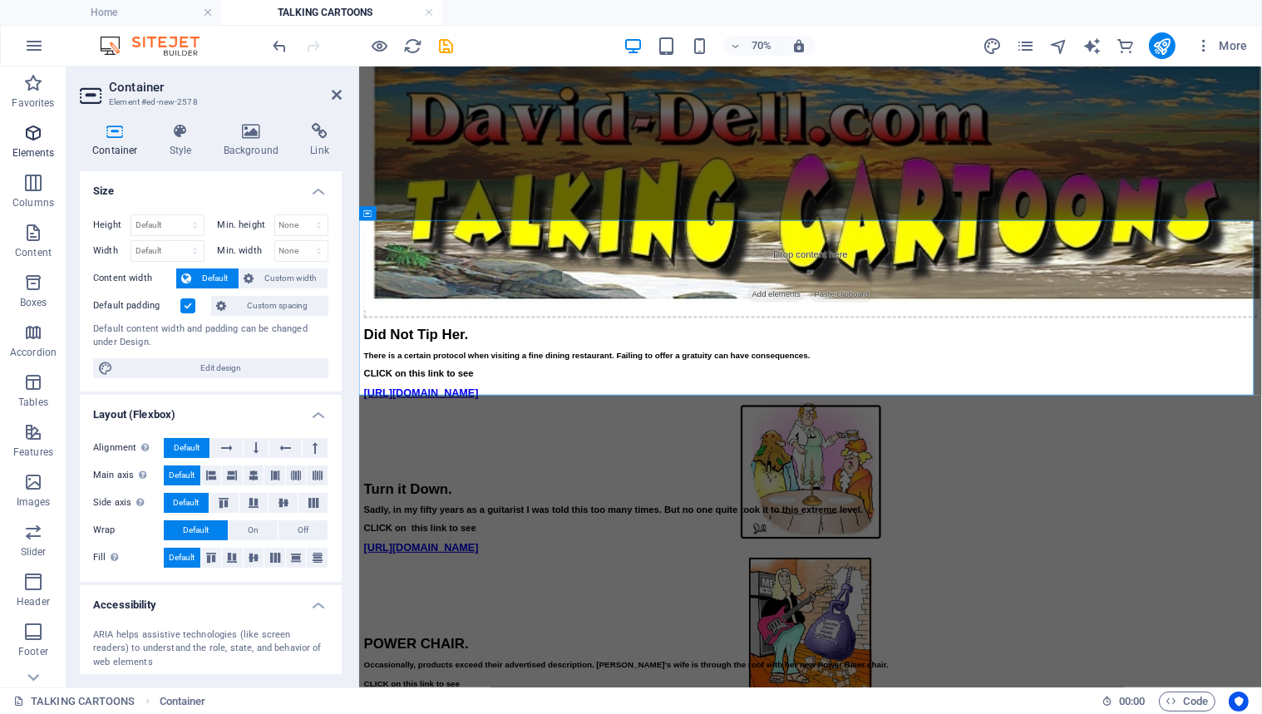
click at [32, 130] on icon "button" at bounding box center [33, 133] width 20 height 20
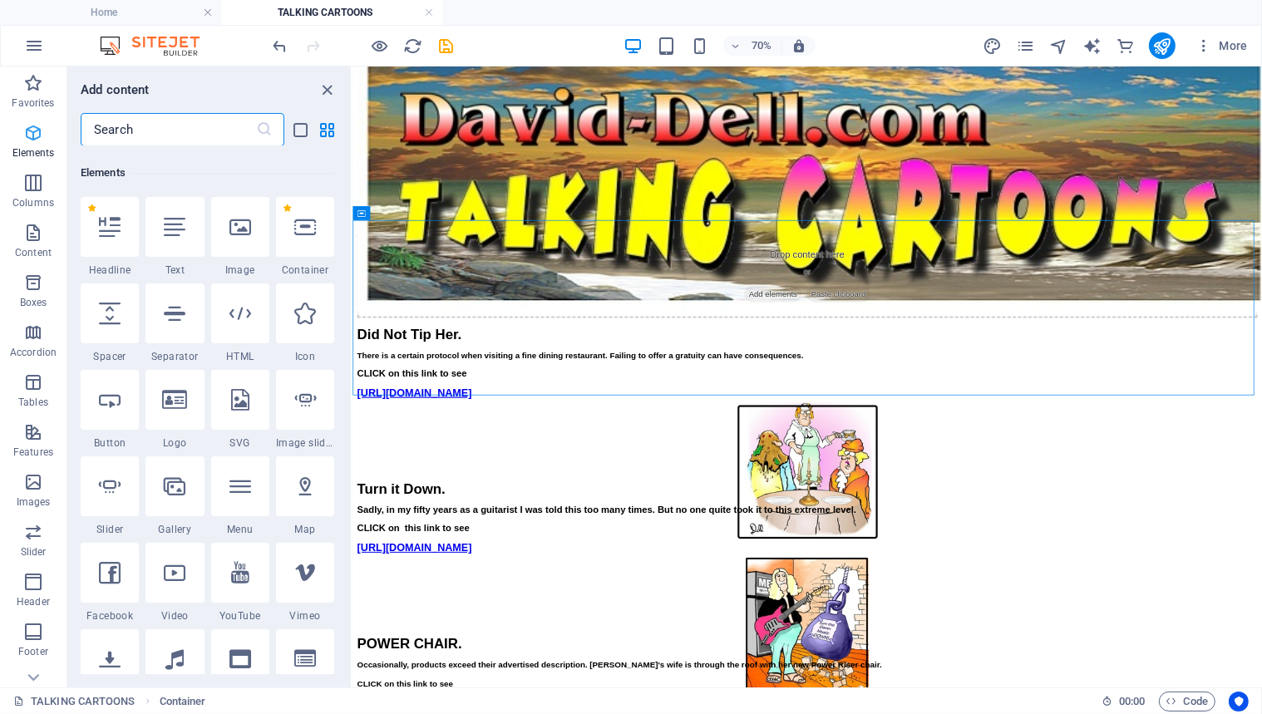
scroll to position [176, 0]
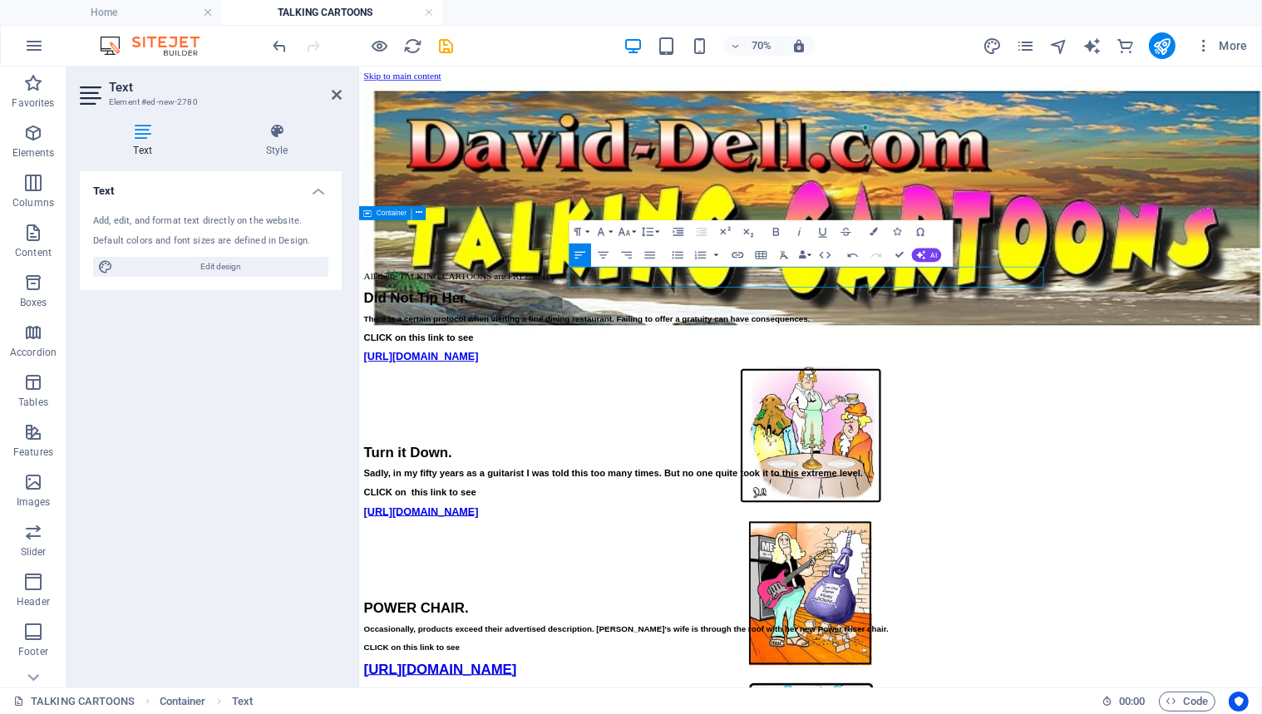
scroll to position [38, 0]
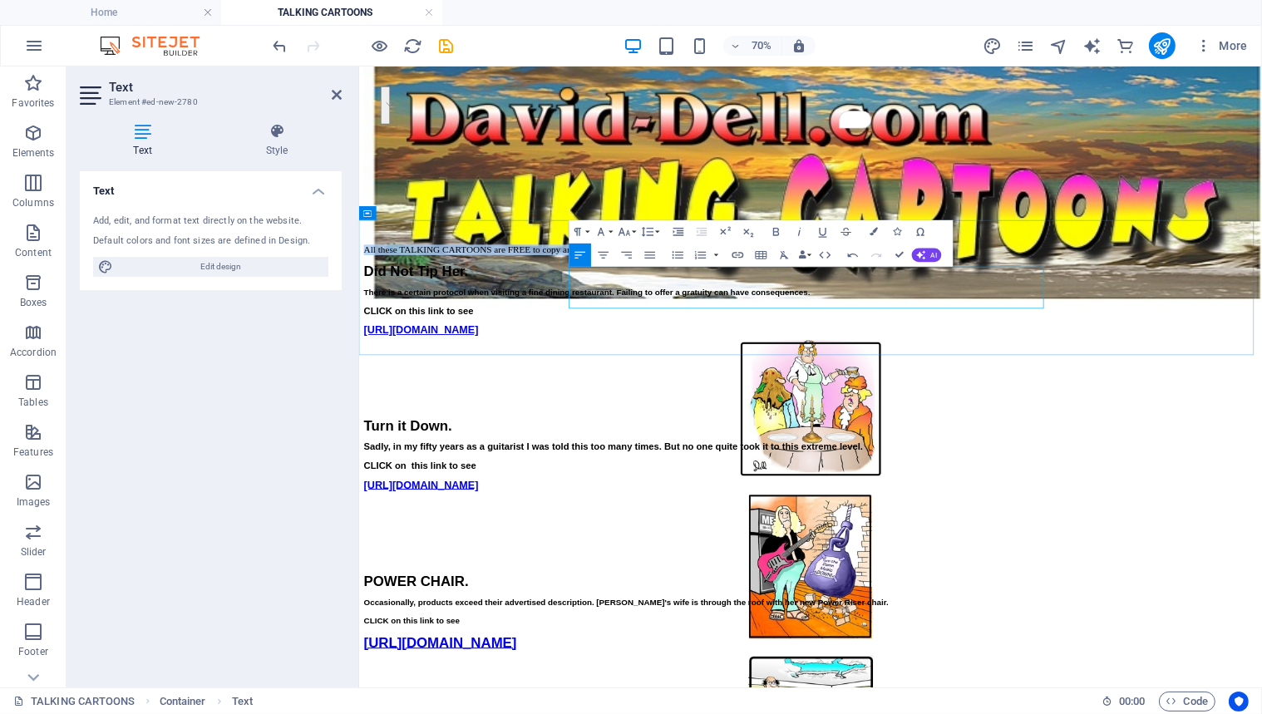
drag, startPoint x: 710, startPoint y: 401, endPoint x: 659, endPoint y: 371, distance: 58.9
click at [659, 336] on p "All these TALKING CARTOONS are FREE to copy and paste for your social media." at bounding box center [1003, 328] width 1277 height 15
click at [624, 230] on icon "button" at bounding box center [625, 232] width 12 height 8
click at [622, 262] on link "18" at bounding box center [623, 265] width 42 height 17
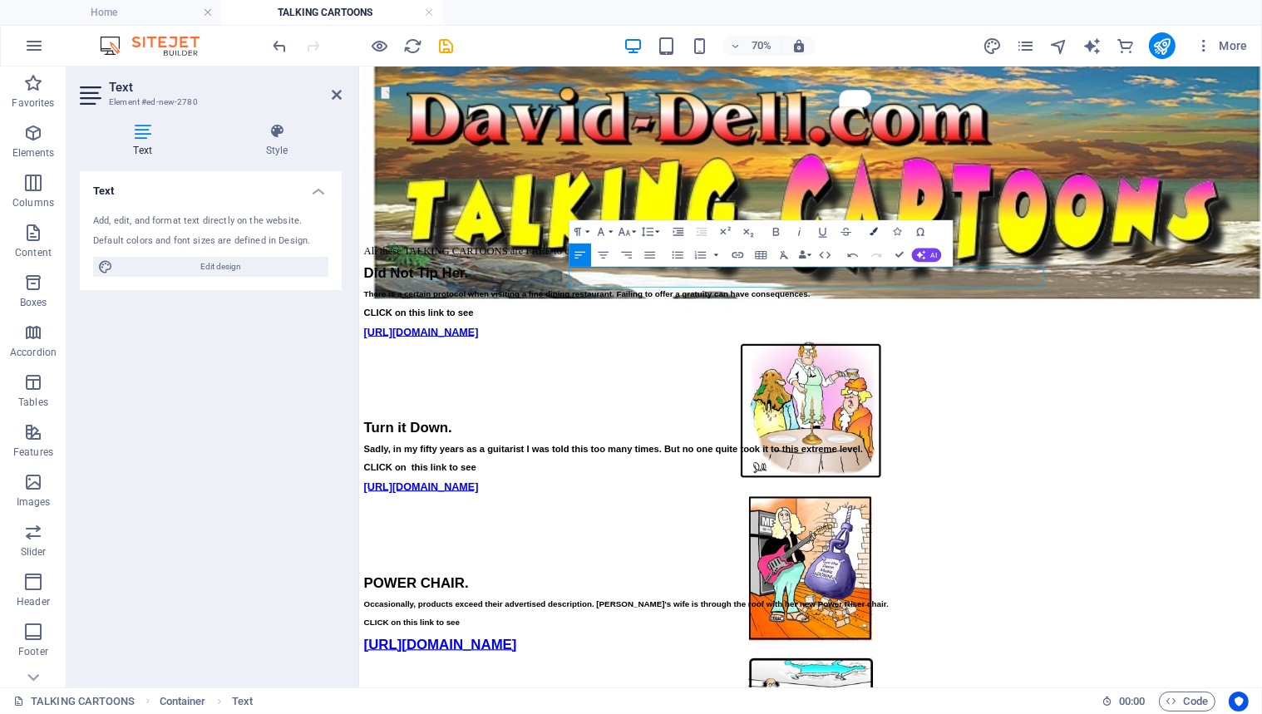
click at [873, 229] on icon "button" at bounding box center [875, 232] width 8 height 8
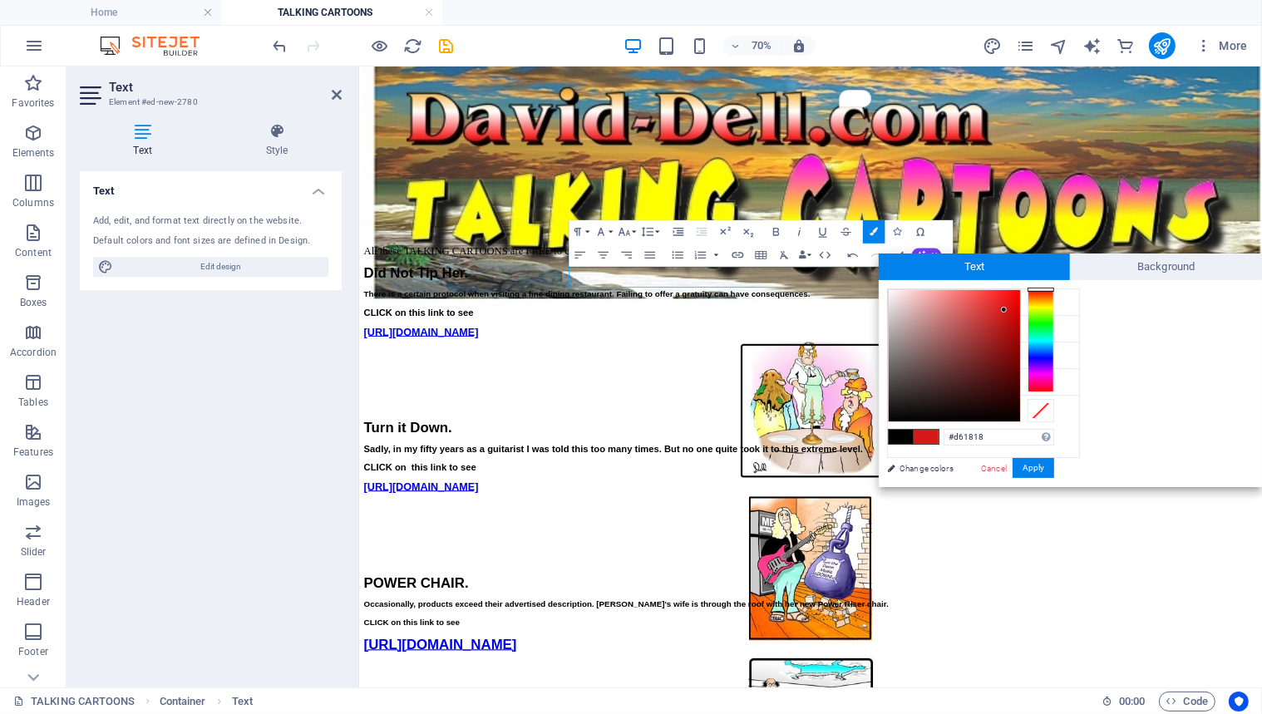
drag, startPoint x: 887, startPoint y: 420, endPoint x: 1005, endPoint y: 310, distance: 161.2
click at [1005, 310] on div at bounding box center [1004, 310] width 6 height 6
type input "#f90202"
drag, startPoint x: 1004, startPoint y: 308, endPoint x: 1019, endPoint y: 292, distance: 21.8
click at [1019, 292] on div at bounding box center [1018, 292] width 6 height 6
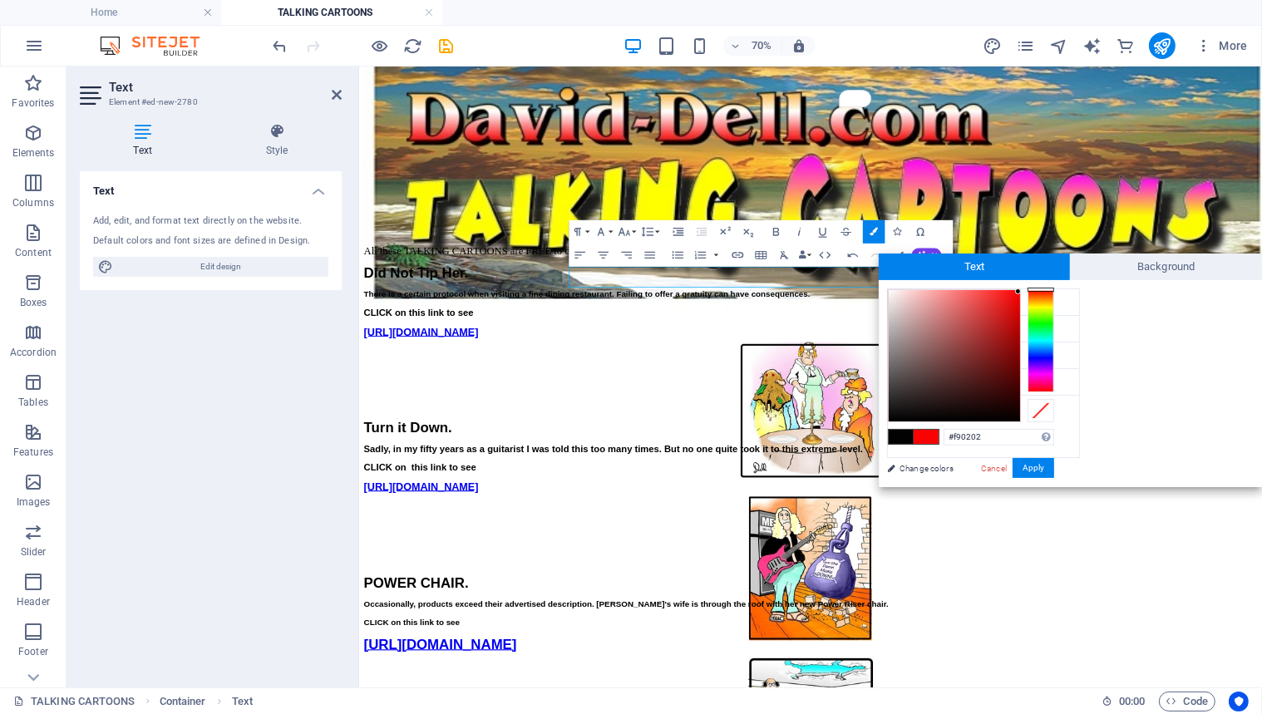
click at [927, 436] on span at bounding box center [926, 437] width 25 height 14
click at [1035, 464] on button "Apply" at bounding box center [1034, 468] width 42 height 20
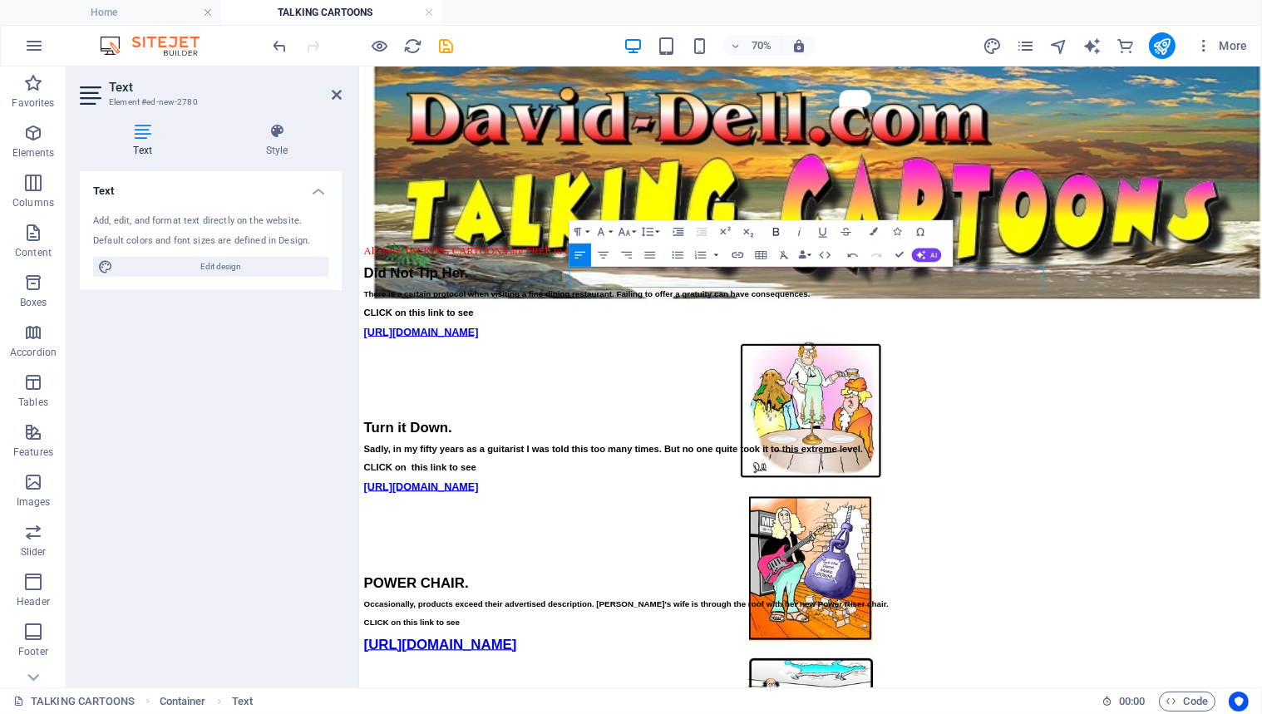
click at [774, 225] on icon "button" at bounding box center [777, 232] width 14 height 14
click at [955, 338] on div "All these TALKING CARTOONS are FREE to copy and paste for your social media." at bounding box center [1003, 329] width 1277 height 17
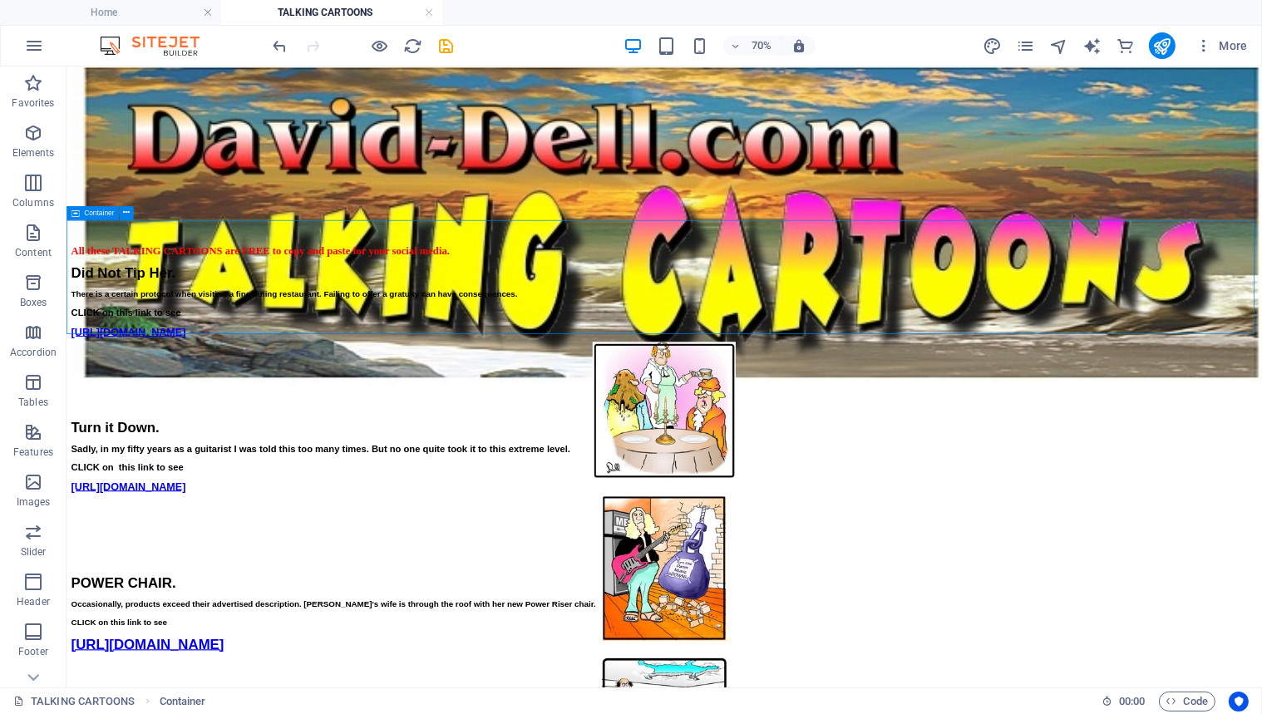
click at [92, 213] on span "Container" at bounding box center [99, 213] width 30 height 7
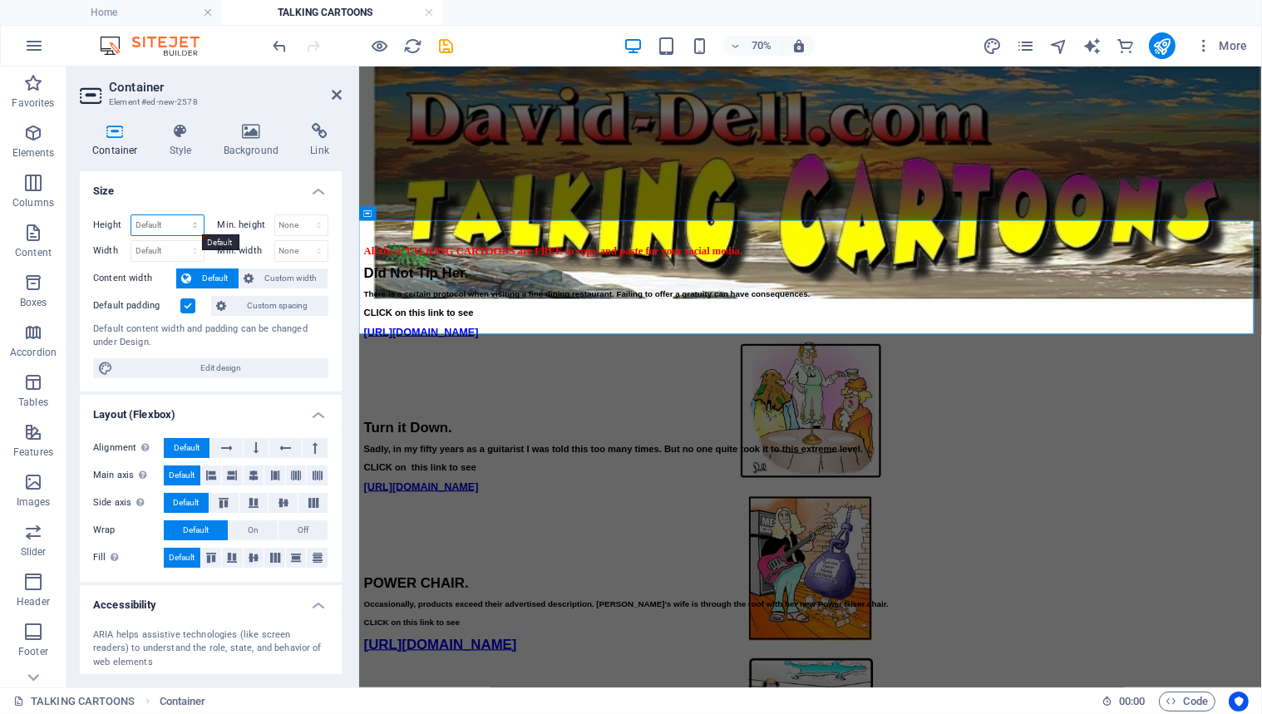
click at [160, 222] on select "Default px rem % vh vw" at bounding box center [167, 225] width 72 height 20
select select "px"
click at [178, 215] on select "Default px rem % vh vw" at bounding box center [167, 225] width 72 height 20
type input "196"
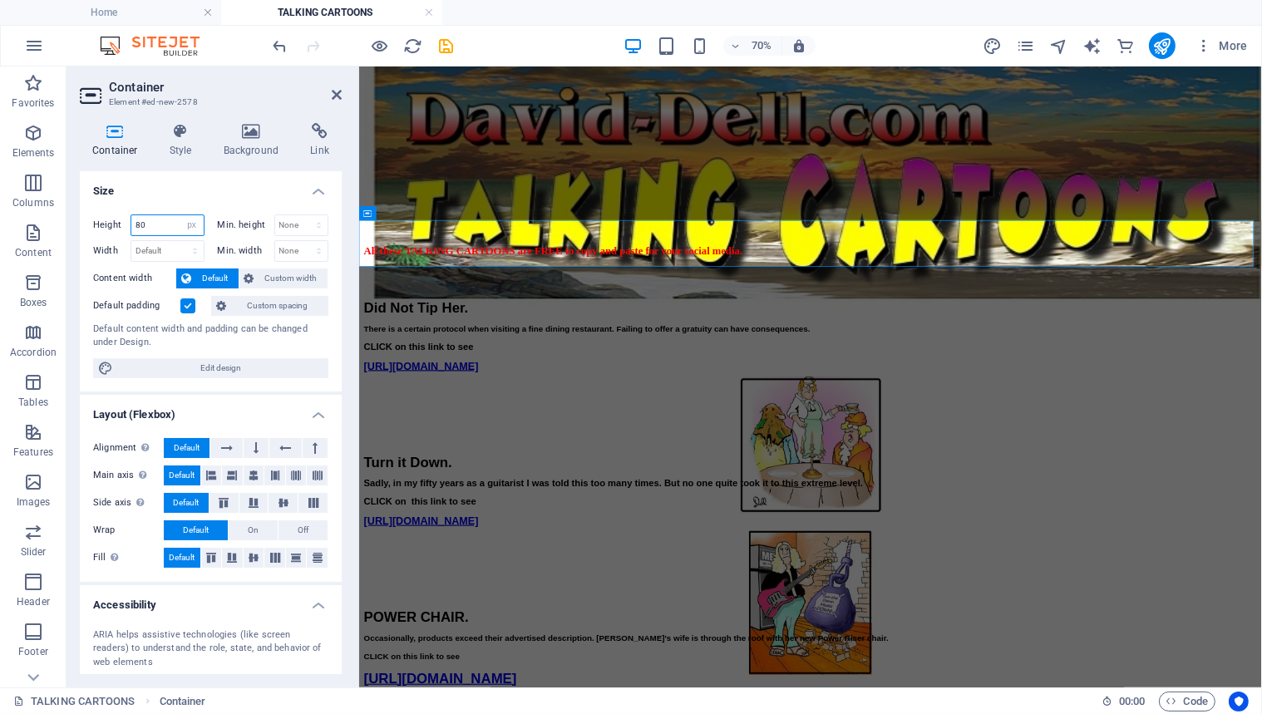
click at [150, 225] on input "80" at bounding box center [167, 225] width 72 height 20
type input "8"
type input "90"
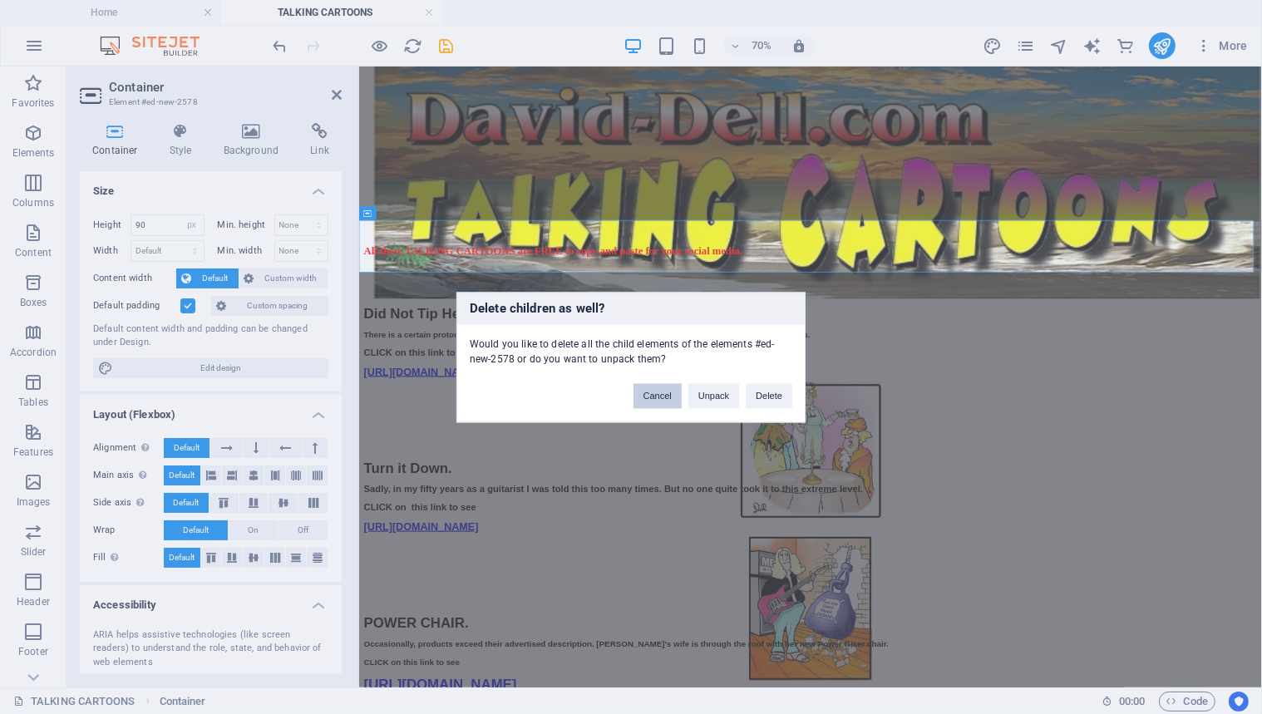
click at [658, 392] on button "Cancel" at bounding box center [658, 395] width 48 height 25
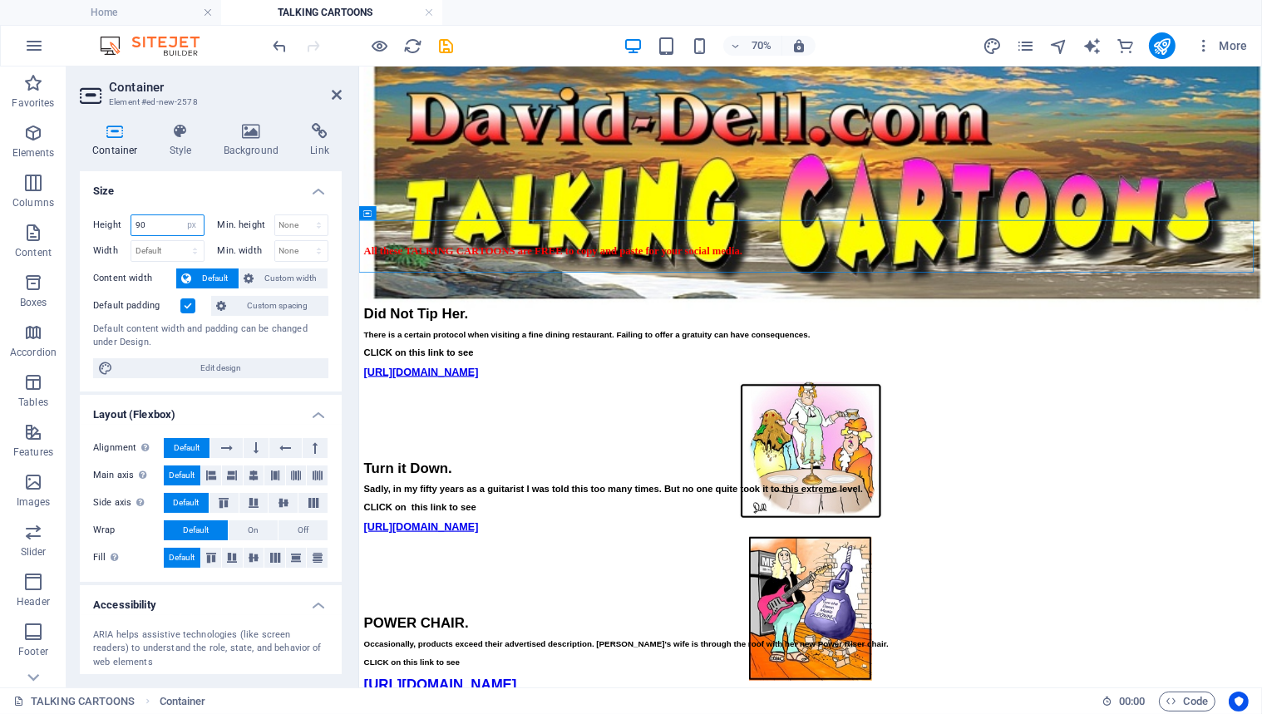
click at [144, 221] on input "90" at bounding box center [167, 225] width 72 height 20
type input "9"
type input "120"
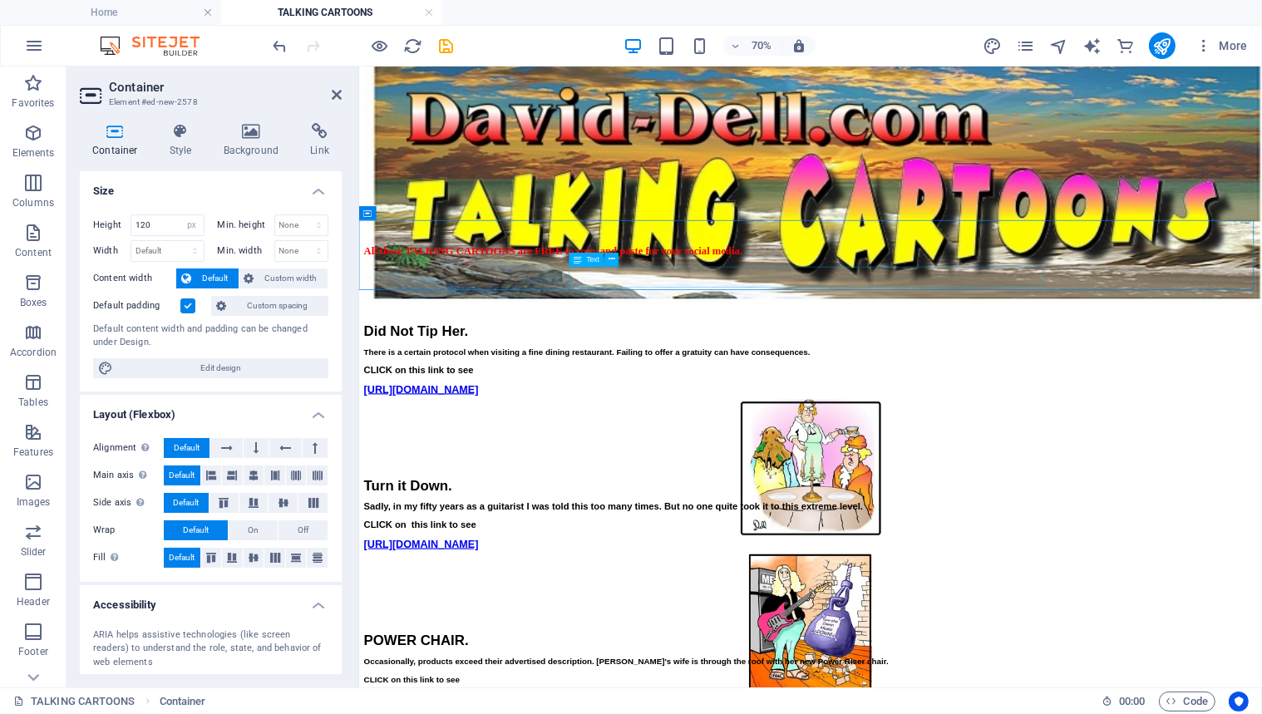
click at [587, 259] on span "Text" at bounding box center [593, 259] width 12 height 7
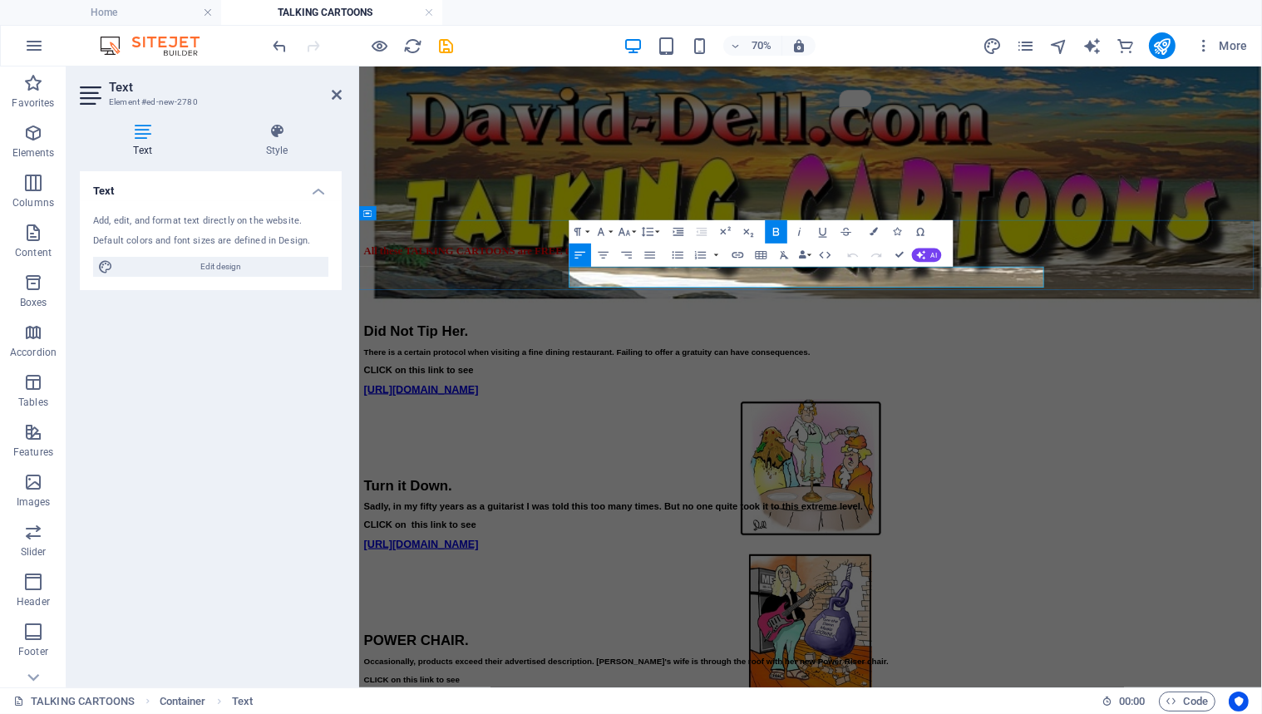
click at [660, 338] on strong "All these TALKING CARTOONS are FREE to copy and paste for your social media." at bounding box center [635, 329] width 541 height 17
click at [647, 230] on icon "button" at bounding box center [648, 232] width 14 height 14
click at [646, 269] on link "Single" at bounding box center [645, 271] width 52 height 17
click at [330, 88] on h2 "Text" at bounding box center [225, 87] width 233 height 15
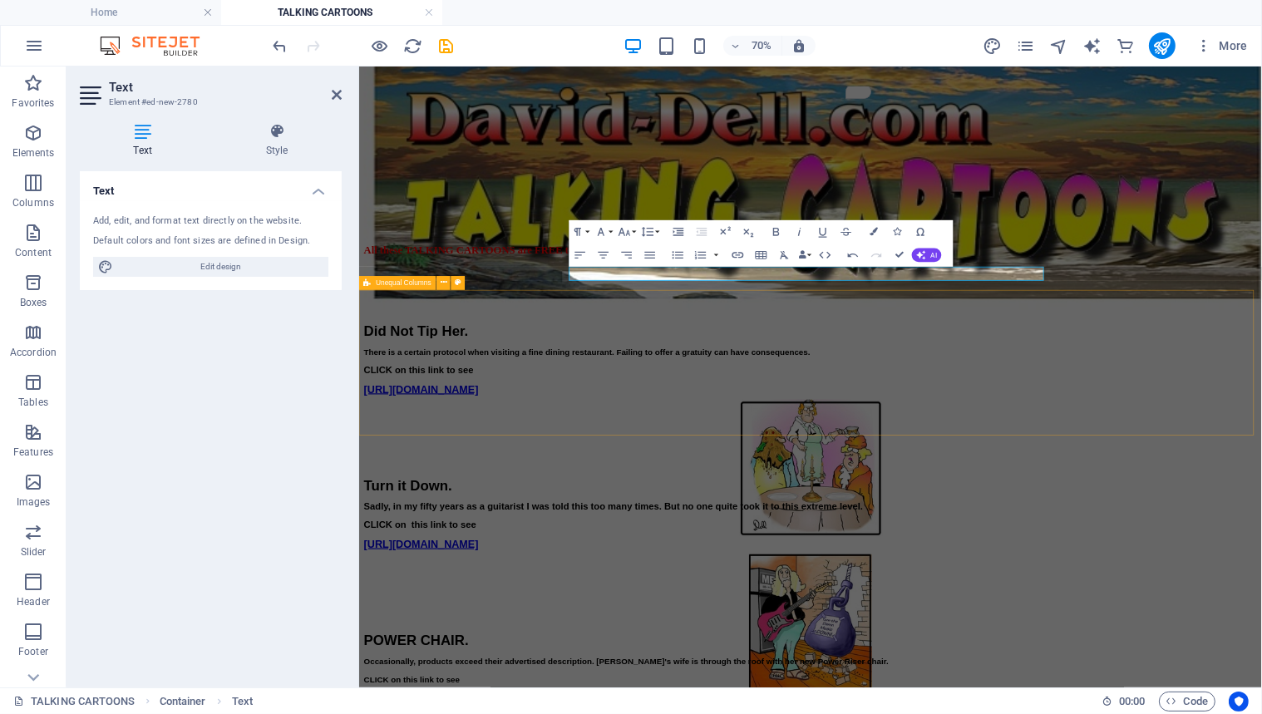
click at [574, 434] on div "Did Not Tip Her. There is a certain protocol when visiting a fine dining restau…" at bounding box center [1003, 538] width 1277 height 208
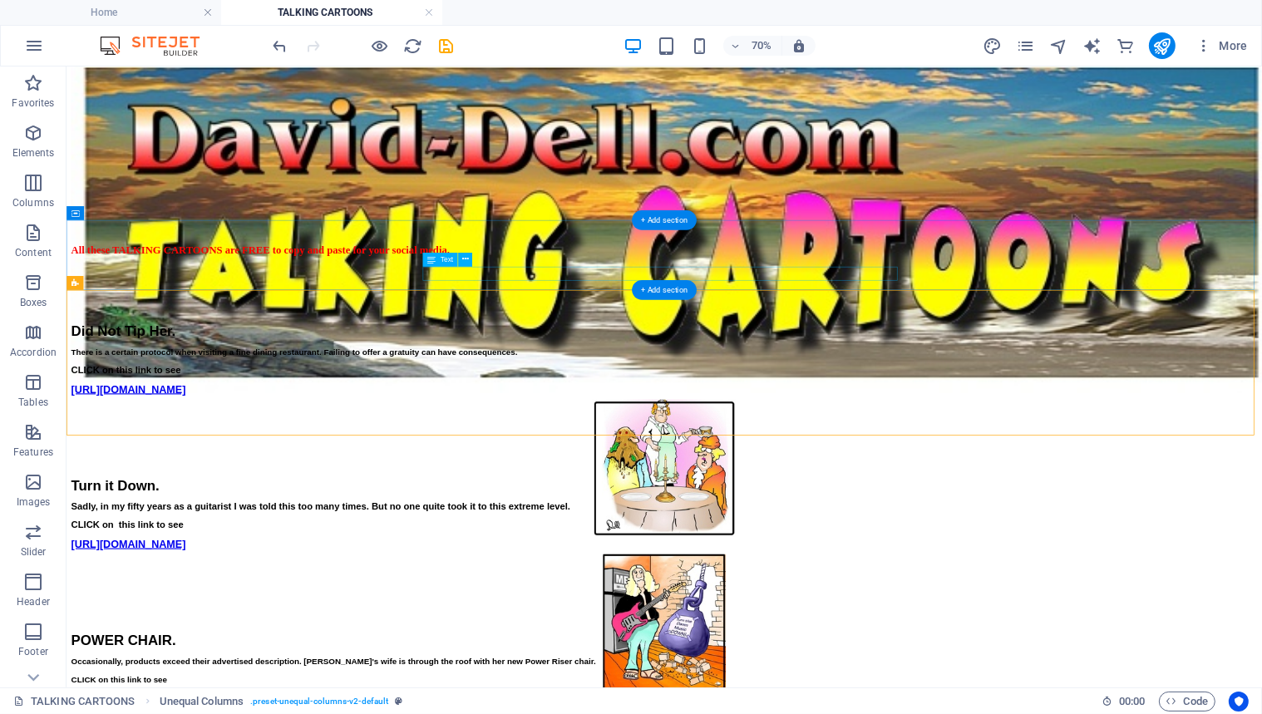
click at [616, 336] on div "All these TALKING CARTOONS are FREE to copy and paste for your social media." at bounding box center [919, 328] width 1695 height 15
click at [451, 260] on span "Text" at bounding box center [447, 259] width 12 height 7
drag, startPoint x: 618, startPoint y: 363, endPoint x: 623, endPoint y: 324, distance: 39.4
click at [623, 324] on div "All these TALKING CARTOONS are FREE to copy and paste for your social media." at bounding box center [919, 371] width 1695 height 100
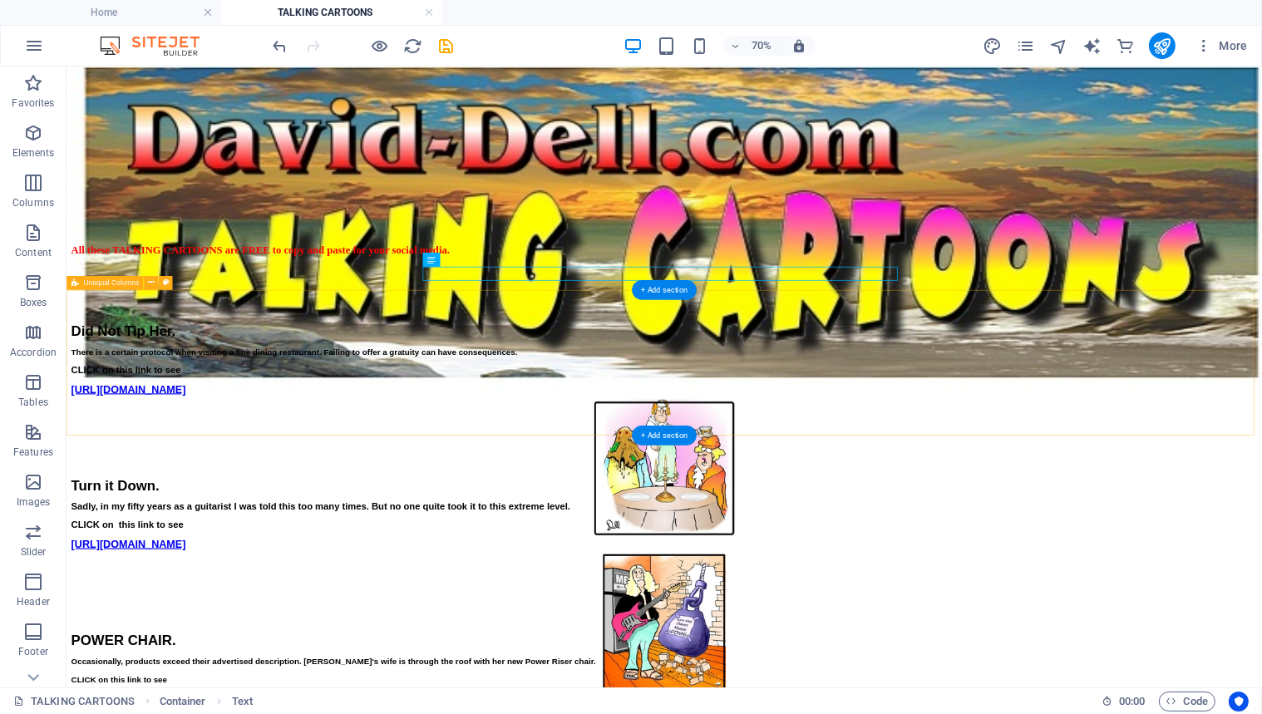
click at [462, 437] on div "Did Not Tip Her. There is a certain protocol when visiting a fine dining restau…" at bounding box center [919, 538] width 1695 height 208
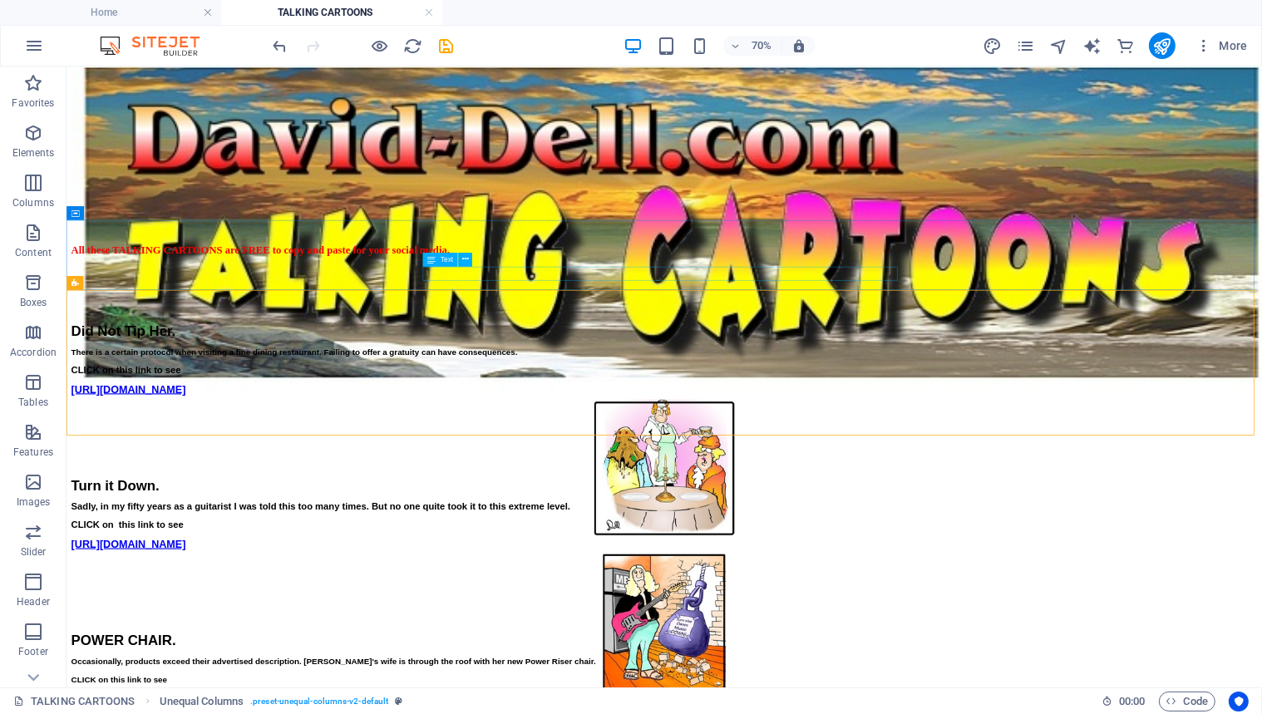
click at [442, 260] on span "Text" at bounding box center [447, 259] width 12 height 7
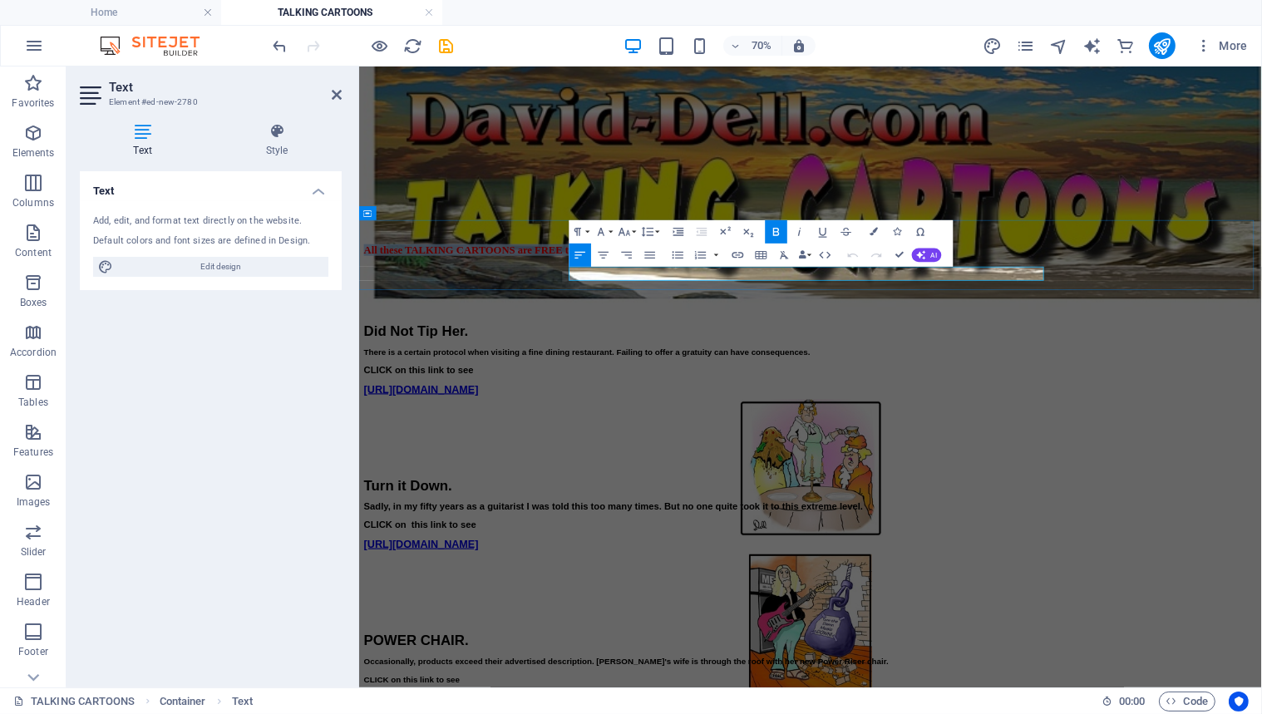
drag, startPoint x: 1198, startPoint y: 364, endPoint x: 659, endPoint y: 360, distance: 538.9
click at [659, 336] on p "All these TALKING CARTOONS are FREE to copy and paste for your social media." at bounding box center [1003, 328] width 1277 height 15
copy strong "All these TALKING CARTOONS are FREE to copy and paste for your social media."
click at [332, 91] on icon at bounding box center [337, 94] width 10 height 13
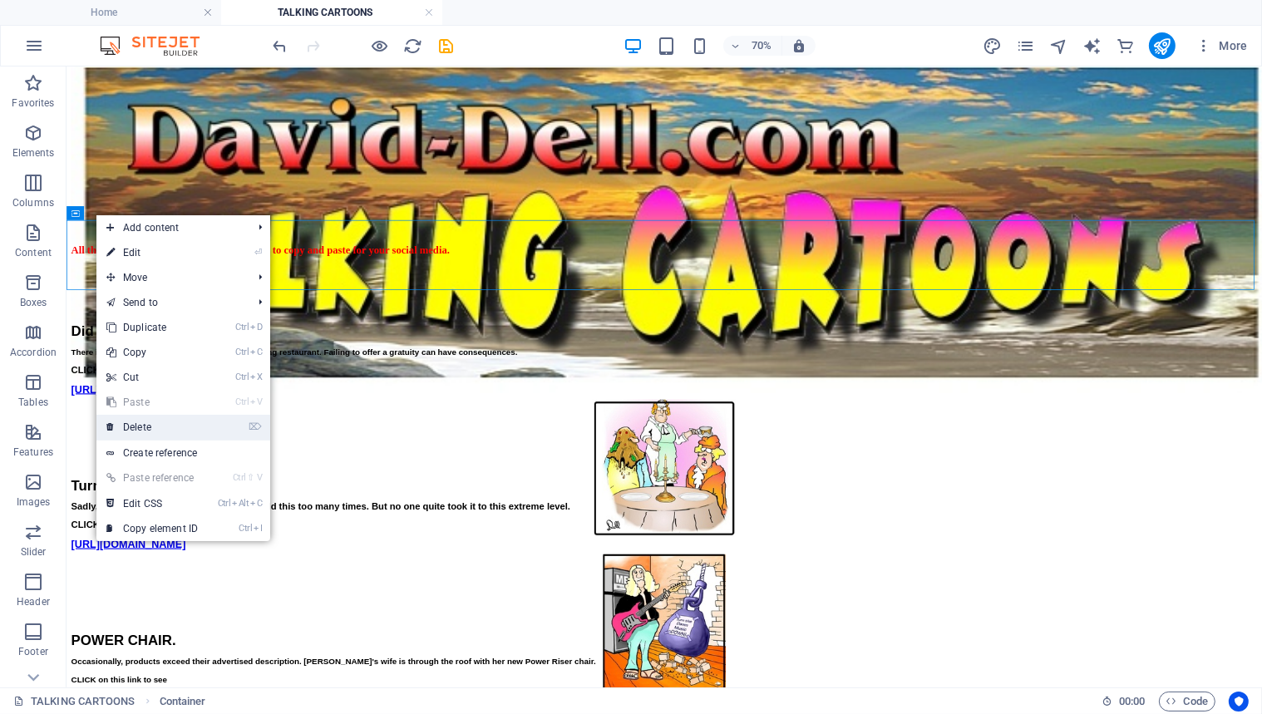
click at [151, 427] on link "⌦ Delete" at bounding box center [151, 427] width 111 height 25
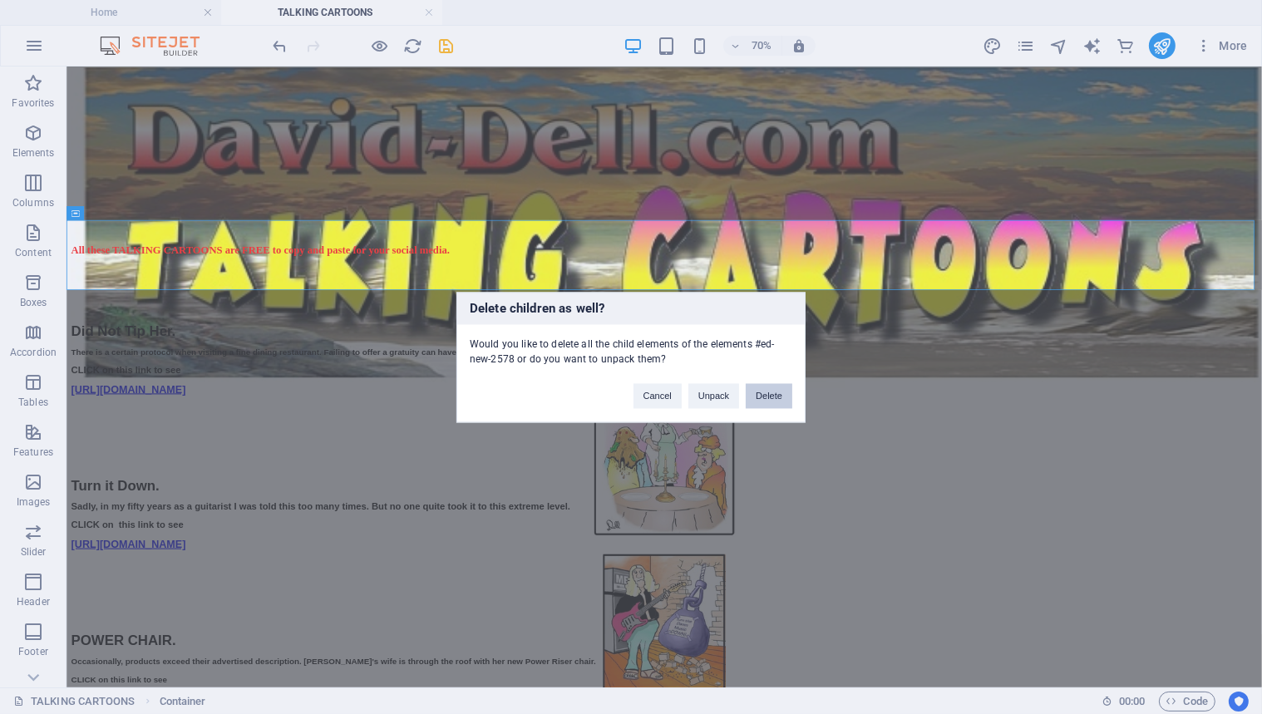
click at [758, 392] on button "Delete" at bounding box center [769, 395] width 47 height 25
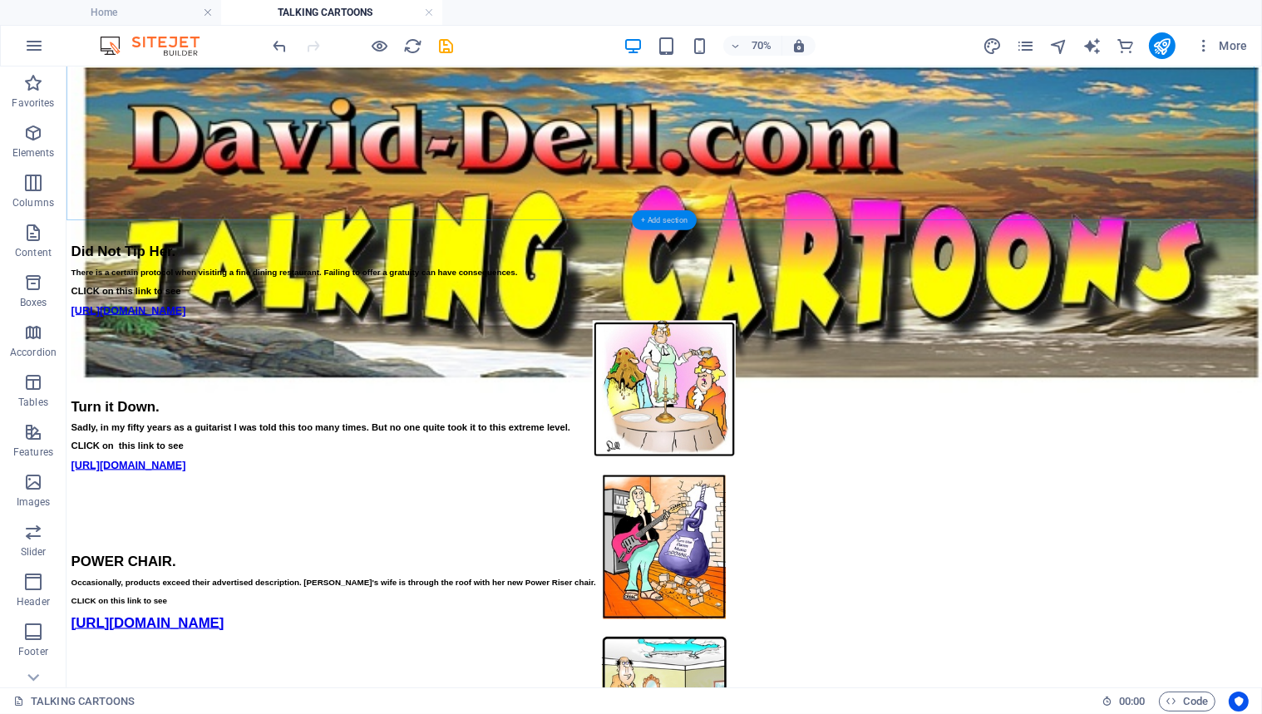
click at [657, 216] on div "+ Add section" at bounding box center [664, 220] width 65 height 20
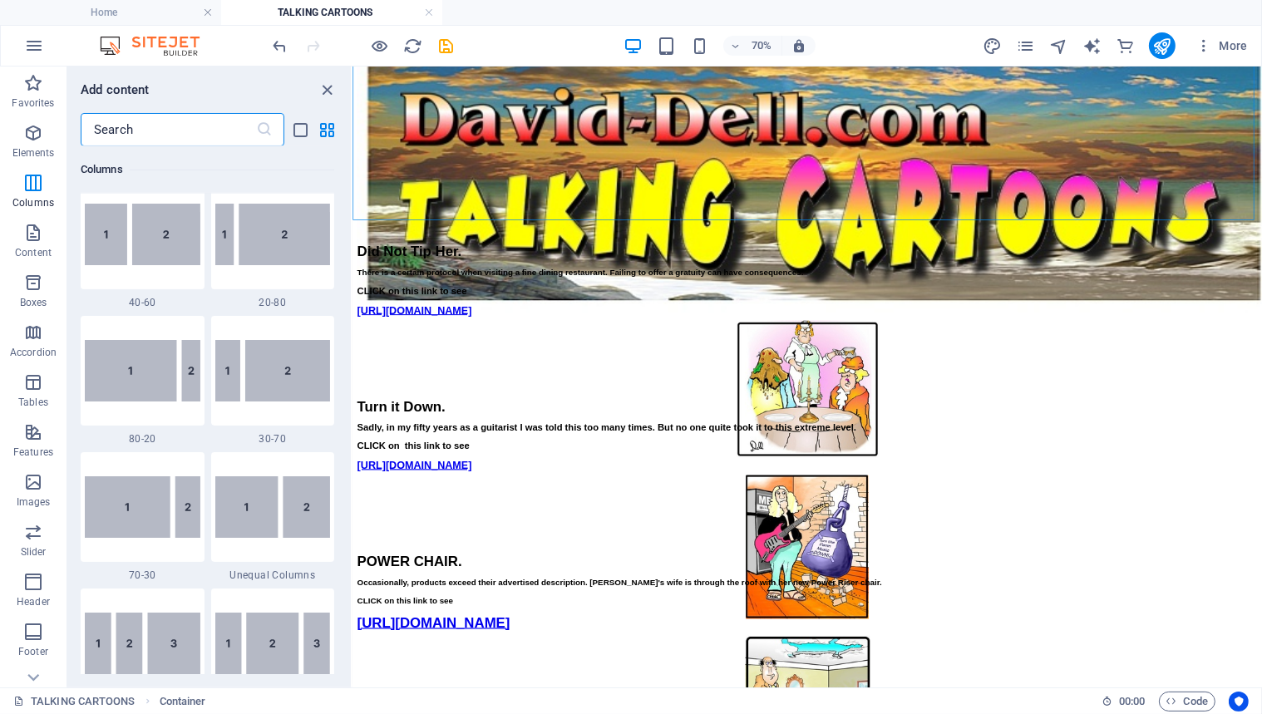
scroll to position [1198, 0]
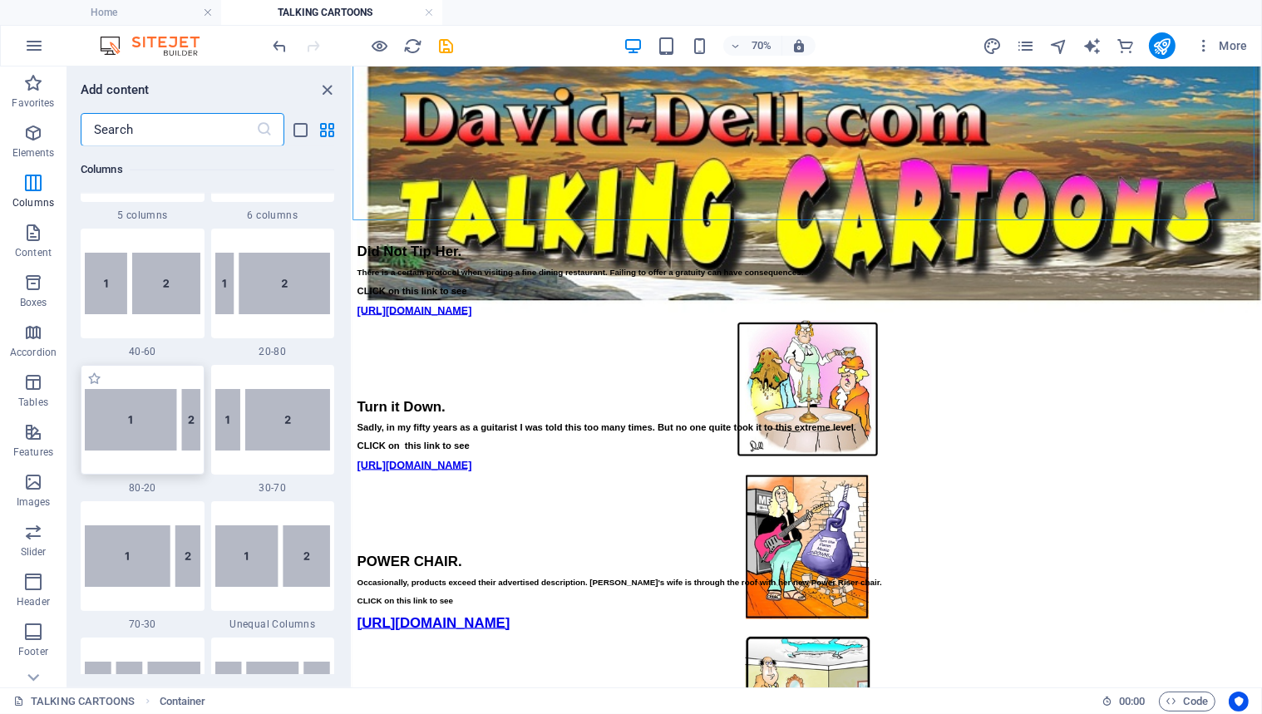
click at [138, 419] on img at bounding box center [143, 420] width 116 height 62
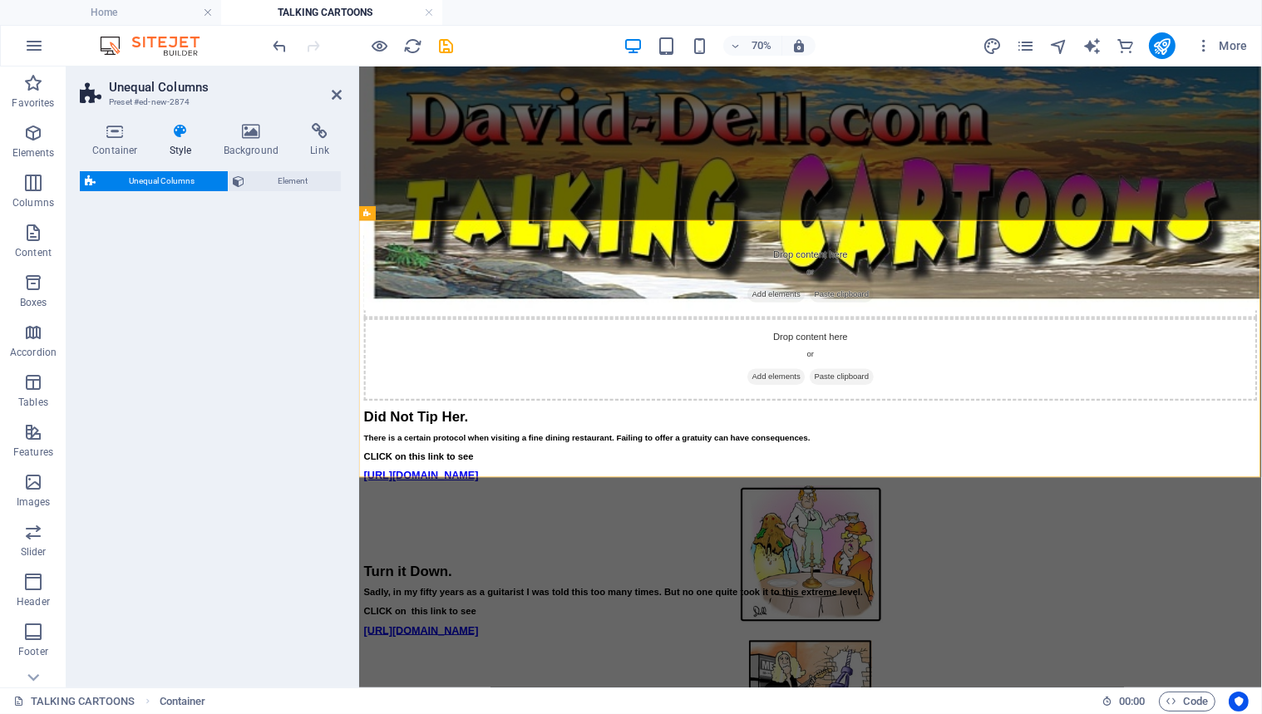
select select "%"
select select "rem"
select select "preset-unequal-columns-v2-3-80-20"
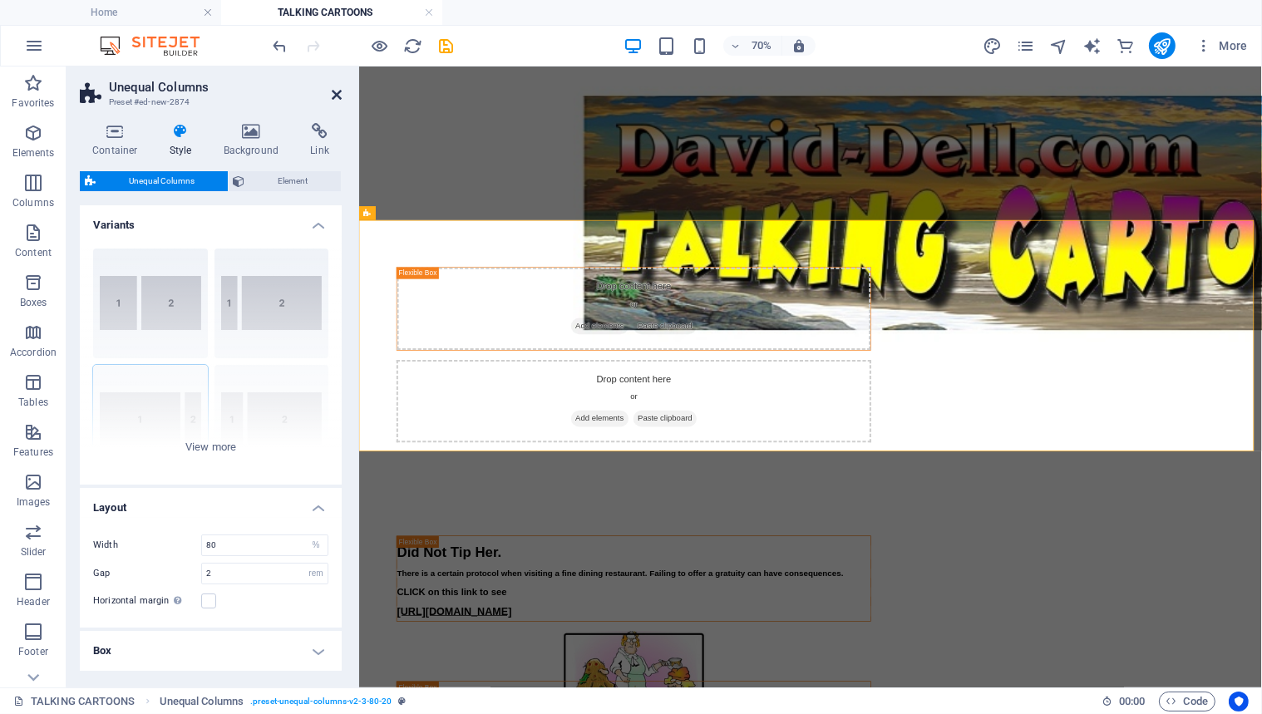
click at [333, 90] on icon at bounding box center [337, 94] width 10 height 13
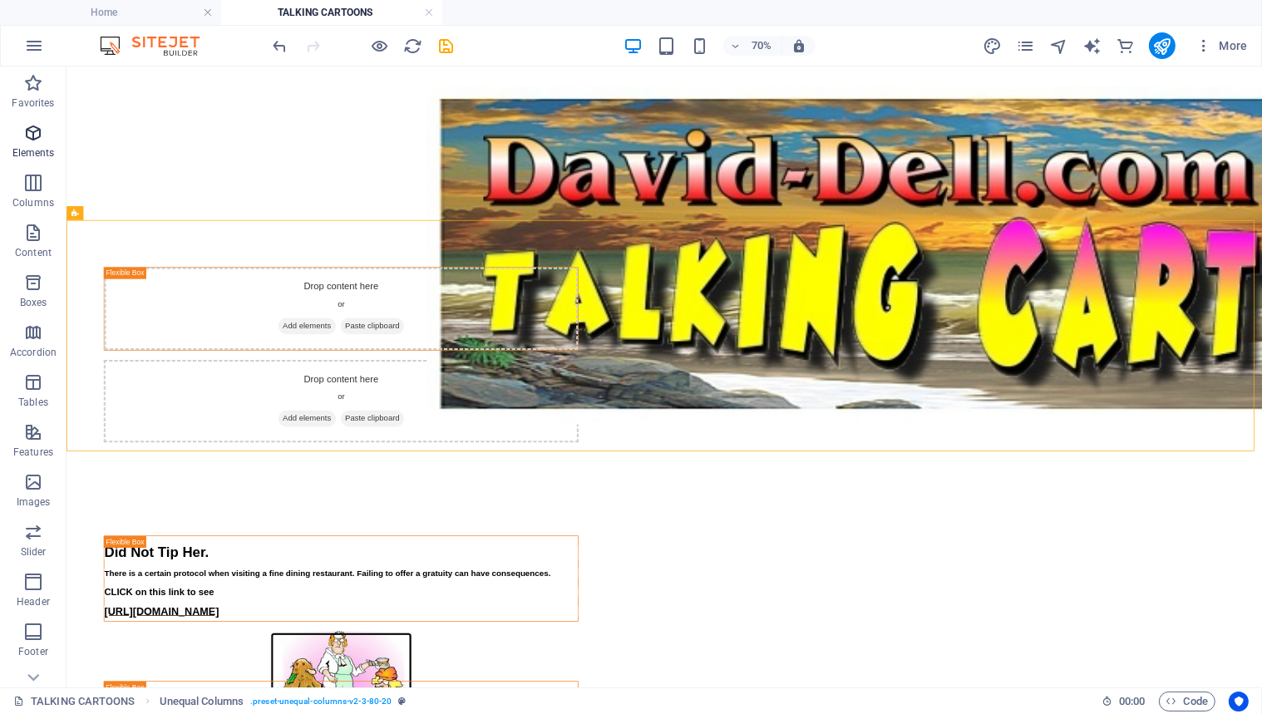
click at [33, 131] on icon "button" at bounding box center [33, 133] width 20 height 20
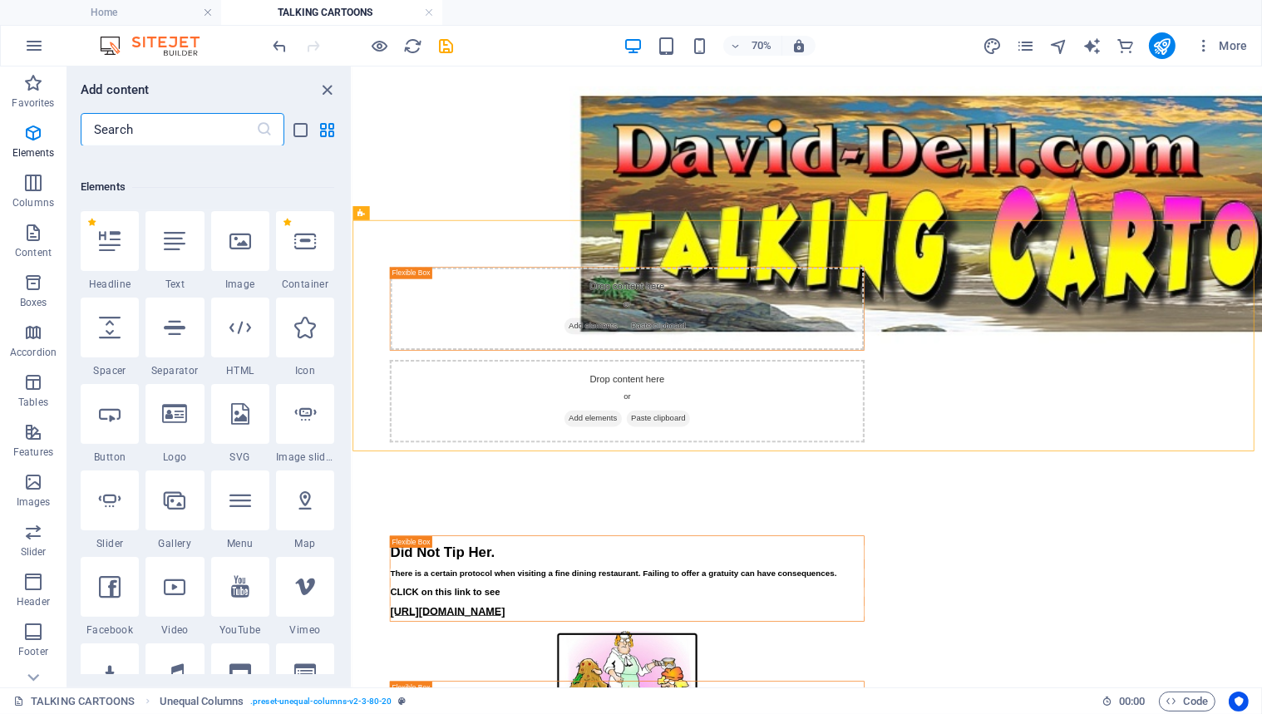
scroll to position [176, 0]
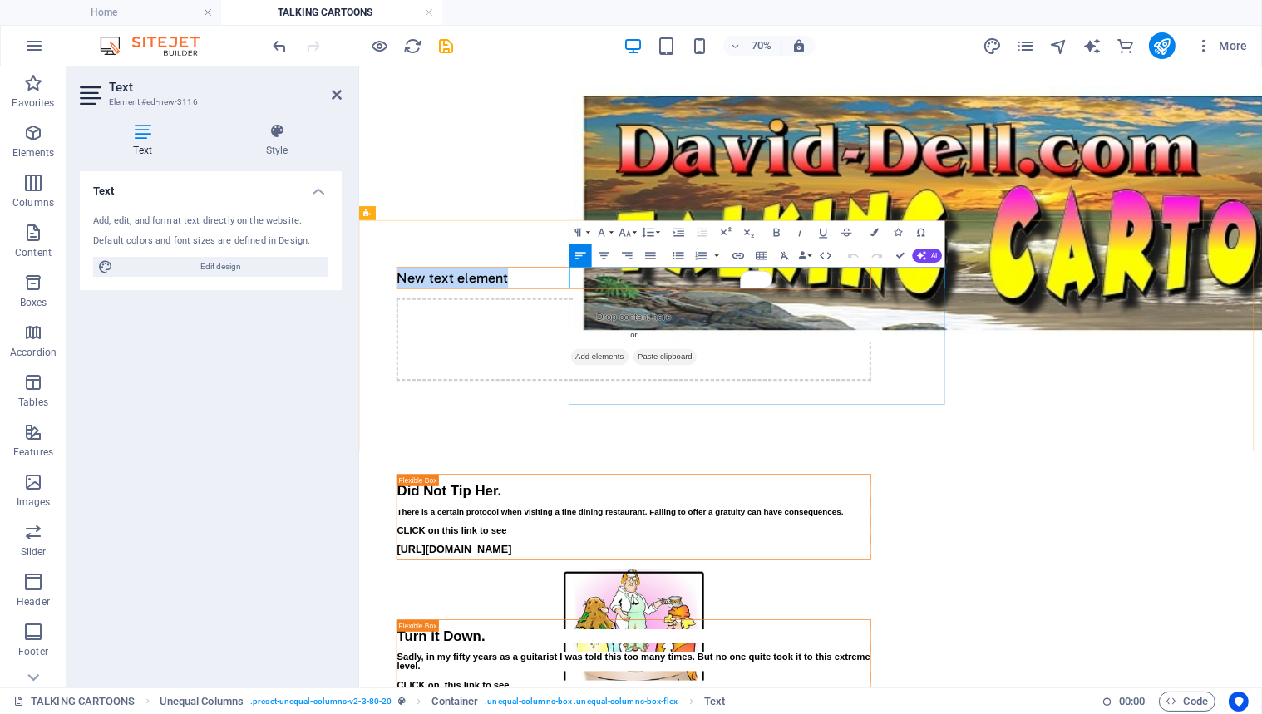
click at [817, 368] on p "New text element" at bounding box center [750, 368] width 677 height 30
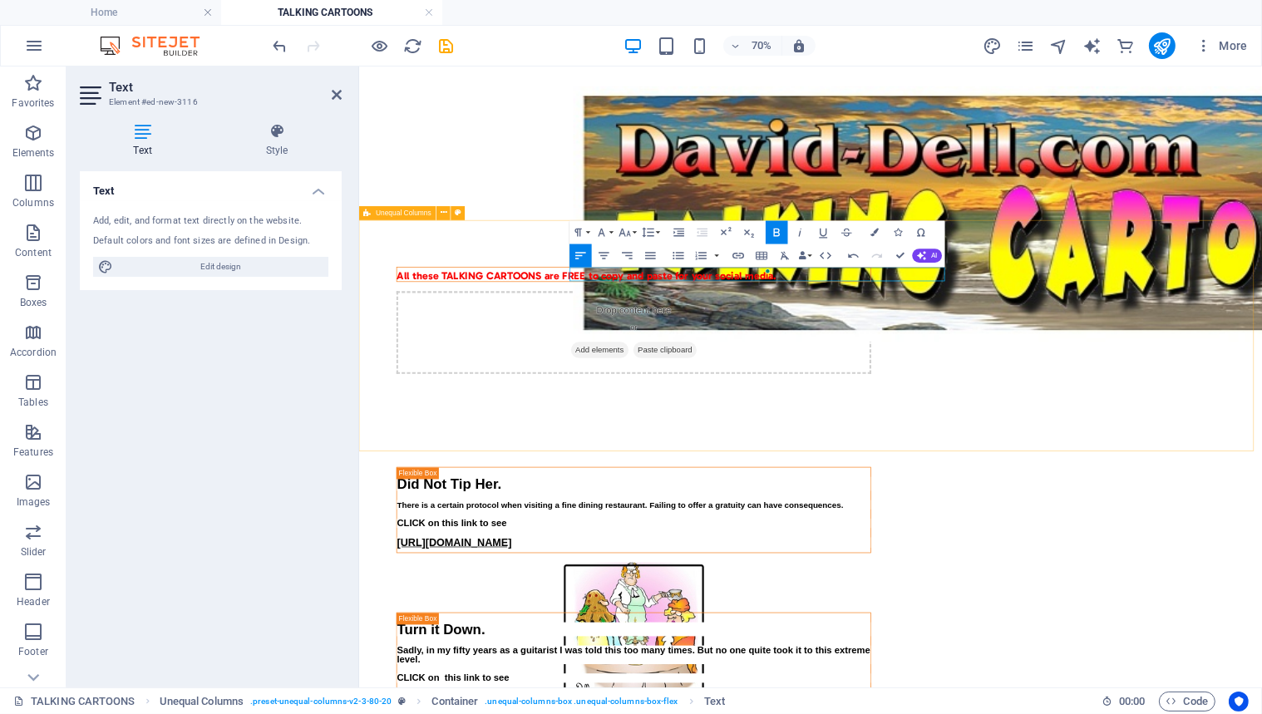
click at [566, 437] on div "All these TALKING CARTOONS are FREE to copy and paste for your social media. Dr…" at bounding box center [1003, 429] width 1290 height 286
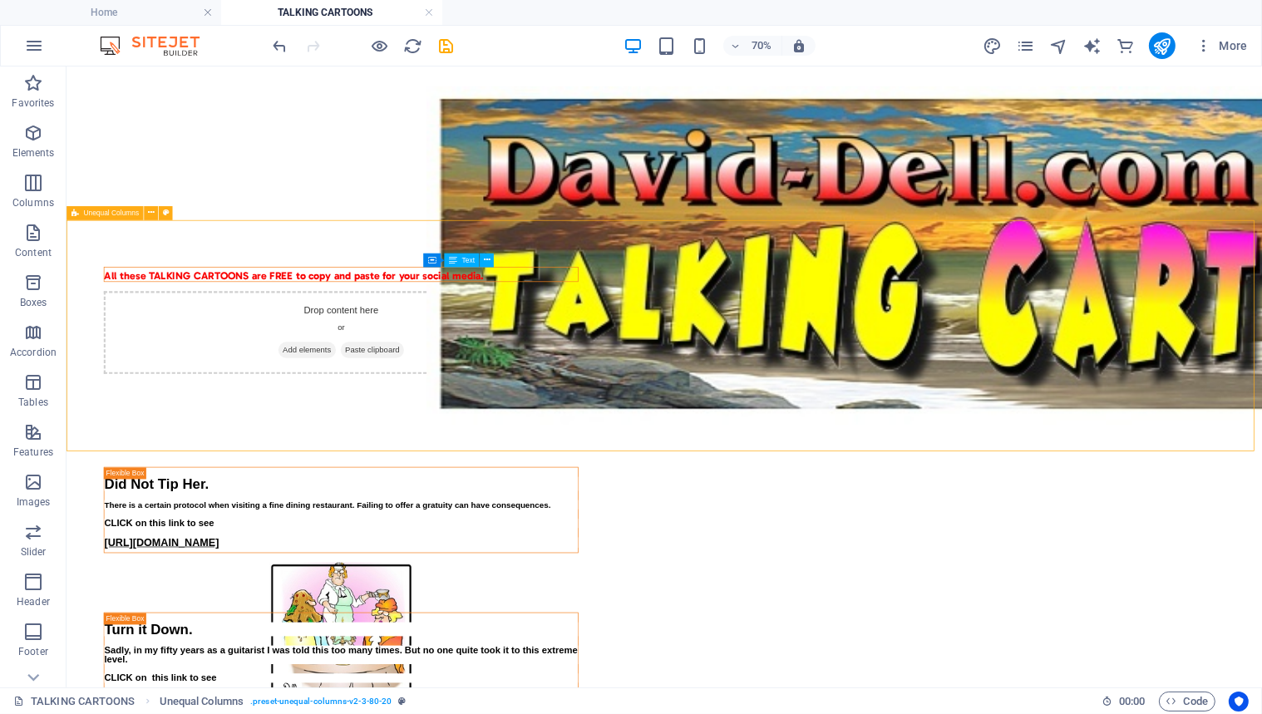
click at [93, 214] on span "Unequal Columns" at bounding box center [111, 213] width 56 height 7
select select "%"
select select "rem"
select select "preset-unequal-columns-v2-3-80-20"
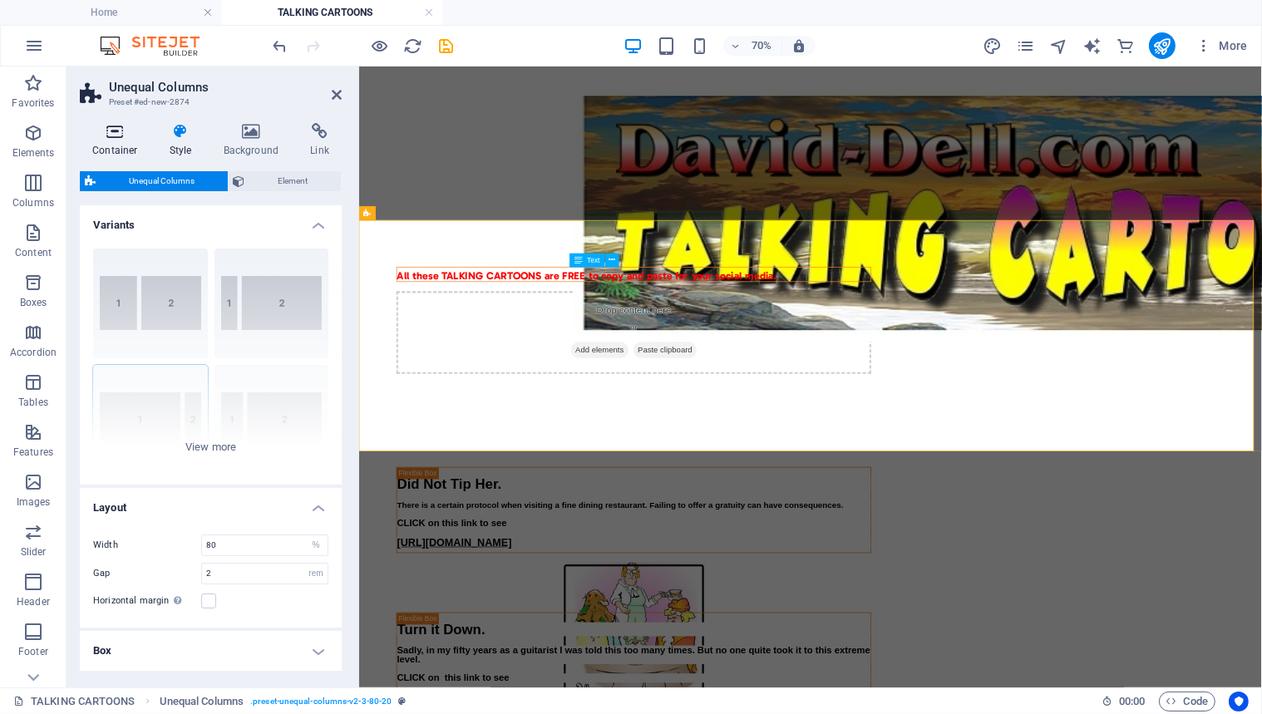
click at [116, 130] on icon at bounding box center [115, 131] width 71 height 17
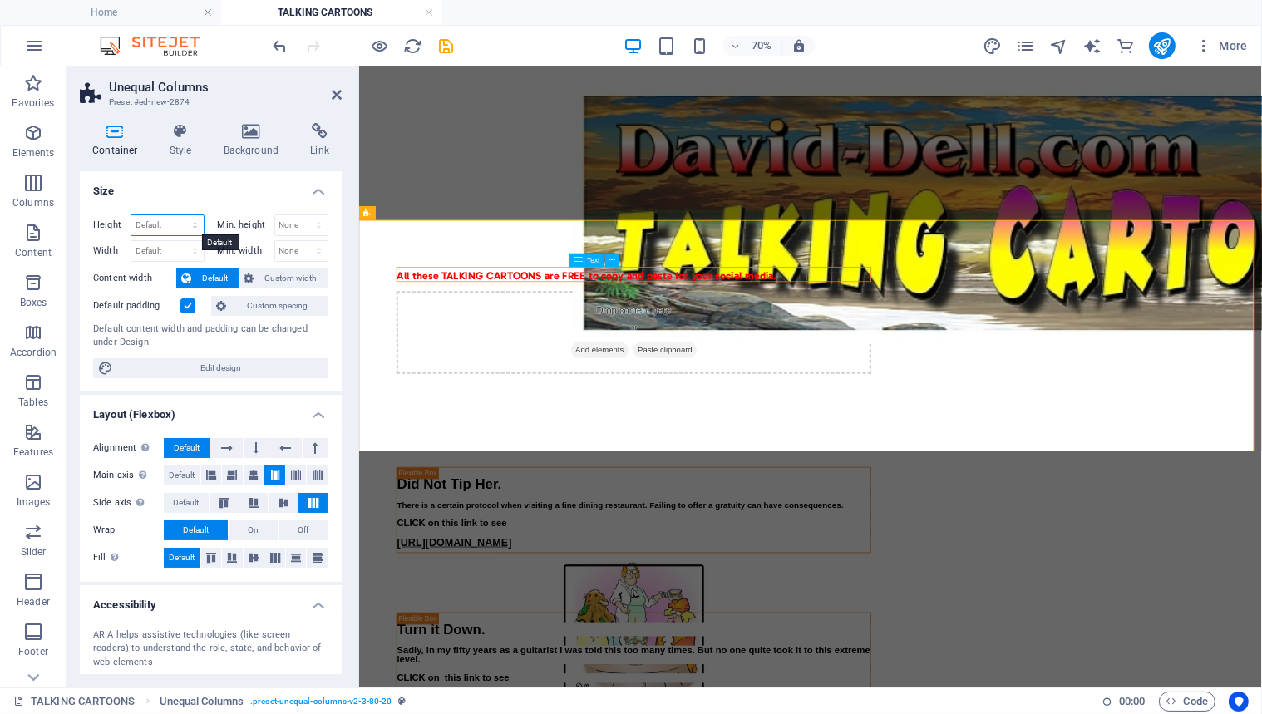
click at [150, 222] on select "Default px rem % vh vw" at bounding box center [167, 225] width 72 height 20
select select "px"
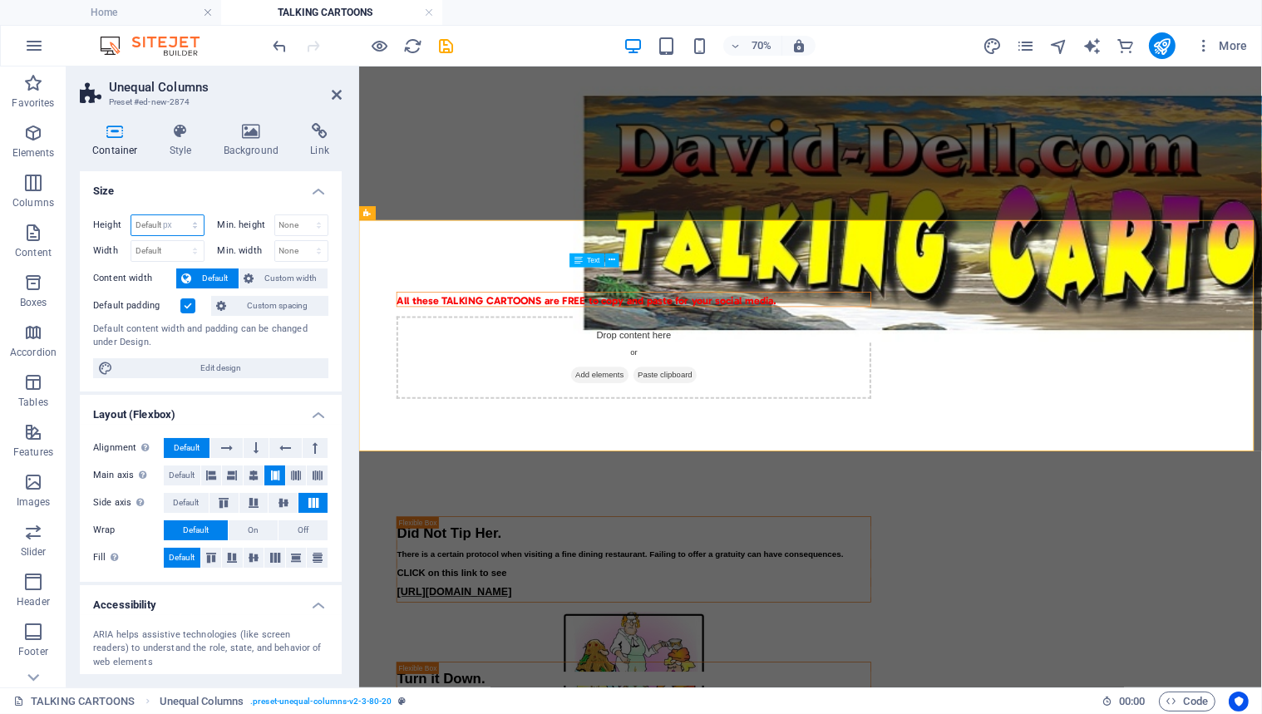
click at [178, 215] on select "Default px rem % vh vw" at bounding box center [167, 225] width 72 height 20
type input "429"
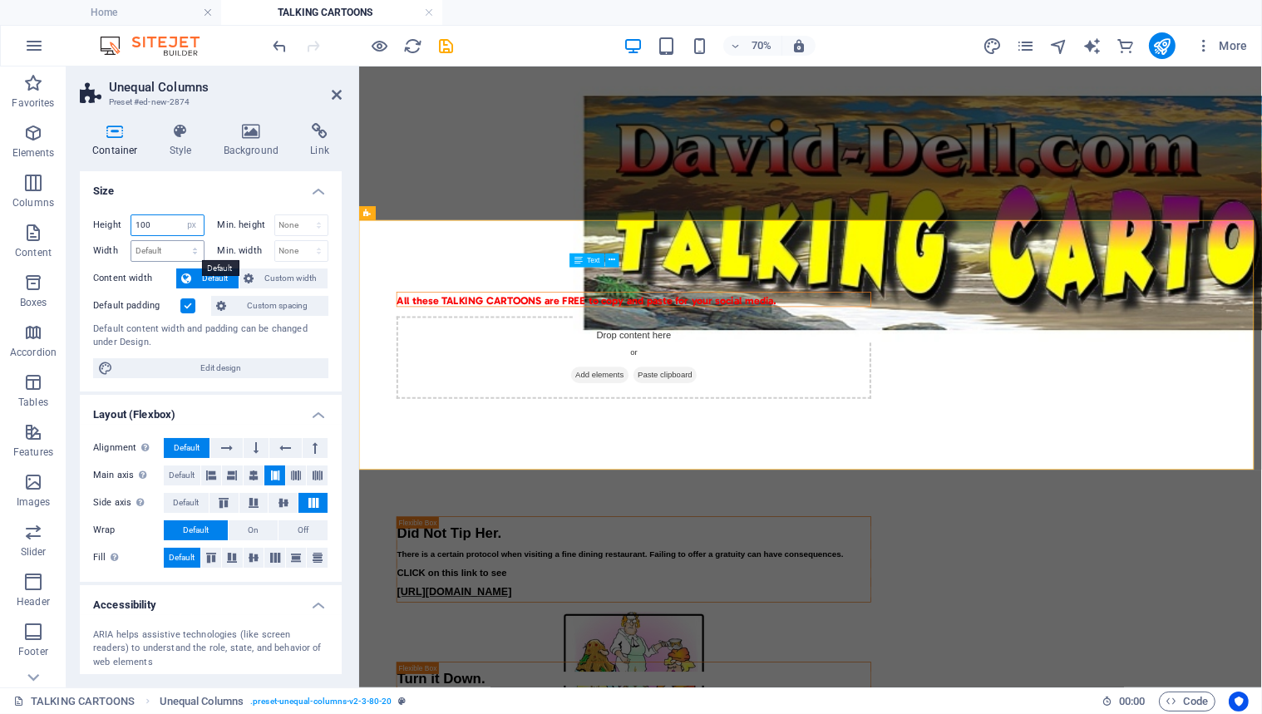
type input "100"
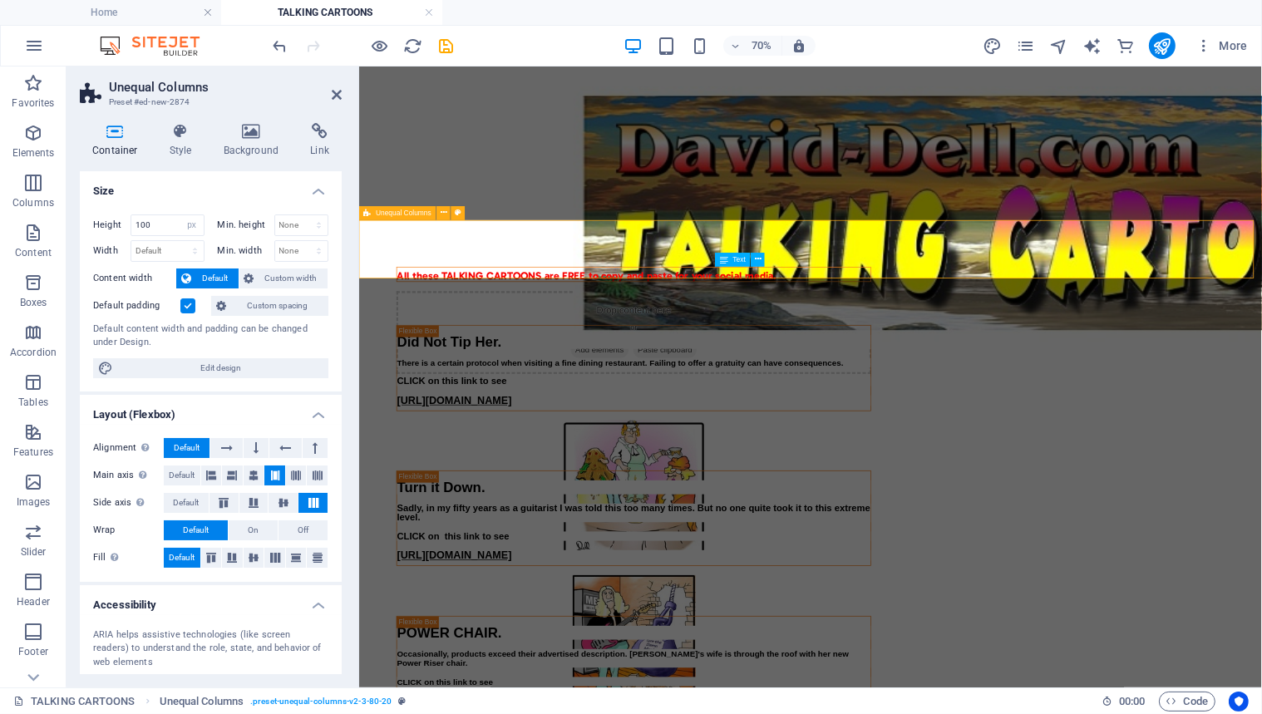
click at [408, 339] on div "All these TALKING CARTOONS are FREE to copy and paste for your social media. Dr…" at bounding box center [1003, 327] width 1290 height 83
click at [313, 442] on icon at bounding box center [315, 448] width 5 height 20
click at [333, 91] on icon at bounding box center [337, 94] width 10 height 13
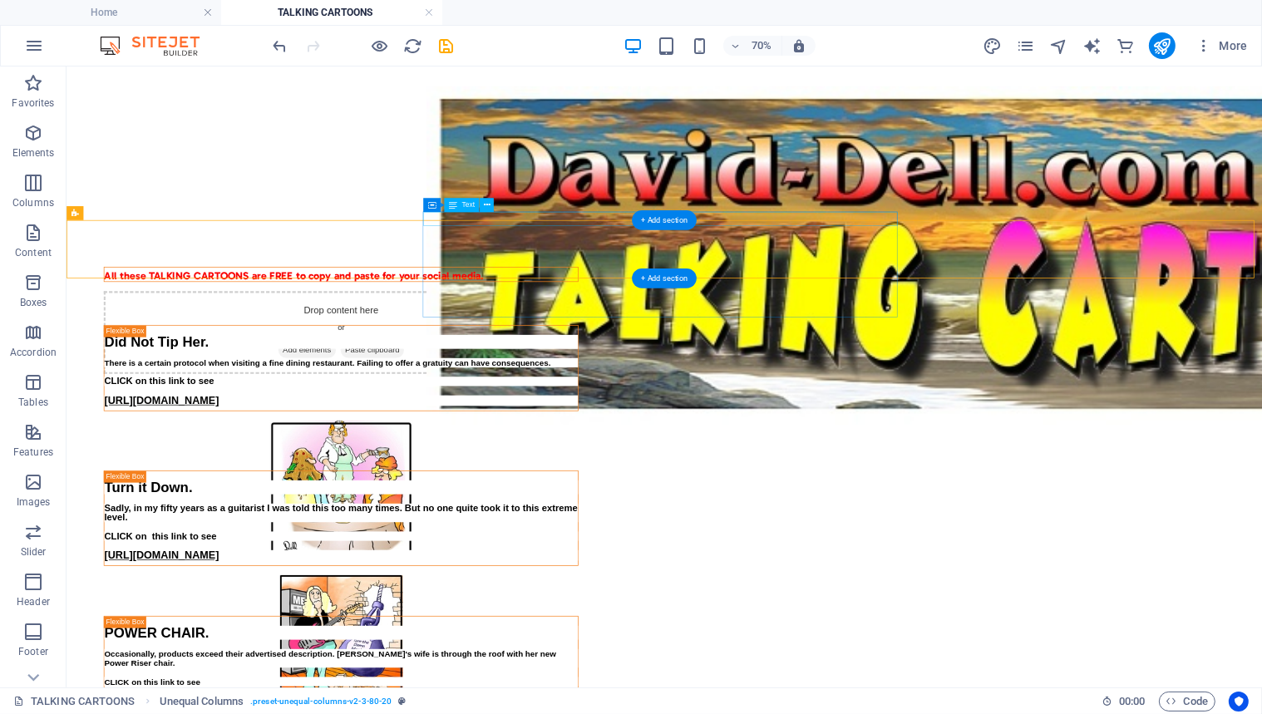
click at [642, 353] on div "All these TALKING CARTOONS are FREE to copy and paste for your social media." at bounding box center [458, 363] width 677 height 20
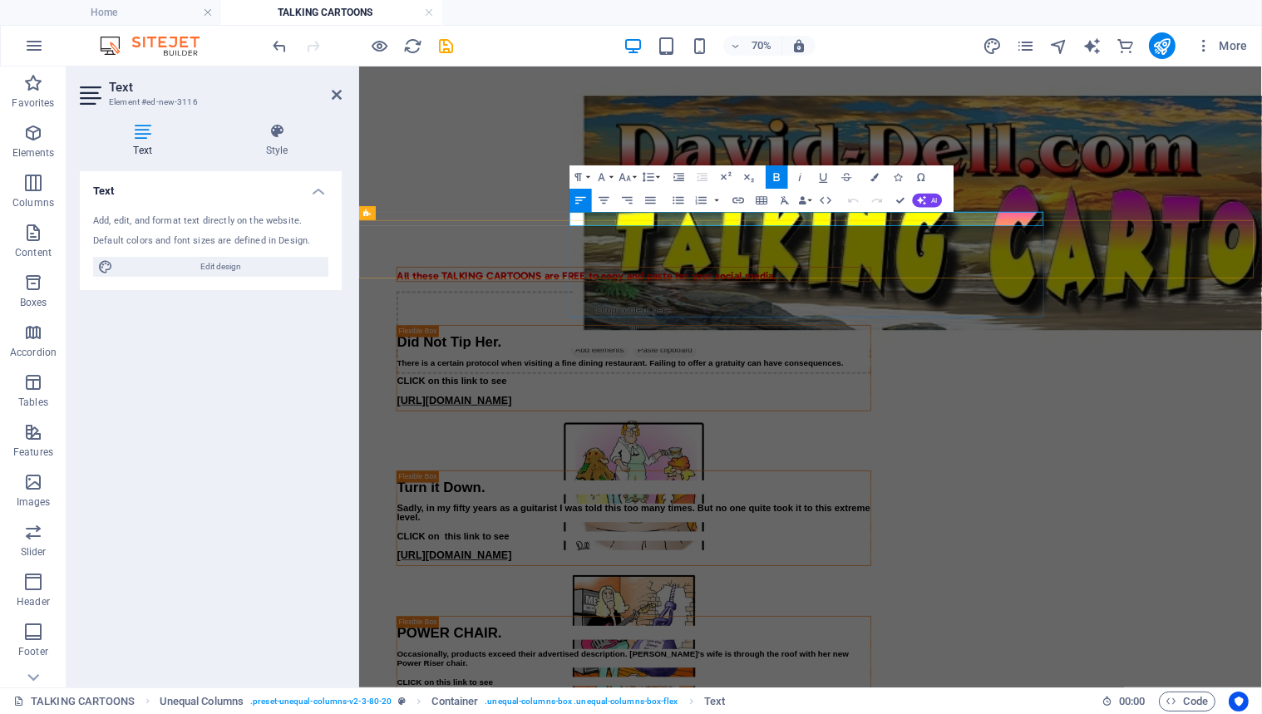
click at [660, 356] on strong "All these TALKING CARTOONS are FREE to copy and paste for your social media." at bounding box center [683, 365] width 542 height 18
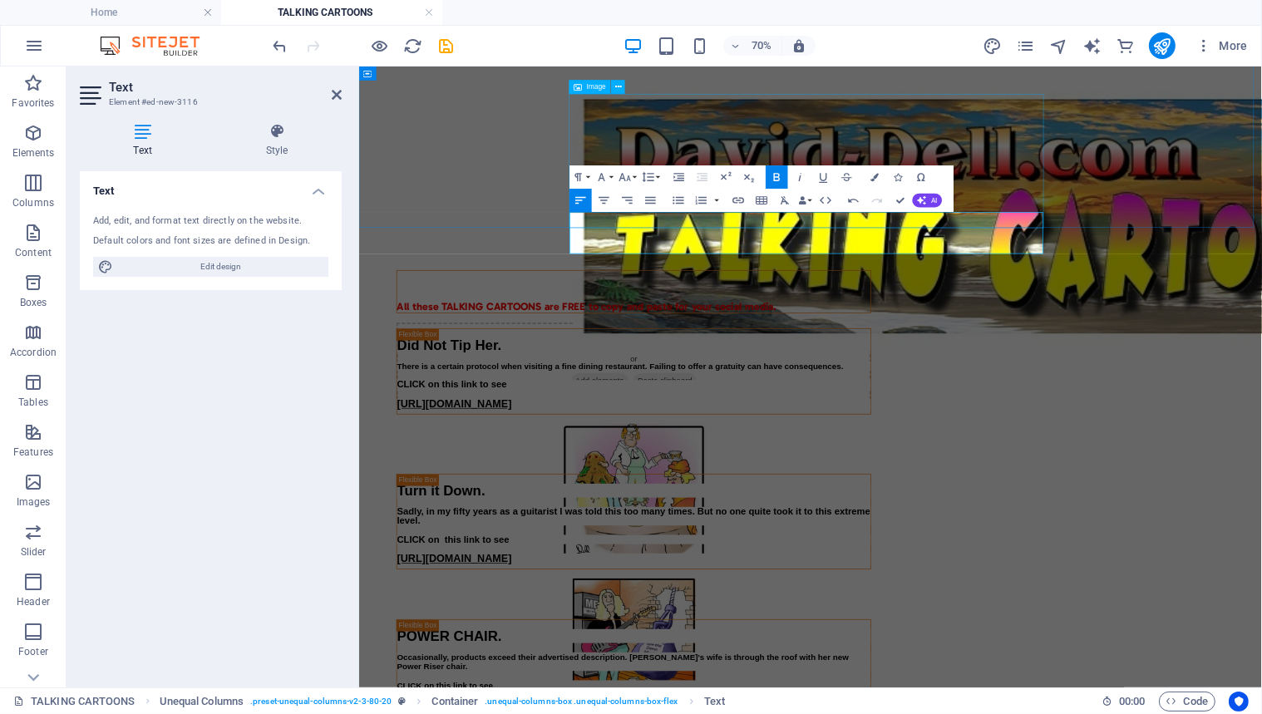
scroll to position [27, 0]
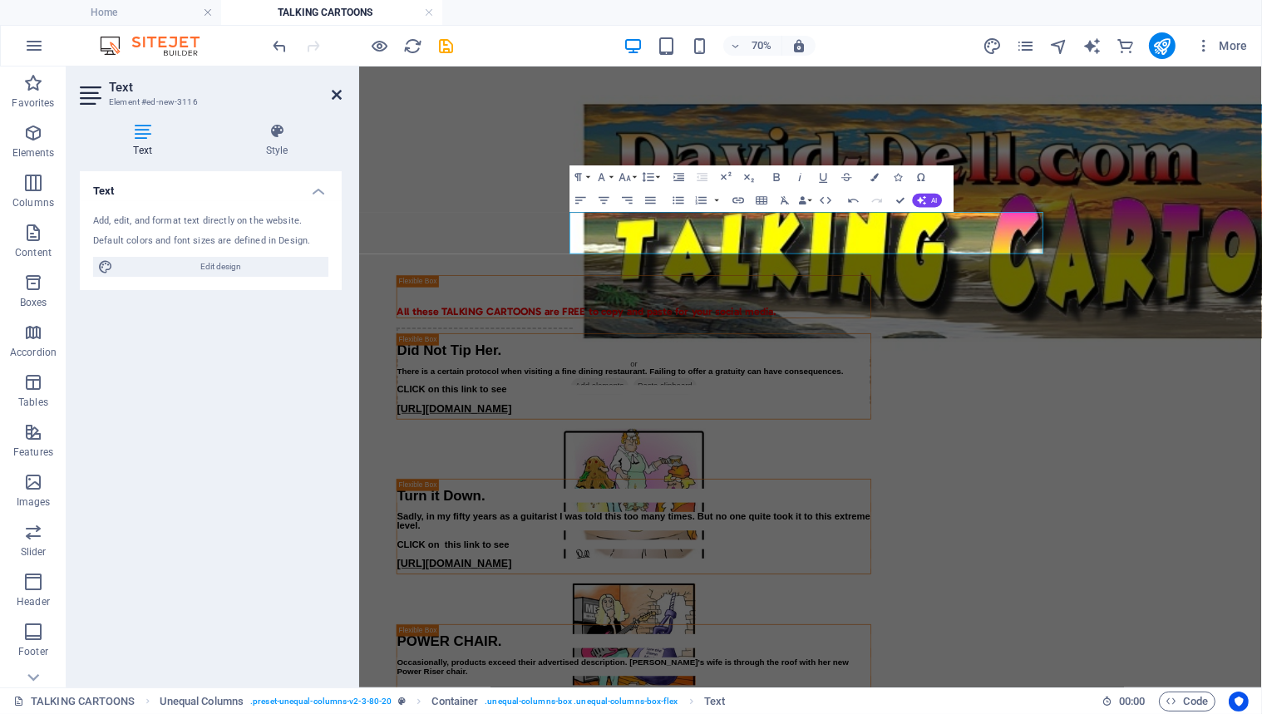
click at [334, 91] on icon at bounding box center [337, 94] width 10 height 13
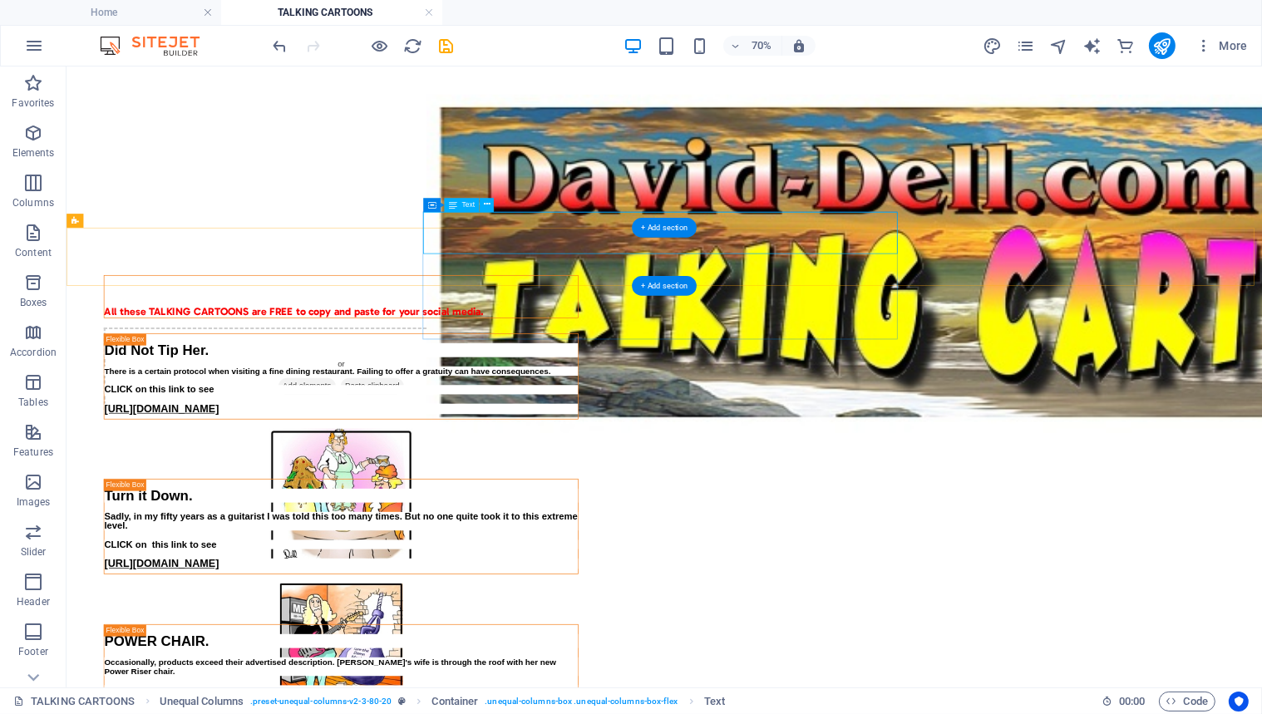
click at [674, 365] on div "All these TALKING CARTOONS are FREE to copy and paste for your social media." at bounding box center [458, 395] width 677 height 60
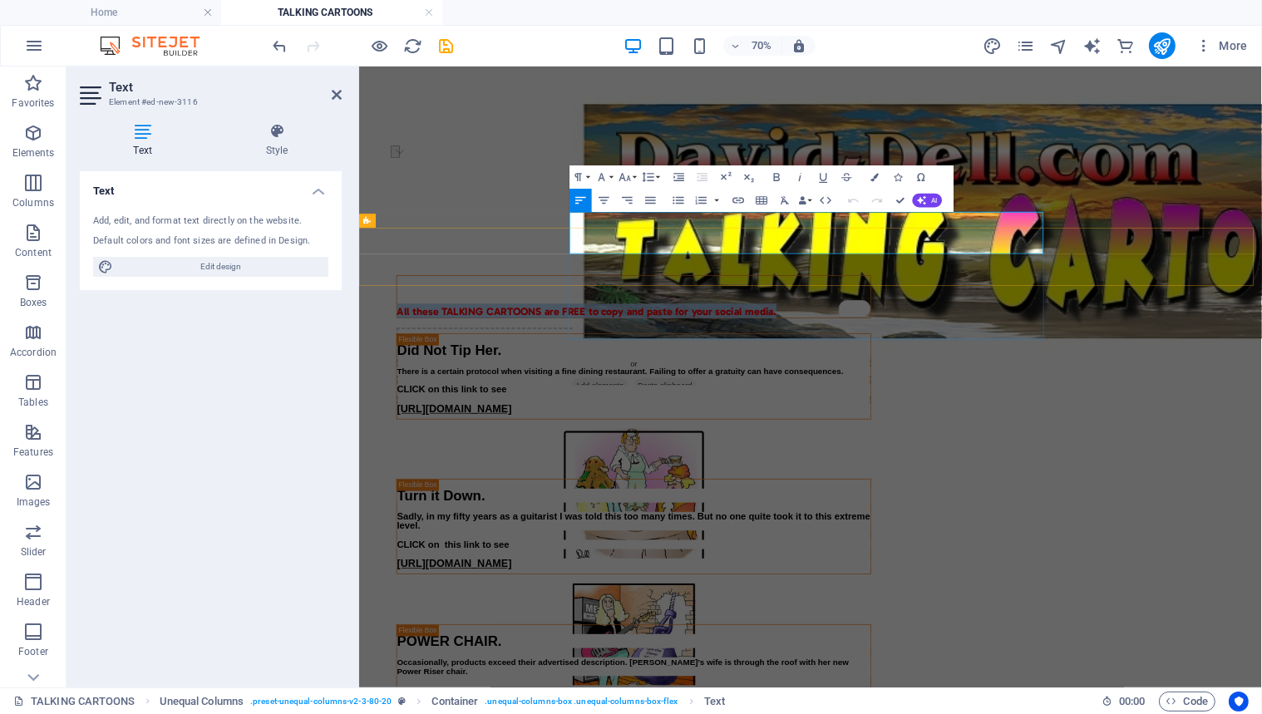
drag, startPoint x: 1200, startPoint y: 324, endPoint x: 661, endPoint y: 325, distance: 538.9
click at [661, 405] on p "All these TALKING CARTOONS are FREE to copy and paste for your social media." at bounding box center [750, 415] width 677 height 20
click at [625, 174] on icon "button" at bounding box center [625, 177] width 14 height 14
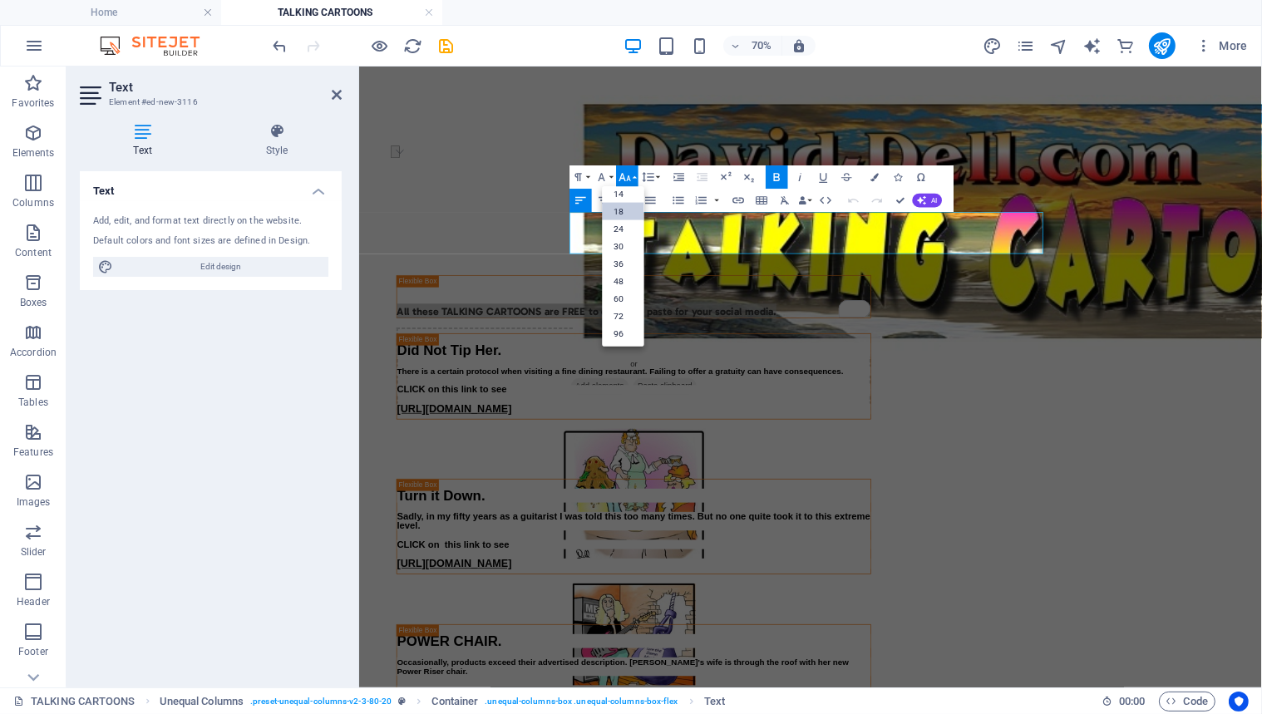
scroll to position [133, 0]
click at [625, 226] on link "24" at bounding box center [624, 228] width 42 height 17
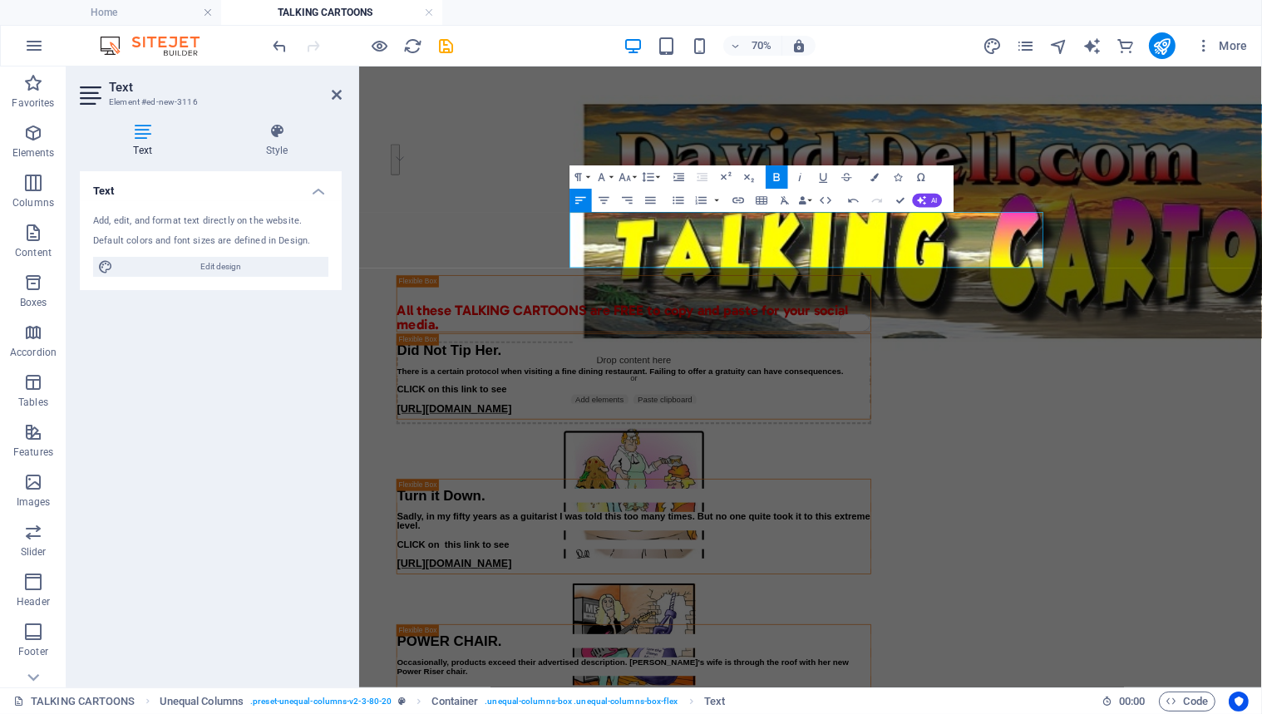
scroll to position [21, 0]
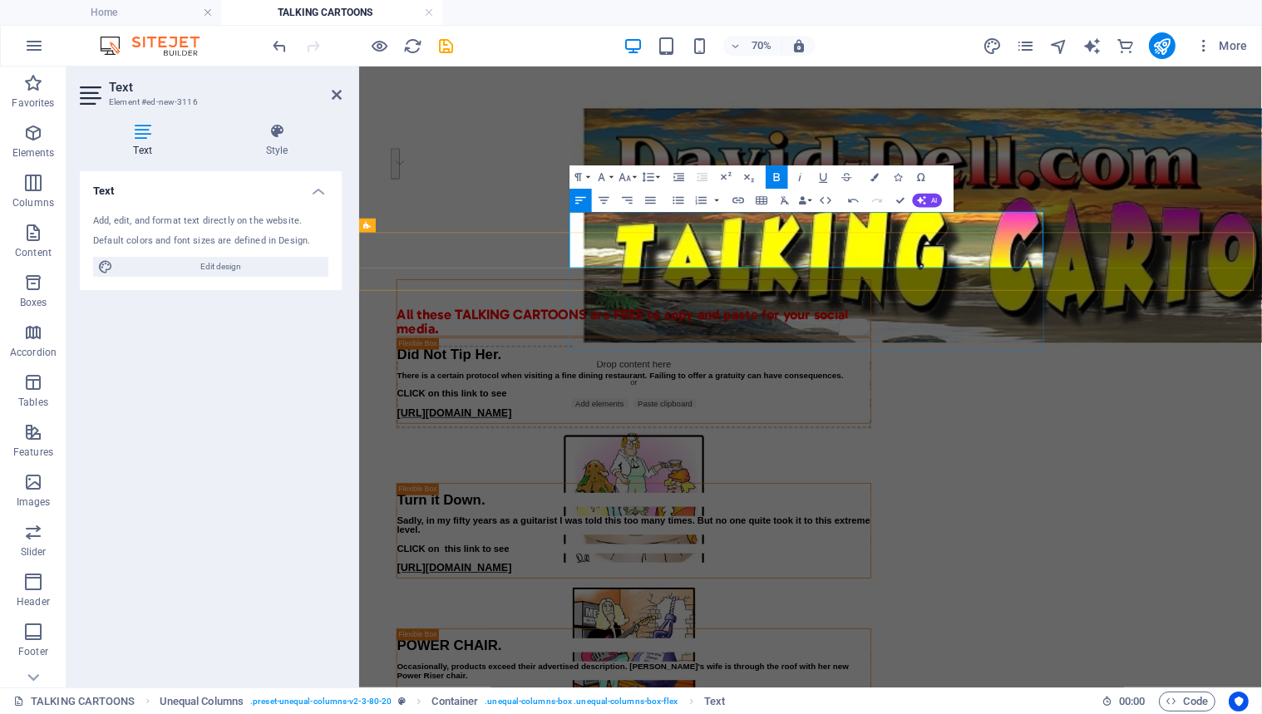
click at [1058, 408] on strong "All these TALKING CARTOONS are FREE to copy and paste for your social media." at bounding box center [734, 430] width 645 height 44
click at [335, 90] on icon at bounding box center [337, 94] width 10 height 13
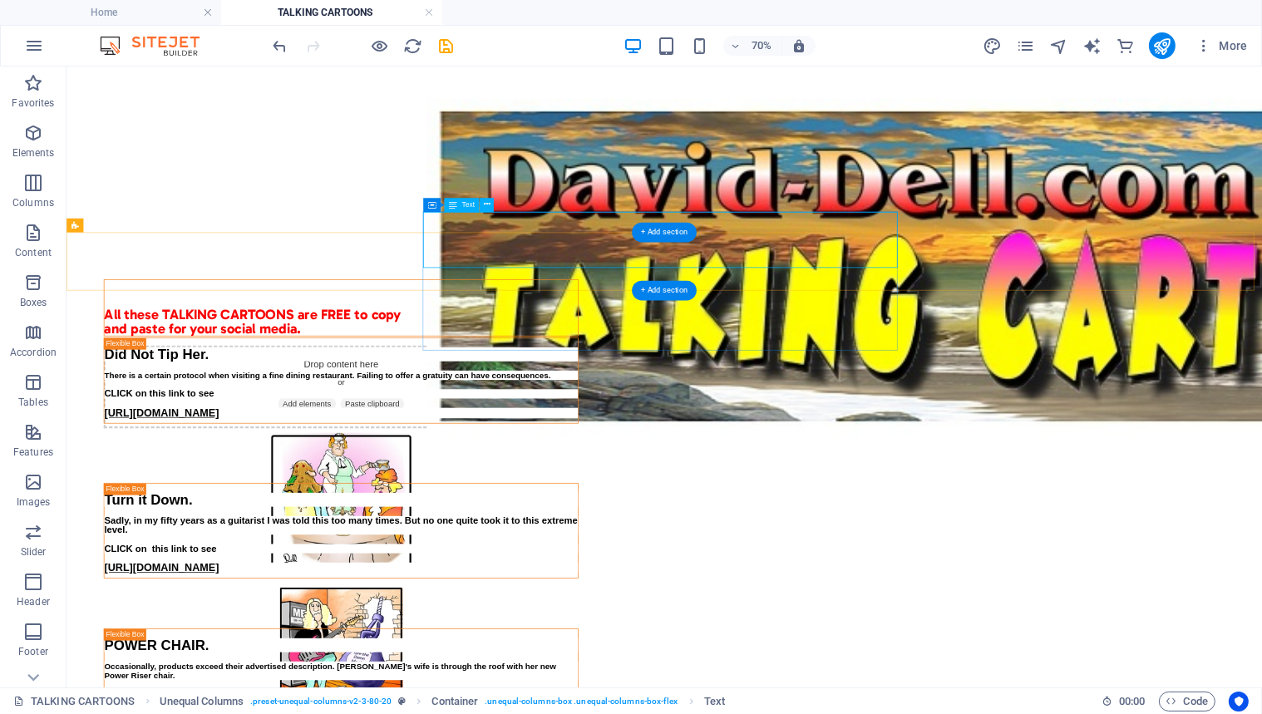
click at [659, 371] on div "All these TALKING CARTOONS are FREE to copy and paste for your social media." at bounding box center [458, 411] width 677 height 80
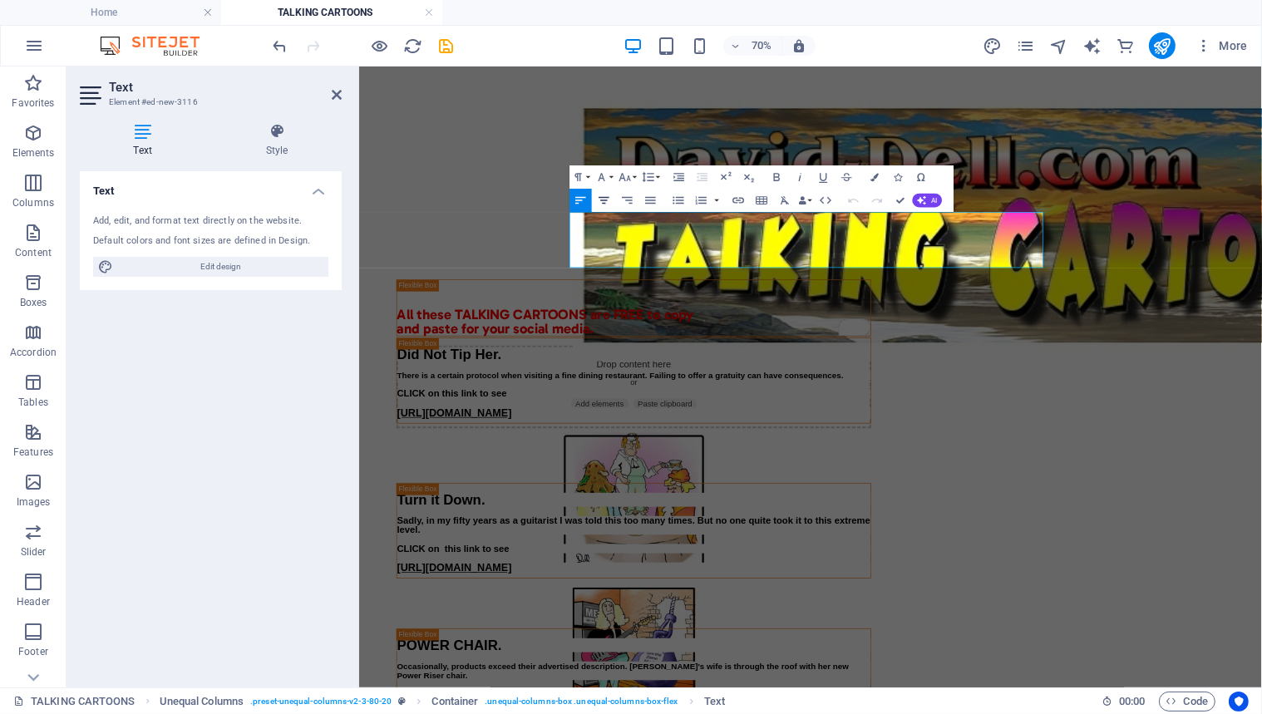
click at [603, 195] on icon "button" at bounding box center [604, 200] width 14 height 14
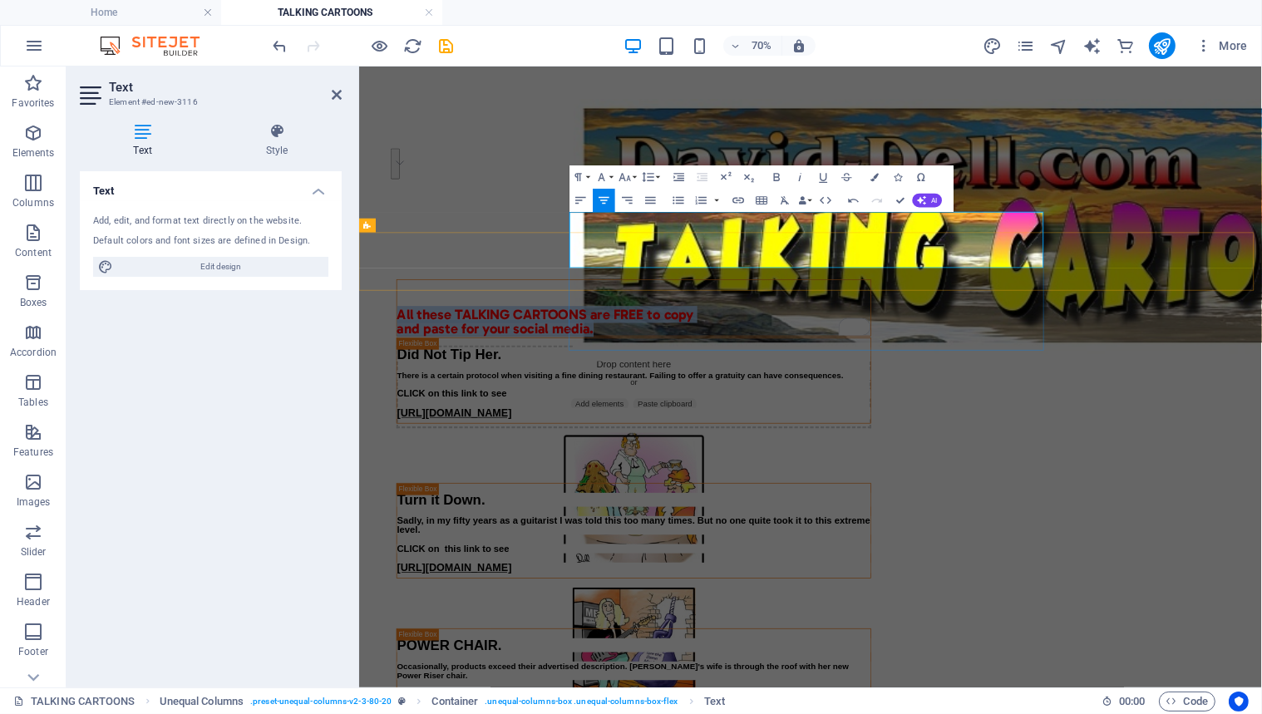
drag, startPoint x: 947, startPoint y: 343, endPoint x: 664, endPoint y: 322, distance: 284.4
click at [664, 371] on div "All these TALKING CARTOONS are FREE to copy and paste for your social media." at bounding box center [750, 411] width 677 height 80
click at [603, 198] on icon "button" at bounding box center [604, 200] width 14 height 14
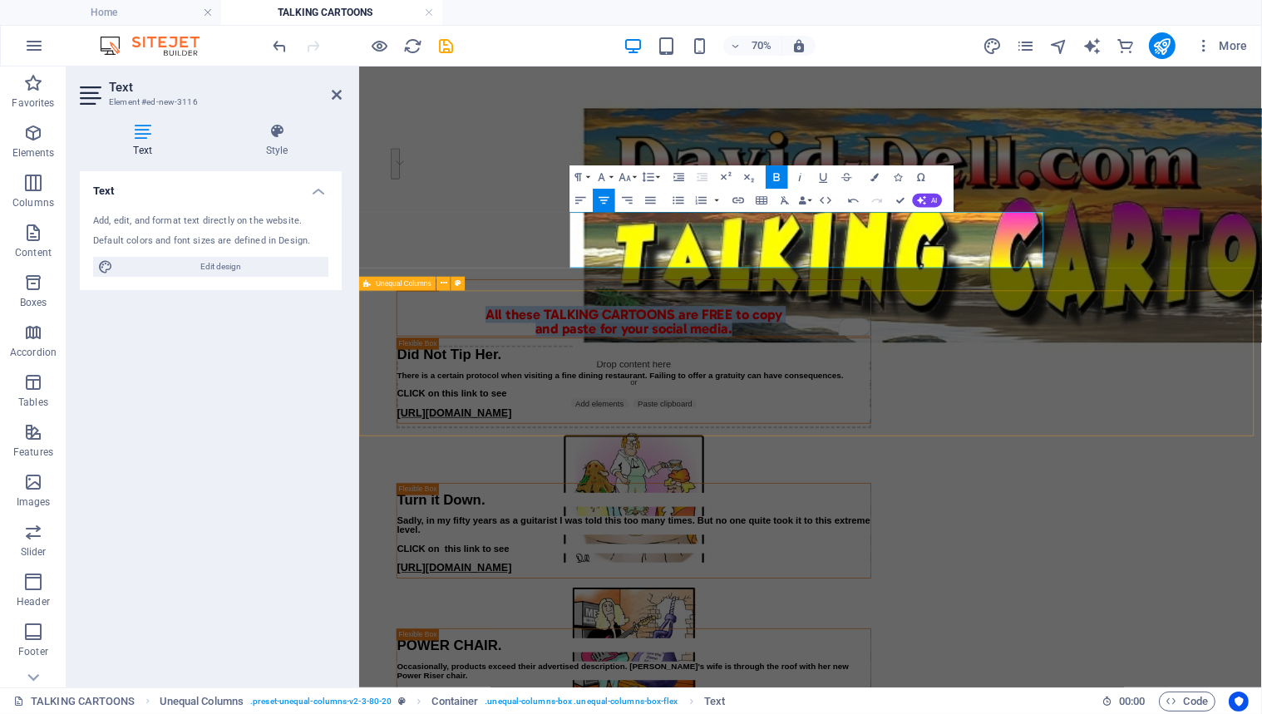
click at [526, 393] on div "Did Not Tip Her. There is a certain protocol when visiting a fine dining restau…" at bounding box center [1003, 491] width 1290 height 208
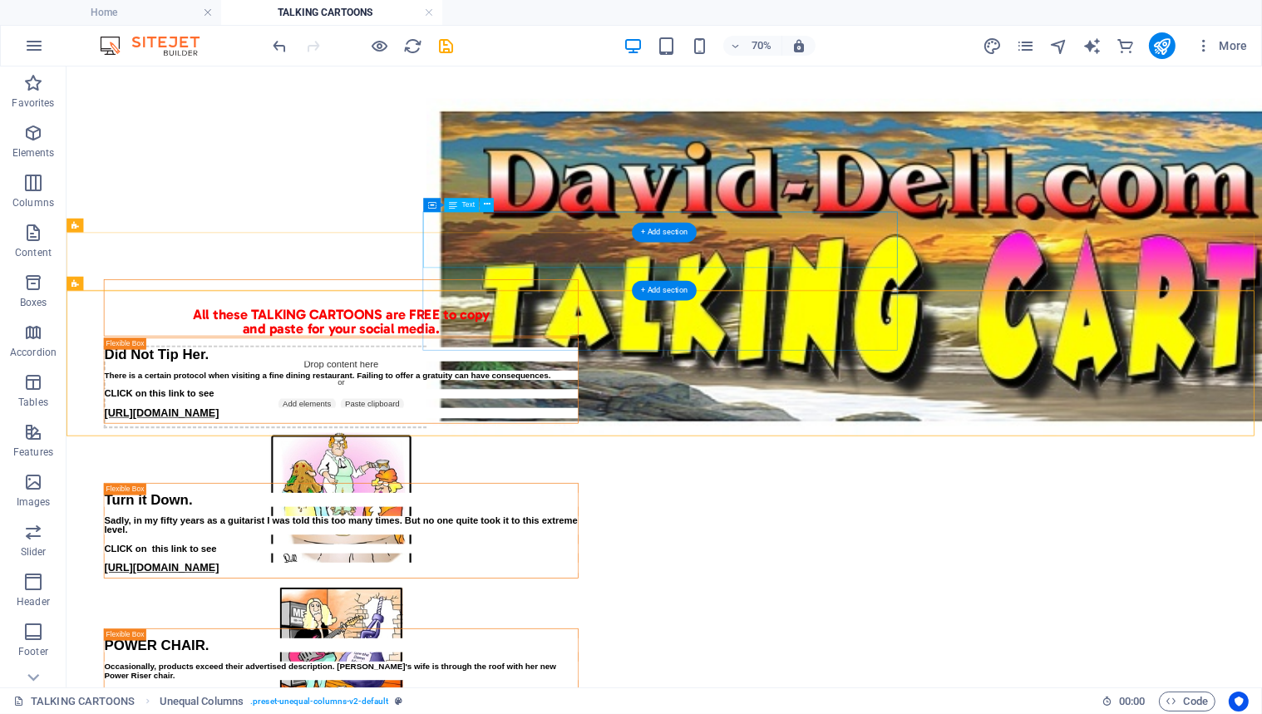
click at [738, 371] on div "All these TALKING CARTOONS are FREE to copy and paste for your social media." at bounding box center [458, 411] width 677 height 80
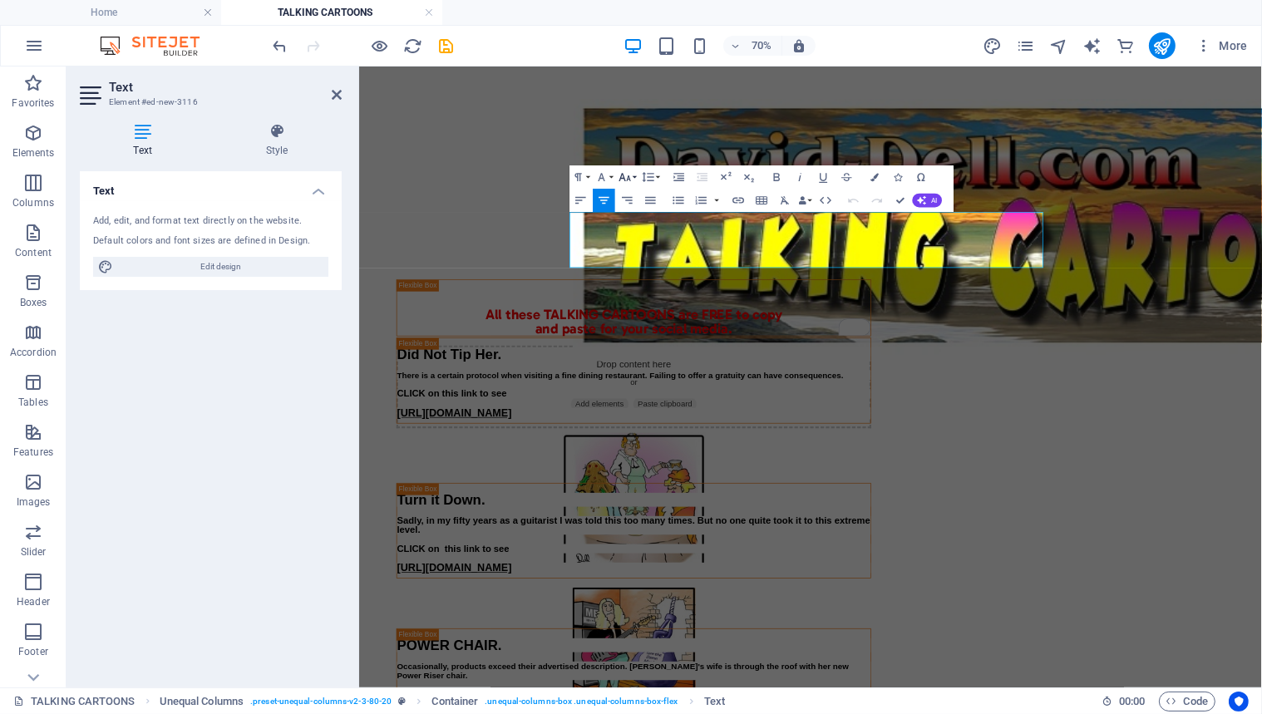
click at [626, 173] on icon "button" at bounding box center [625, 177] width 14 height 14
click at [623, 244] on link "30" at bounding box center [624, 246] width 42 height 17
click at [777, 175] on icon "button" at bounding box center [777, 177] width 14 height 14
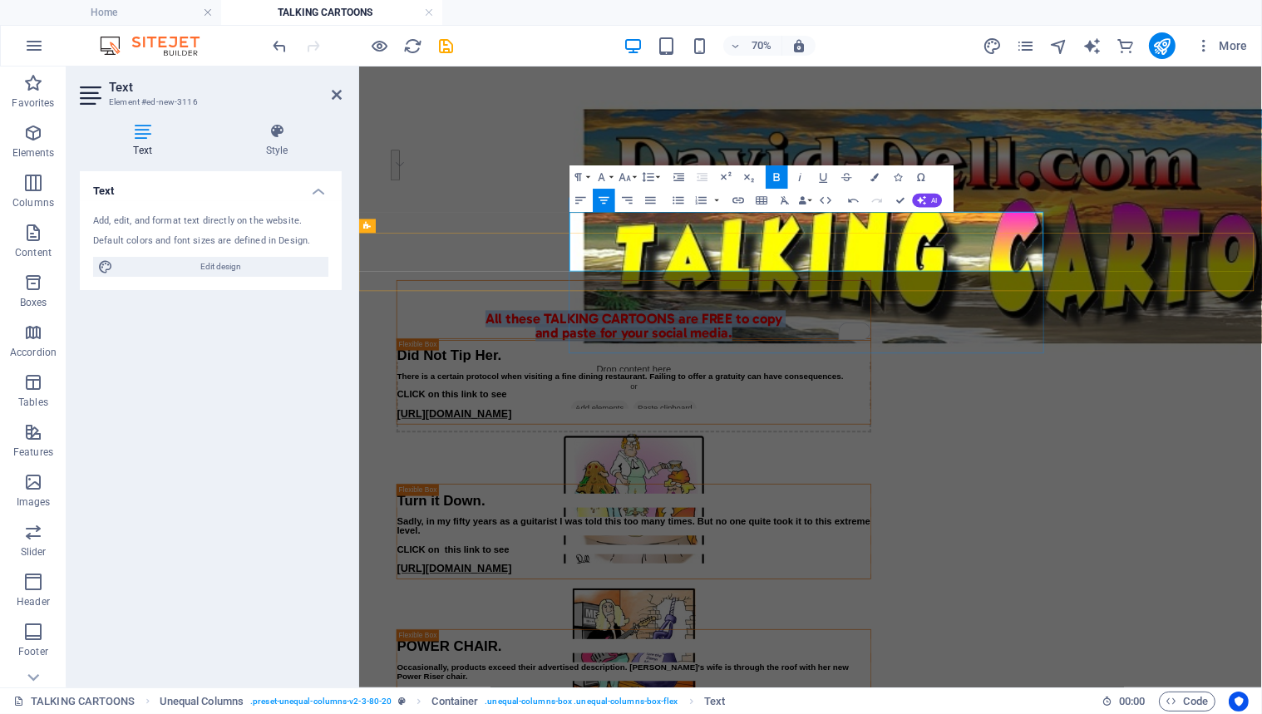
drag, startPoint x: 788, startPoint y: 328, endPoint x: 1160, endPoint y: 358, distance: 373.8
click at [1090, 372] on div "​ ​ All these TALKING CARTOONS are FREE to copy and paste for your social media." at bounding box center [751, 415] width 679 height 86
click at [776, 176] on icon "button" at bounding box center [777, 177] width 14 height 14
click at [776, 176] on icon "button" at bounding box center [777, 177] width 6 height 8
click at [629, 175] on icon "button" at bounding box center [626, 177] width 12 height 8
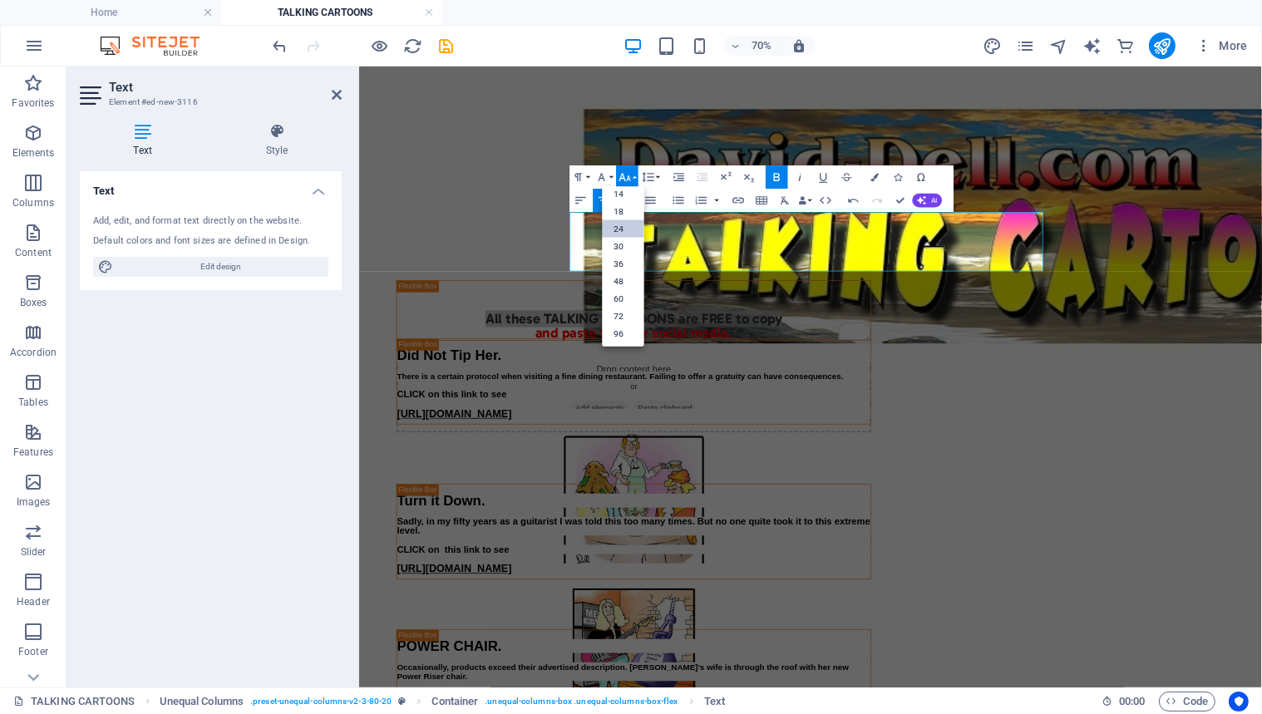
scroll to position [133, 0]
click at [621, 261] on link "36" at bounding box center [624, 263] width 42 height 17
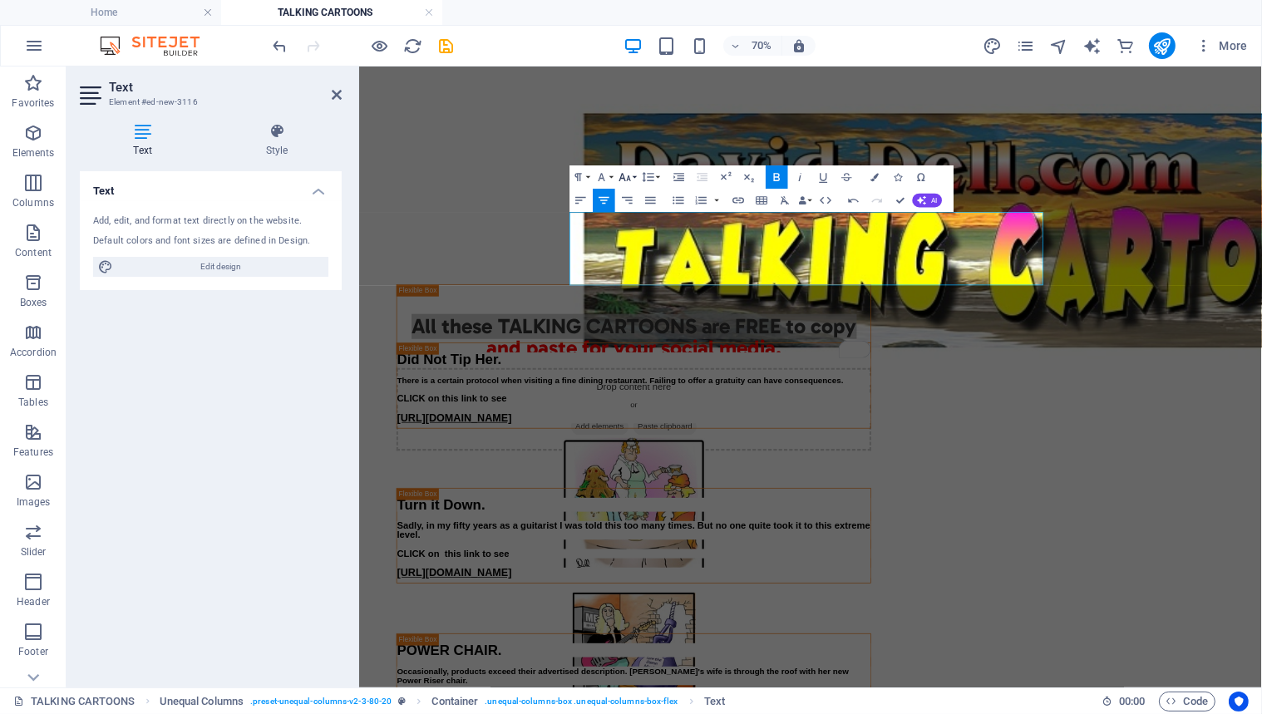
click at [624, 174] on icon "button" at bounding box center [625, 177] width 14 height 14
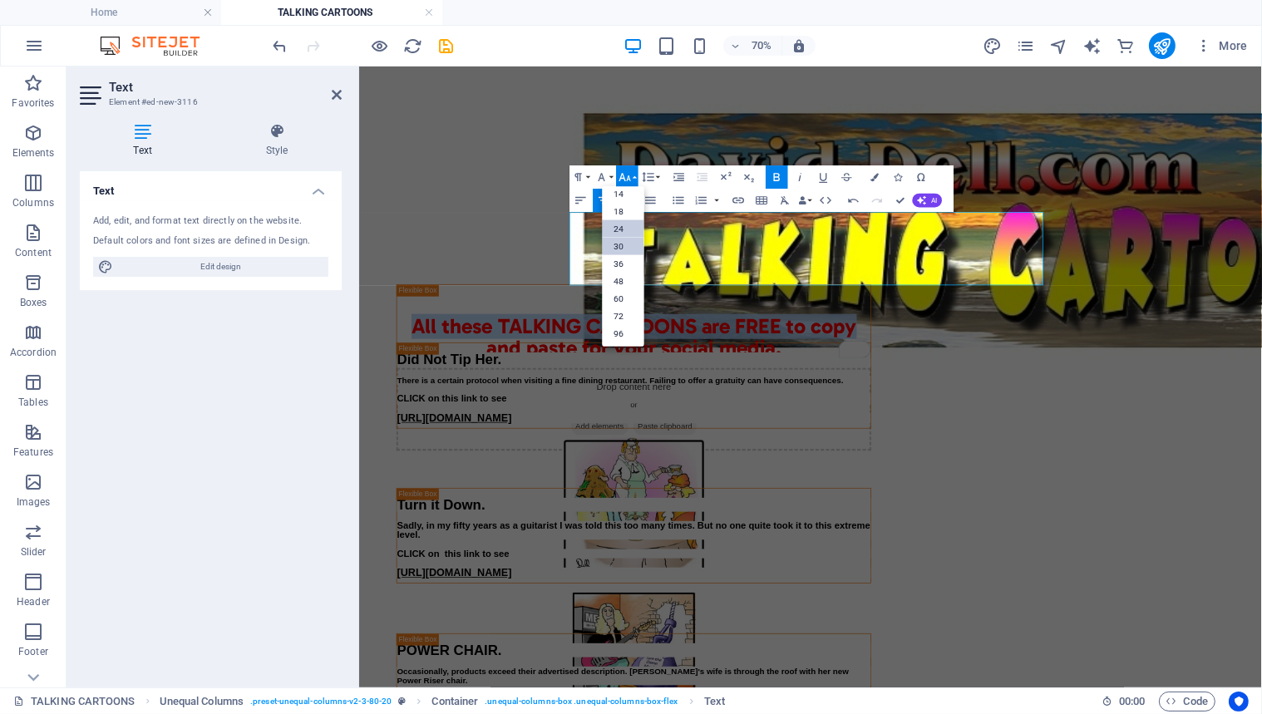
click at [624, 243] on link "30" at bounding box center [624, 246] width 42 height 17
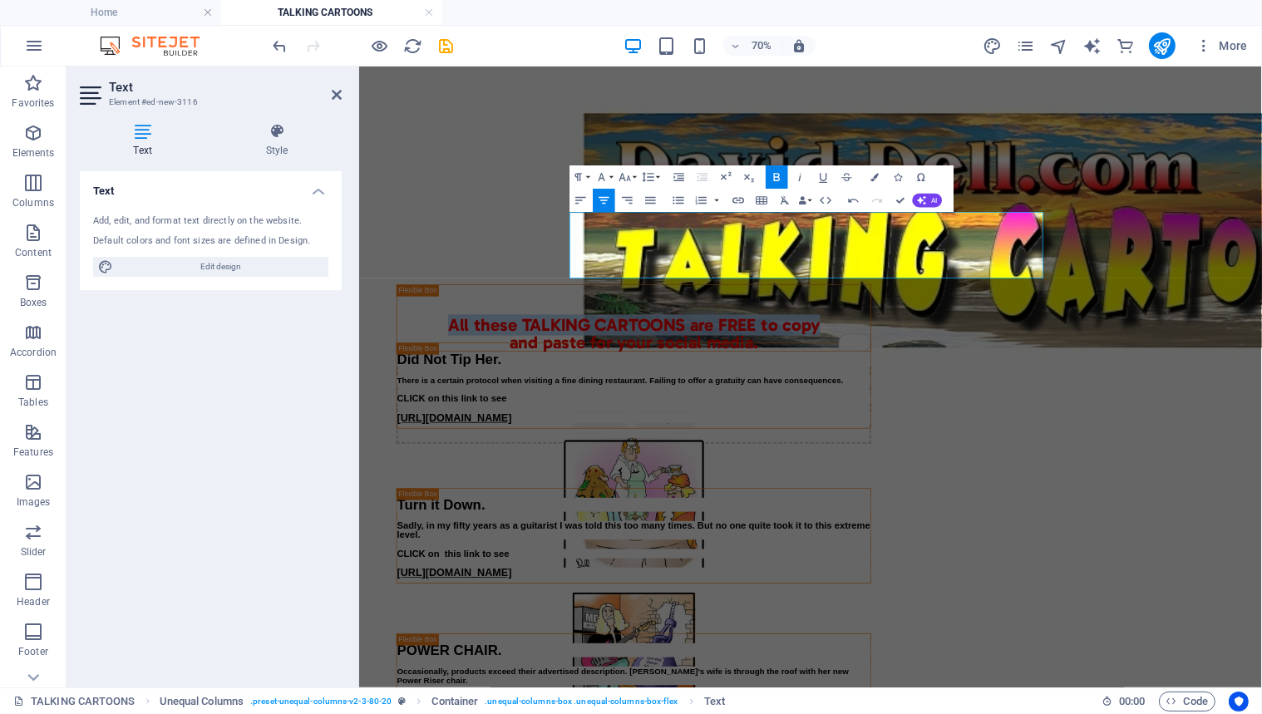
scroll to position [17, 0]
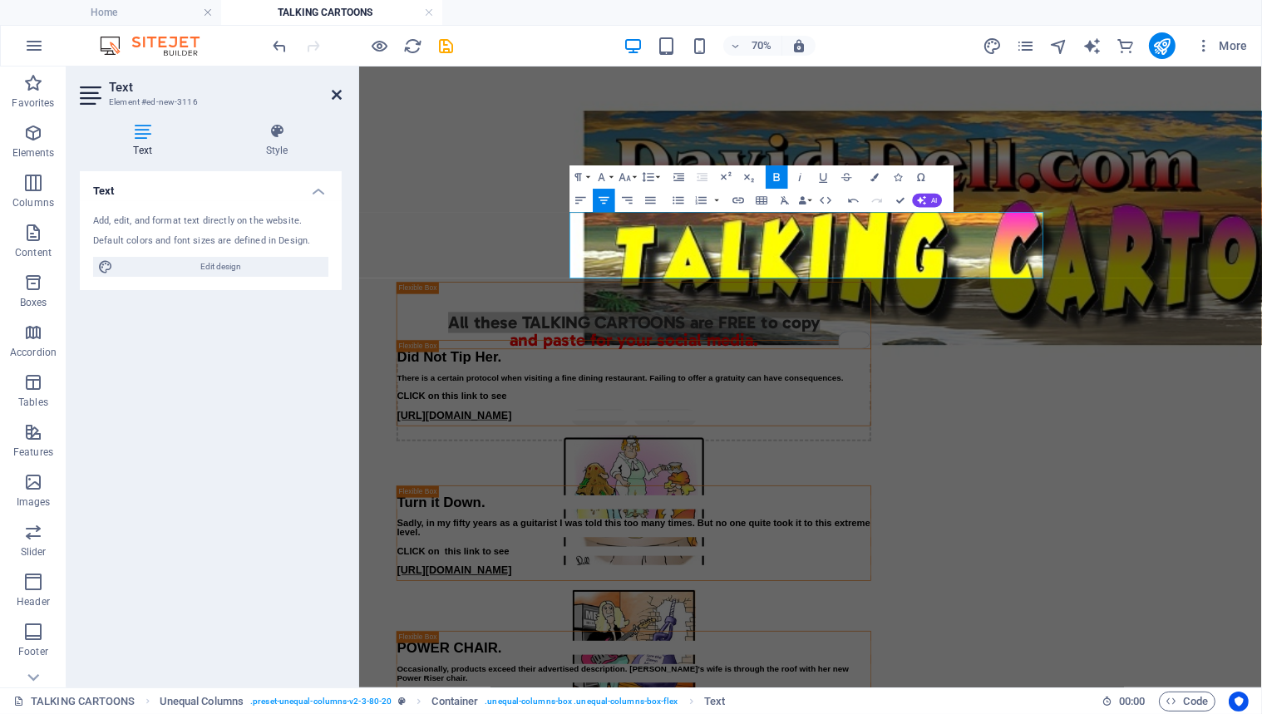
click at [335, 91] on icon at bounding box center [337, 94] width 10 height 13
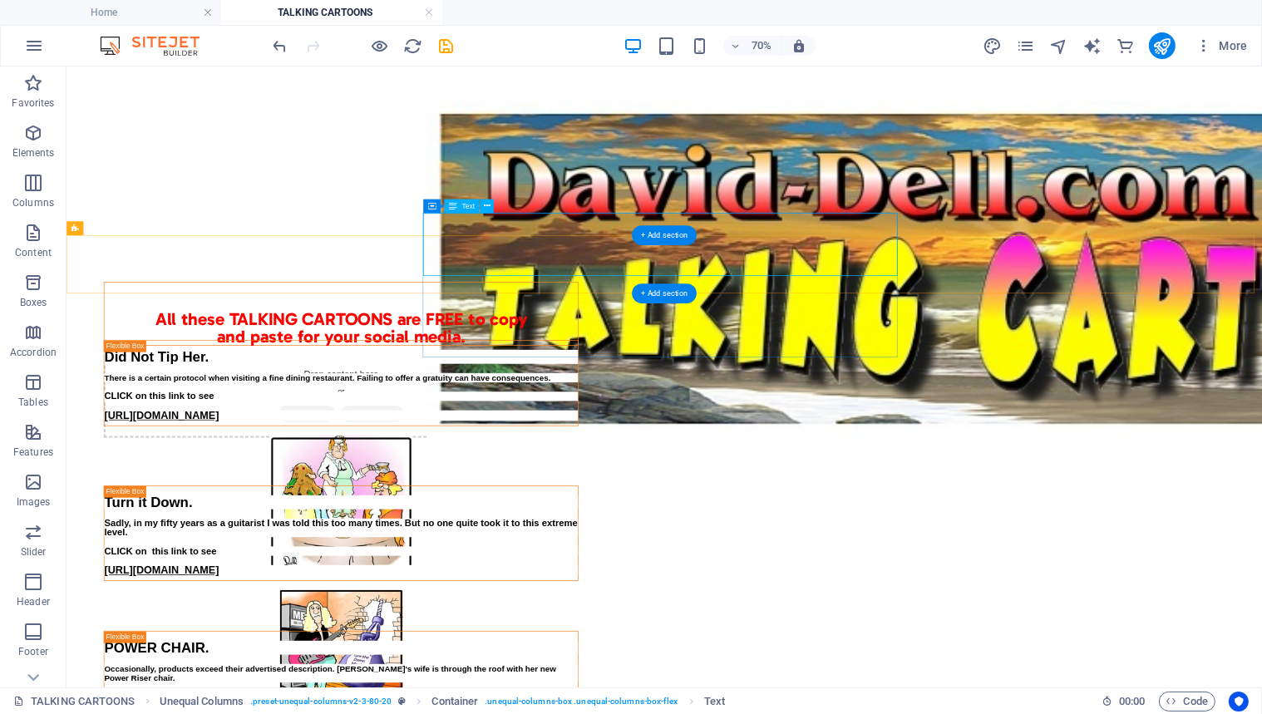
click at [735, 375] on div "All these TALKING CARTOONS are FREE to copy and paste for your social media." at bounding box center [458, 420] width 677 height 90
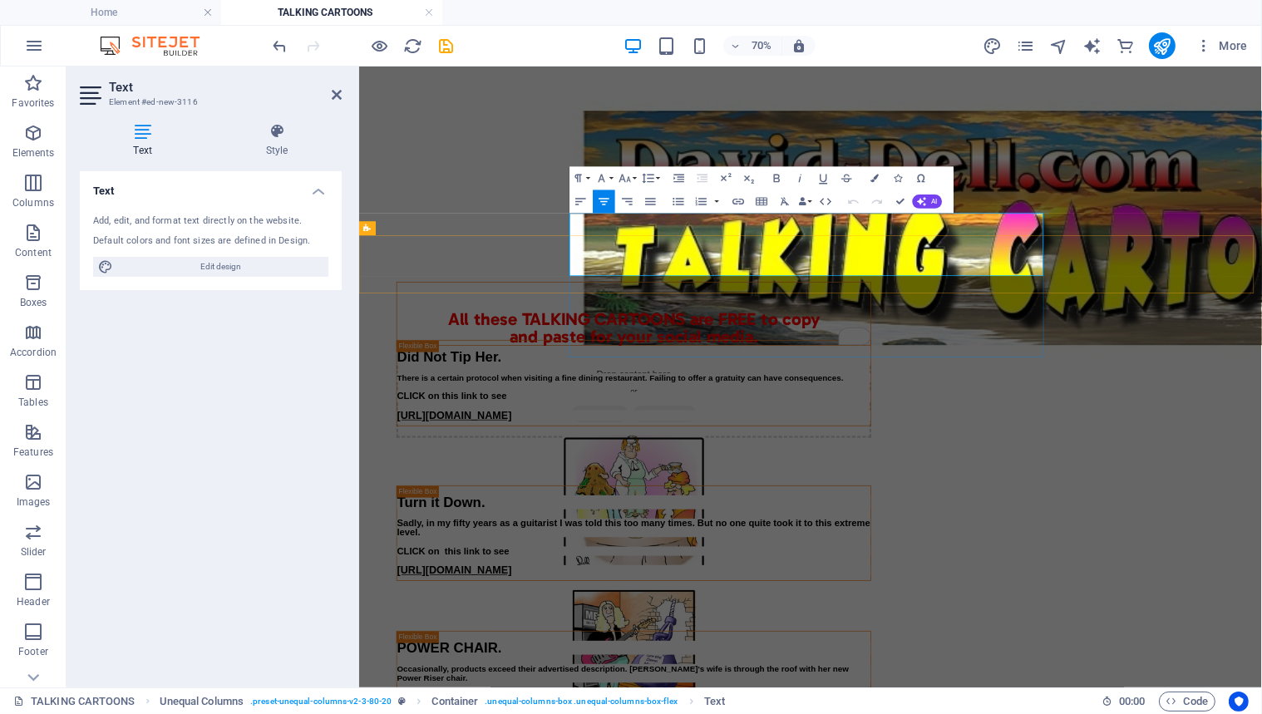
click at [929, 437] on strong "and paste for your social media." at bounding box center [751, 452] width 355 height 30
click at [334, 90] on icon at bounding box center [337, 94] width 10 height 13
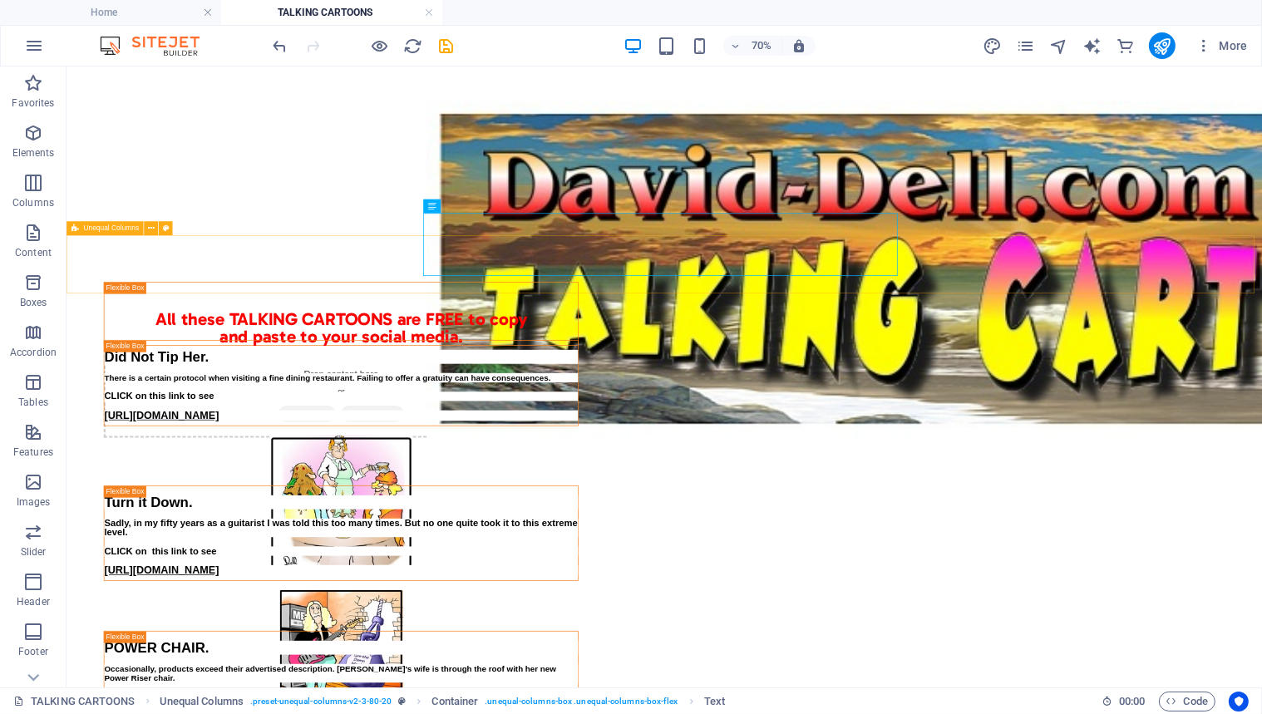
click at [109, 228] on span "Unequal Columns" at bounding box center [111, 228] width 56 height 7
select select "px"
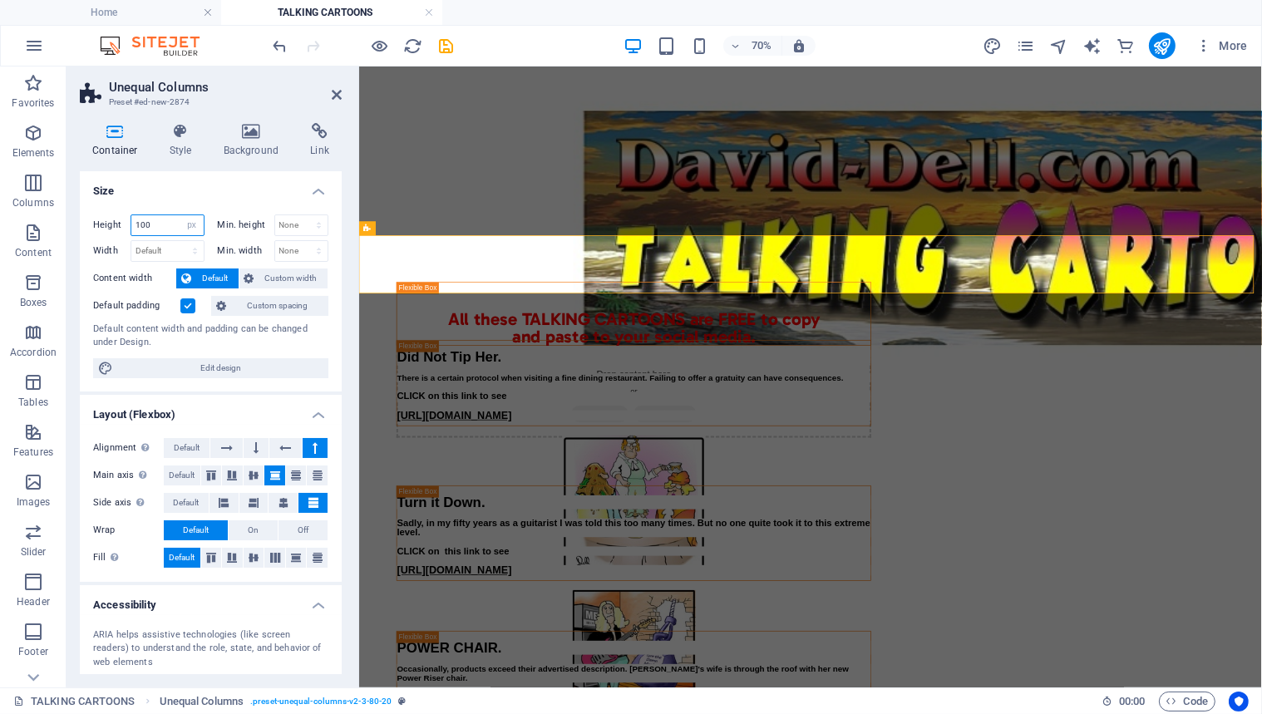
click at [161, 224] on input "100" at bounding box center [167, 225] width 72 height 20
type input "1"
type input "90"
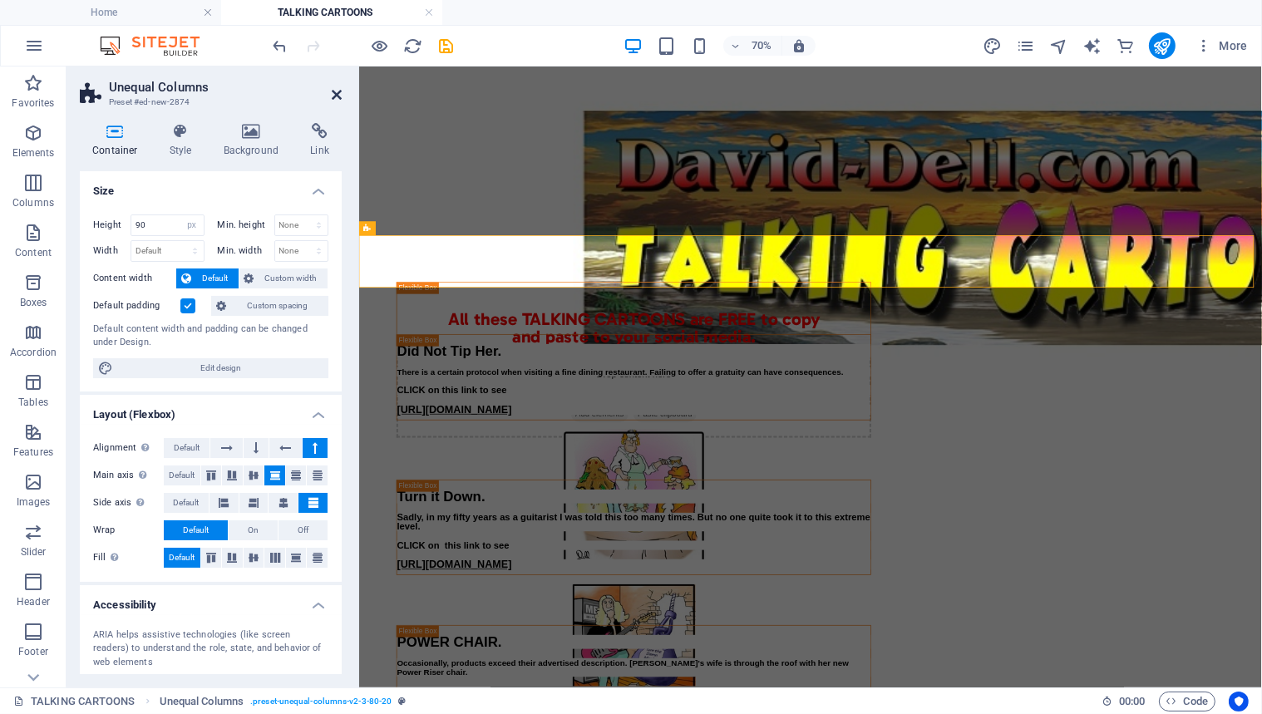
drag, startPoint x: 335, startPoint y: 90, endPoint x: 384, endPoint y: 34, distance: 74.2
click at [335, 90] on icon at bounding box center [337, 94] width 10 height 13
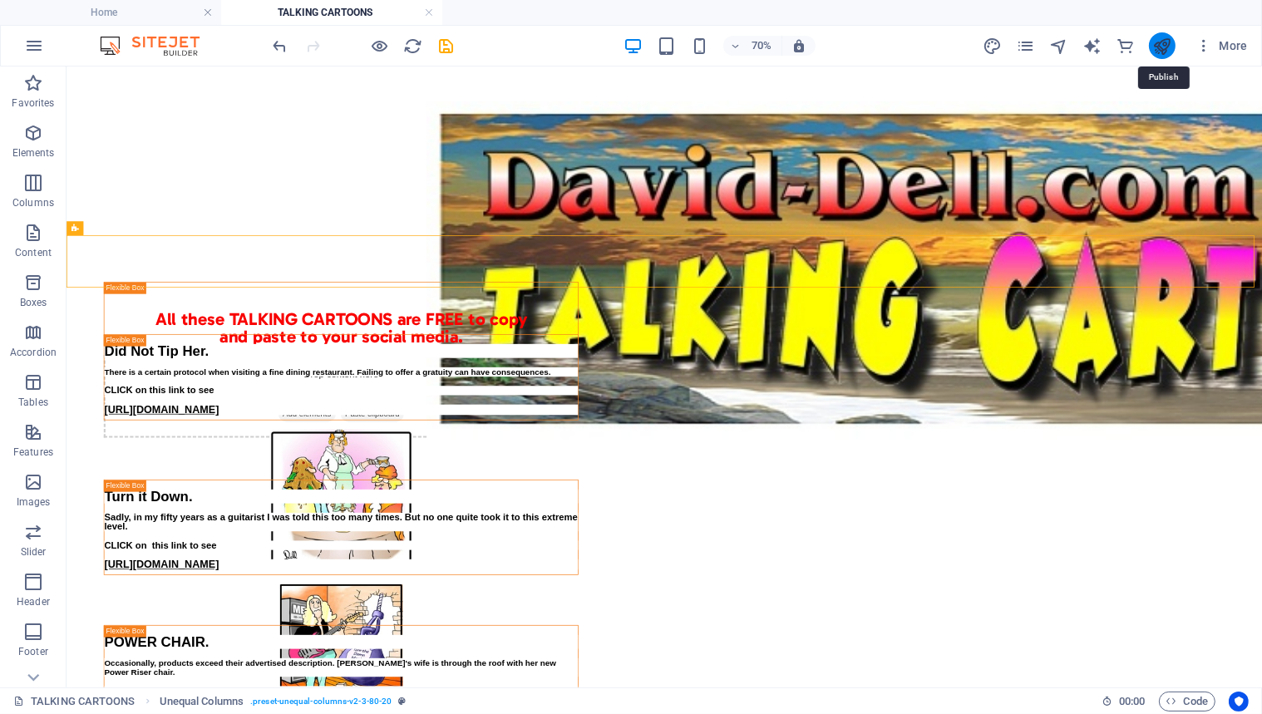
click at [1163, 45] on icon "publish" at bounding box center [1162, 46] width 19 height 19
